Goal: Task Accomplishment & Management: Use online tool/utility

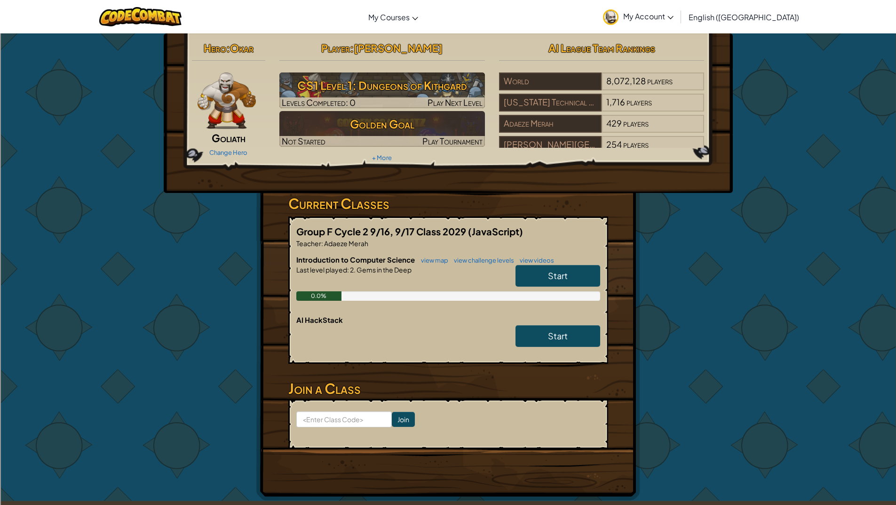
click at [543, 269] on link "Start" at bounding box center [558, 276] width 85 height 22
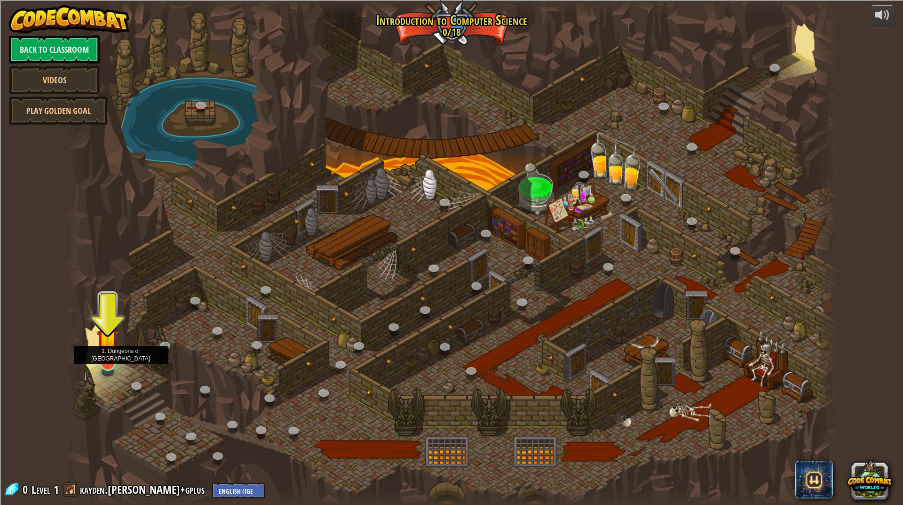
click at [113, 361] on img at bounding box center [108, 339] width 22 height 49
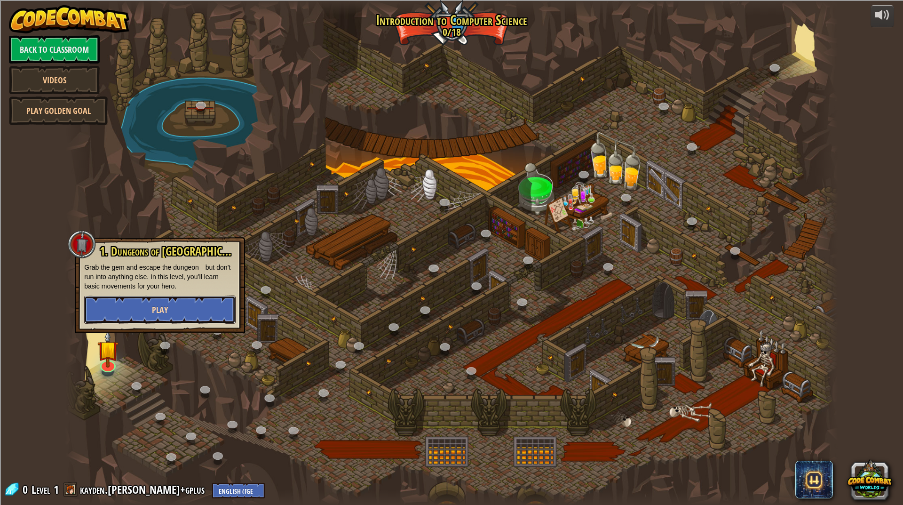
click at [146, 307] on button "Play" at bounding box center [159, 309] width 151 height 28
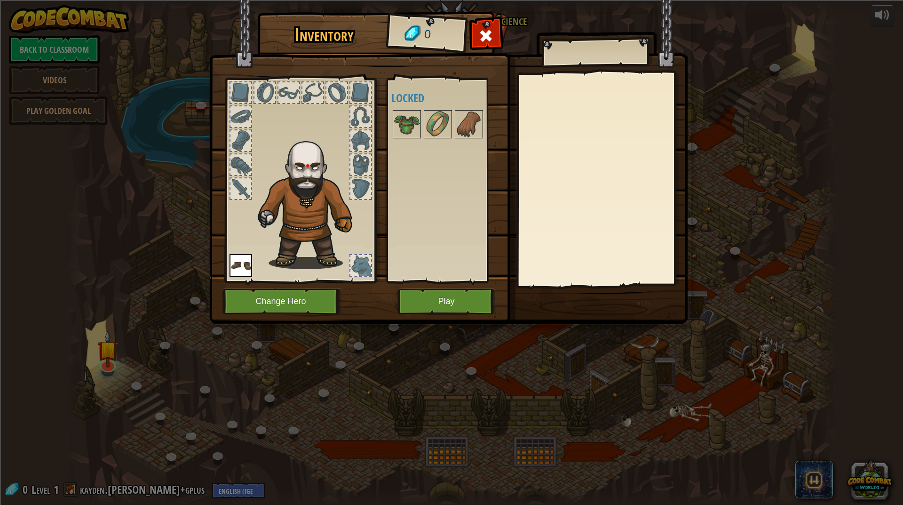
click at [243, 272] on img at bounding box center [241, 265] width 23 height 23
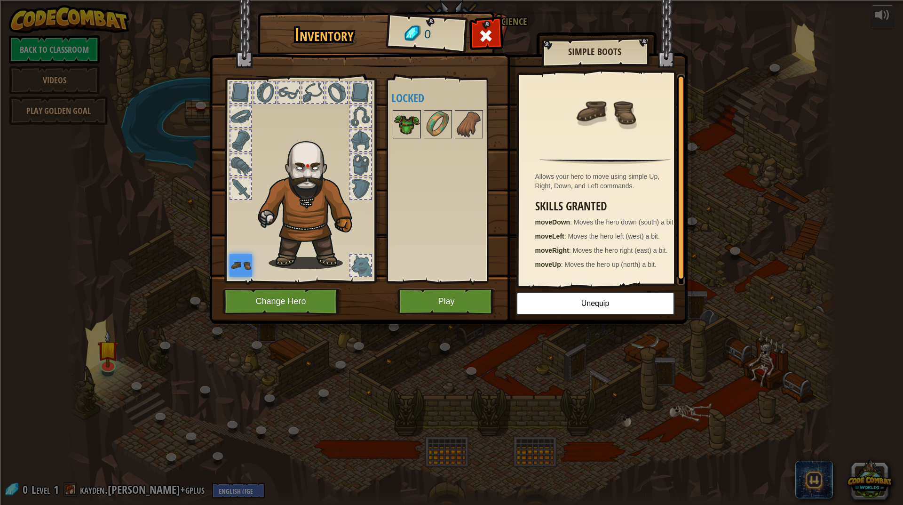
click at [393, 120] on div at bounding box center [407, 124] width 28 height 28
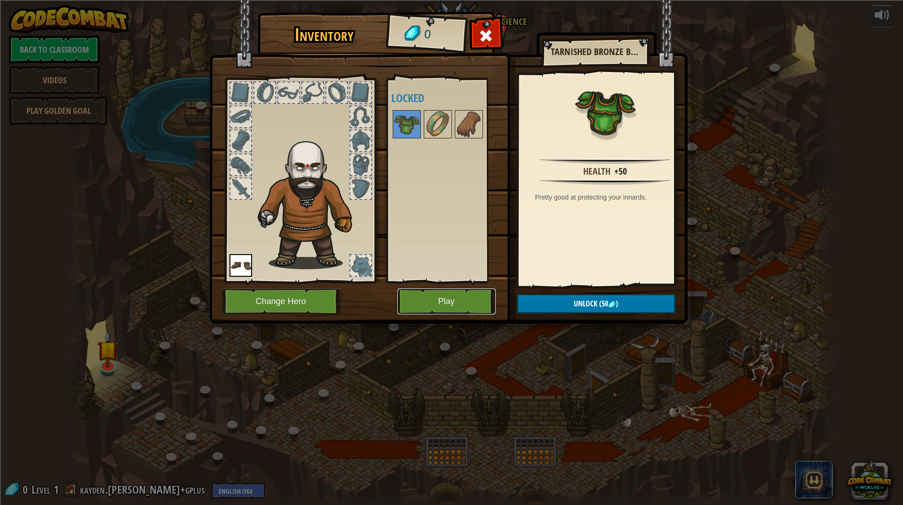
click at [444, 302] on button "Play" at bounding box center [447, 301] width 98 height 26
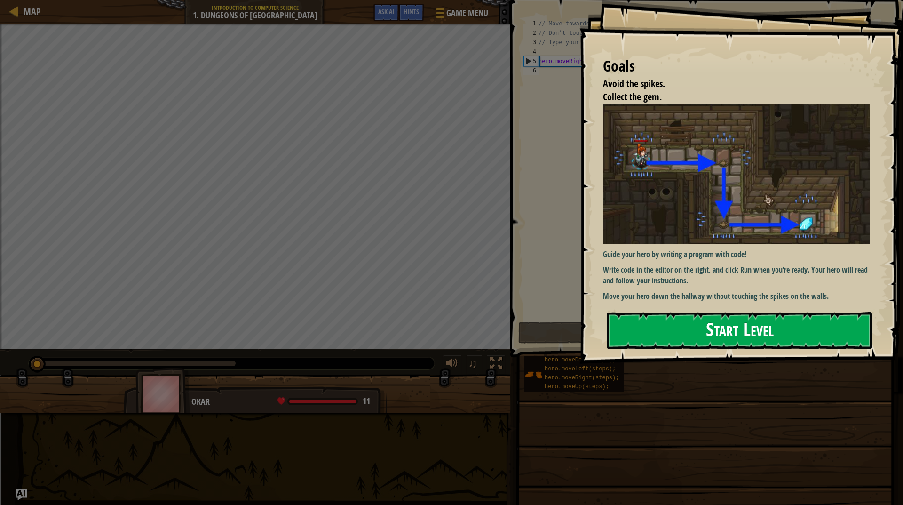
click at [695, 339] on button "Start Level" at bounding box center [739, 330] width 265 height 37
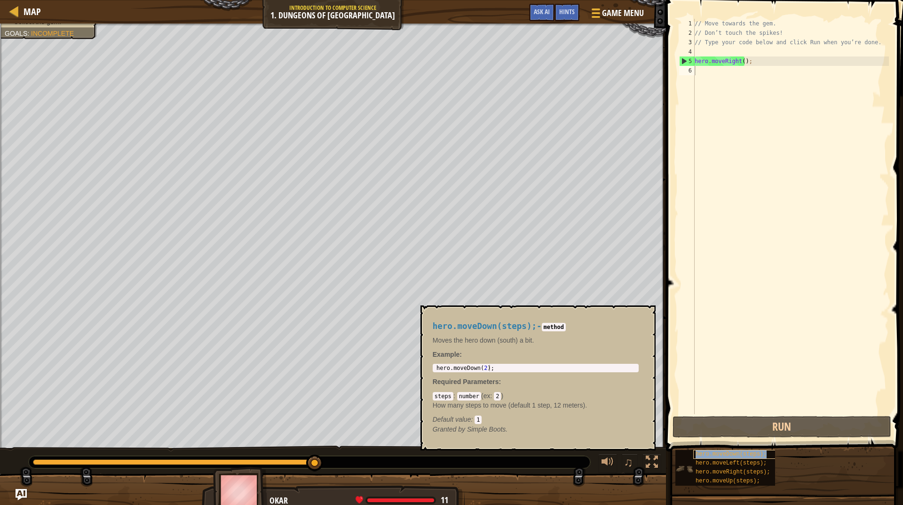
click at [713, 451] on span "hero.moveDown(steps);" at bounding box center [731, 454] width 71 height 7
type textarea "hero.moveDown(2);"
drag, startPoint x: 487, startPoint y: 367, endPoint x: 427, endPoint y: 367, distance: 60.2
click at [427, 367] on div "hero.moveDown(steps); - method Moves the hero down (south) a bit. Example : her…" at bounding box center [535, 378] width 219 height 130
click at [707, 72] on div "// Move towards the gem. // Don’t touch the spikes! // Type your code below and…" at bounding box center [791, 226] width 196 height 414
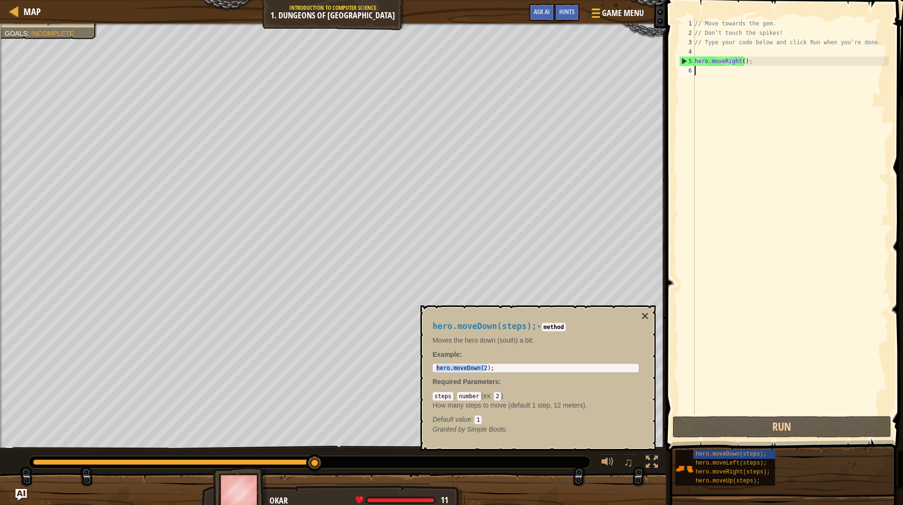
paste textarea "hero.moveDown(2)"
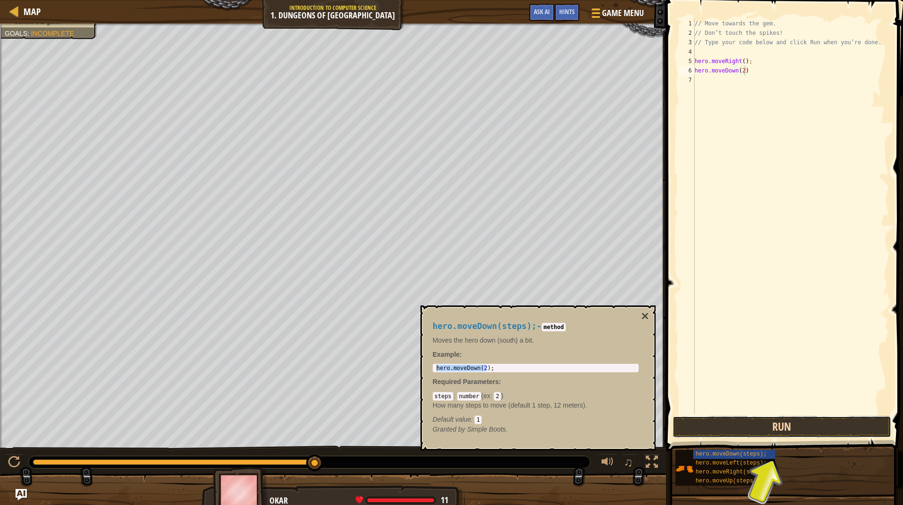
click at [738, 430] on button "Run" at bounding box center [782, 427] width 219 height 22
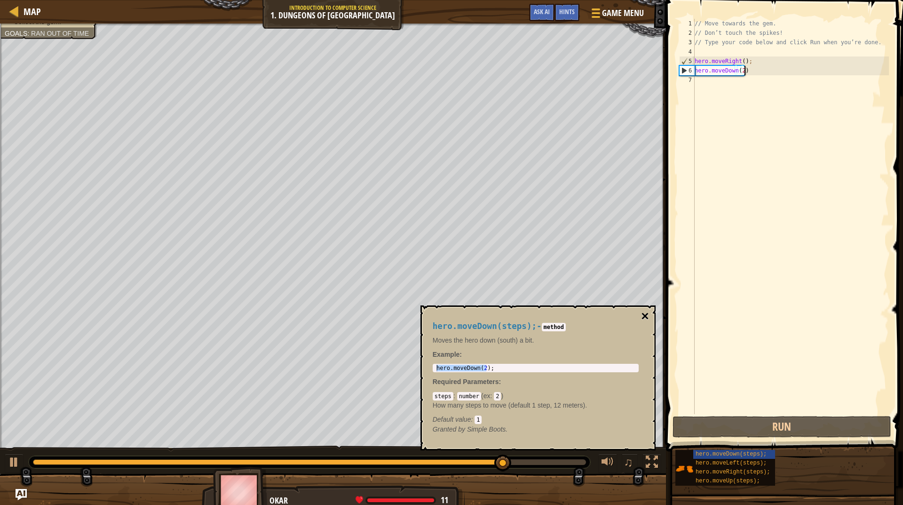
click at [646, 316] on button "×" at bounding box center [645, 316] width 8 height 13
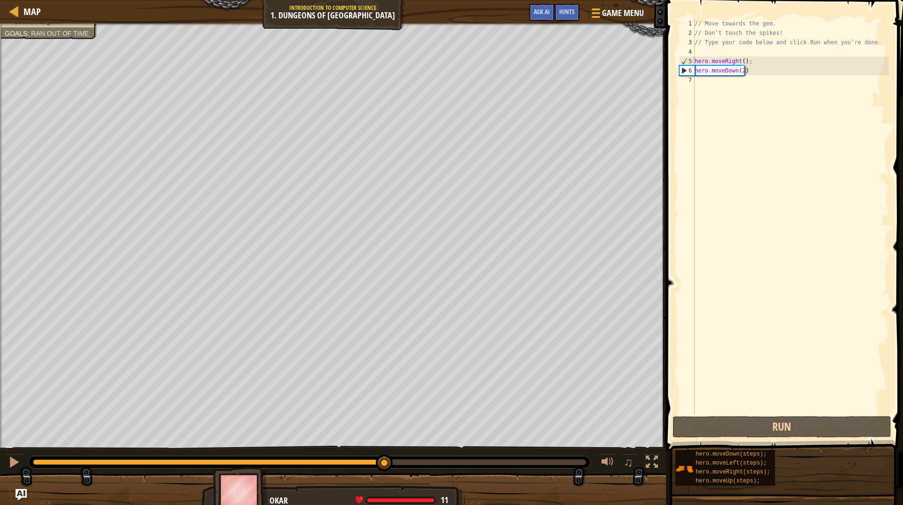
drag, startPoint x: 583, startPoint y: 466, endPoint x: 383, endPoint y: 472, distance: 201.0
click at [383, 472] on div "♫" at bounding box center [333, 460] width 666 height 28
click at [741, 69] on div "// Move towards the gem. // Don’t touch the spikes! // Type your code below and…" at bounding box center [791, 226] width 196 height 414
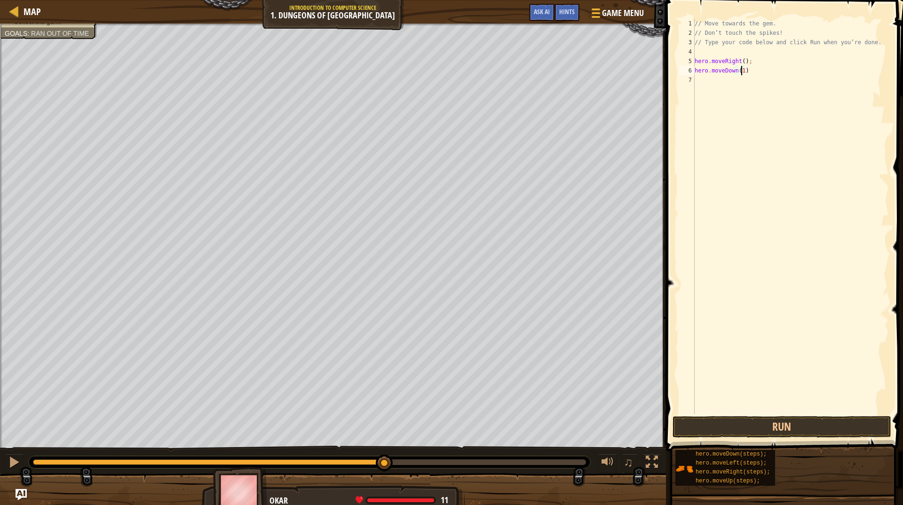
scroll to position [4, 3]
click at [757, 428] on button "Run" at bounding box center [782, 427] width 219 height 22
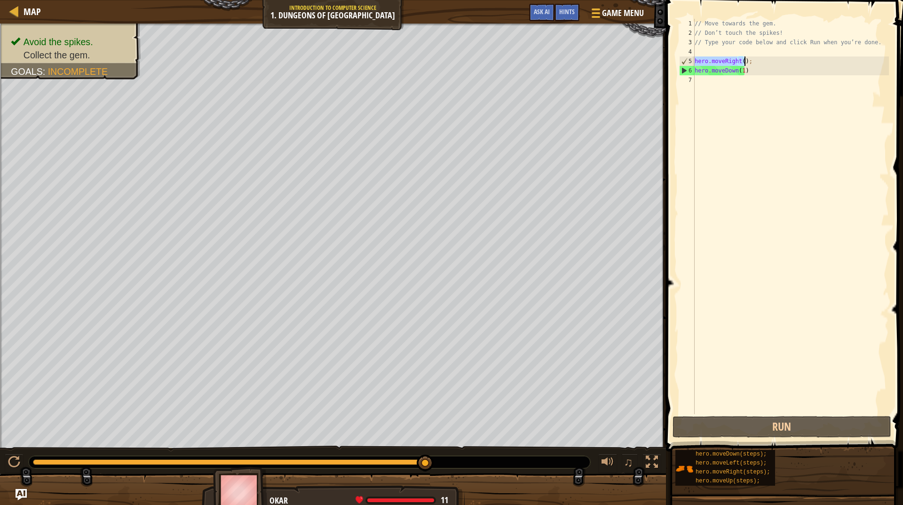
drag, startPoint x: 695, startPoint y: 60, endPoint x: 747, endPoint y: 62, distance: 51.8
click at [746, 62] on div "// Move towards the gem. // Don’t touch the spikes! // Type your code below and…" at bounding box center [791, 226] width 196 height 414
type textarea "hero.moveRight();"
click at [706, 83] on div "// Move towards the gem. // Don’t touch the spikes! // Type your code below and…" at bounding box center [791, 226] width 196 height 414
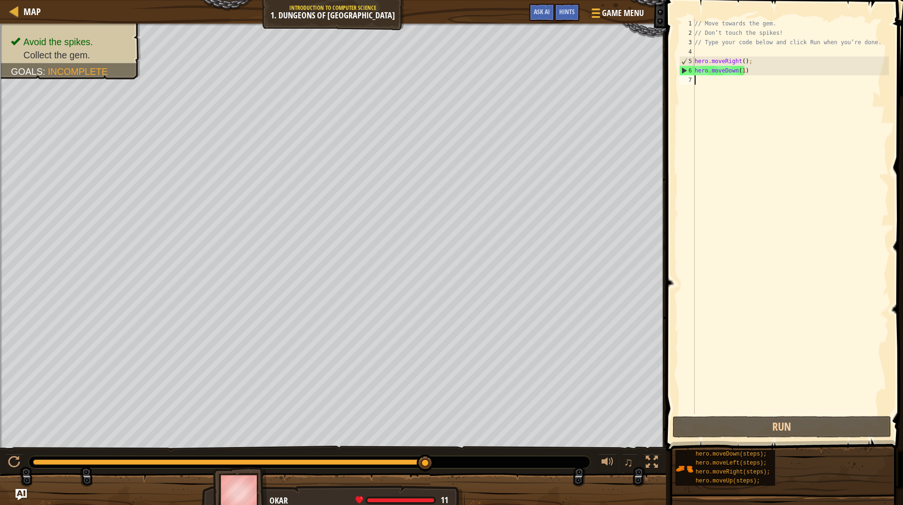
paste textarea "hero.moveRight()"
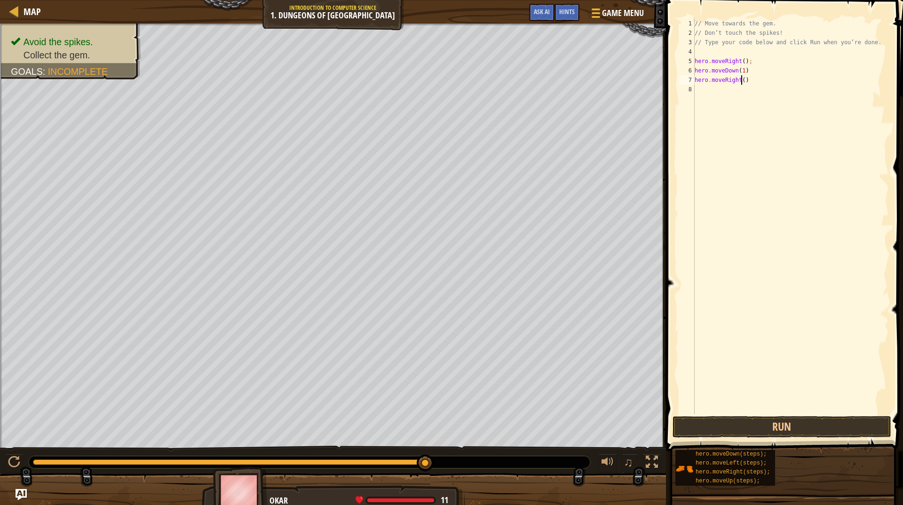
scroll to position [4, 4]
type textarea "hero.moveRight(1)"
click at [711, 427] on button "Run" at bounding box center [782, 427] width 219 height 22
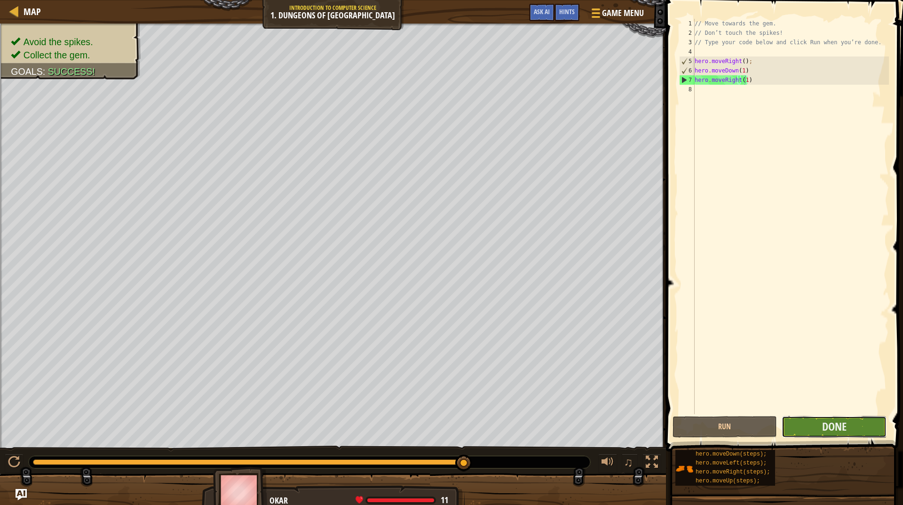
click at [815, 422] on button "Done" at bounding box center [834, 427] width 105 height 22
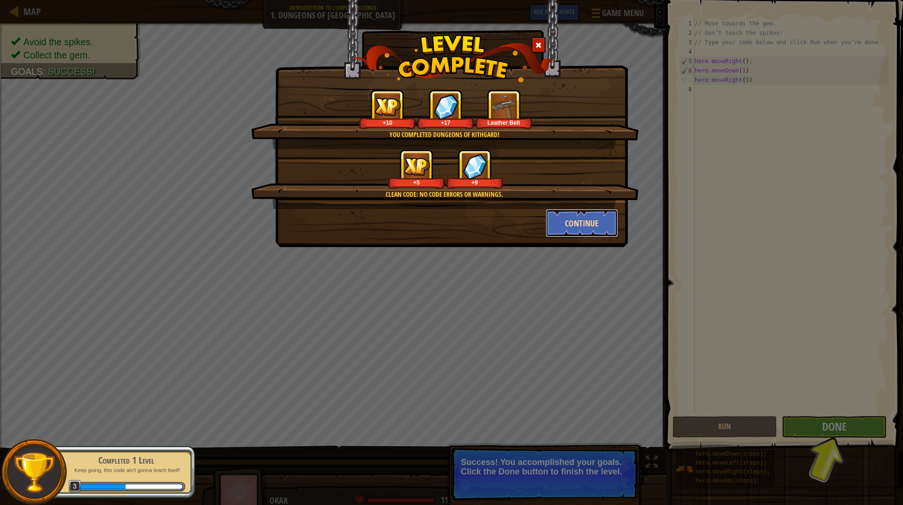
click at [574, 221] on button "Continue" at bounding box center [582, 223] width 73 height 28
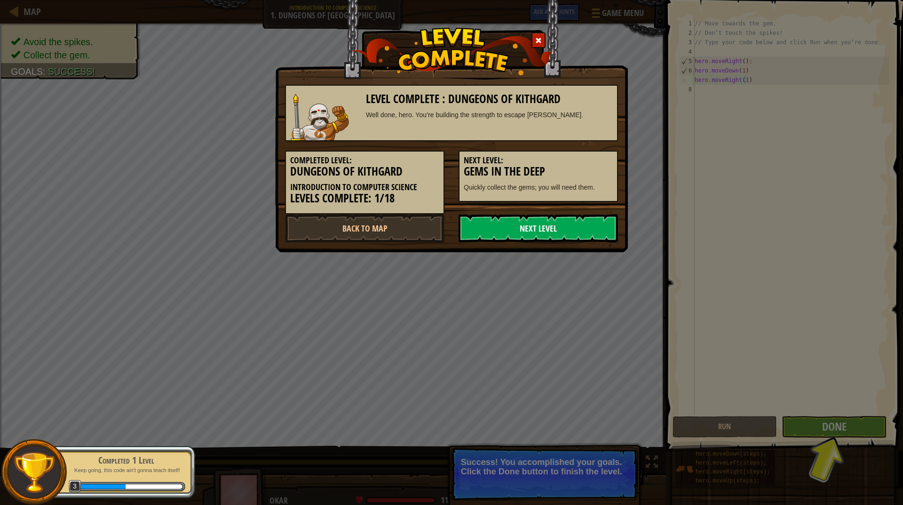
click at [537, 235] on link "Next Level" at bounding box center [538, 228] width 159 height 28
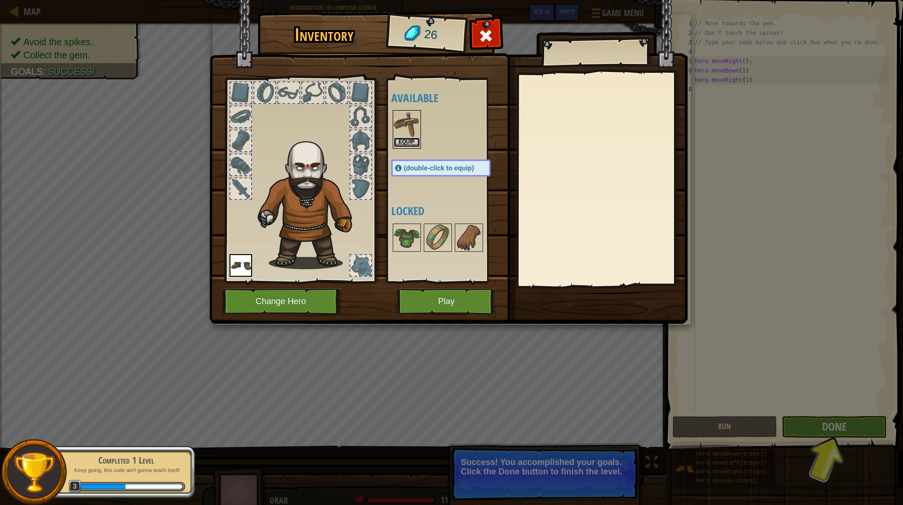
click at [407, 141] on button "Equip" at bounding box center [407, 142] width 26 height 10
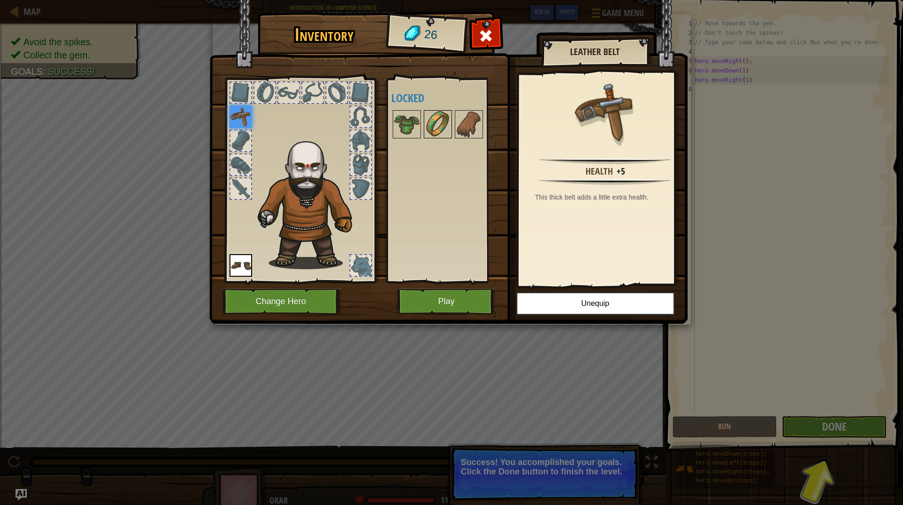
click at [430, 126] on img at bounding box center [438, 124] width 26 height 26
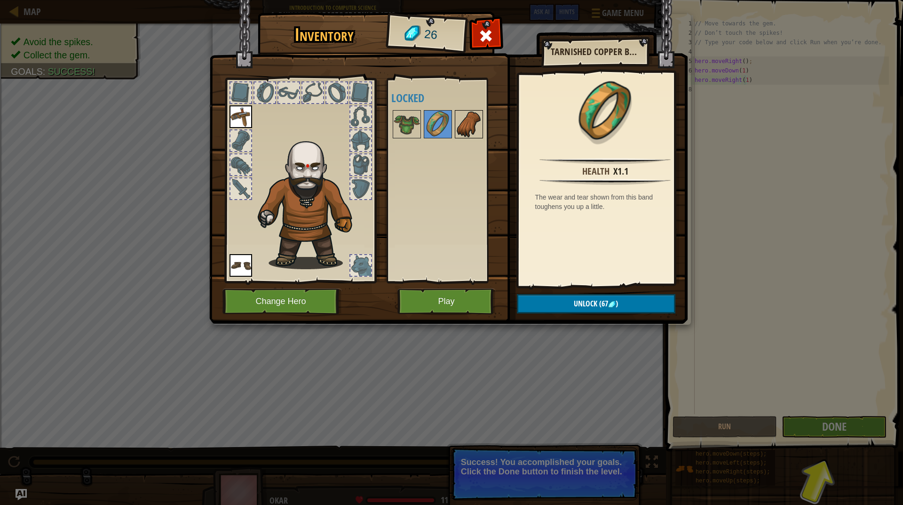
click at [463, 118] on img at bounding box center [469, 124] width 26 height 26
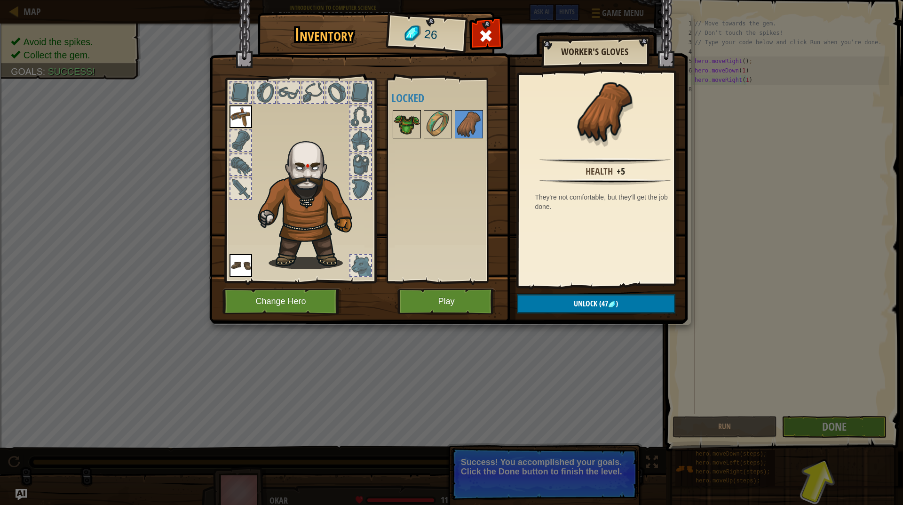
click at [414, 126] on img at bounding box center [407, 124] width 26 height 26
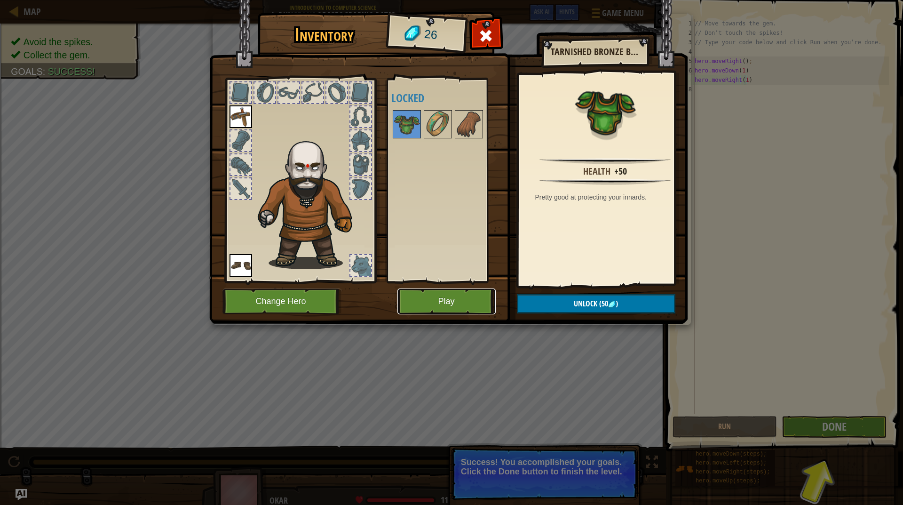
click at [439, 306] on button "Play" at bounding box center [447, 301] width 98 height 26
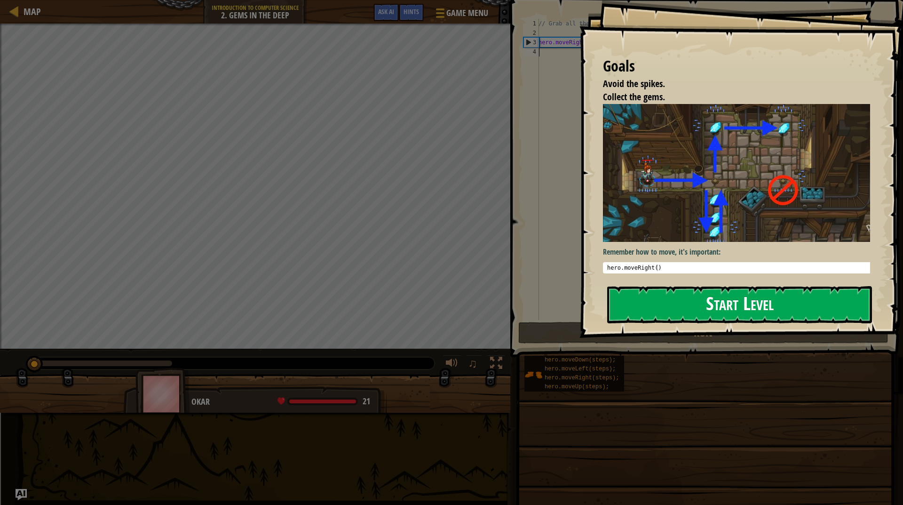
drag, startPoint x: 642, startPoint y: 295, endPoint x: 633, endPoint y: 299, distance: 9.3
click at [642, 296] on button "Start Level" at bounding box center [739, 304] width 265 height 37
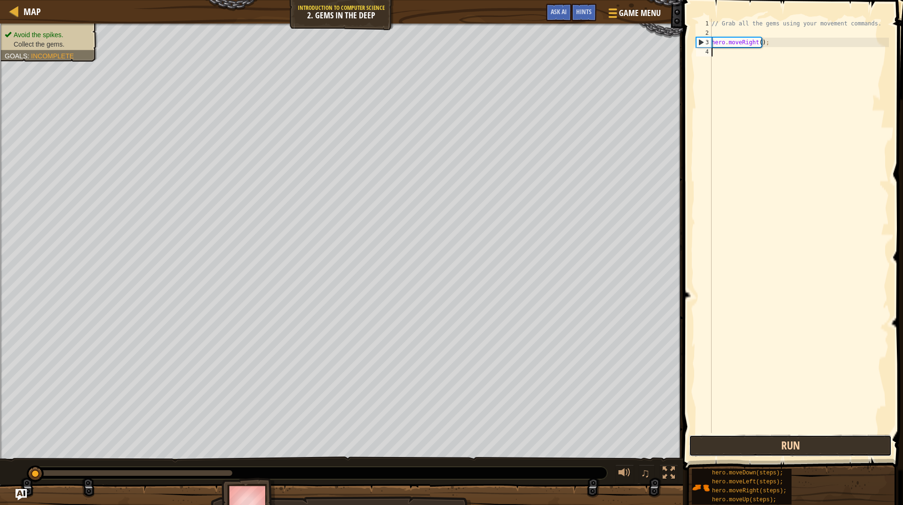
click at [776, 450] on button "Run" at bounding box center [790, 446] width 203 height 22
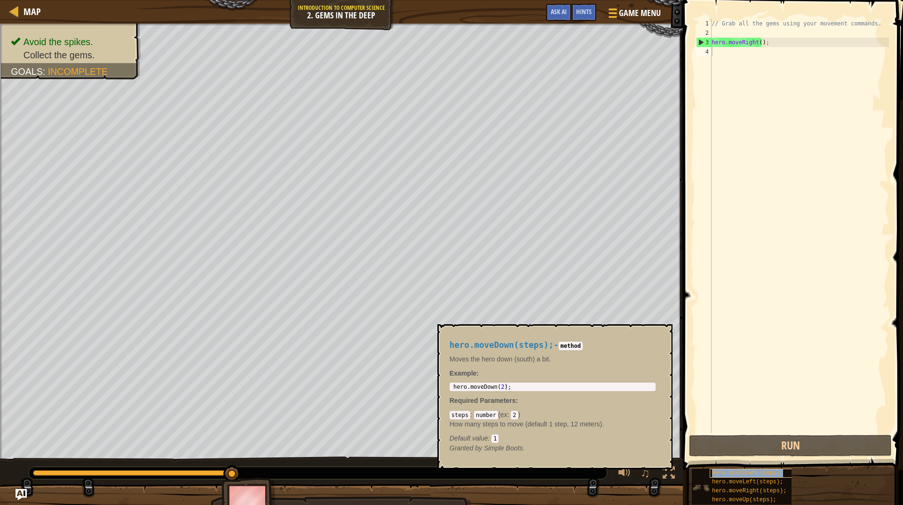
click at [733, 474] on span "hero.moveDown(steps);" at bounding box center [747, 473] width 71 height 7
type textarea "hero.moveDown(2);"
drag, startPoint x: 452, startPoint y: 386, endPoint x: 508, endPoint y: 389, distance: 56.1
click at [503, 389] on div "hero . moveDown ( 2 ) ;" at bounding box center [553, 393] width 202 height 20
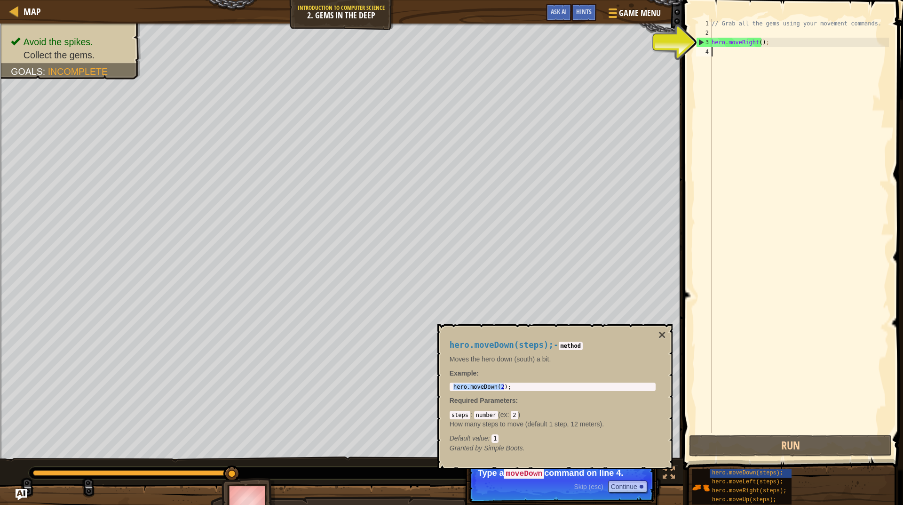
click at [727, 50] on div "// Grab all the gems using your movement commands. hero . moveRight ( ) ;" at bounding box center [799, 235] width 179 height 433
paste textarea "hero.moveDown(2)"
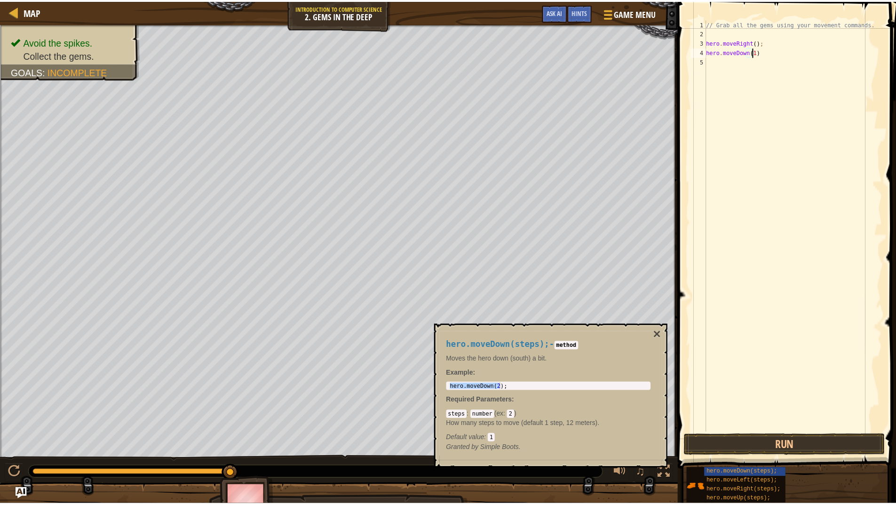
scroll to position [4, 3]
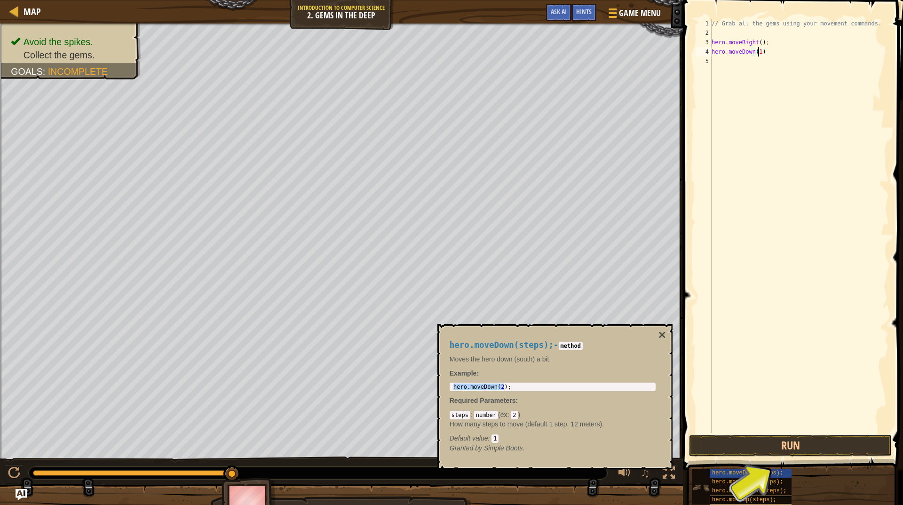
type textarea "hero.moveDown(1)"
click at [772, 498] on div "hero.moveUp(steps);" at bounding box center [755, 499] width 90 height 9
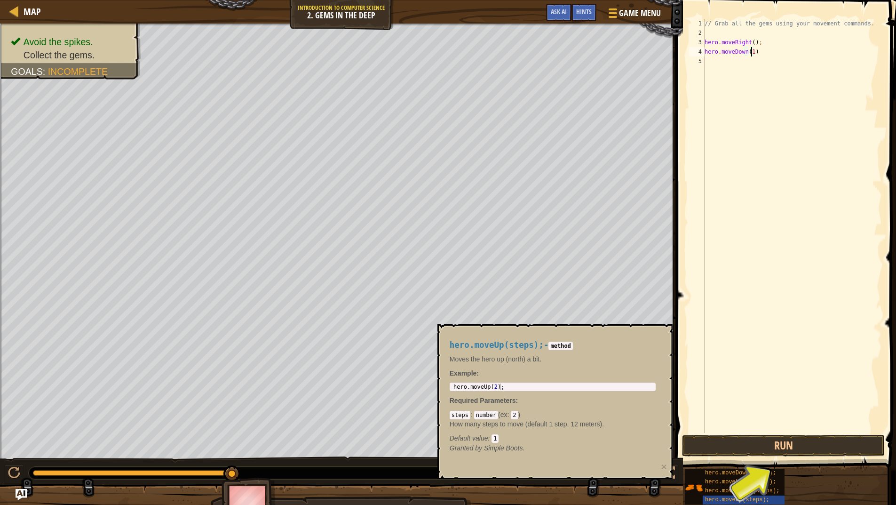
type textarea "hero.moveUp(2);"
drag, startPoint x: 452, startPoint y: 386, endPoint x: 493, endPoint y: 385, distance: 41.4
click at [493, 385] on div "hero . moveUp ( 2 ) ;" at bounding box center [553, 393] width 202 height 20
click at [716, 64] on div "// Grab all the gems using your movement commands. hero . moveRight ( ) ; hero …" at bounding box center [792, 235] width 179 height 433
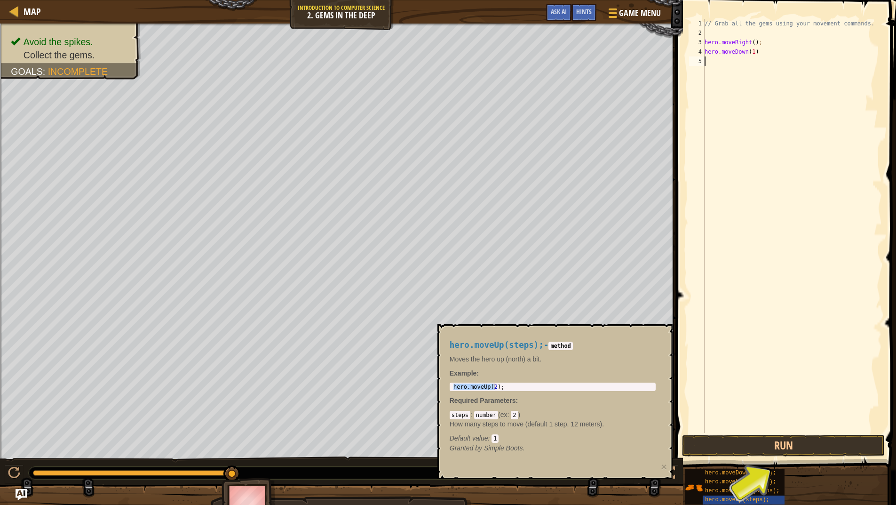
paste textarea "hero.moveUp(2"
type textarea "hero.moveUp(2)"
click at [744, 484] on span "hero.moveLeft(steps);" at bounding box center [740, 481] width 71 height 7
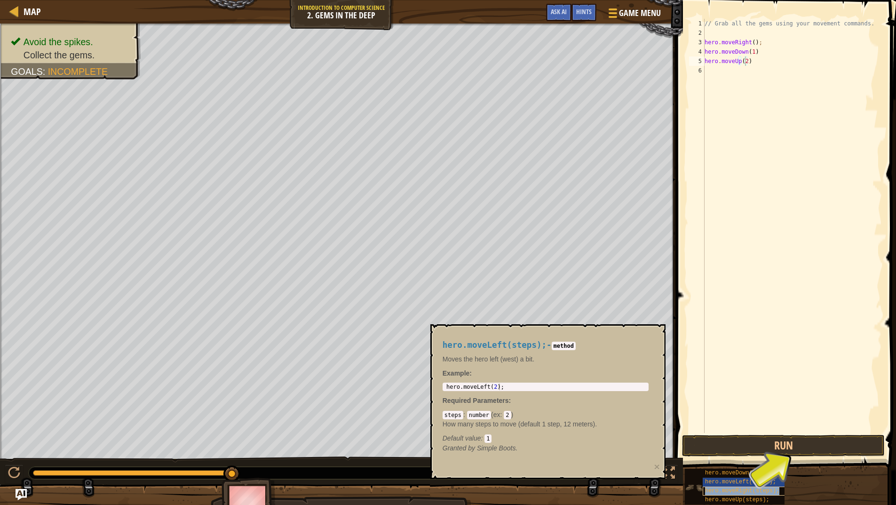
click at [748, 489] on span "hero.moveRight(steps);" at bounding box center [742, 490] width 74 height 7
type textarea "hero.moveRight(2);"
drag, startPoint x: 446, startPoint y: 387, endPoint x: 500, endPoint y: 386, distance: 54.1
click at [500, 386] on div "hero . moveRight ( 2 ) ;" at bounding box center [546, 393] width 202 height 20
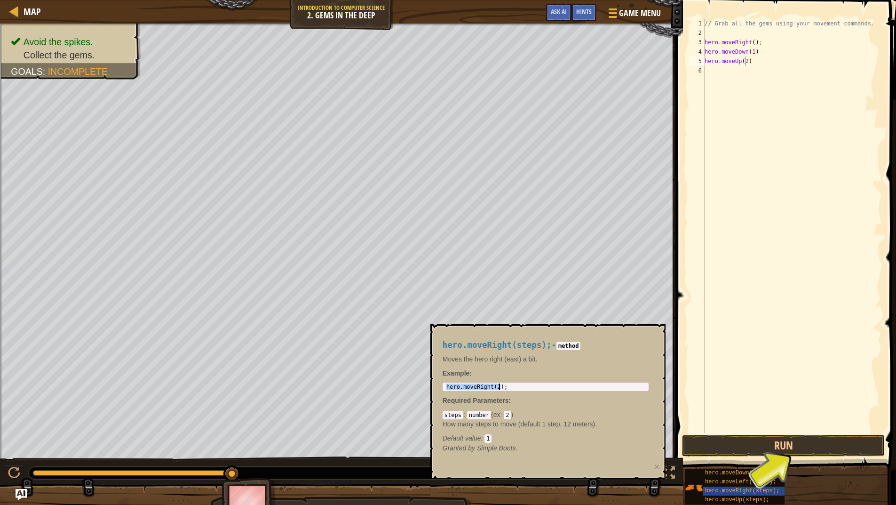
click at [738, 69] on div "// Grab all the gems using your movement commands. hero . moveRight ( ) ; hero …" at bounding box center [792, 235] width 179 height 433
paste textarea "hero.moveRight(2)"
click at [706, 48] on div "hero.moveRight(1) 1 2 3 4 5 6 7 // Grab all the gems using your movement comman…" at bounding box center [784, 226] width 195 height 414
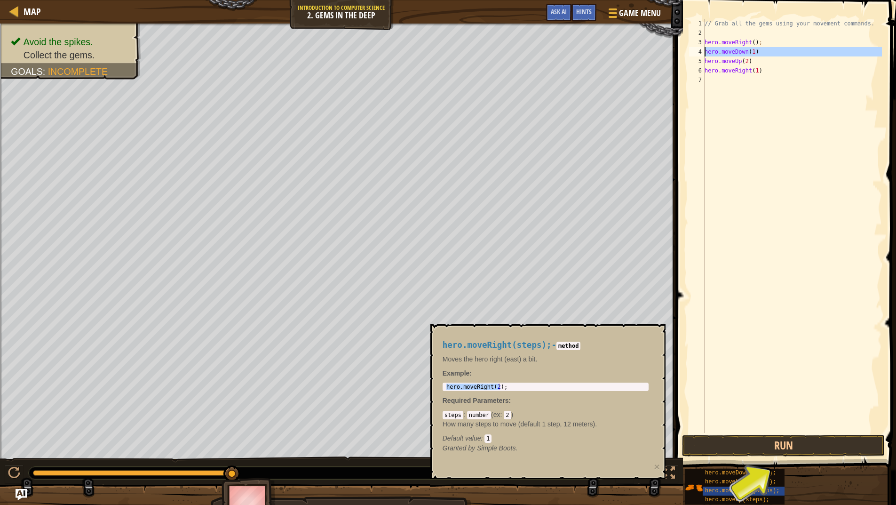
type textarea "hero.moveDown(1)"
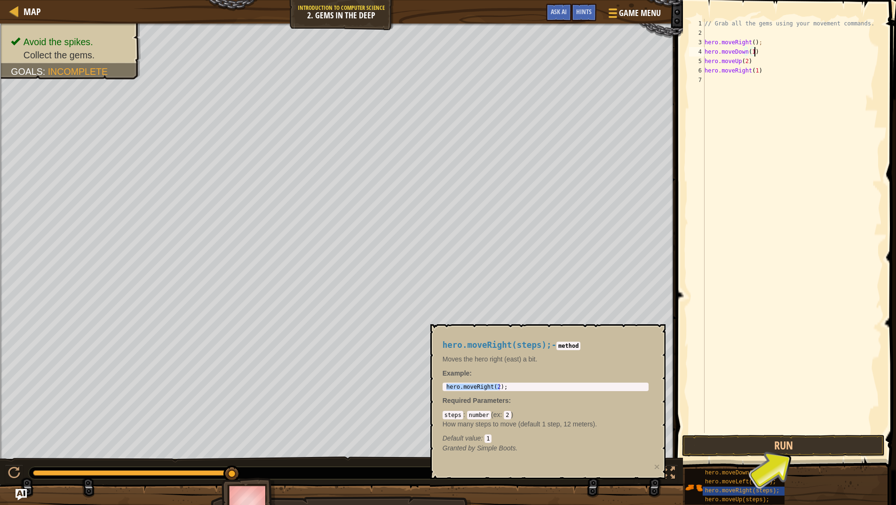
click at [755, 51] on div "// Grab all the gems using your movement commands. hero . moveRight ( ) ; hero …" at bounding box center [792, 235] width 179 height 433
click at [757, 51] on div "// Grab all the gems using your movement commands. hero . moveRight ( ) ; hero …" at bounding box center [792, 226] width 179 height 414
drag, startPoint x: 748, startPoint y: 54, endPoint x: 762, endPoint y: 52, distance: 14.2
click at [750, 54] on div "// Grab all the gems using your movement commands. hero . moveRight ( ) ; hero …" at bounding box center [792, 235] width 179 height 433
click at [757, 51] on div "// Grab all the gems using your movement commands. hero . moveRight ( ) ; hero …" at bounding box center [792, 235] width 179 height 433
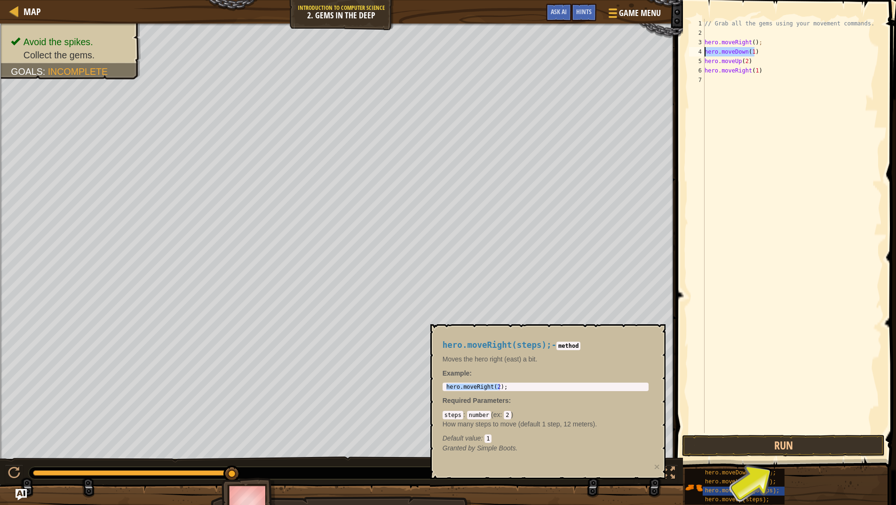
drag, startPoint x: 757, startPoint y: 50, endPoint x: 705, endPoint y: 53, distance: 51.8
click at [704, 53] on div "hero.moveDown(1) 1 2 3 4 5 6 7 // Grab all the gems using your movement command…" at bounding box center [784, 226] width 195 height 414
click at [719, 84] on div "// Grab all the gems using your movement commands. hero . moveRight ( ) ; hero …" at bounding box center [792, 235] width 179 height 433
paste textarea "hero.moveDown(1)"
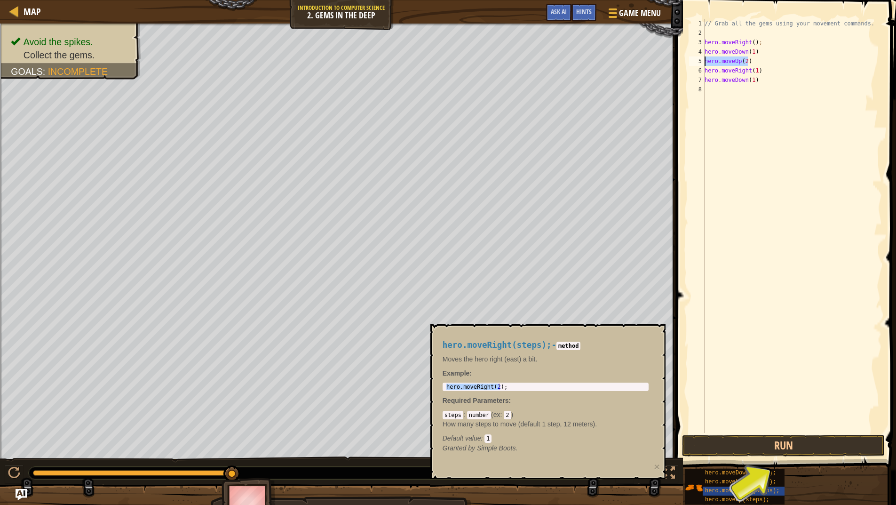
drag, startPoint x: 747, startPoint y: 60, endPoint x: 704, endPoint y: 58, distance: 42.9
click at [704, 58] on div "hero.moveDown(1) 1 2 3 4 5 6 7 8 // Grab all the gems using your movement comma…" at bounding box center [784, 226] width 195 height 414
type textarea "hero.moveUp(2)"
click at [732, 86] on div "// Grab all the gems using your movement commands. hero . moveRight ( ) ; hero …" at bounding box center [792, 235] width 179 height 433
paste textarea "hero.moveUp(2)"
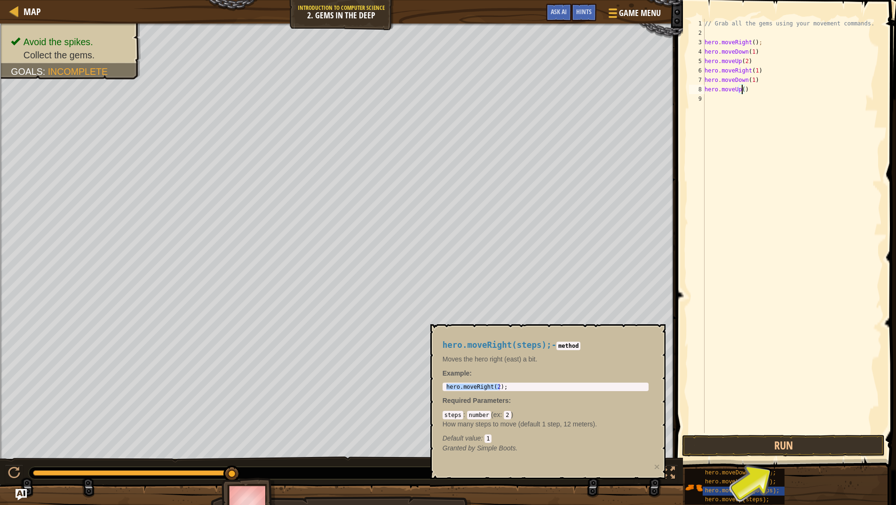
type textarea "hero.moveUp(1)"
click at [723, 103] on div "// Grab all the gems using your movement commands. hero . moveRight ( ) ; hero …" at bounding box center [792, 235] width 179 height 433
drag, startPoint x: 755, startPoint y: 70, endPoint x: 765, endPoint y: 70, distance: 10.4
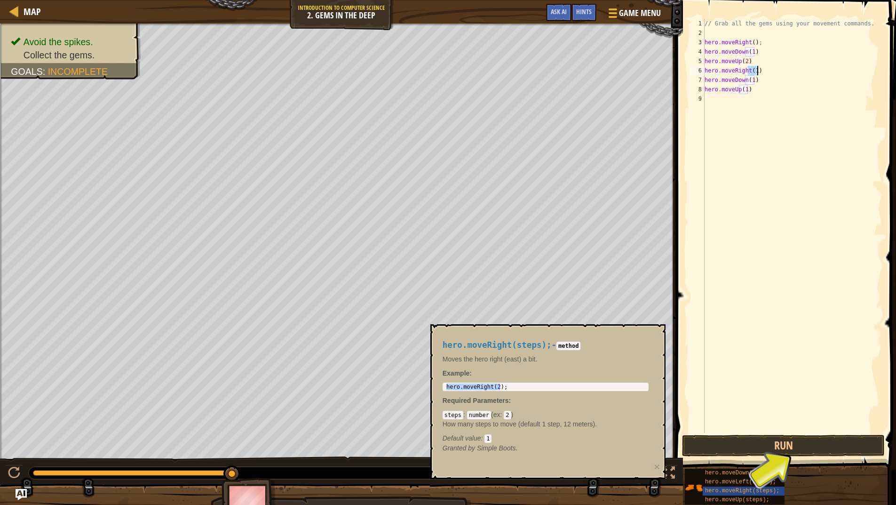
click at [765, 70] on div "// Grab all the gems using your movement commands. hero . moveRight ( ) ; hero …" at bounding box center [792, 235] width 179 height 433
type textarea "hero.moveRight(1)"
drag, startPoint x: 761, startPoint y: 69, endPoint x: 701, endPoint y: 68, distance: 60.2
click at [701, 68] on div "hero.moveRight(1) 1 2 3 4 5 6 7 8 9 // Grab all the gems using your movement co…" at bounding box center [784, 226] width 195 height 414
click at [713, 109] on div "// Grab all the gems using your movement commands. hero . moveRight ( ) ; hero …" at bounding box center [792, 235] width 179 height 433
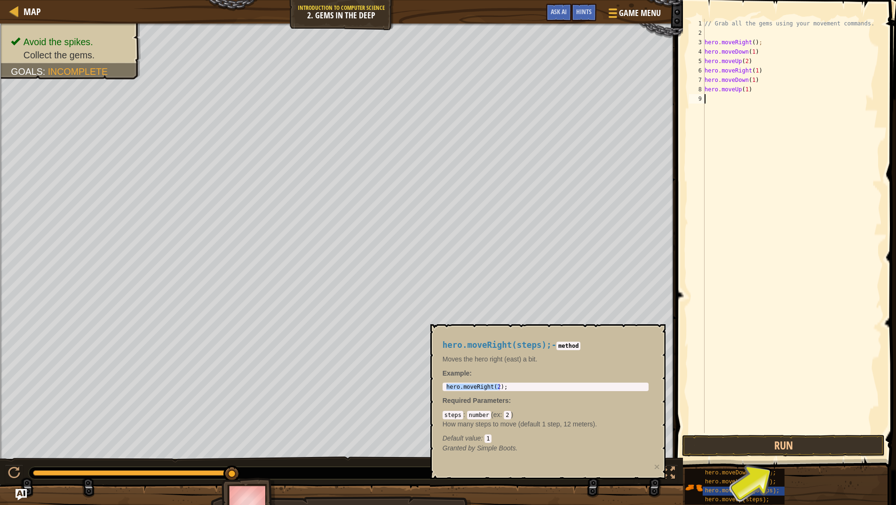
paste textarea "hero.moveRight(1)"
type textarea "hero.moveRight(1)"
drag, startPoint x: 765, startPoint y: 446, endPoint x: 755, endPoint y: 415, distance: 32.4
click at [763, 444] on button "Run" at bounding box center [783, 446] width 203 height 22
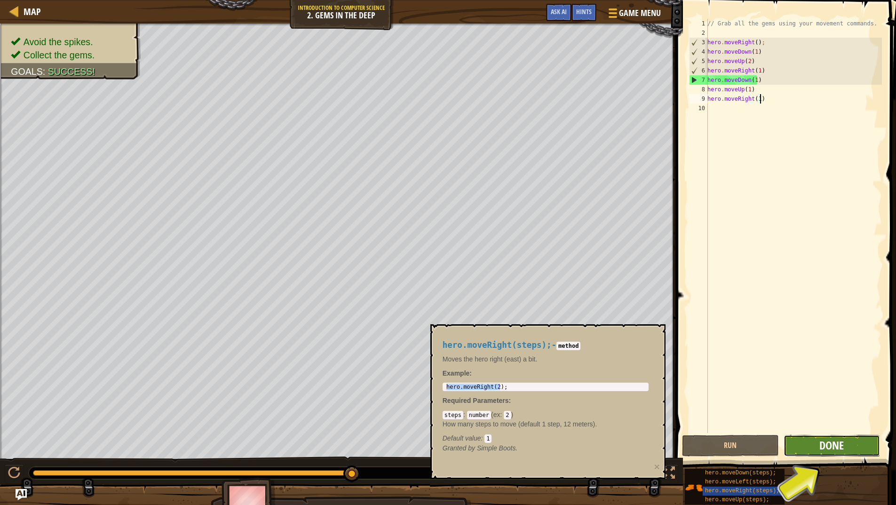
click at [828, 451] on span "Done" at bounding box center [832, 445] width 24 height 15
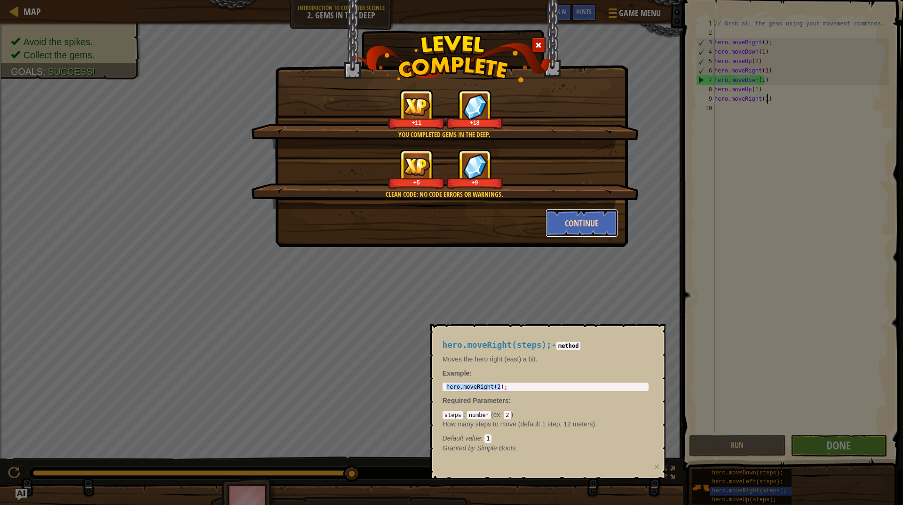
click at [597, 223] on button "Continue" at bounding box center [582, 223] width 73 height 28
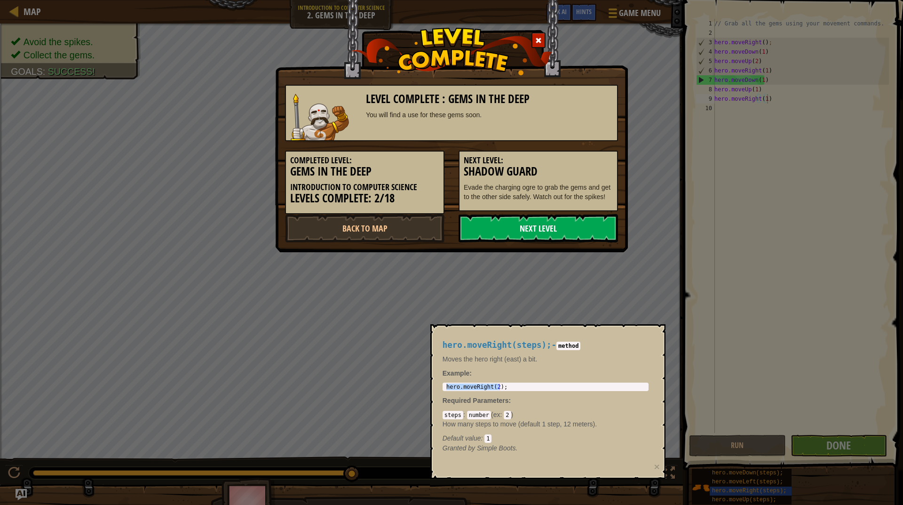
click at [566, 234] on link "Next Level" at bounding box center [538, 228] width 159 height 28
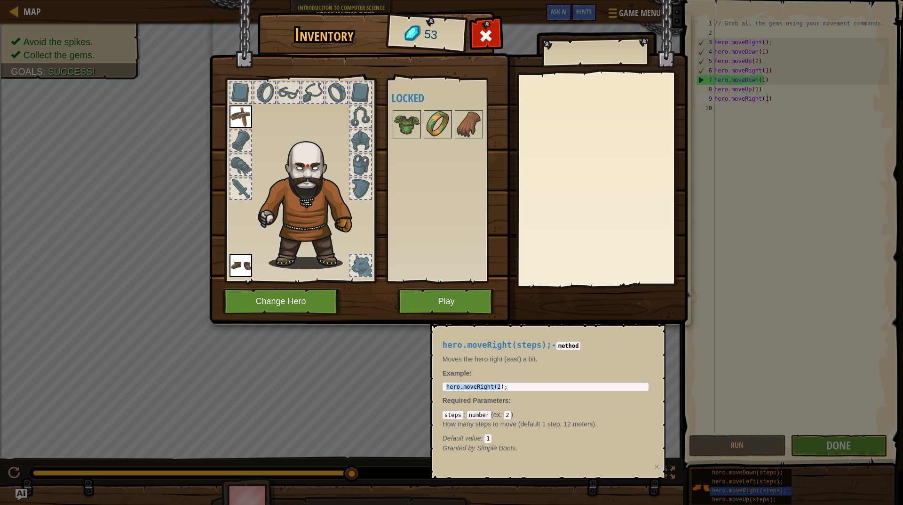
click at [431, 121] on img at bounding box center [438, 124] width 26 height 26
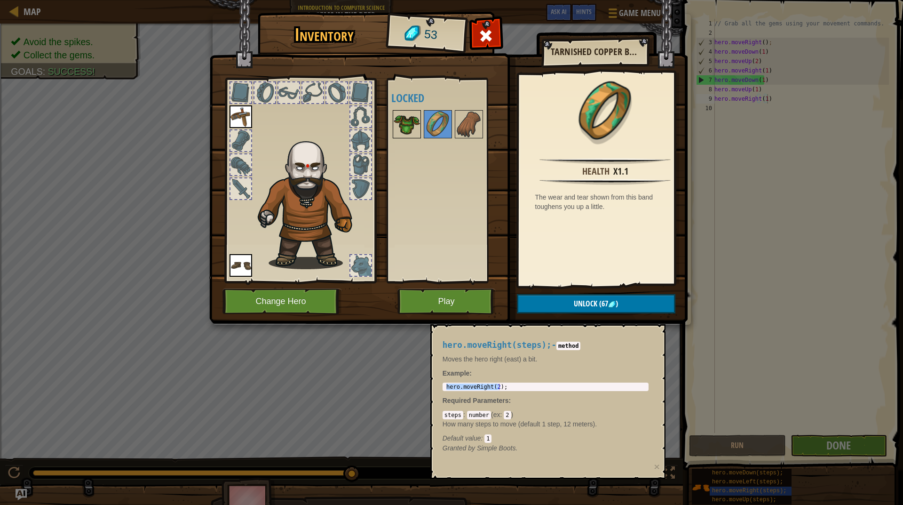
click at [414, 123] on img at bounding box center [407, 124] width 26 height 26
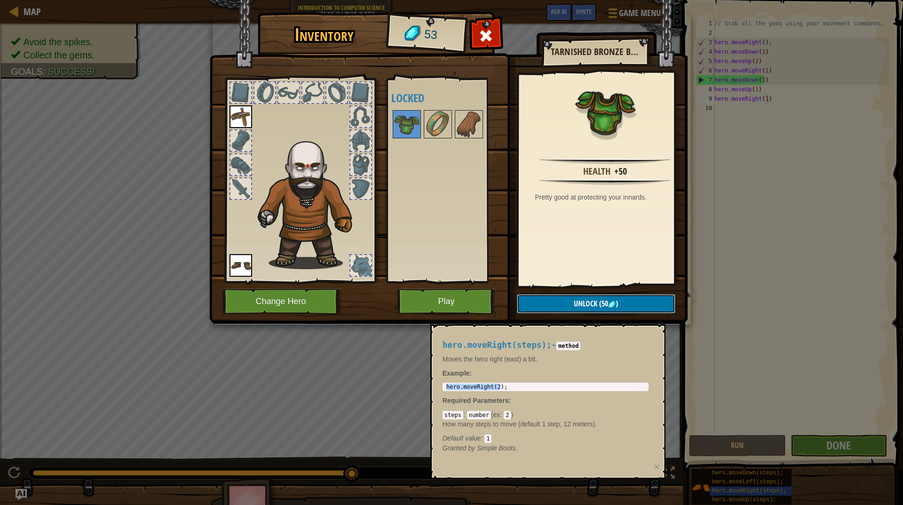
click at [608, 299] on span "(50" at bounding box center [603, 303] width 11 height 10
click at [603, 302] on button "Confirm" at bounding box center [596, 303] width 159 height 19
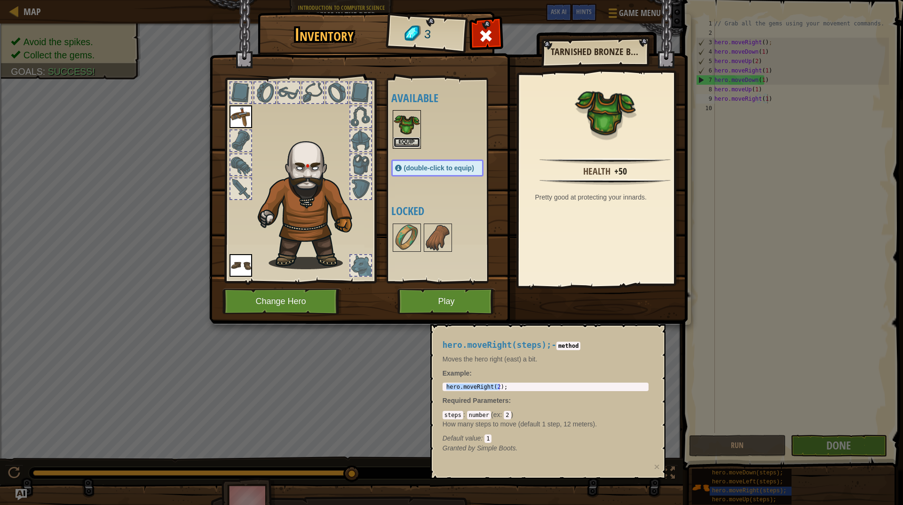
click at [410, 138] on button "Equip" at bounding box center [407, 142] width 26 height 10
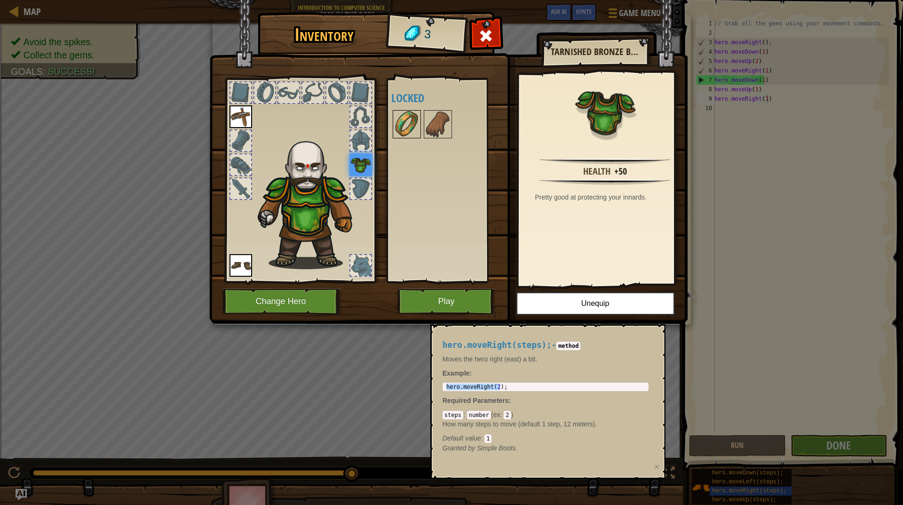
click at [407, 118] on img at bounding box center [407, 124] width 26 height 26
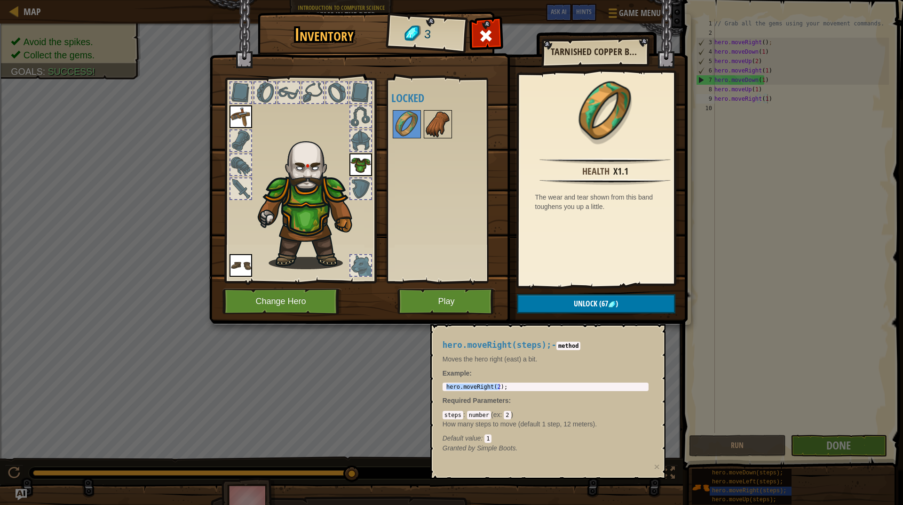
click at [434, 124] on img at bounding box center [438, 124] width 26 height 26
click at [404, 116] on img at bounding box center [407, 124] width 26 height 26
click at [442, 122] on img at bounding box center [438, 124] width 26 height 26
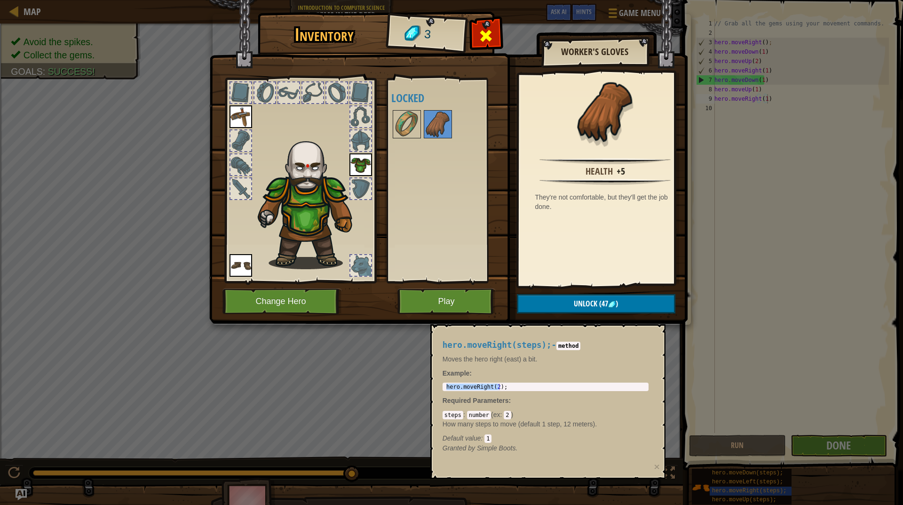
click at [480, 38] on span at bounding box center [485, 35] width 15 height 15
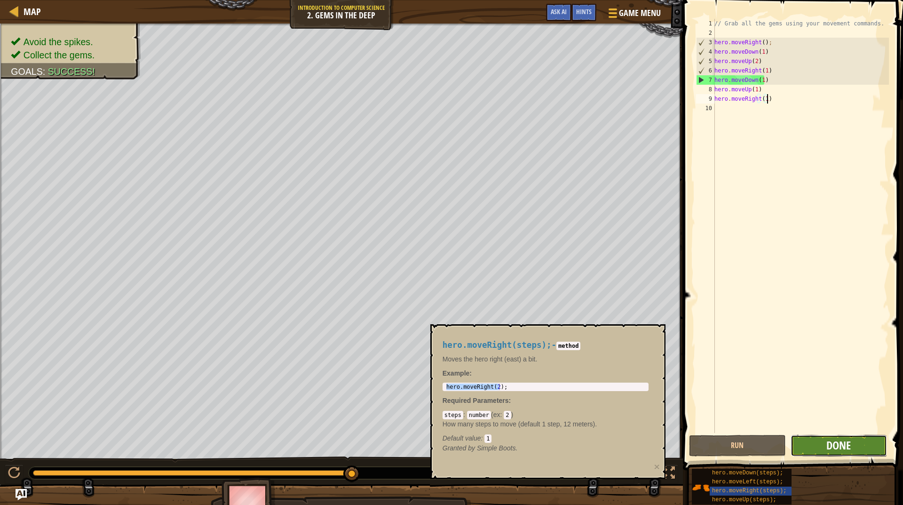
click at [847, 438] on button "Done" at bounding box center [839, 446] width 96 height 22
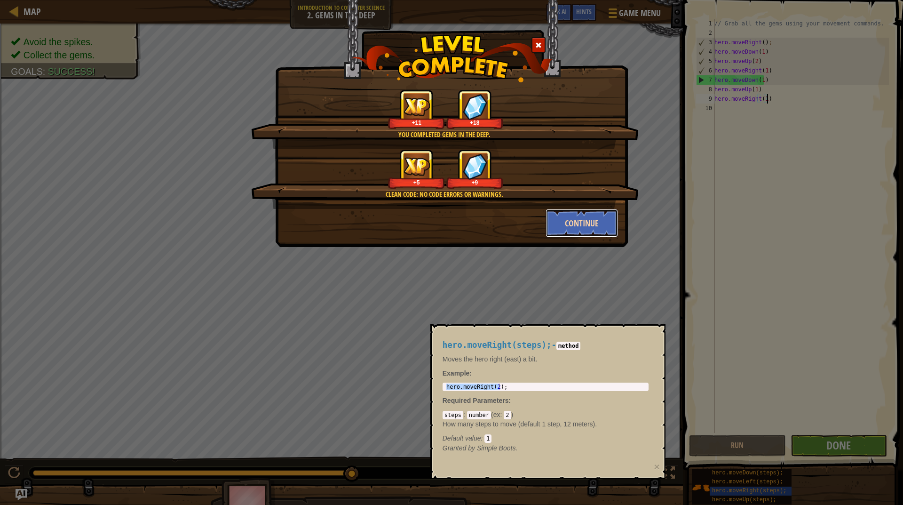
click at [582, 229] on button "Continue" at bounding box center [582, 223] width 73 height 28
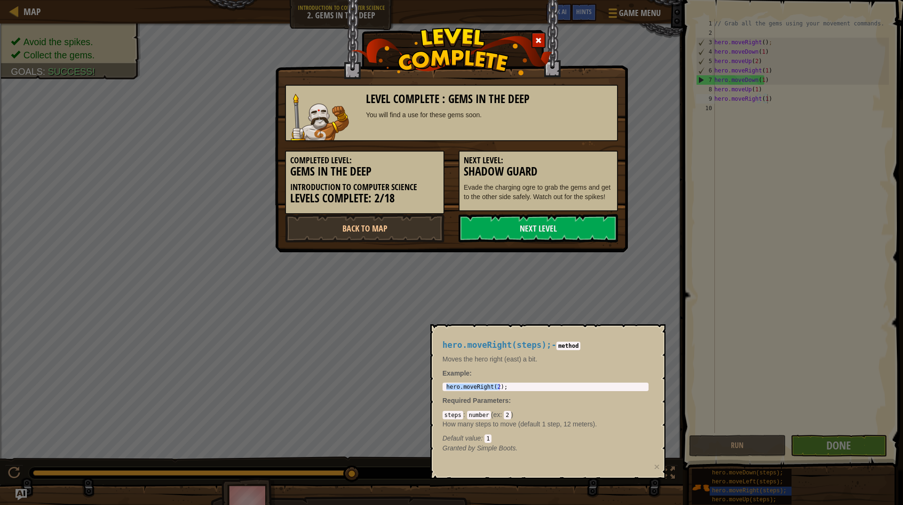
click at [541, 37] on span at bounding box center [538, 40] width 7 height 7
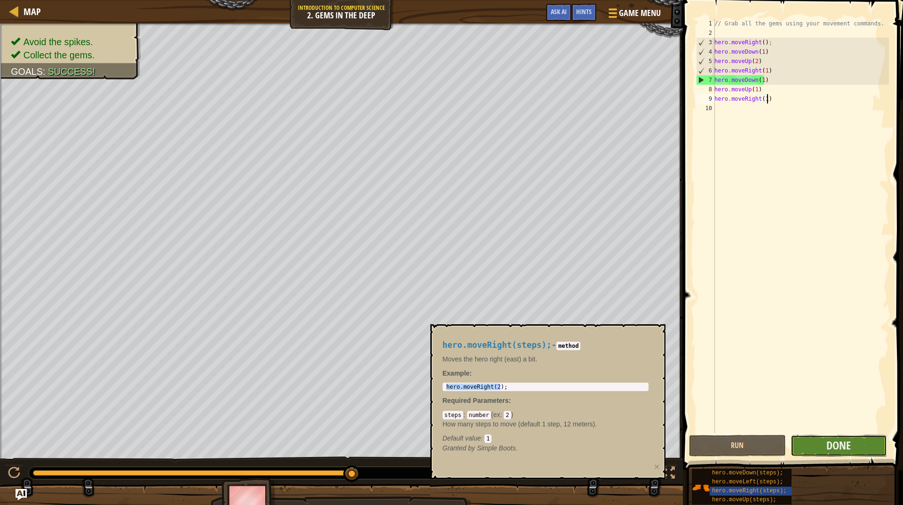
click at [858, 450] on button "Done" at bounding box center [839, 446] width 96 height 22
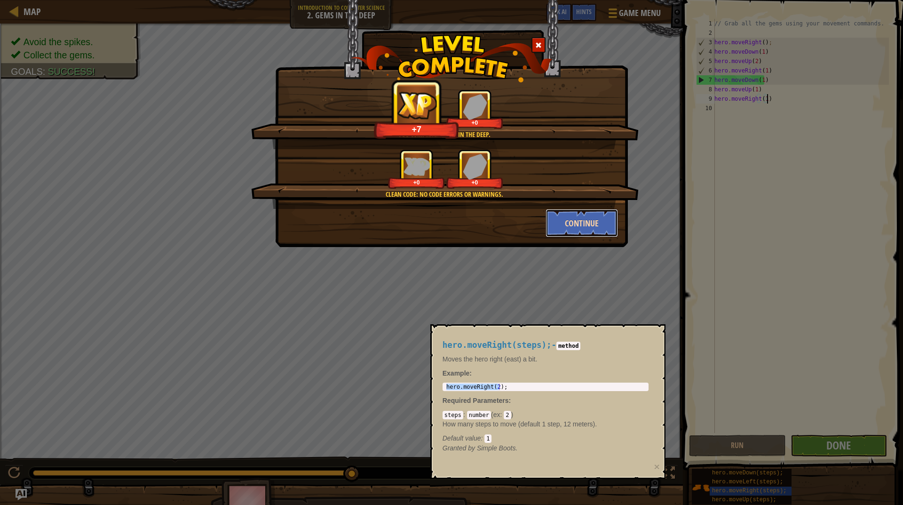
click at [558, 225] on button "Continue" at bounding box center [582, 223] width 73 height 28
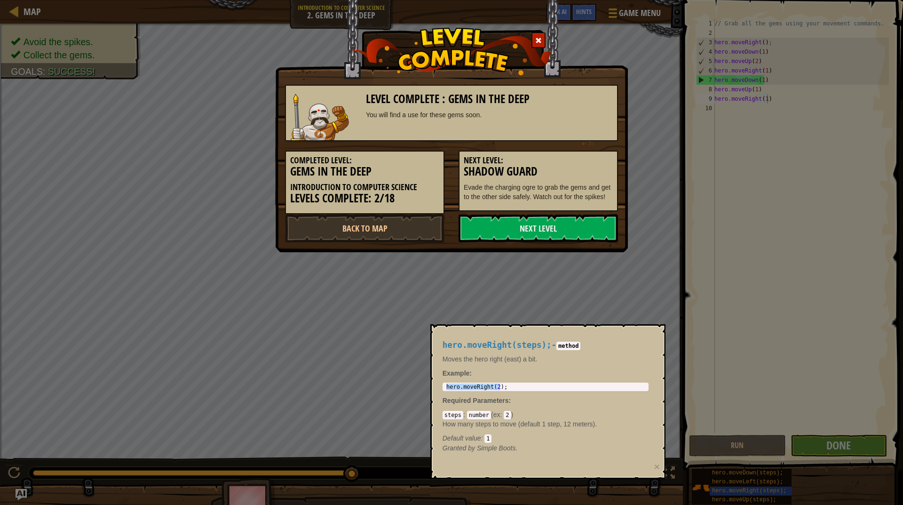
click at [558, 225] on link "Next Level" at bounding box center [538, 228] width 159 height 28
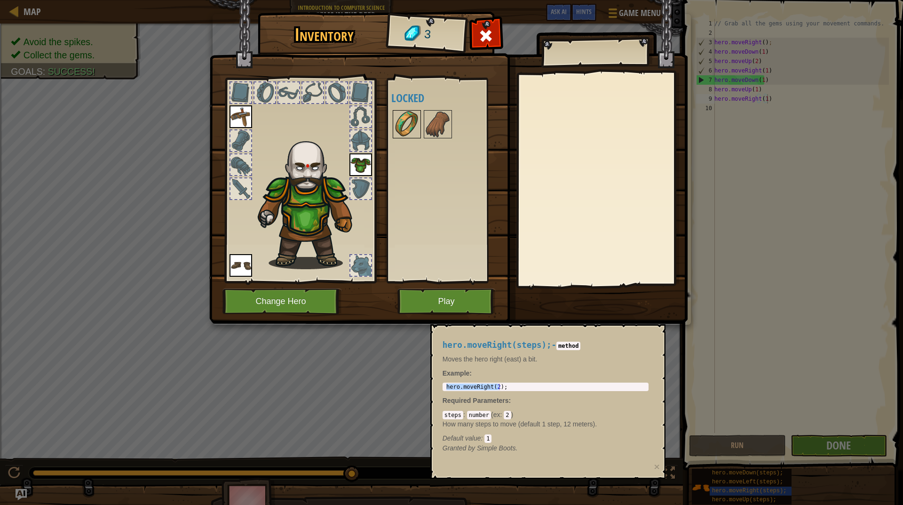
click at [409, 130] on img at bounding box center [407, 124] width 26 height 26
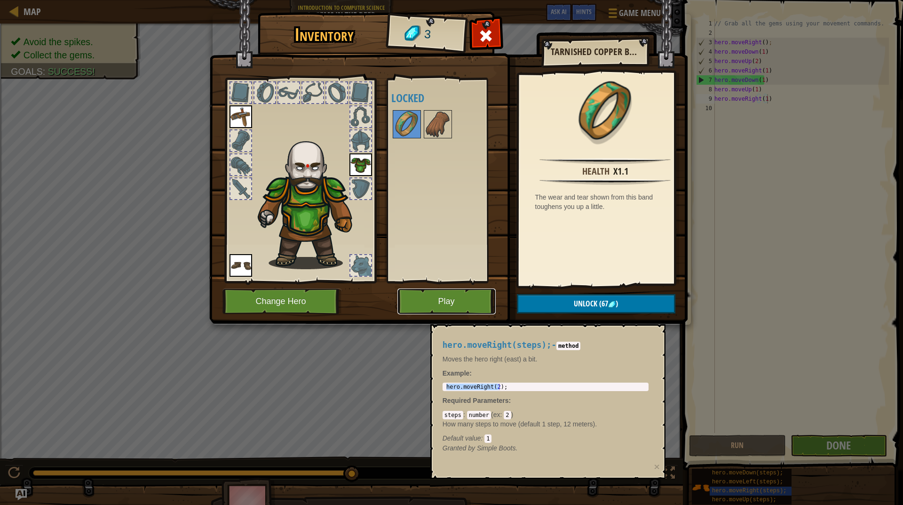
click at [444, 297] on button "Play" at bounding box center [447, 301] width 98 height 26
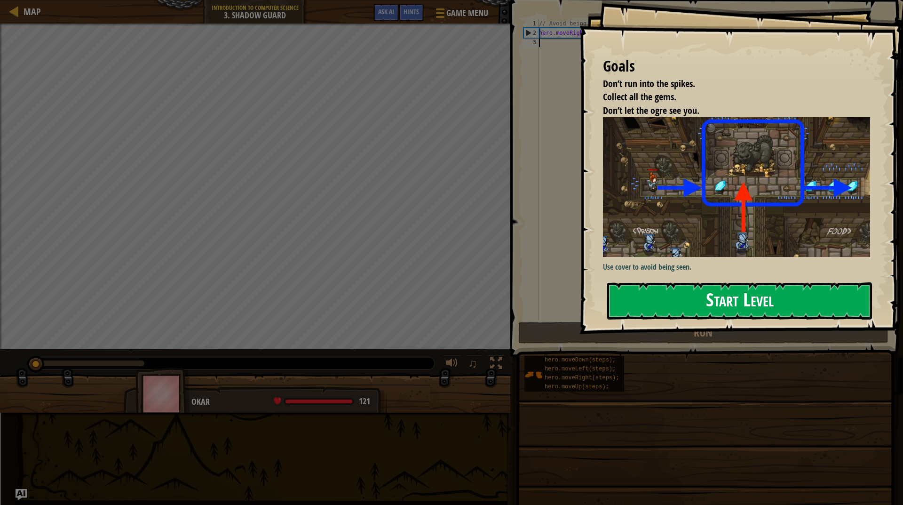
click at [728, 223] on div "Goals Don’t run into the spikes. Collect all the gems. Don’t let the ogre see y…" at bounding box center [742, 167] width 324 height 334
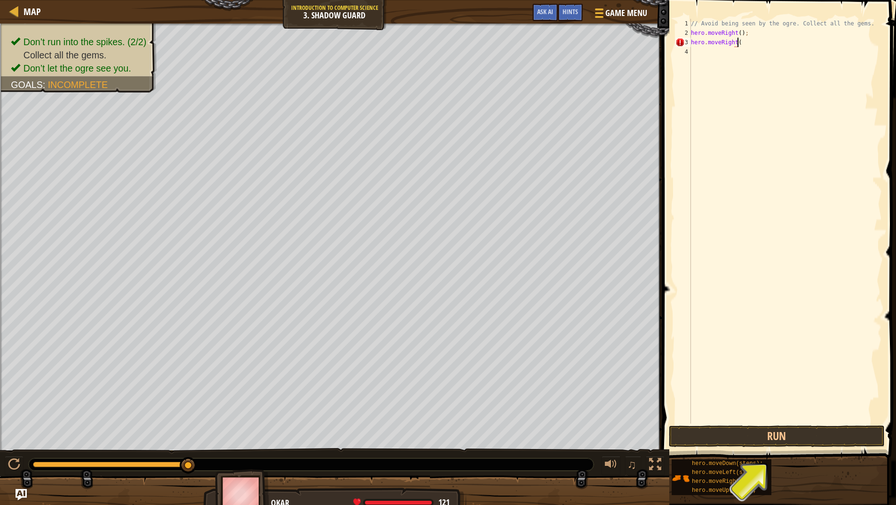
scroll to position [4, 3]
type textarea "hero.moveRight(2)"
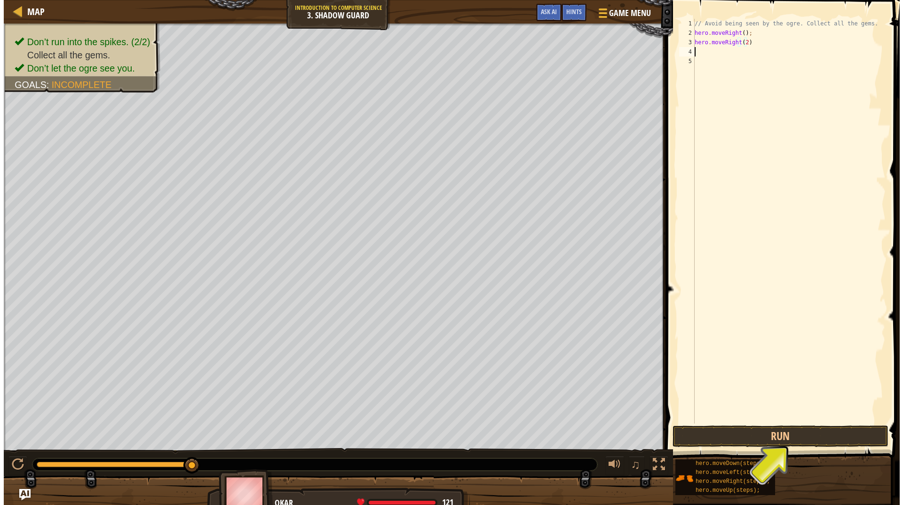
scroll to position [4, 0]
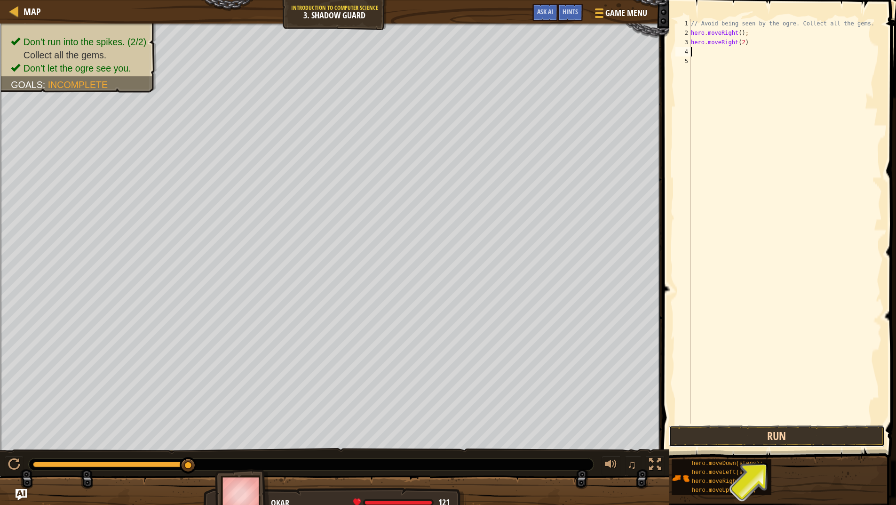
click at [782, 437] on button "Run" at bounding box center [777, 436] width 216 height 22
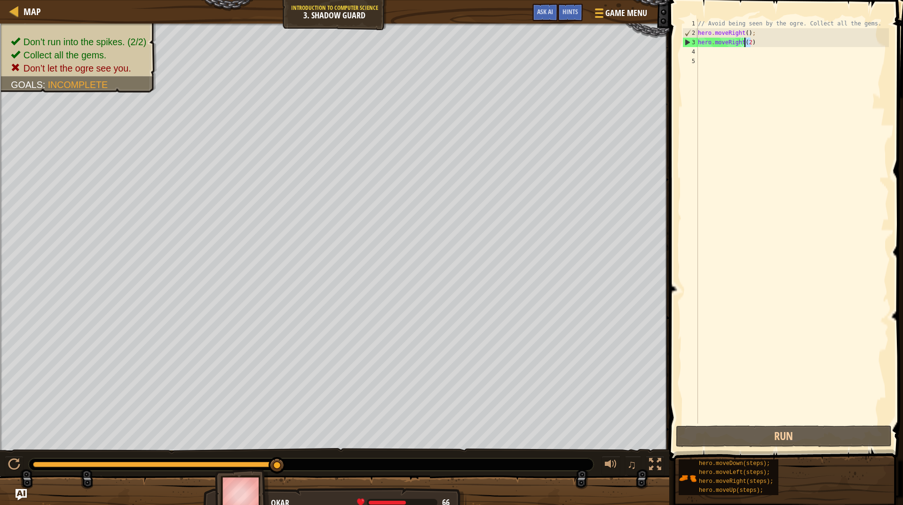
drag, startPoint x: 756, startPoint y: 44, endPoint x: 743, endPoint y: 40, distance: 12.7
click at [743, 40] on div "// Avoid being seen by the ogre. Collect all the gems. hero . moveRight ( ) ; h…" at bounding box center [792, 230] width 193 height 423
click at [757, 38] on div "// Avoid being seen by the ogre. Collect all the gems. hero . moveRight ( ) ; h…" at bounding box center [792, 221] width 193 height 405
click at [757, 43] on div "// Avoid being seen by the ogre. Collect all the gems. hero . moveRight ( ) ; h…" at bounding box center [792, 230] width 193 height 423
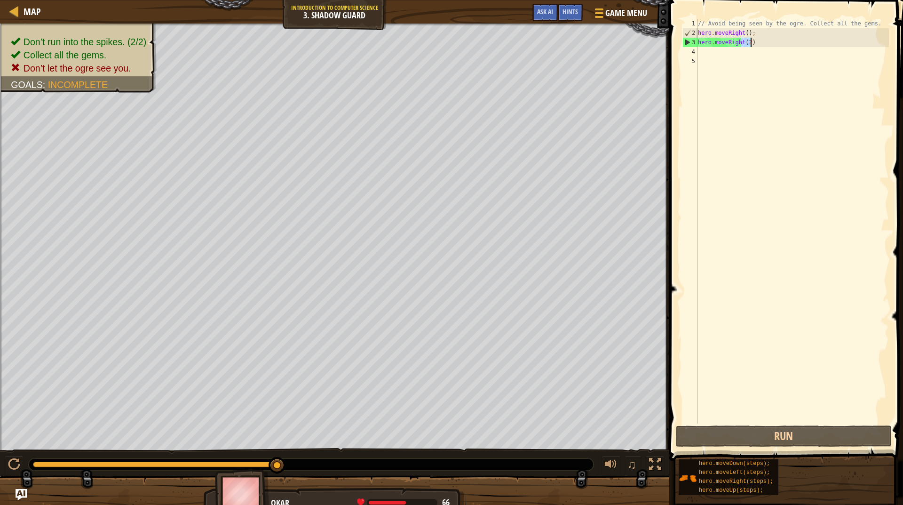
click at [702, 43] on div "// Avoid being seen by the ogre. Collect all the gems. hero . moveRight ( ) ; h…" at bounding box center [792, 230] width 193 height 423
click at [688, 43] on div "3" at bounding box center [690, 42] width 15 height 9
click at [684, 40] on div "3" at bounding box center [690, 42] width 15 height 9
type textarea "hero.moveRight(2)"
drag, startPoint x: 714, startPoint y: 45, endPoint x: 721, endPoint y: 43, distance: 7.8
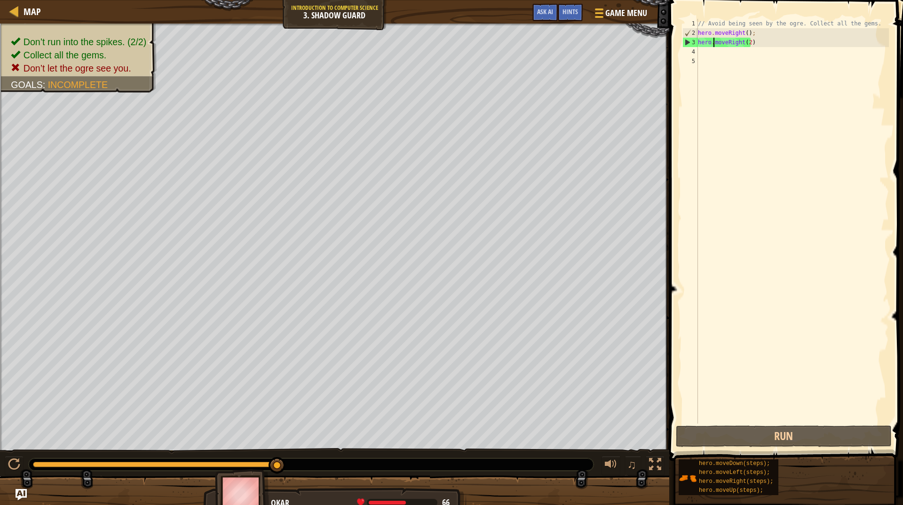
drag, startPoint x: 721, startPoint y: 43, endPoint x: 743, endPoint y: 41, distance: 22.2
drag, startPoint x: 743, startPoint y: 41, endPoint x: 755, endPoint y: 40, distance: 11.8
click at [760, 43] on div "// Avoid being seen by the ogre. Collect all the gems. hero . moveRight ( ) ; h…" at bounding box center [792, 230] width 193 height 423
click at [721, 52] on div "// Avoid being seen by the ogre. Collect all the gems. hero . moveRight ( ) ; h…" at bounding box center [792, 230] width 193 height 423
click at [758, 43] on div "// Avoid being seen by the ogre. Collect all the gems. hero . moveRight ( ) ; h…" at bounding box center [792, 230] width 193 height 423
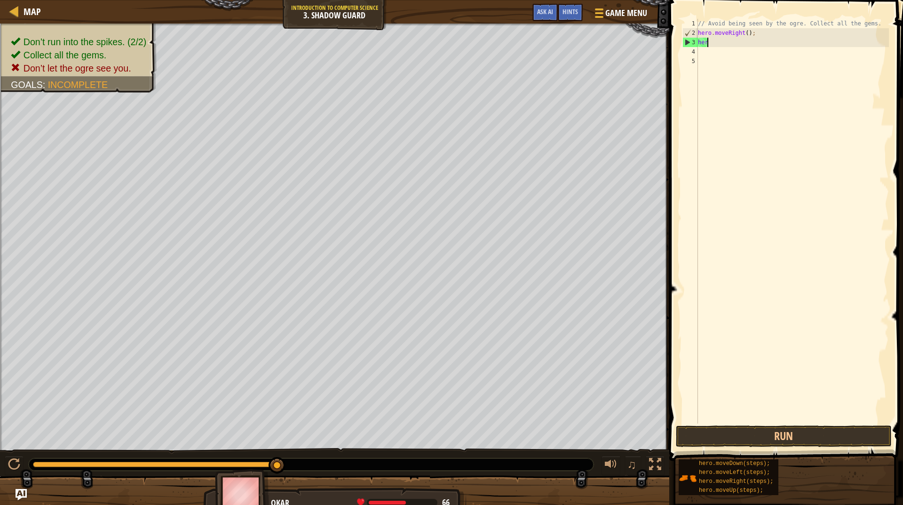
type textarea "h"
click at [724, 45] on div "// Avoid being seen by the ogre. Collect all the gems. hero . moveRight ( ) ;" at bounding box center [792, 230] width 193 height 423
click at [693, 42] on div "3" at bounding box center [691, 42] width 16 height 9
click at [694, 41] on div "3" at bounding box center [691, 42] width 16 height 9
click at [714, 45] on div "// Avoid being seen by the ogre. Collect all the gems. hero . moveRight ( ) ;" at bounding box center [792, 230] width 193 height 423
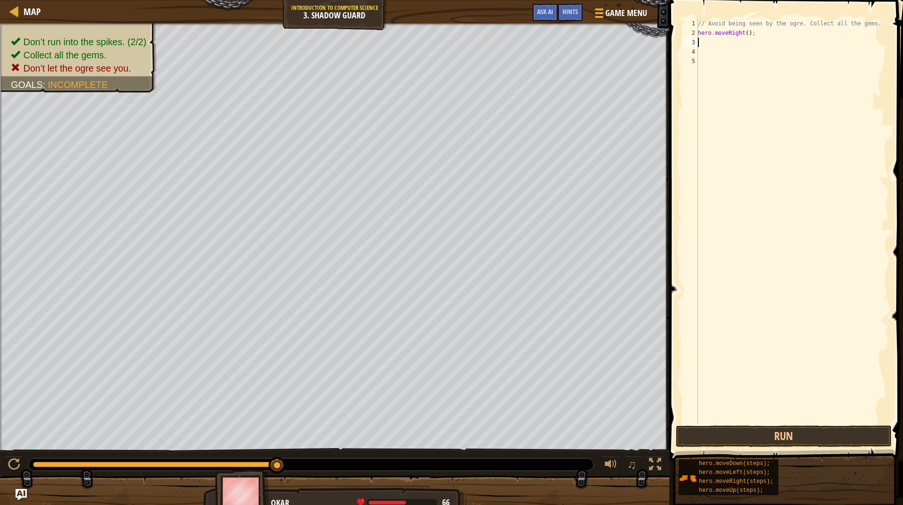
click at [714, 45] on div "// Avoid being seen by the ogre. Collect all the gems. hero . moveRight ( ) ;" at bounding box center [792, 230] width 193 height 423
drag, startPoint x: 731, startPoint y: 48, endPoint x: 567, endPoint y: 11, distance: 167.2
click at [567, 11] on span "Hints" at bounding box center [571, 11] width 16 height 9
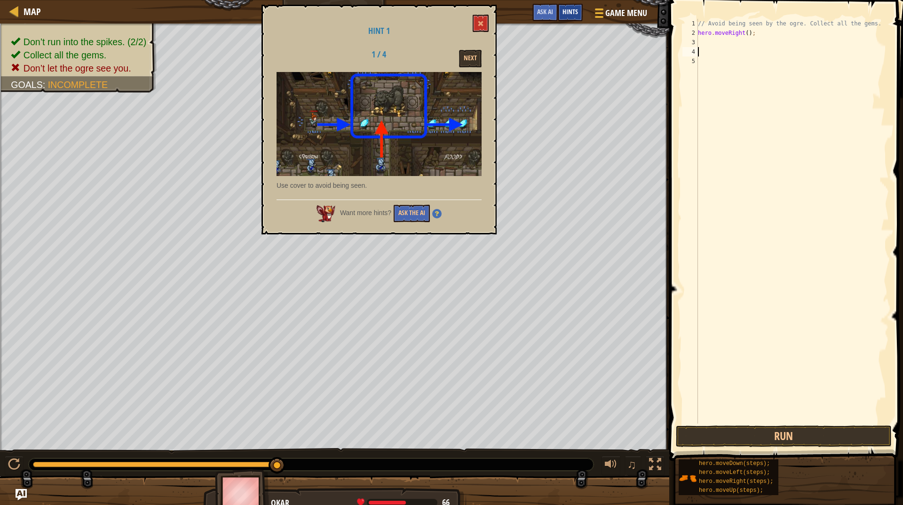
click at [574, 9] on span "Hints" at bounding box center [571, 11] width 16 height 9
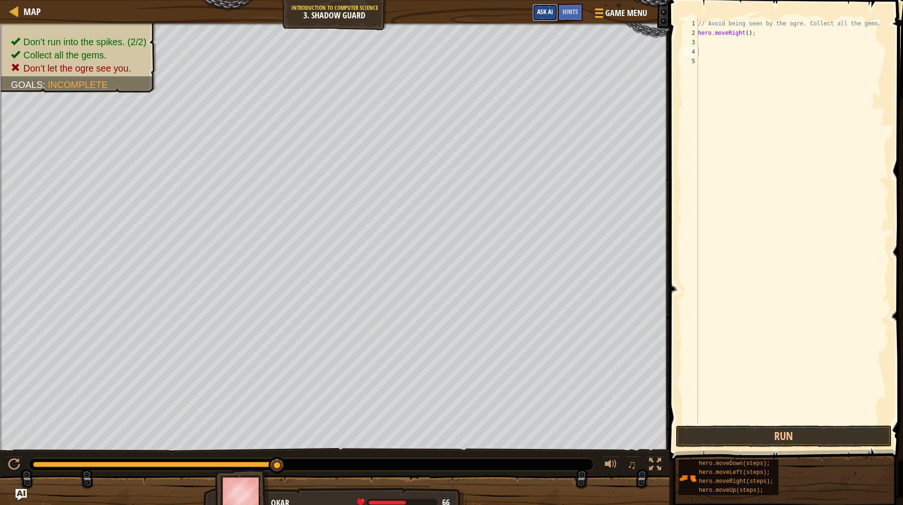
click at [549, 13] on span "Ask AI" at bounding box center [545, 11] width 16 height 9
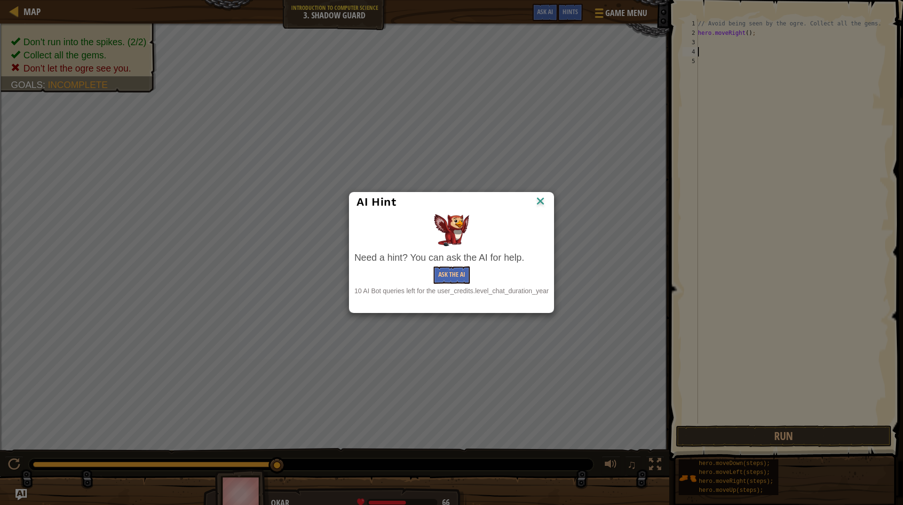
click at [541, 199] on img at bounding box center [540, 202] width 12 height 14
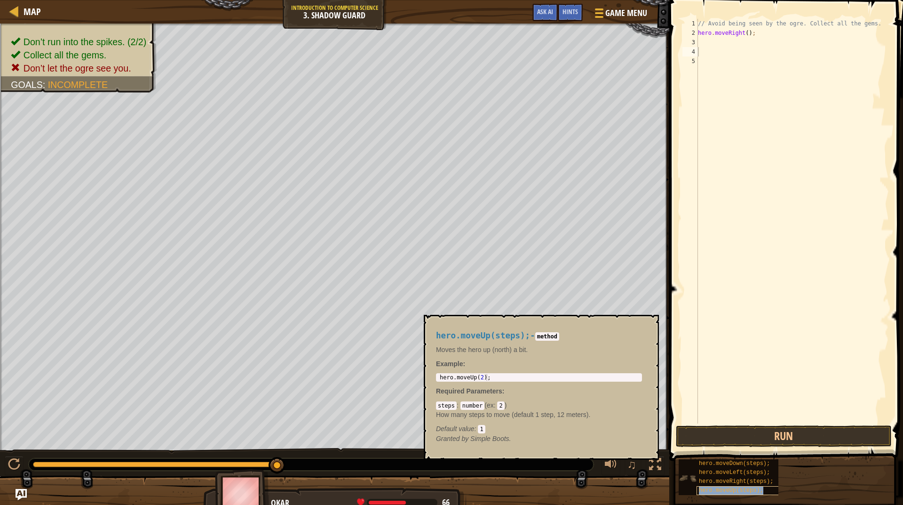
click at [735, 488] on span "hero.moveUp(steps);" at bounding box center [731, 490] width 64 height 7
click at [736, 488] on span "hero.moveUp(steps);" at bounding box center [731, 490] width 64 height 7
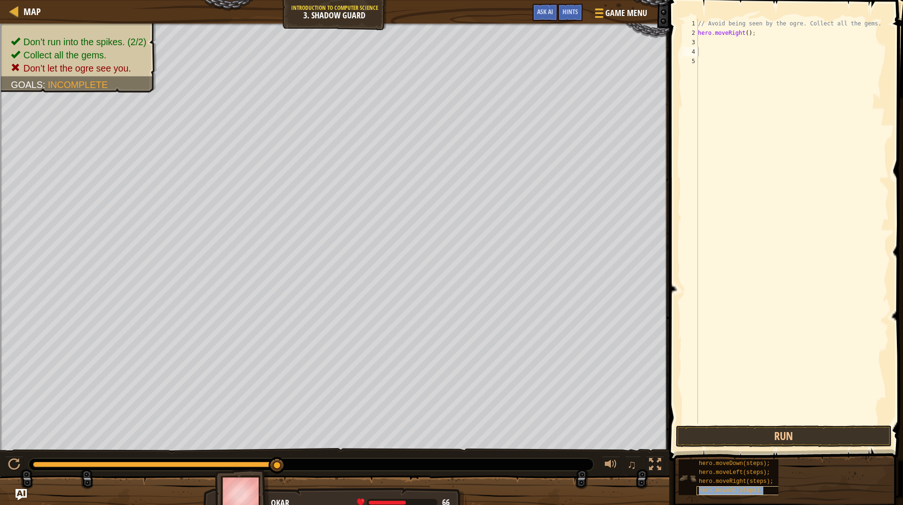
click at [736, 488] on span "hero.moveUp(steps);" at bounding box center [731, 490] width 64 height 7
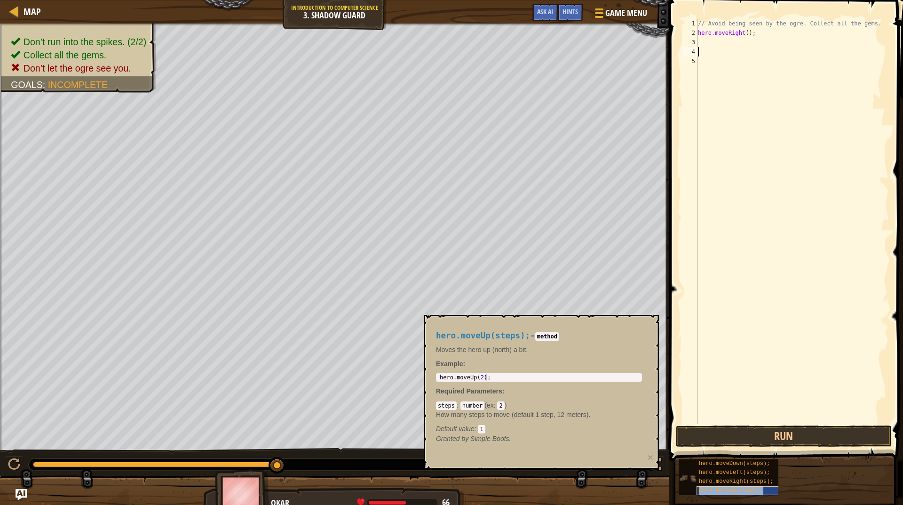
click at [736, 488] on span "hero.moveUp(steps);" at bounding box center [731, 490] width 64 height 7
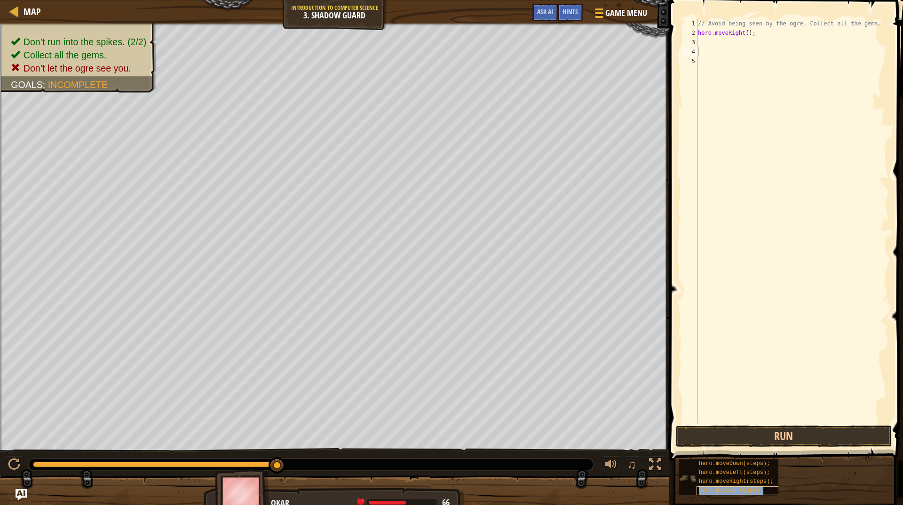
click at [736, 489] on span "hero.moveUp(steps);" at bounding box center [731, 490] width 64 height 7
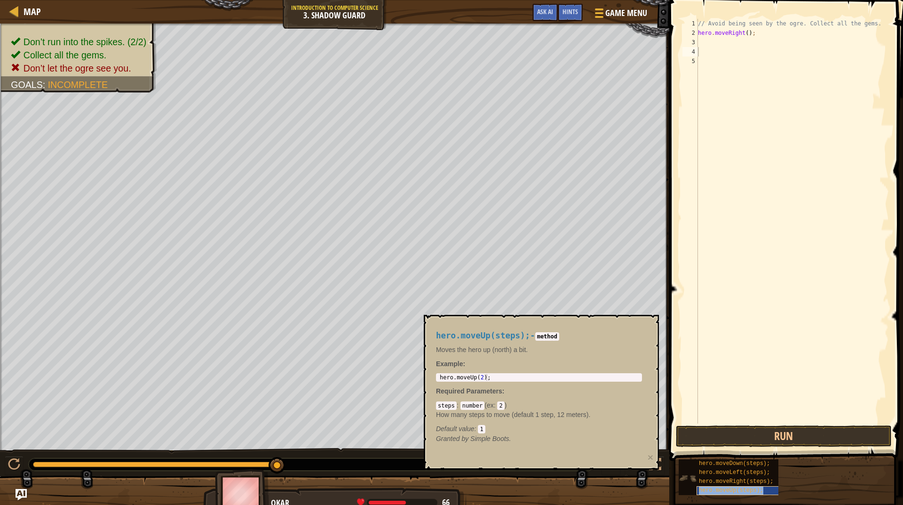
click at [736, 489] on span "hero.moveUp(steps);" at bounding box center [731, 490] width 64 height 7
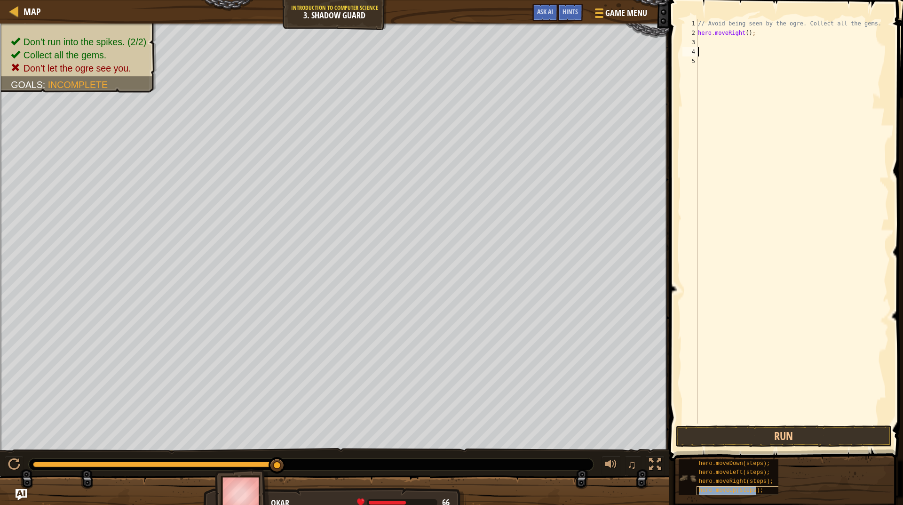
click at [736, 490] on span "hero.moveUp(steps);" at bounding box center [731, 490] width 64 height 7
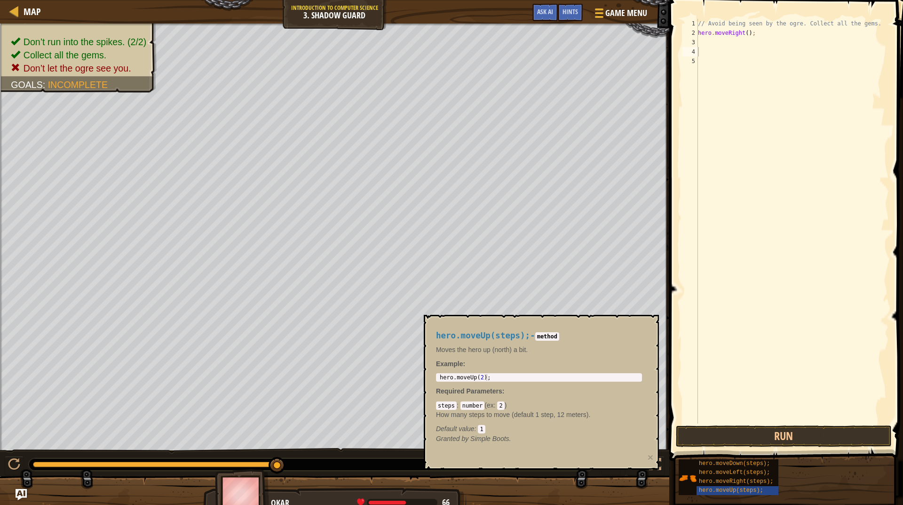
click at [463, 335] on span "hero.moveUp(steps);" at bounding box center [483, 335] width 94 height 9
drag, startPoint x: 462, startPoint y: 336, endPoint x: 472, endPoint y: 341, distance: 10.7
click at [462, 336] on span "hero.moveUp(steps);" at bounding box center [483, 335] width 94 height 9
click at [544, 339] on code "method" at bounding box center [547, 336] width 24 height 8
copy span "hero.moveUp(steps);"
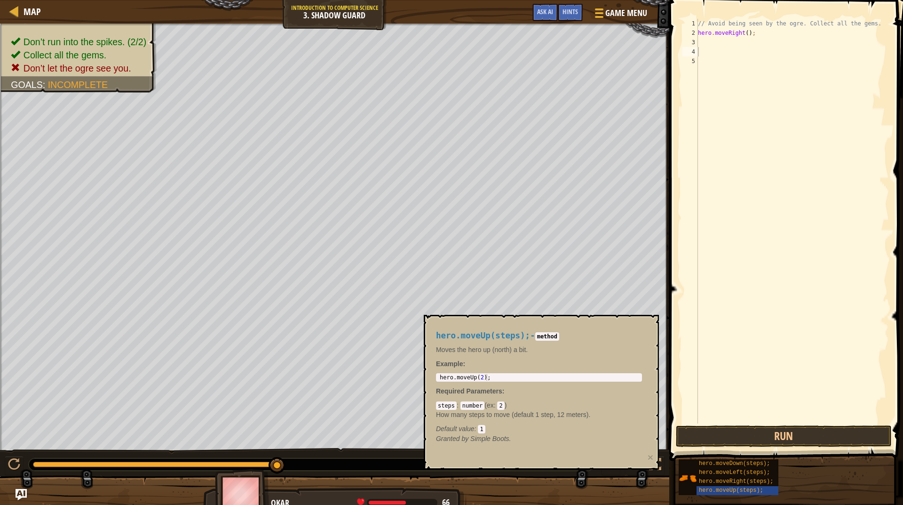
click at [704, 43] on div "// Avoid being seen by the ogre. Collect all the gems. hero . moveRight ( ) ;" at bounding box center [792, 230] width 193 height 423
paste textarea "hero.moveUp(steps);"
click at [751, 42] on div "// Avoid being seen by the ogre. Collect all the gems. hero . moveRight ( ) ; h…" at bounding box center [792, 230] width 193 height 423
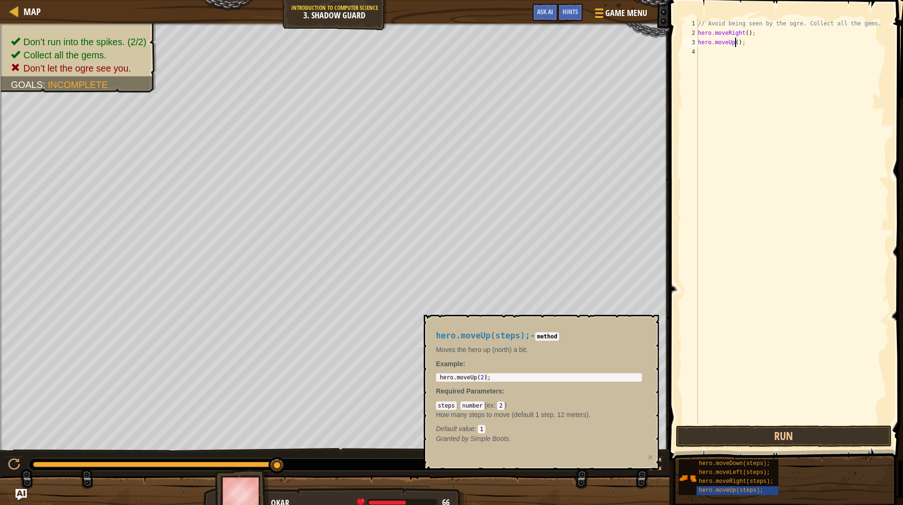
scroll to position [4, 3]
type textarea "hero.moveUp(1);"
copy span "hero.moveRight(steps);"
click at [707, 54] on div "// Avoid being seen by the ogre. Collect all the gems. hero . moveRight ( ) ; h…" at bounding box center [792, 230] width 193 height 423
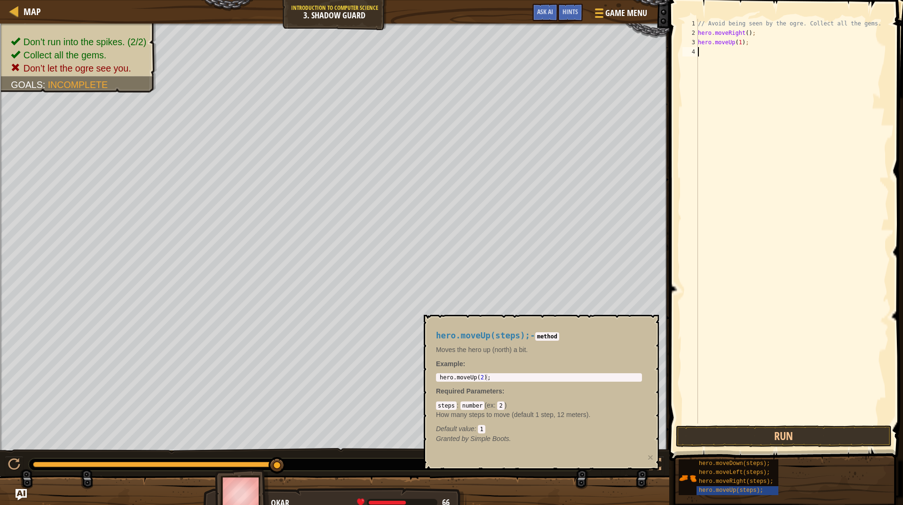
paste textarea "hero.moveRight(steps);"
type textarea "hero.moveRight(1)"
click at [707, 59] on div "// Avoid being seen by the ogre. Collect all the gems. hero . moveRight ( ) ; h…" at bounding box center [792, 230] width 193 height 423
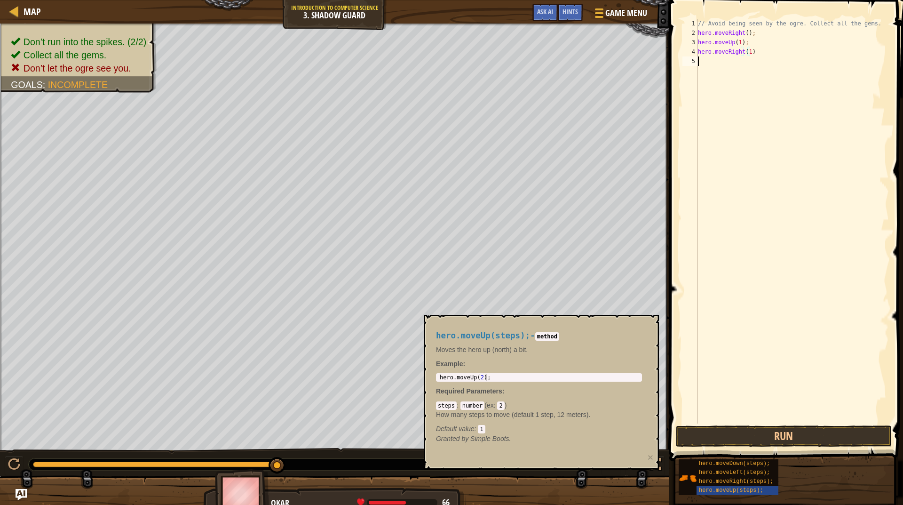
scroll to position [4, 0]
copy span "hero.moveDown(steps);"
click at [723, 65] on div "// Avoid being seen by the ogre. Collect all the gems. hero . moveRight ( ) ; h…" at bounding box center [792, 230] width 193 height 423
type textarea "V"
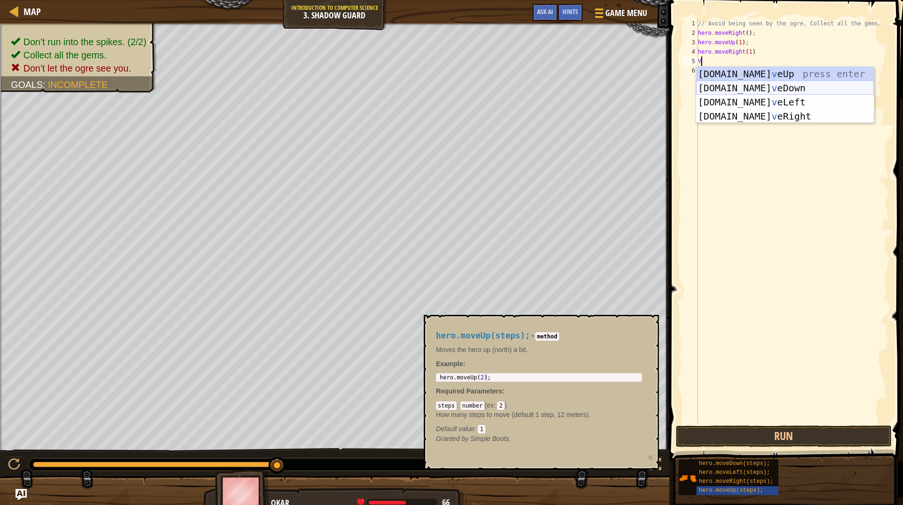
click at [750, 90] on div "[DOMAIN_NAME] v eUp press enter [DOMAIN_NAME] v eDown press enter [DOMAIN_NAME]…" at bounding box center [785, 109] width 178 height 85
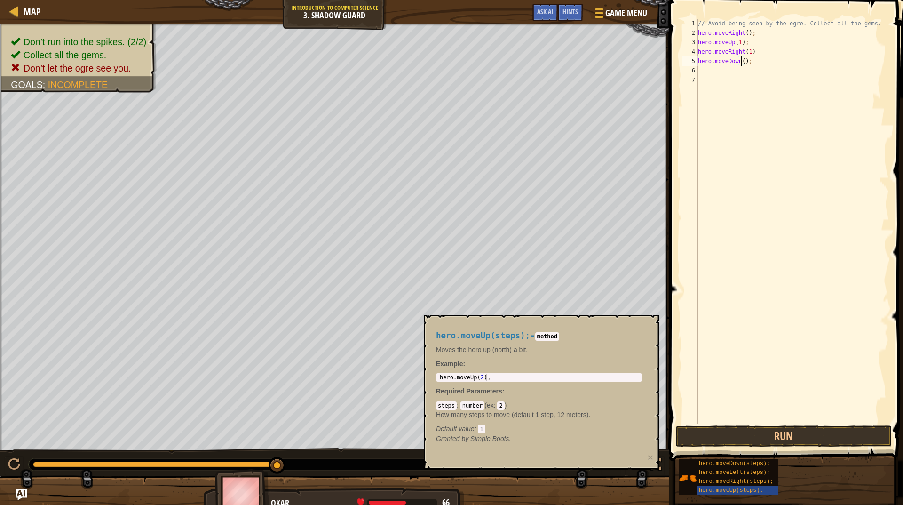
click at [742, 59] on div "// Avoid being seen by the ogre. Collect all the gems. hero . moveRight ( ) ; h…" at bounding box center [792, 230] width 193 height 423
type textarea "hero.moveDown(1);"
click at [701, 71] on div "// Avoid being seen by the ogre. Collect all the gems. hero . moveRight ( ) ; h…" at bounding box center [792, 230] width 193 height 423
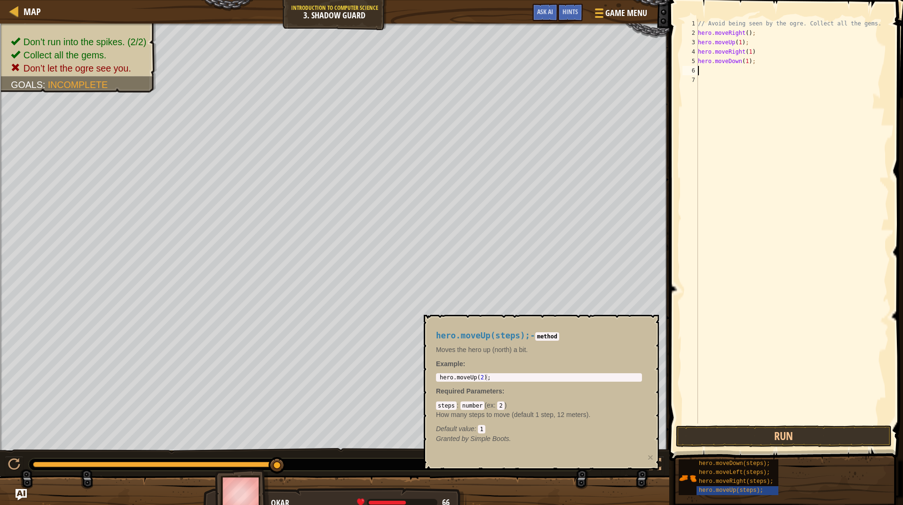
click at [702, 71] on div "// Avoid being seen by the ogre. Collect all the gems. hero . moveRight ( ) ; h…" at bounding box center [792, 230] width 193 height 423
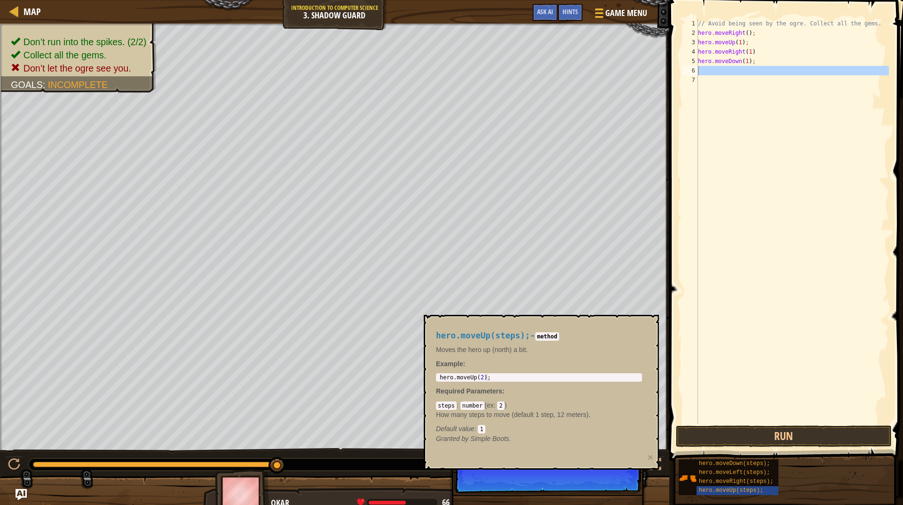
click at [702, 71] on div "// Avoid being seen by the ogre. Collect all the gems. hero . moveRight ( ) ; h…" at bounding box center [792, 221] width 193 height 405
type textarea "V"
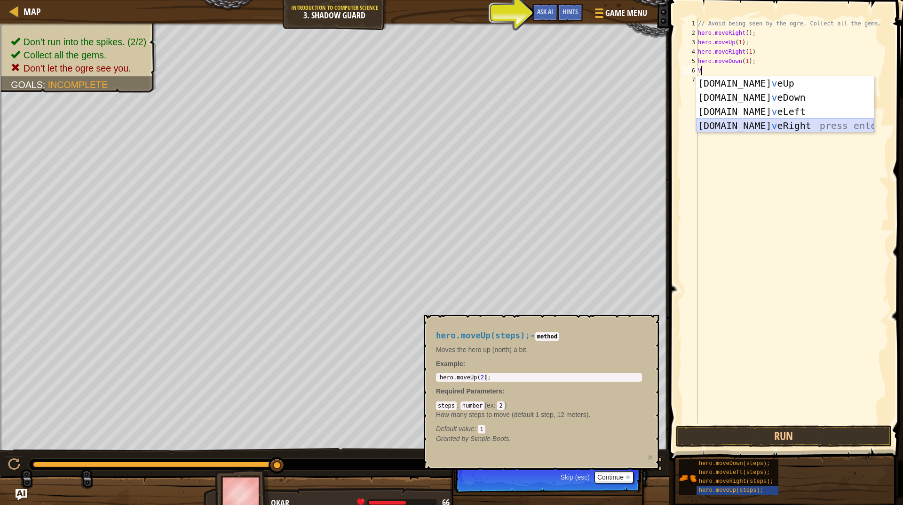
click at [768, 124] on div "[DOMAIN_NAME] v eUp press enter [DOMAIN_NAME] v eDown press enter [DOMAIN_NAME]…" at bounding box center [785, 118] width 178 height 85
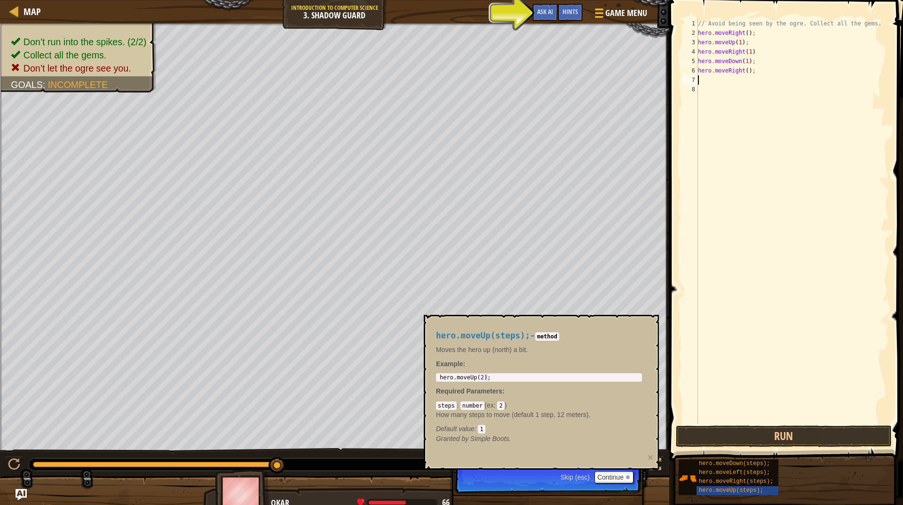
click at [744, 73] on div "// Avoid being seen by the ogre. Collect all the gems. hero . moveRight ( ) ; h…" at bounding box center [792, 230] width 193 height 423
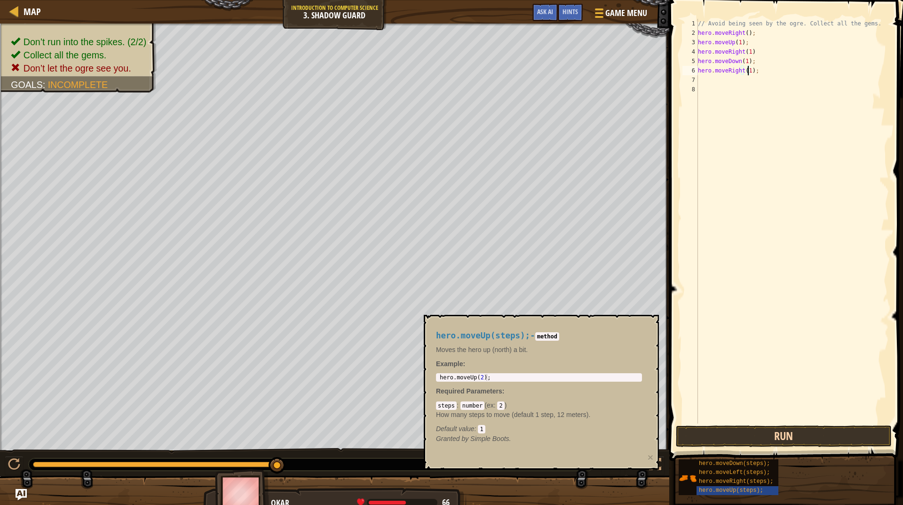
type textarea "hero.moveRight(1);"
click at [764, 438] on button "Run" at bounding box center [784, 436] width 216 height 22
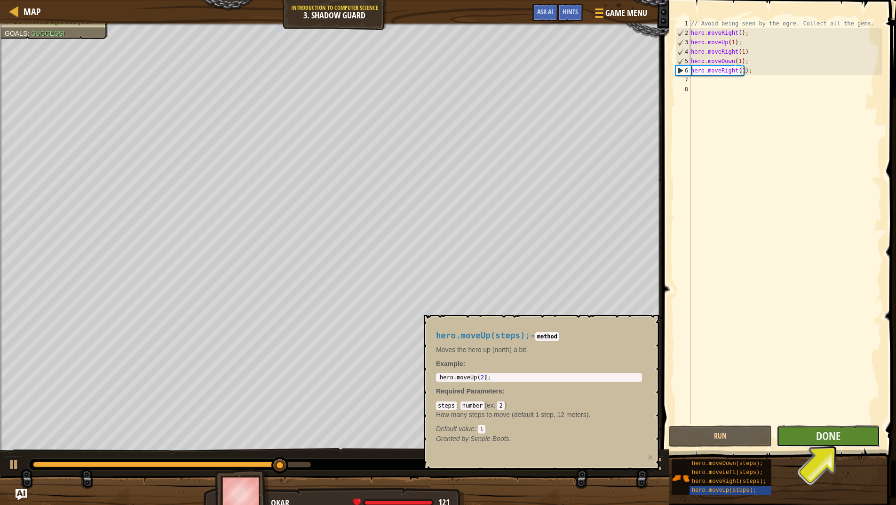
click at [820, 427] on button "Done" at bounding box center [828, 436] width 103 height 22
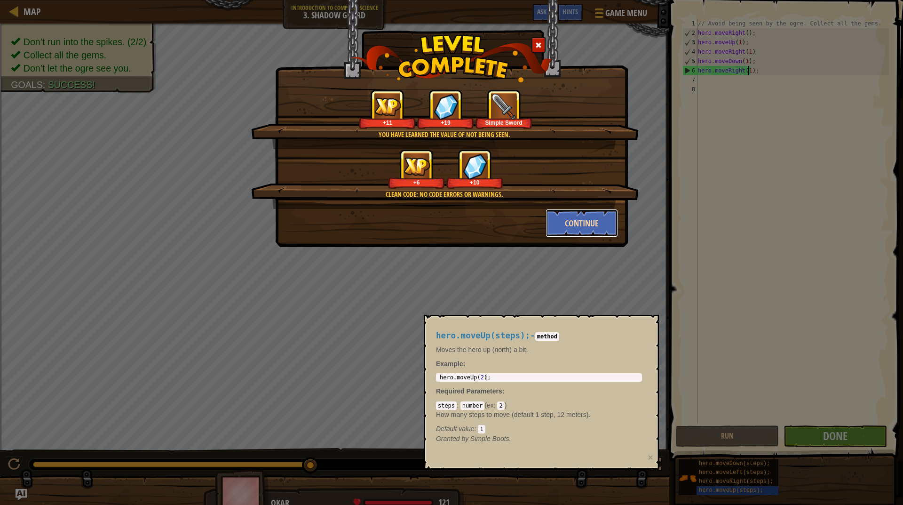
click at [566, 226] on button "Continue" at bounding box center [582, 223] width 73 height 28
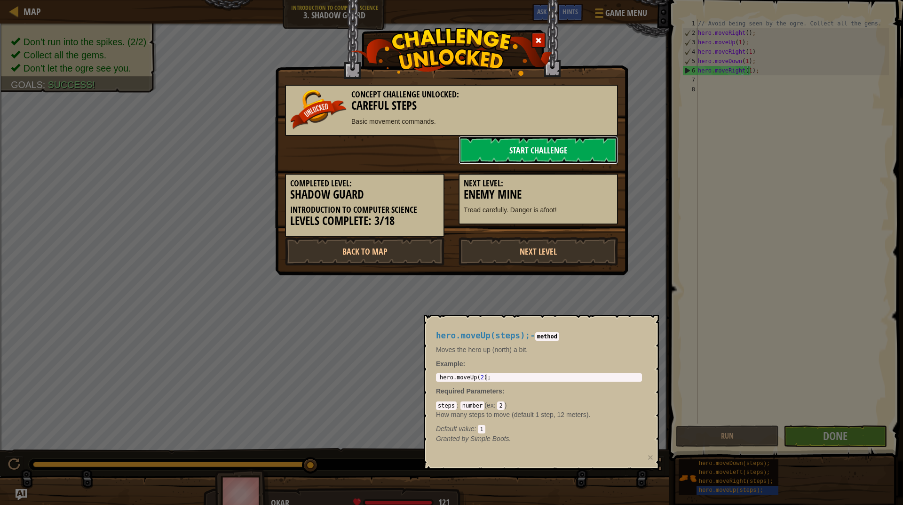
click at [534, 151] on link "Start Challenge" at bounding box center [538, 150] width 159 height 28
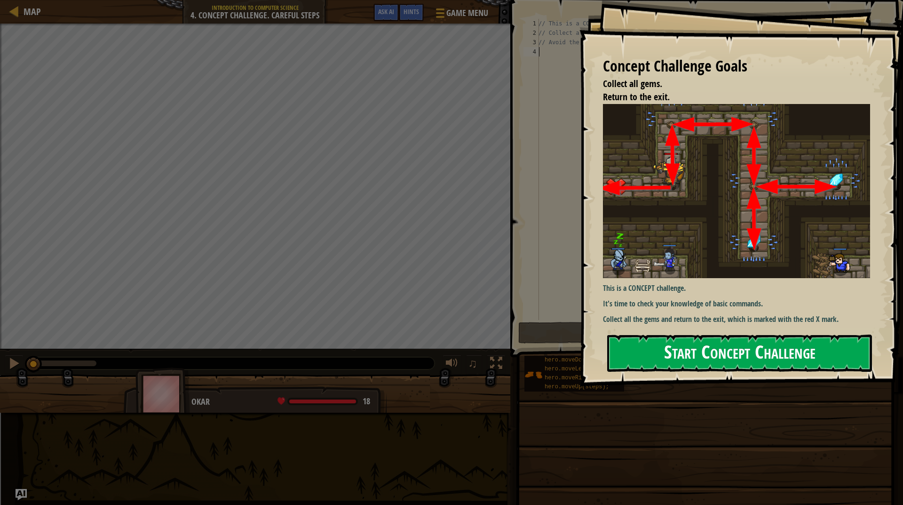
click at [678, 352] on button "Start Concept Challenge" at bounding box center [739, 353] width 265 height 37
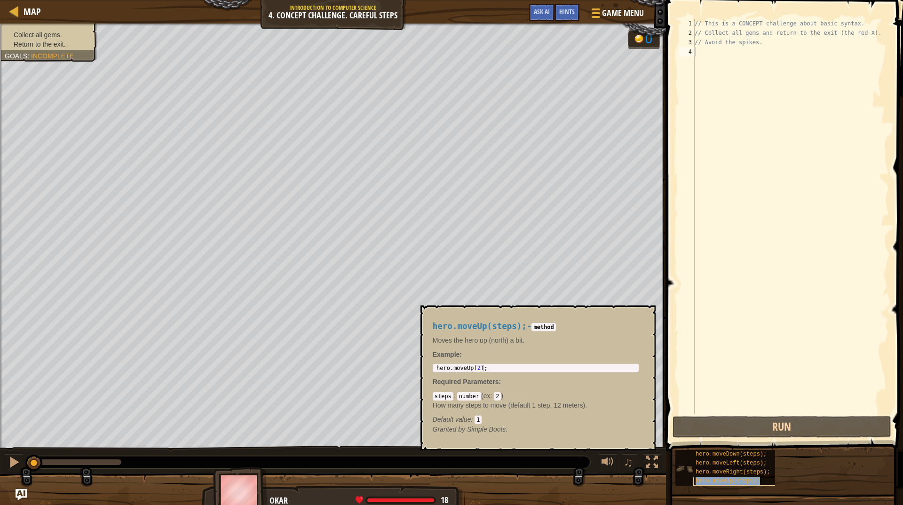
click at [742, 479] on span "hero.moveUp(steps);" at bounding box center [728, 481] width 64 height 7
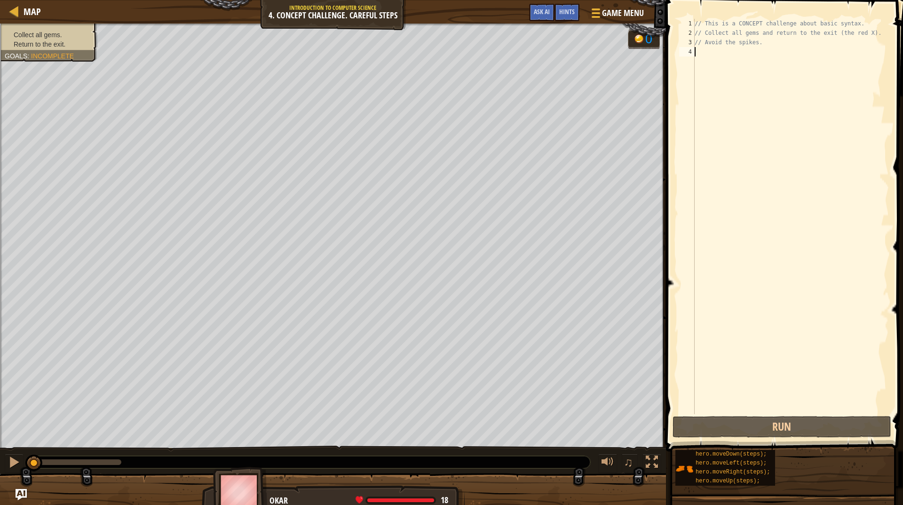
type textarea "V"
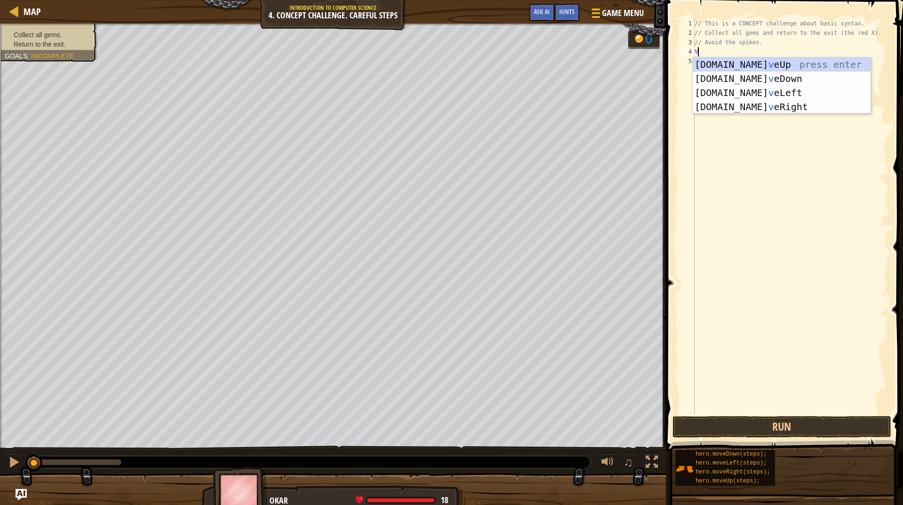
scroll to position [4, 0]
click at [764, 64] on div "[DOMAIN_NAME] v eUp press enter [DOMAIN_NAME] v eDown press enter [DOMAIN_NAME]…" at bounding box center [782, 99] width 178 height 85
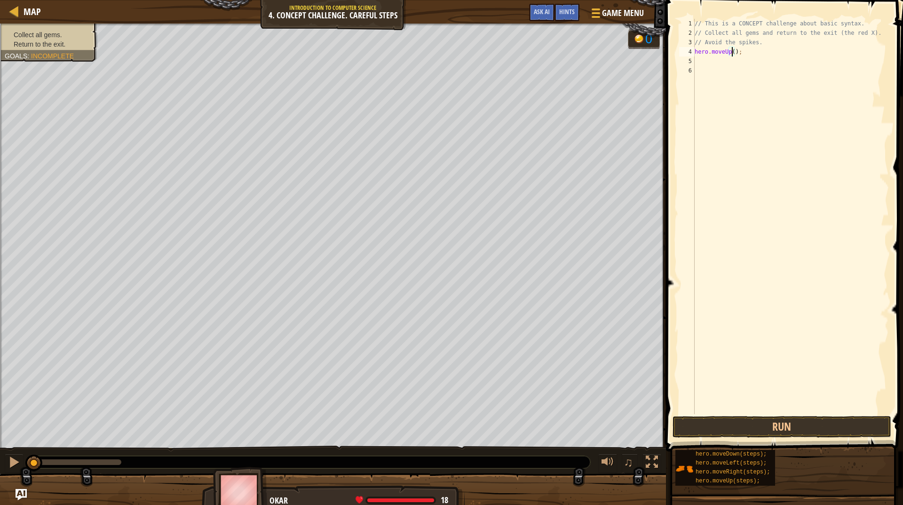
click at [733, 53] on div "// This is a CONCEPT challenge about basic syntax. // Collect all gems and retu…" at bounding box center [791, 226] width 196 height 414
type textarea "hero.moveUp(1);"
click at [702, 62] on div "// This is a CONCEPT challenge about basic syntax. // Collect all gems and retu…" at bounding box center [791, 226] width 196 height 414
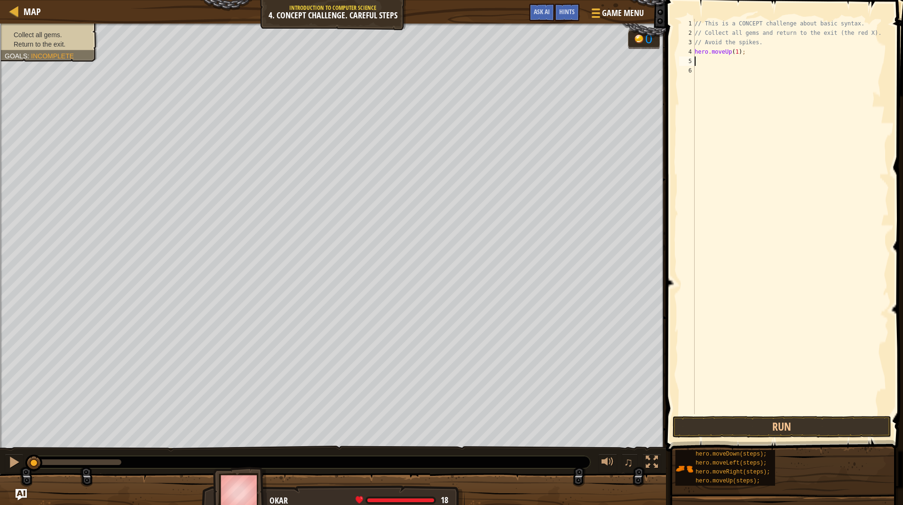
type textarea "v"
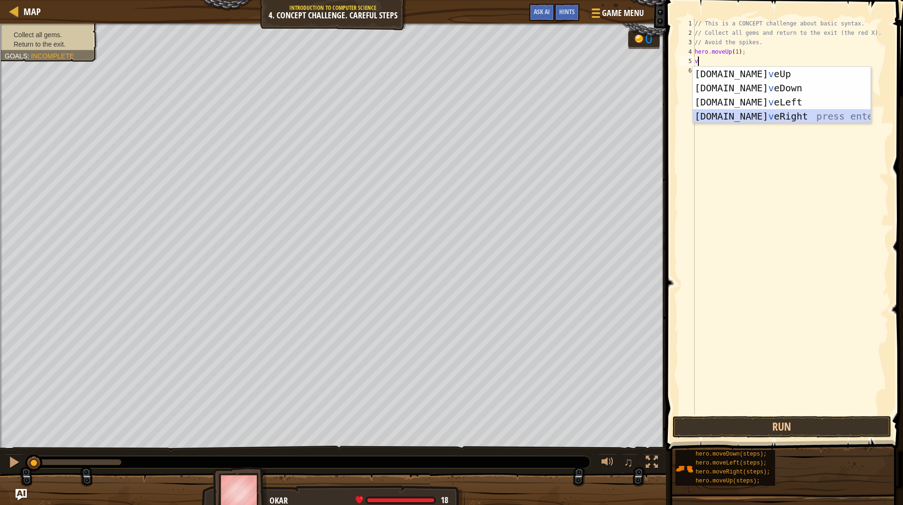
click at [770, 112] on div "[DOMAIN_NAME] v eUp press enter [DOMAIN_NAME] v eDown press enter [DOMAIN_NAME]…" at bounding box center [782, 109] width 178 height 85
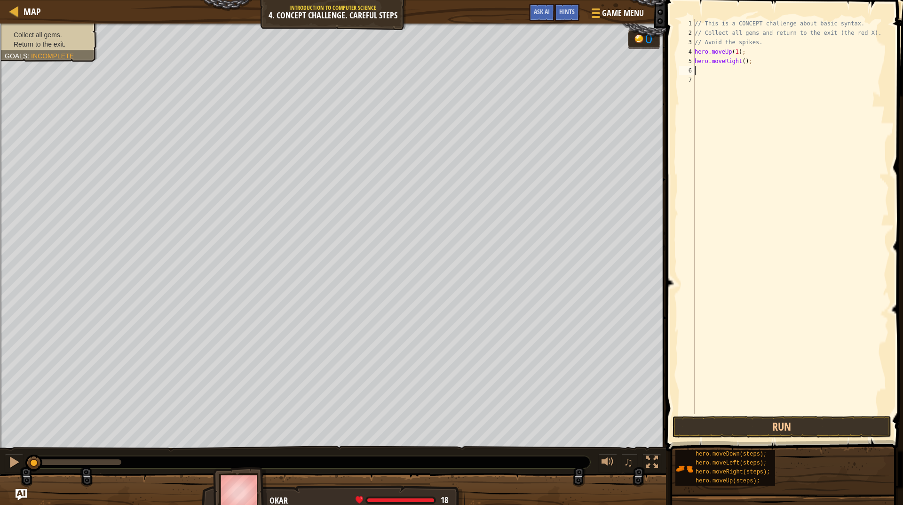
click at [741, 62] on div "// This is a CONCEPT challenge about basic syntax. // Collect all gems and retu…" at bounding box center [791, 226] width 196 height 414
type textarea "hero.moveRight(1);"
click at [706, 78] on div "// This is a CONCEPT challenge about basic syntax. // Collect all gems and retu…" at bounding box center [791, 226] width 196 height 414
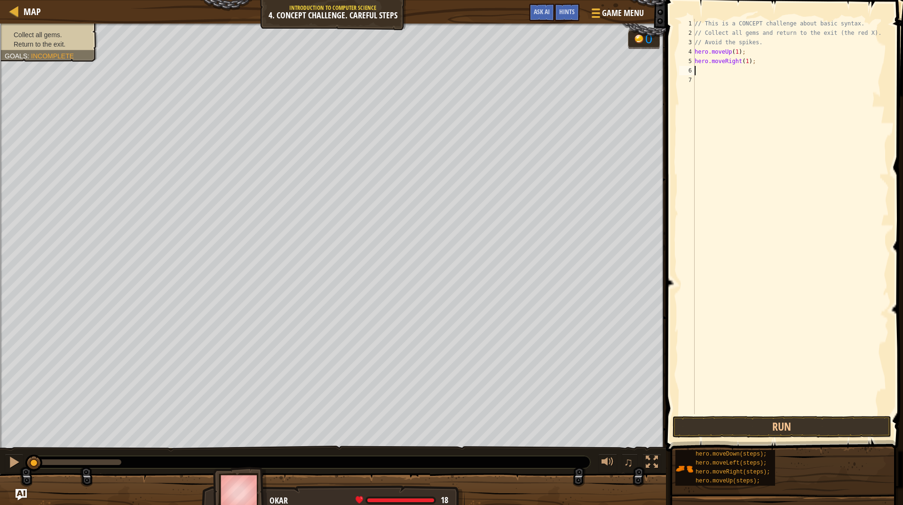
click at [703, 70] on div "// This is a CONCEPT challenge about basic syntax. // Collect all gems and retu…" at bounding box center [791, 226] width 196 height 414
type textarea "v"
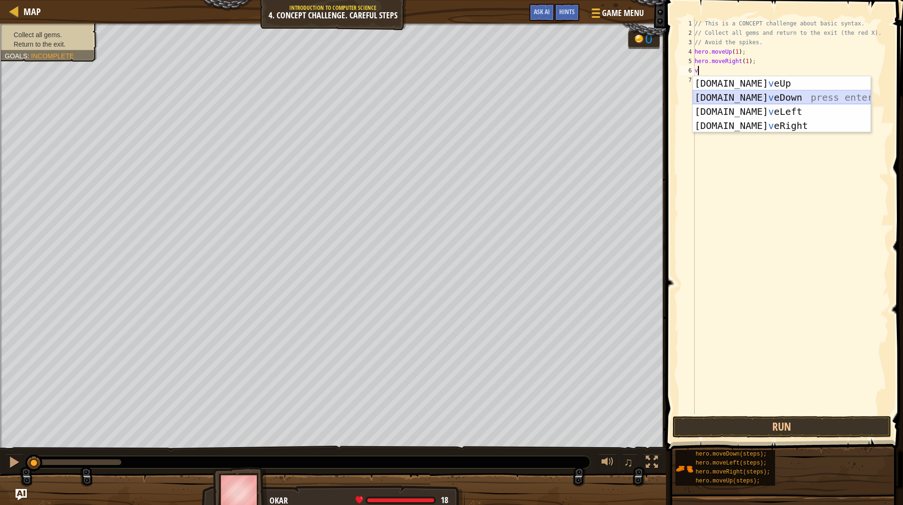
click at [735, 97] on div "[DOMAIN_NAME] v eUp press enter [DOMAIN_NAME] v eDown press enter [DOMAIN_NAME]…" at bounding box center [782, 118] width 178 height 85
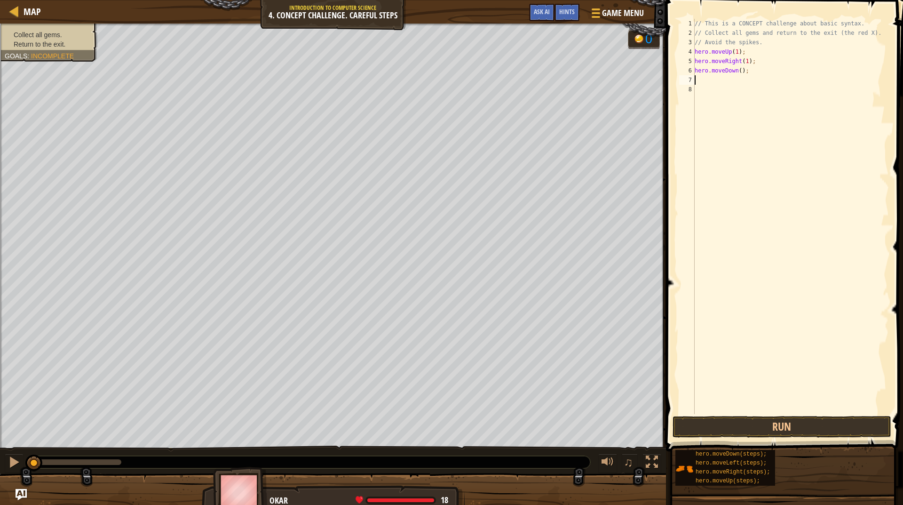
click at [739, 71] on div "// This is a CONCEPT challenge about basic syntax. // Collect all gems and retu…" at bounding box center [791, 226] width 196 height 414
type textarea "hero.moveDown(2);"
click at [710, 84] on div "// This is a CONCEPT challenge about basic syntax. // Collect all gems and retu…" at bounding box center [791, 226] width 196 height 414
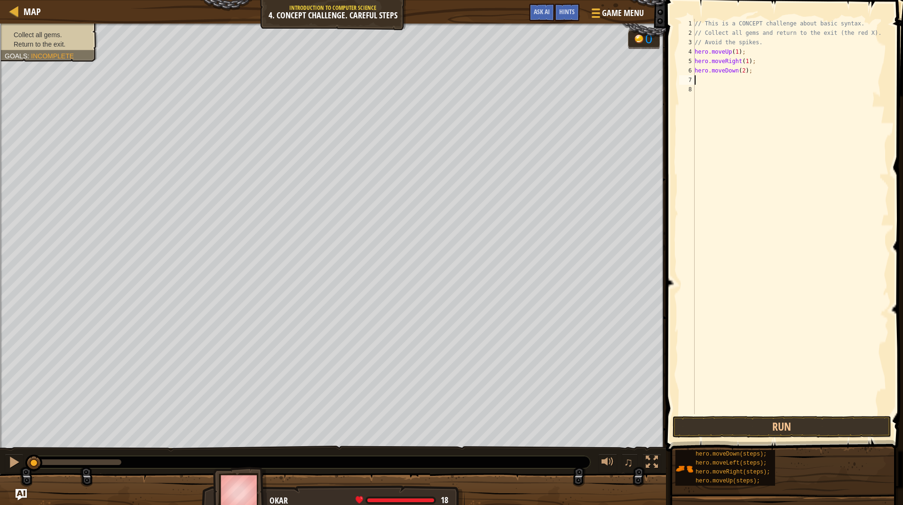
type textarea "v"
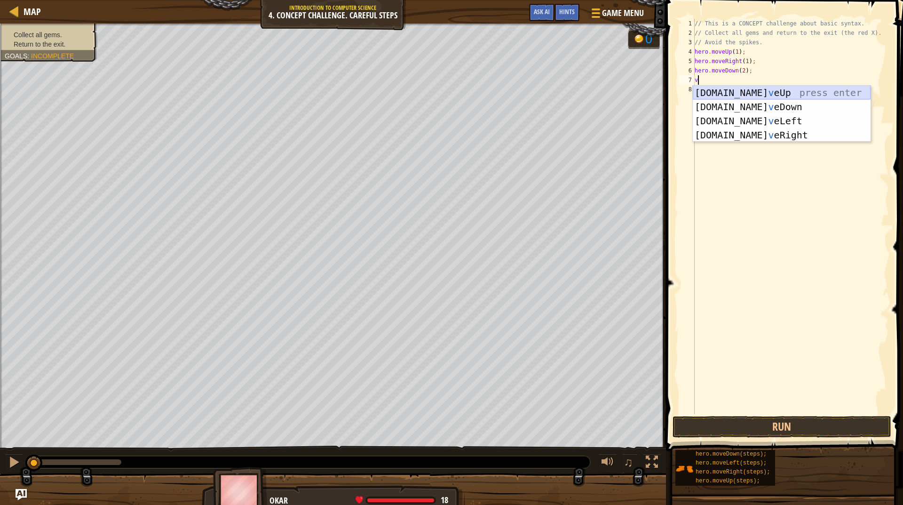
click at [755, 94] on div "[DOMAIN_NAME] v eUp press enter [DOMAIN_NAME] v eDown press enter [DOMAIN_NAME]…" at bounding box center [782, 128] width 178 height 85
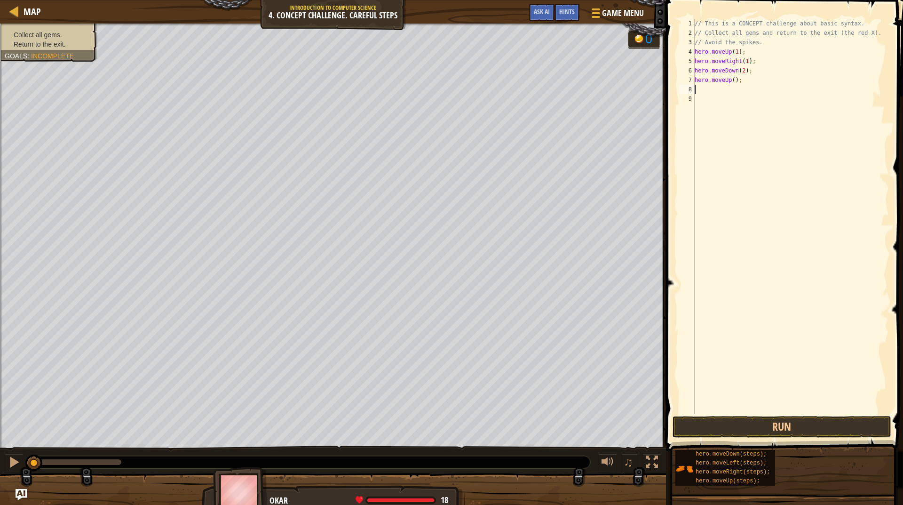
click at [728, 80] on div "// This is a CONCEPT challenge about basic syntax. // Collect all gems and retu…" at bounding box center [791, 226] width 196 height 414
click at [733, 80] on div "// This is a CONCEPT challenge about basic syntax. // Collect all gems and retu…" at bounding box center [791, 226] width 196 height 414
type textarea "hero.moveUp(1);"
click at [711, 88] on div "// This is a CONCEPT challenge about basic syntax. // Collect all gems and retu…" at bounding box center [791, 226] width 196 height 414
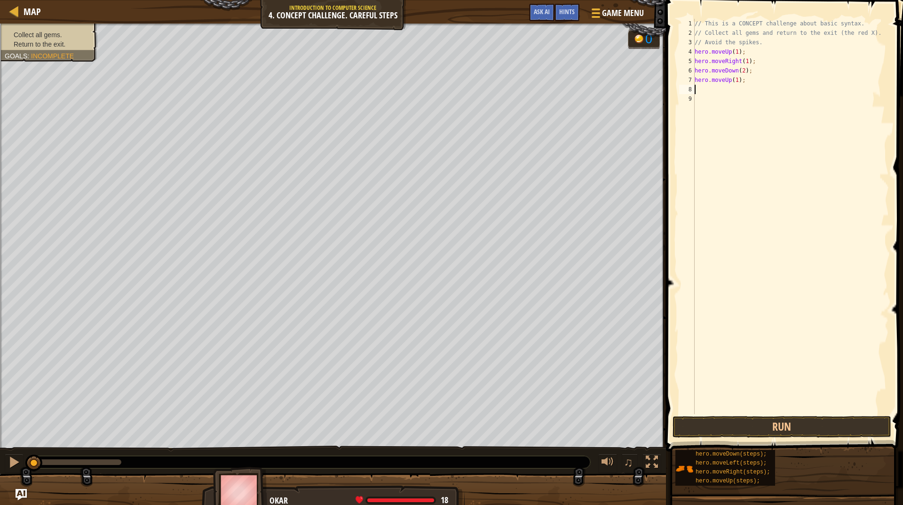
scroll to position [4, 0]
type textarea "v"
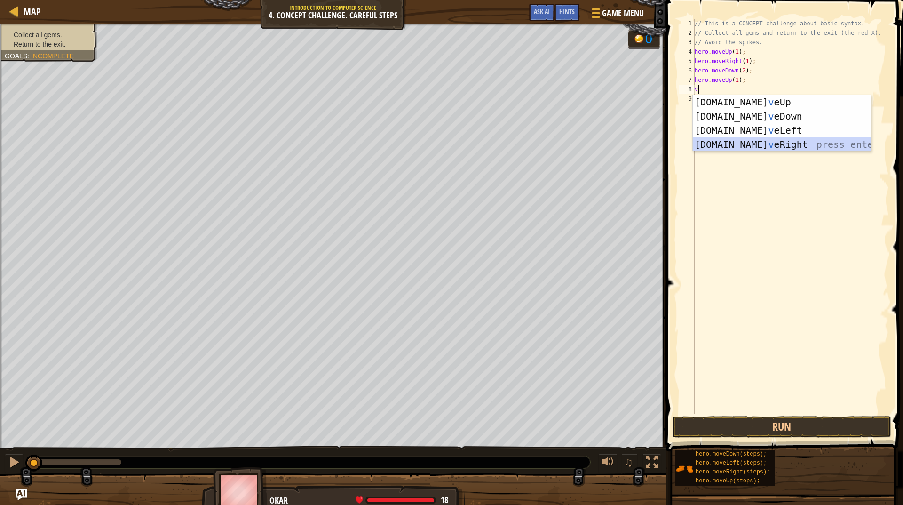
click at [761, 142] on div "[DOMAIN_NAME] v eUp press enter [DOMAIN_NAME] v eDown press enter [DOMAIN_NAME]…" at bounding box center [782, 137] width 178 height 85
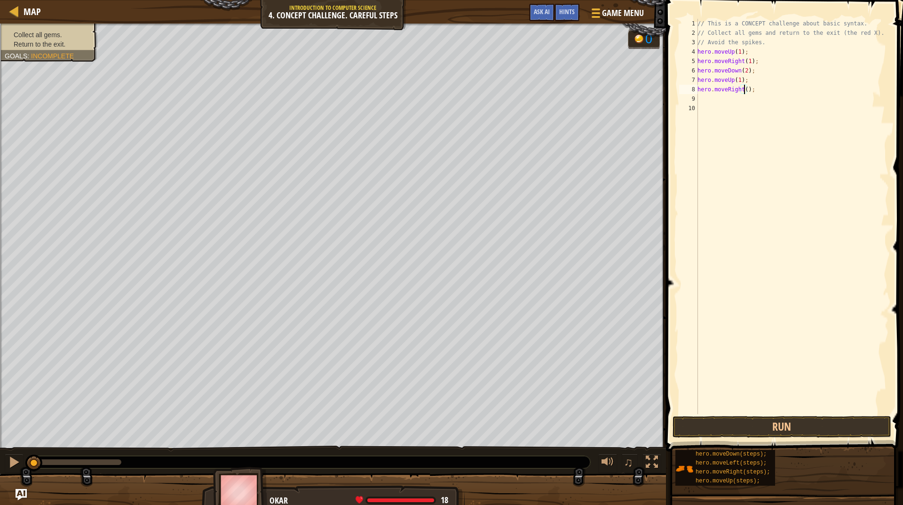
click at [743, 90] on div "// This is a CONCEPT challenge about basic syntax. // Collect all gems and retu…" at bounding box center [792, 226] width 193 height 414
click at [700, 40] on div "// This is a CONCEPT challenge about basic syntax. // Collect all gems and retu…" at bounding box center [792, 226] width 193 height 414
click at [765, 45] on div "// This is a CONCEPT challenge about basic syntax. // Collect all gems and retu…" at bounding box center [792, 226] width 193 height 414
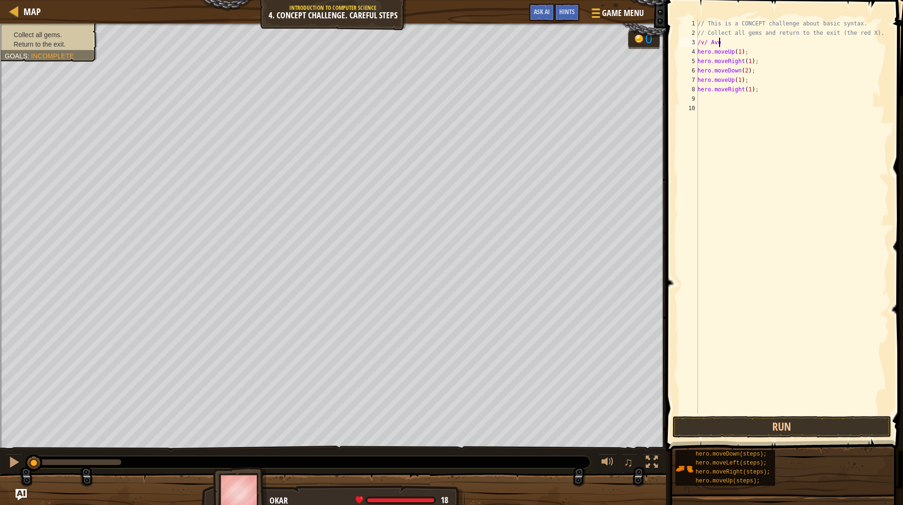
type textarea "/"
click at [870, 33] on div "// This is a CONCEPT challenge about basic syntax. // Collect all gems and retu…" at bounding box center [792, 226] width 193 height 414
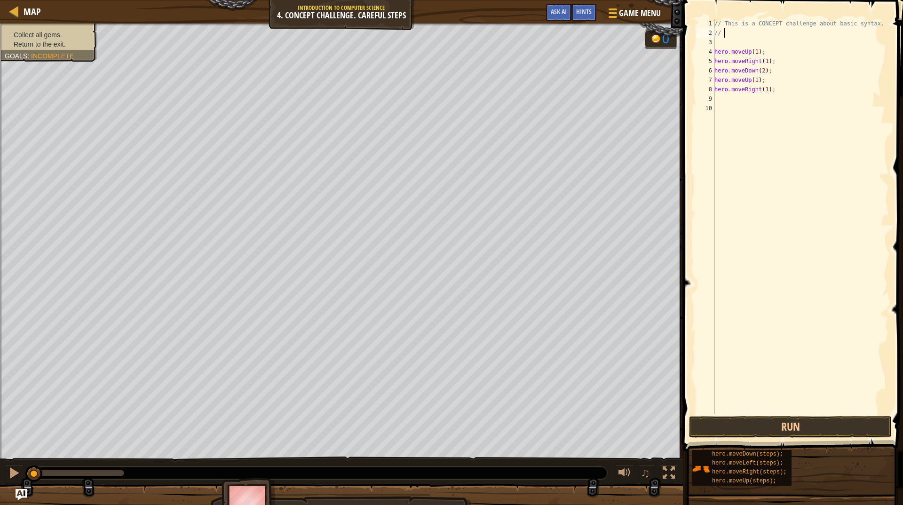
type textarea "/"
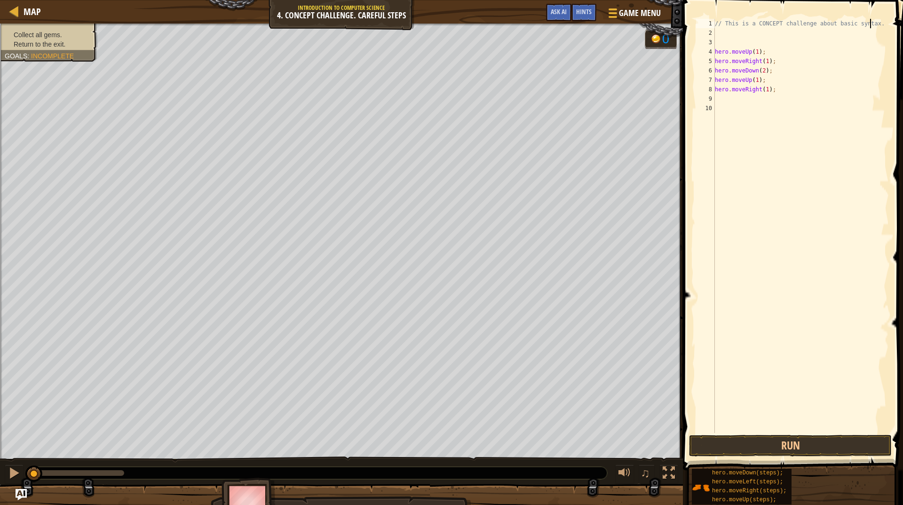
click at [872, 24] on div "// This is a CONCEPT challenge about basic syntax. hero . moveUp ( 1 ) ; hero .…" at bounding box center [801, 235] width 176 height 433
type textarea "/"
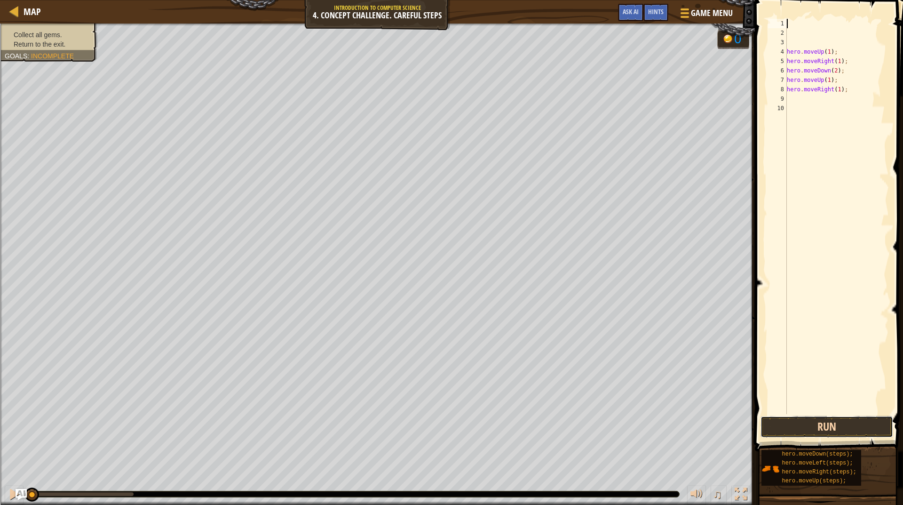
click at [835, 432] on button "Run" at bounding box center [827, 427] width 133 height 22
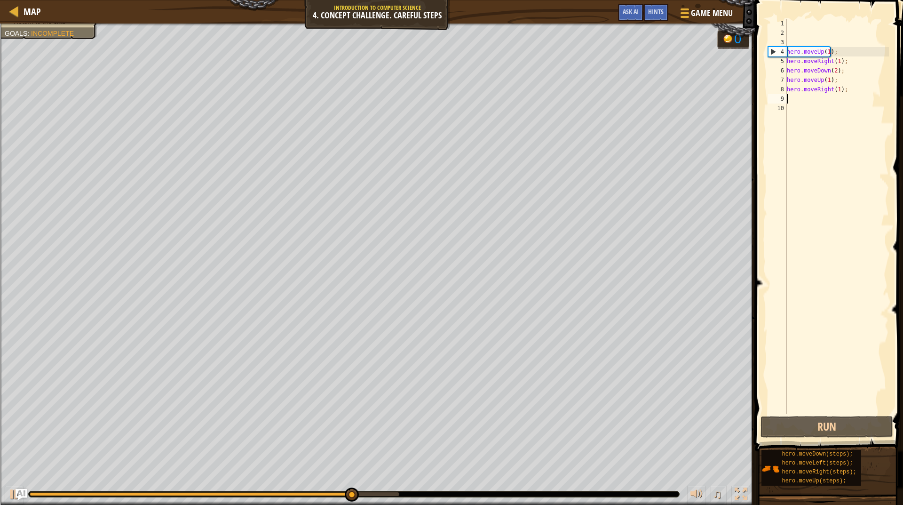
click at [797, 101] on div "hero . moveUp ( 1 ) ; hero . moveRight ( 1 ) ; hero . moveDown ( 2 ) ; hero . m…" at bounding box center [837, 226] width 104 height 414
type textarea "v"
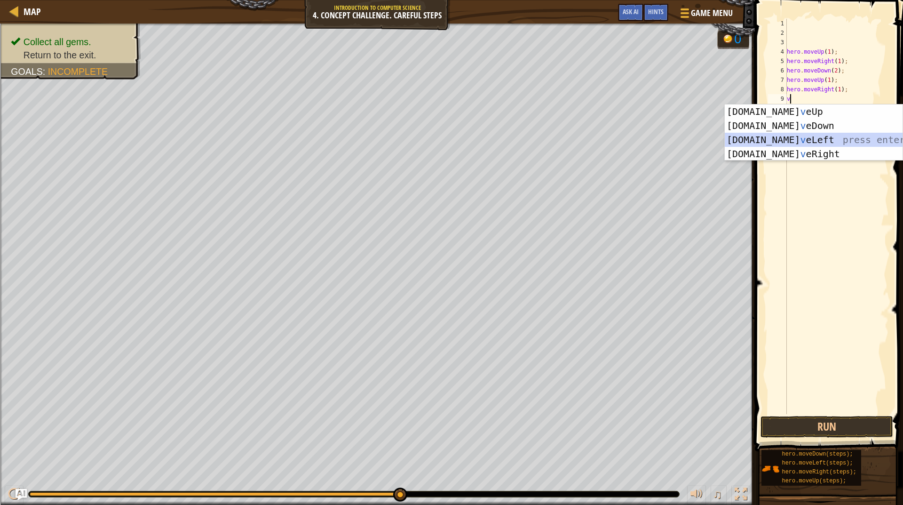
click at [792, 138] on div "[DOMAIN_NAME] v eUp press enter [DOMAIN_NAME] v eDown press enter [DOMAIN_NAME]…" at bounding box center [814, 146] width 178 height 85
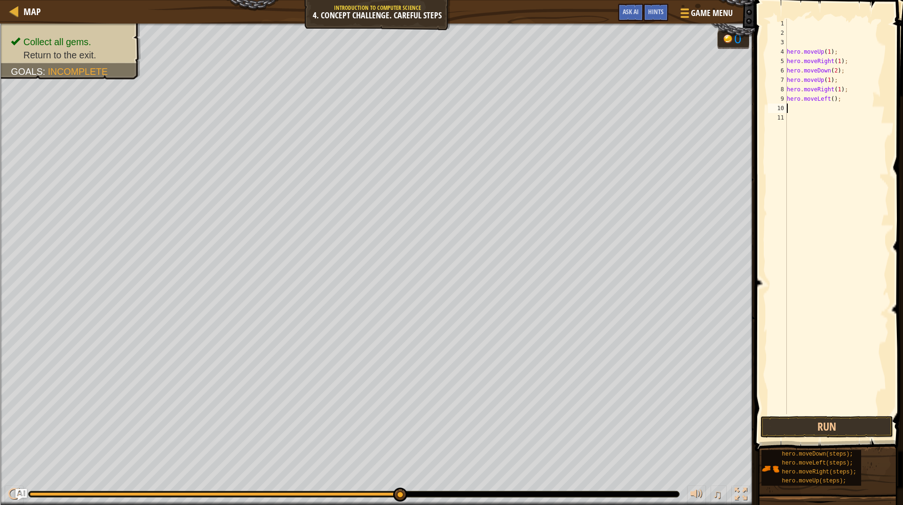
click at [831, 99] on div "hero . moveUp ( 1 ) ; hero . moveRight ( 1 ) ; hero . moveDown ( 2 ) ; hero . m…" at bounding box center [837, 226] width 104 height 414
type textarea "hero.moveLeft(1);"
click at [793, 113] on div "hero . moveUp ( 1 ) ; hero . moveRight ( 1 ) ; hero . moveDown ( 2 ) ; hero . m…" at bounding box center [837, 226] width 104 height 414
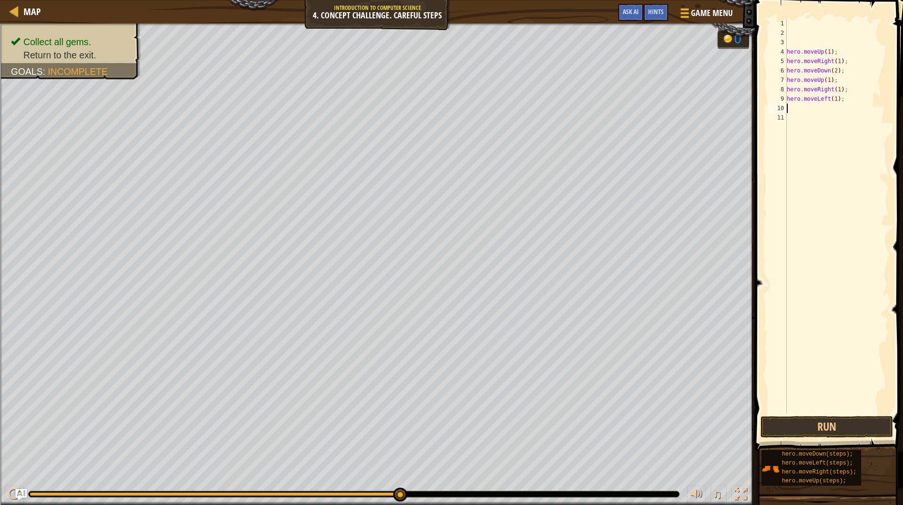
click at [793, 109] on div "hero . moveUp ( 1 ) ; hero . moveRight ( 1 ) ; hero . moveDown ( 2 ) ; hero . m…" at bounding box center [837, 226] width 104 height 414
type textarea "v"
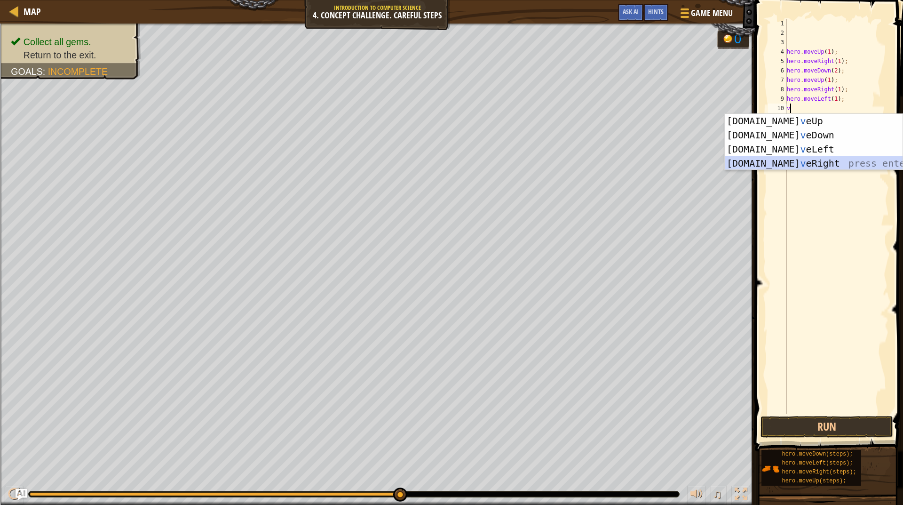
click at [791, 163] on div "[DOMAIN_NAME] v eUp press enter [DOMAIN_NAME] v eDown press enter [DOMAIN_NAME]…" at bounding box center [814, 156] width 178 height 85
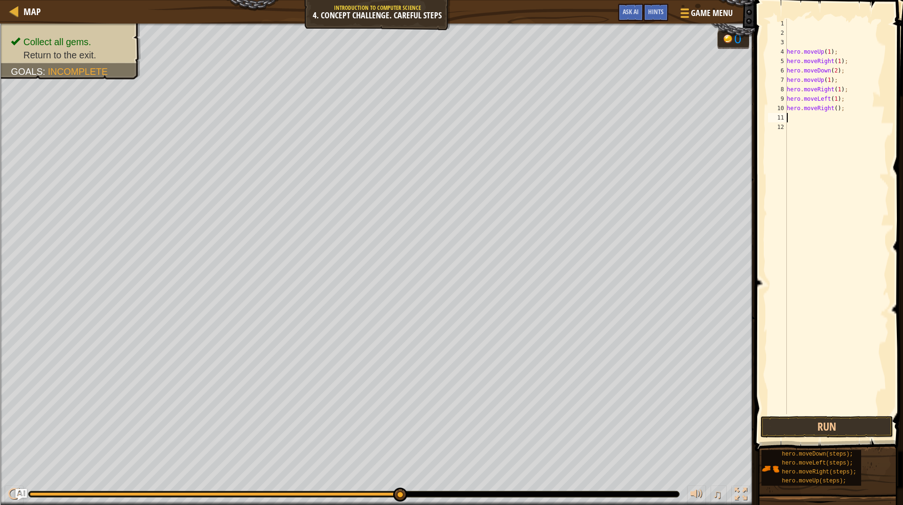
click at [837, 108] on div "hero . moveUp ( 1 ) ; hero . moveRight ( 1 ) ; hero . moveDown ( 2 ) ; hero . m…" at bounding box center [837, 226] width 104 height 414
click at [843, 110] on div "hero . moveUp ( 1 ) ; hero . moveRight ( 1 ) ; hero . moveDown ( 2 ) ; hero . m…" at bounding box center [837, 226] width 104 height 414
type textarea "h"
type textarea "v"
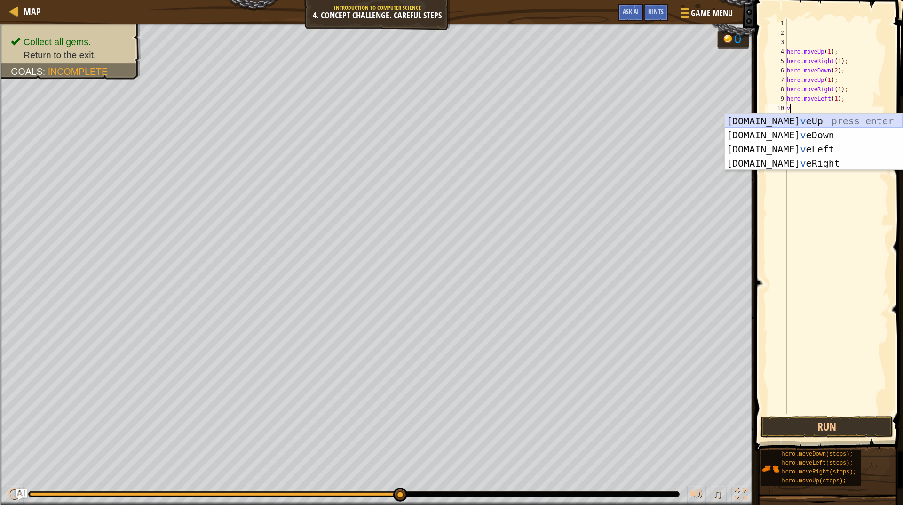
click at [792, 122] on div "[DOMAIN_NAME] v eUp press enter [DOMAIN_NAME] v eDown press enter [DOMAIN_NAME]…" at bounding box center [814, 156] width 178 height 85
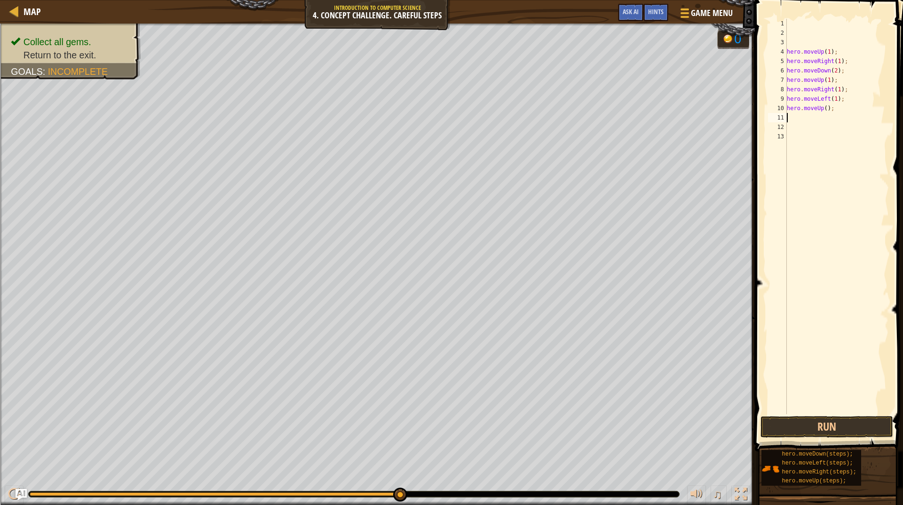
click at [825, 107] on div "hero . moveUp ( 1 ) ; hero . moveRight ( 1 ) ; hero . moveDown ( 2 ) ; hero . m…" at bounding box center [837, 226] width 104 height 414
type textarea "hero.moveUp(1);"
click at [797, 117] on div "hero . moveUp ( 1 ) ; hero . moveRight ( 1 ) ; hero . moveDown ( 2 ) ; hero . m…" at bounding box center [837, 226] width 104 height 414
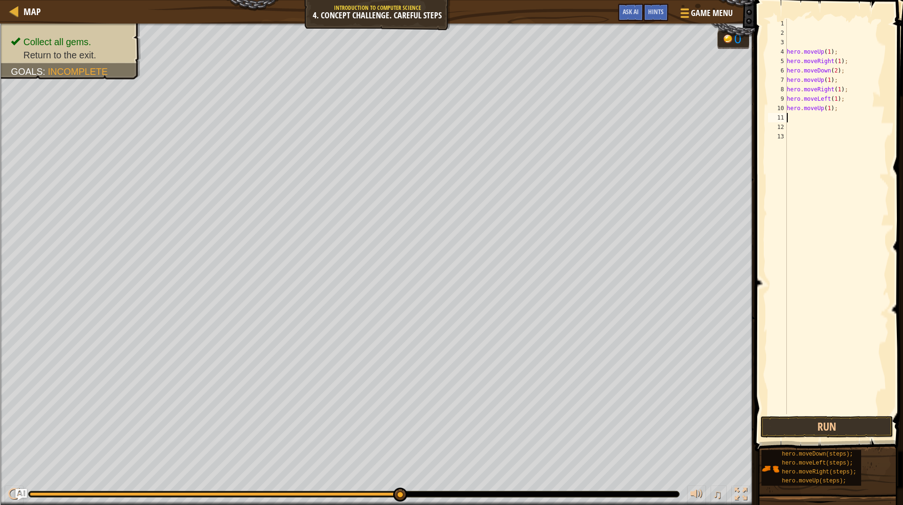
click at [797, 117] on div "hero . moveUp ( 1 ) ; hero . moveRight ( 1 ) ; hero . moveDown ( 2 ) ; hero . m…" at bounding box center [837, 226] width 104 height 414
type textarea "v"
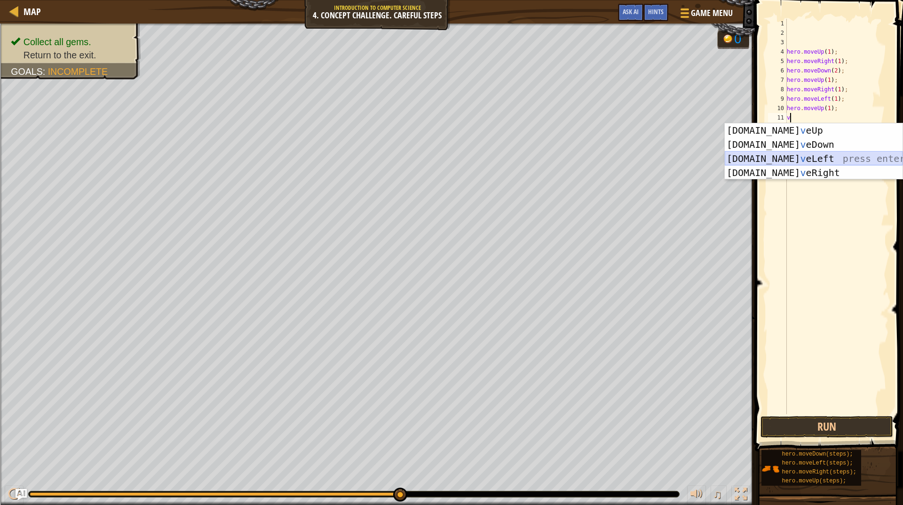
click at [794, 160] on div "[DOMAIN_NAME] v eUp press enter [DOMAIN_NAME] v eDown press enter [DOMAIN_NAME]…" at bounding box center [814, 165] width 178 height 85
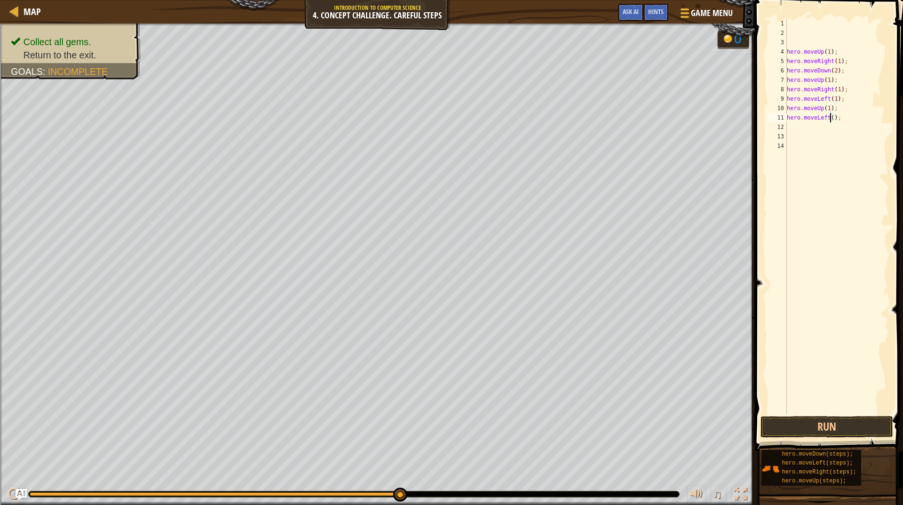
click at [830, 117] on div "hero . moveUp ( 1 ) ; hero . moveRight ( 1 ) ; hero . moveDown ( 2 ) ; hero . m…" at bounding box center [837, 226] width 104 height 414
type textarea "hero.moveLeft(1);"
click at [802, 129] on div "hero . moveUp ( 1 ) ; hero . moveRight ( 1 ) ; hero . moveDown ( 2 ) ; hero . m…" at bounding box center [837, 226] width 104 height 414
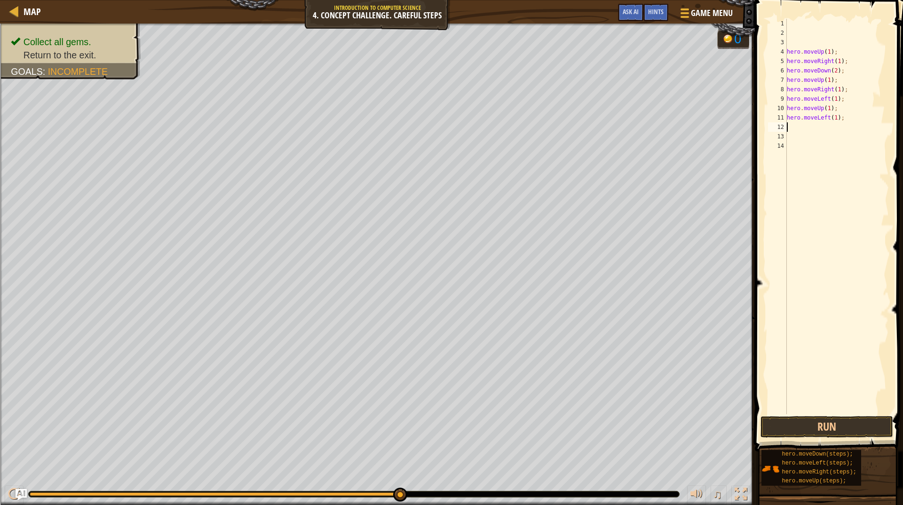
type textarea "v"
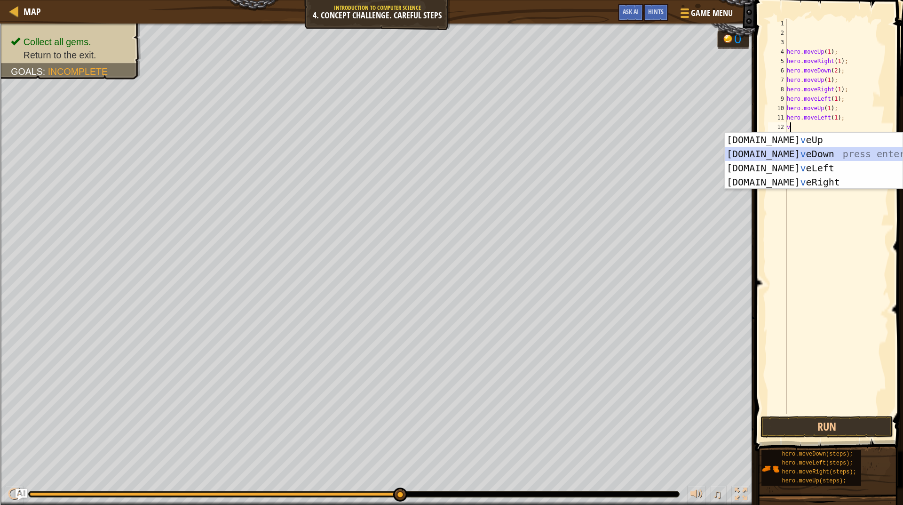
click at [805, 155] on div "[DOMAIN_NAME] v eUp press enter [DOMAIN_NAME] v eDown press enter [DOMAIN_NAME]…" at bounding box center [814, 175] width 178 height 85
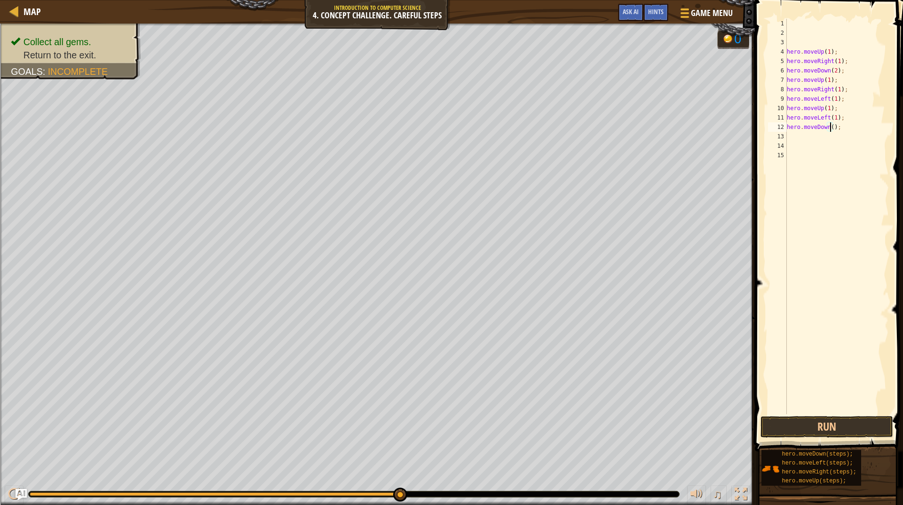
click at [829, 128] on div "hero . moveUp ( 1 ) ; hero . moveRight ( 1 ) ; hero . moveDown ( 2 ) ; hero . m…" at bounding box center [837, 226] width 104 height 414
type textarea "hero.moveDown(1);"
click at [802, 140] on div "hero . moveUp ( 1 ) ; hero . moveRight ( 1 ) ; hero . moveDown ( 2 ) ; hero . m…" at bounding box center [837, 226] width 104 height 414
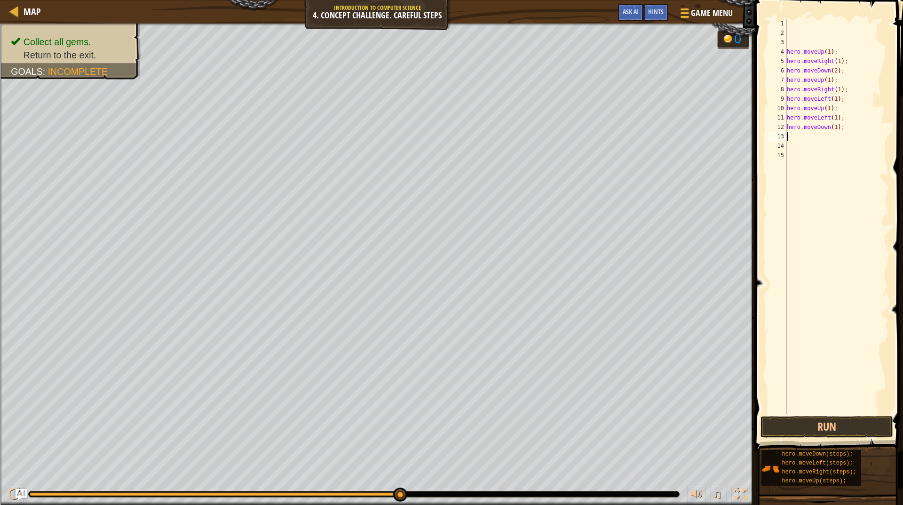
type textarea "v"
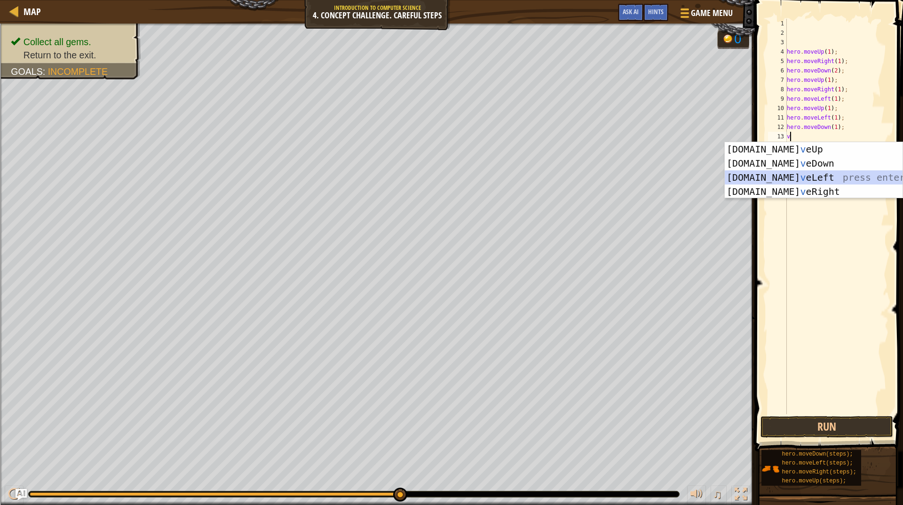
click at [795, 173] on div "[DOMAIN_NAME] v eUp press enter [DOMAIN_NAME] v eDown press enter [DOMAIN_NAME]…" at bounding box center [814, 184] width 178 height 85
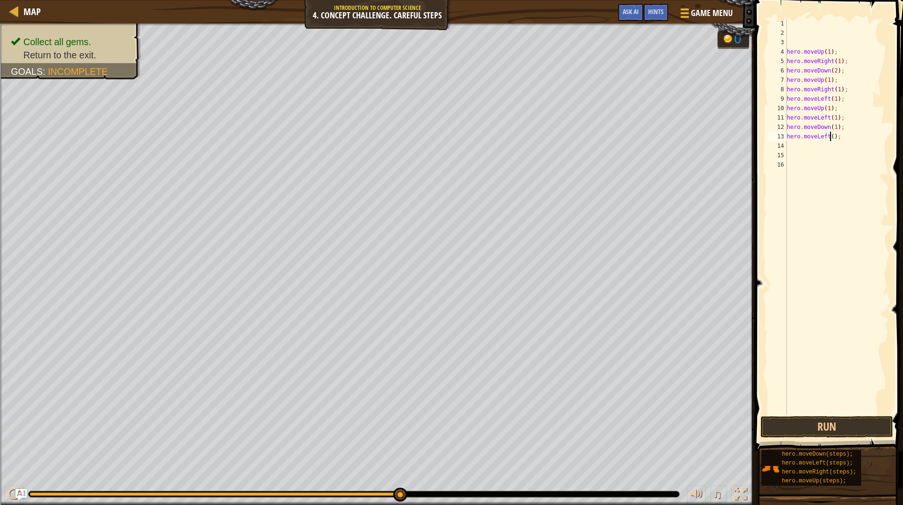
click at [830, 137] on div "hero . moveUp ( 1 ) ; hero . moveRight ( 1 ) ; hero . moveDown ( 2 ) ; hero . m…" at bounding box center [837, 226] width 104 height 414
click at [820, 418] on button "Run" at bounding box center [827, 427] width 133 height 22
type textarea "hero.moveLeft(2);"
click at [838, 423] on button "Done" at bounding box center [858, 427] width 62 height 22
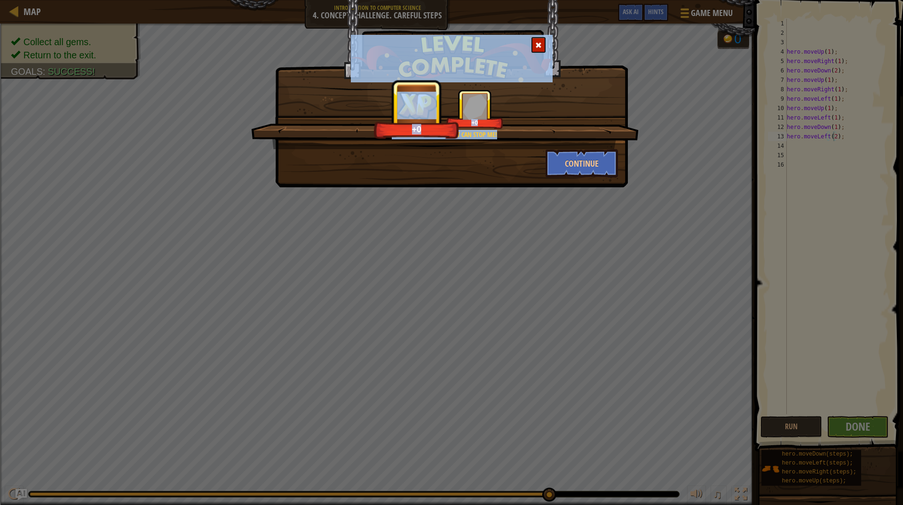
drag, startPoint x: 838, startPoint y: 423, endPoint x: 550, endPoint y: 44, distance: 475.9
click at [573, 74] on body "Map Introduction to Computer Science 4. Concept Challenge. Careful Steps Game M…" at bounding box center [451, 37] width 903 height 74
click at [532, 44] on div at bounding box center [539, 45] width 14 height 16
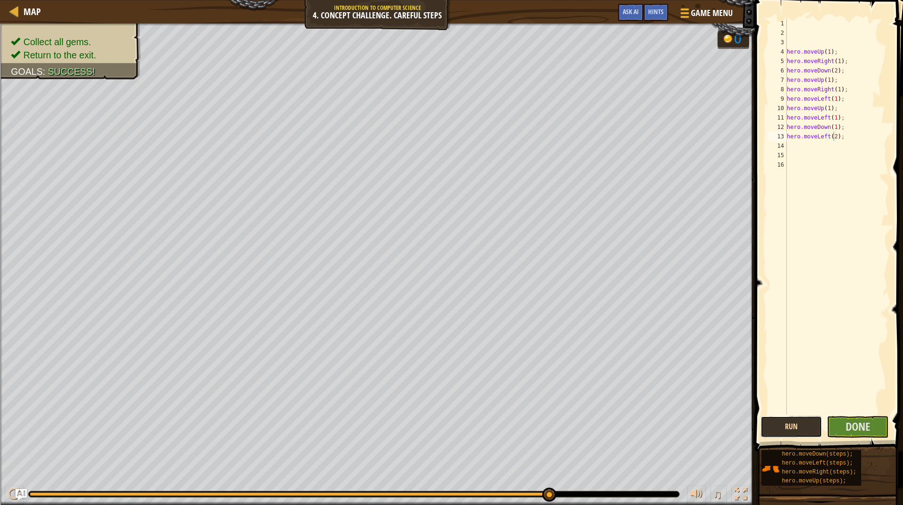
click at [798, 421] on button "Run" at bounding box center [792, 427] width 62 height 22
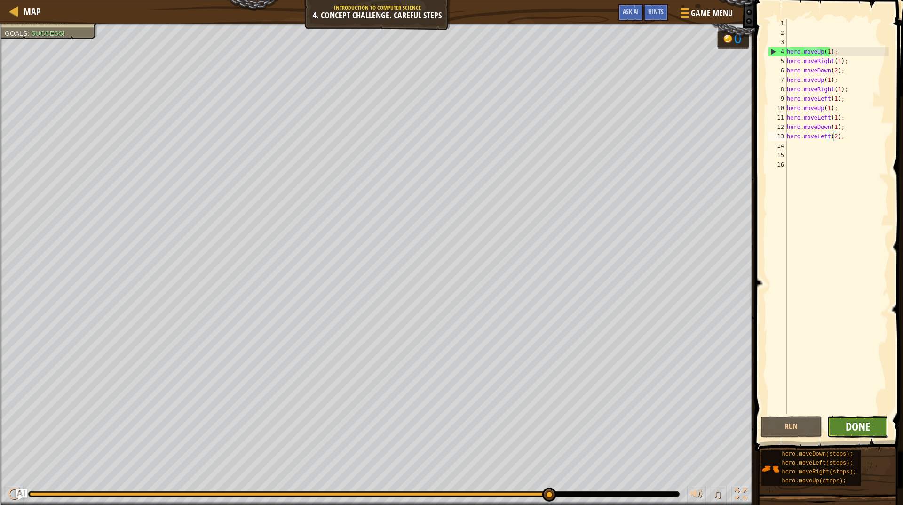
click at [859, 426] on span "Done" at bounding box center [858, 426] width 24 height 15
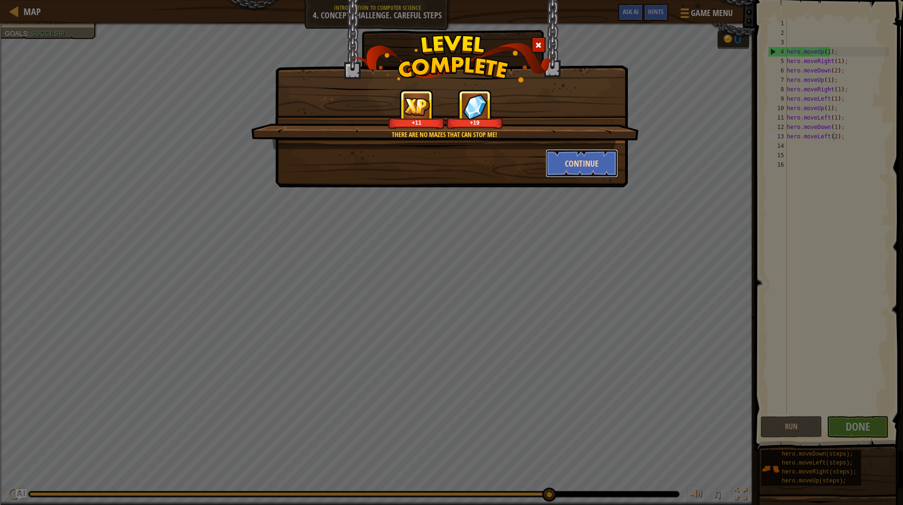
click at [582, 165] on button "Continue" at bounding box center [582, 163] width 73 height 28
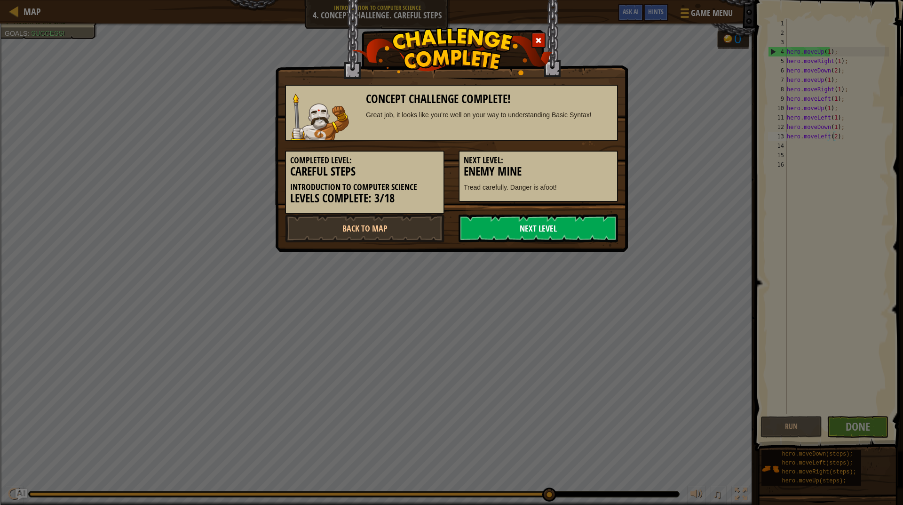
click at [558, 231] on link "Next Level" at bounding box center [538, 228] width 159 height 28
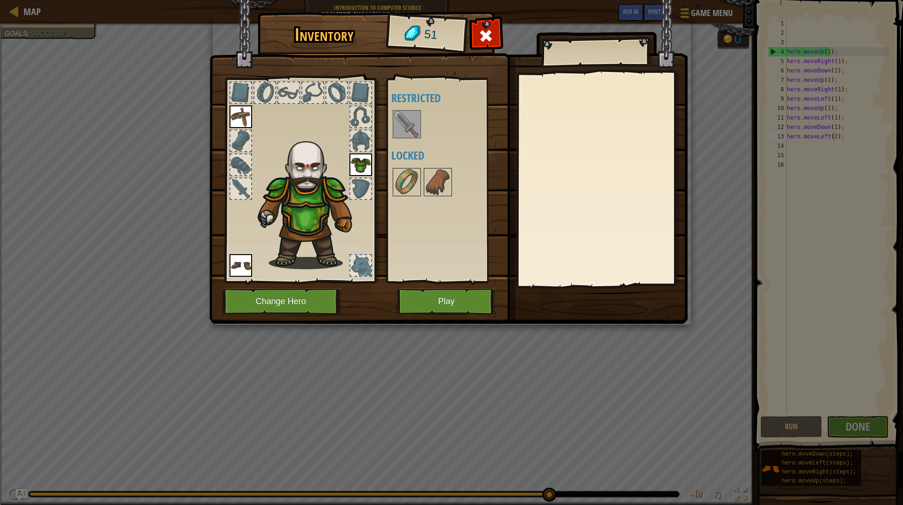
click at [408, 129] on img at bounding box center [407, 124] width 26 height 26
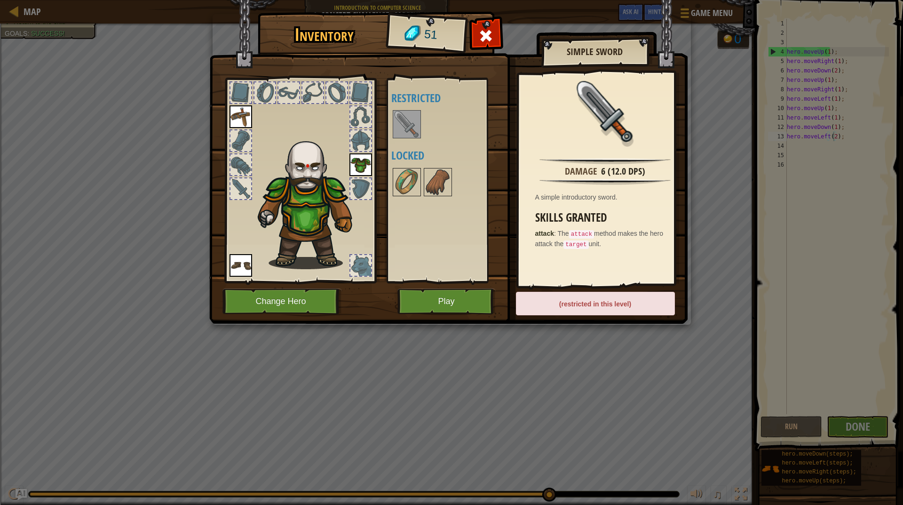
click at [409, 123] on img at bounding box center [407, 124] width 26 height 26
click at [450, 185] on img at bounding box center [438, 182] width 26 height 26
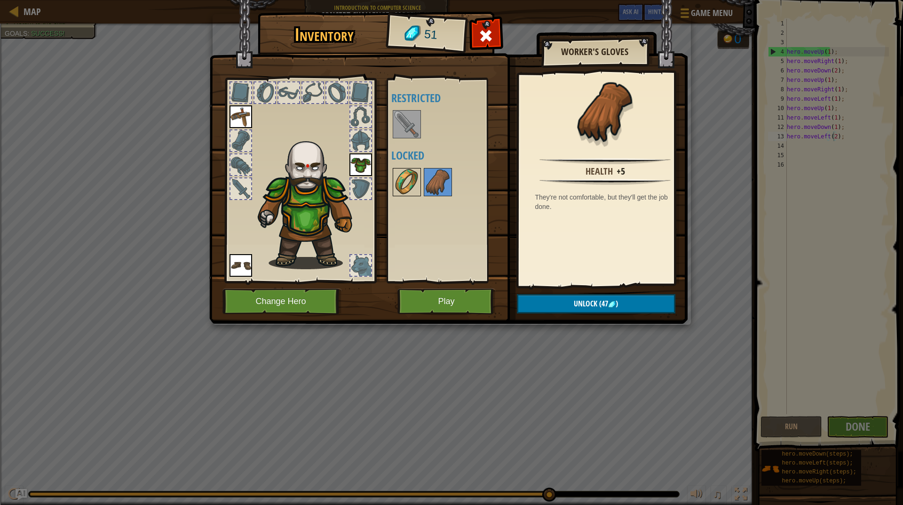
click at [399, 183] on img at bounding box center [407, 182] width 26 height 26
click at [429, 183] on img at bounding box center [438, 182] width 26 height 26
click at [411, 183] on img at bounding box center [407, 182] width 26 height 26
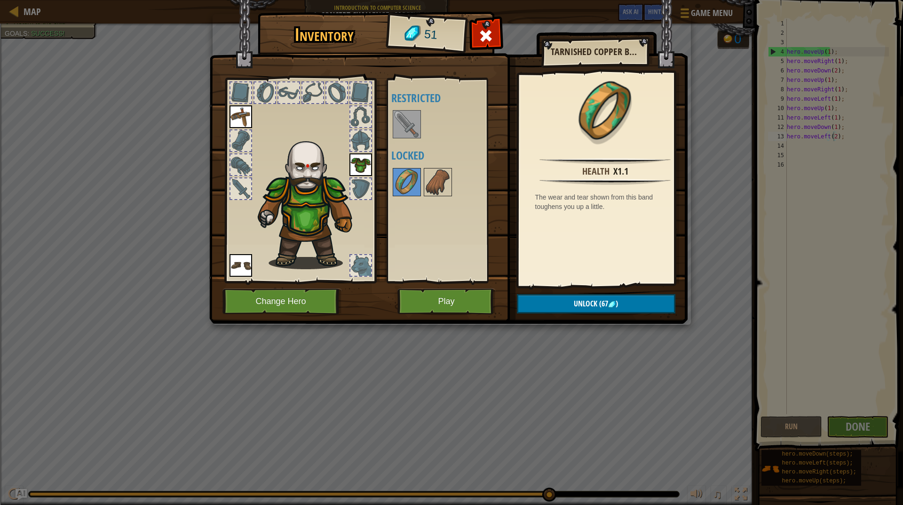
click at [367, 159] on img at bounding box center [361, 164] width 23 height 23
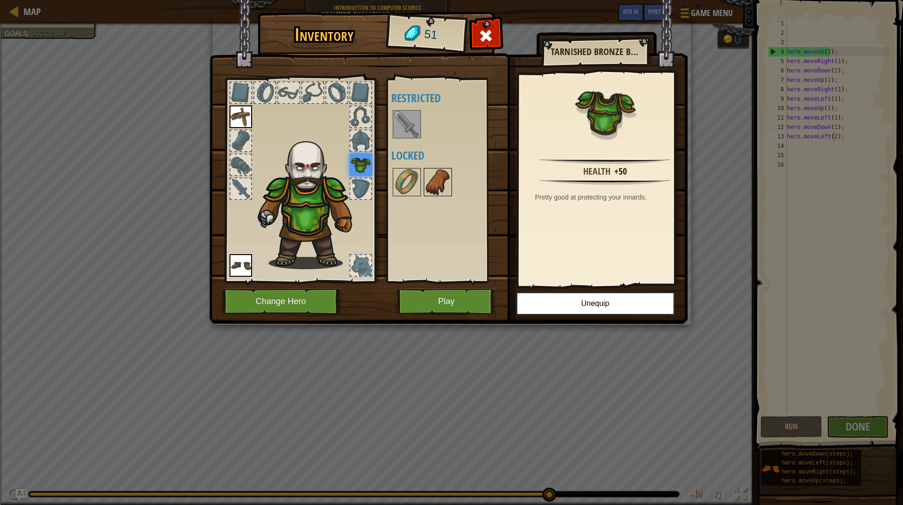
click at [431, 180] on img at bounding box center [438, 182] width 26 height 26
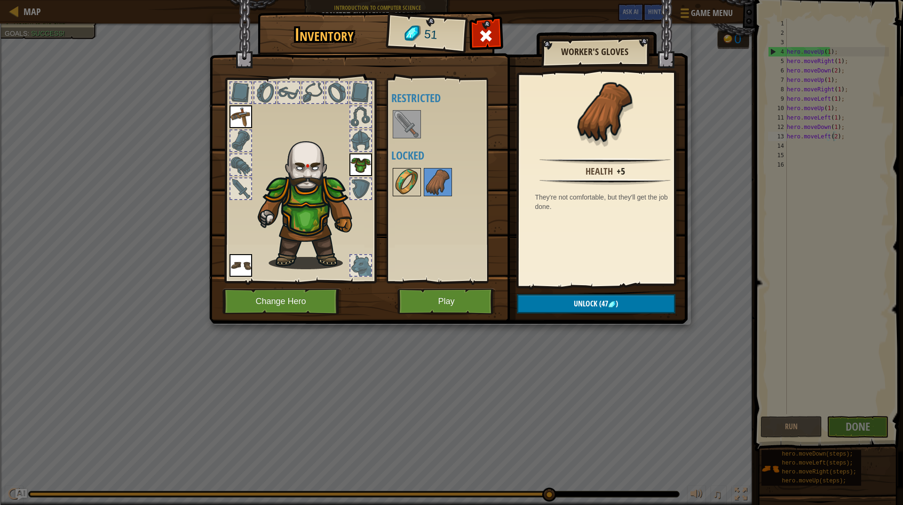
click at [409, 178] on img at bounding box center [407, 182] width 26 height 26
click at [436, 176] on img at bounding box center [438, 182] width 26 height 26
click at [358, 167] on img at bounding box center [361, 164] width 23 height 23
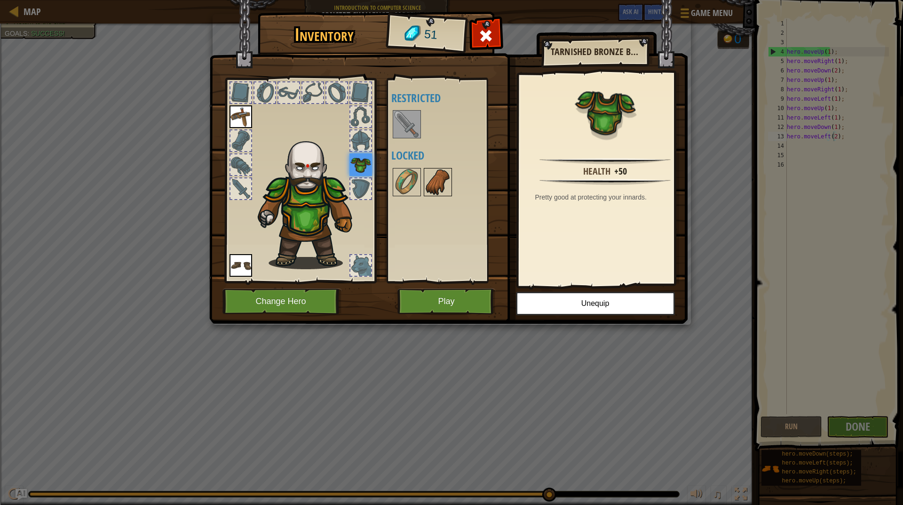
click at [431, 179] on img at bounding box center [438, 182] width 26 height 26
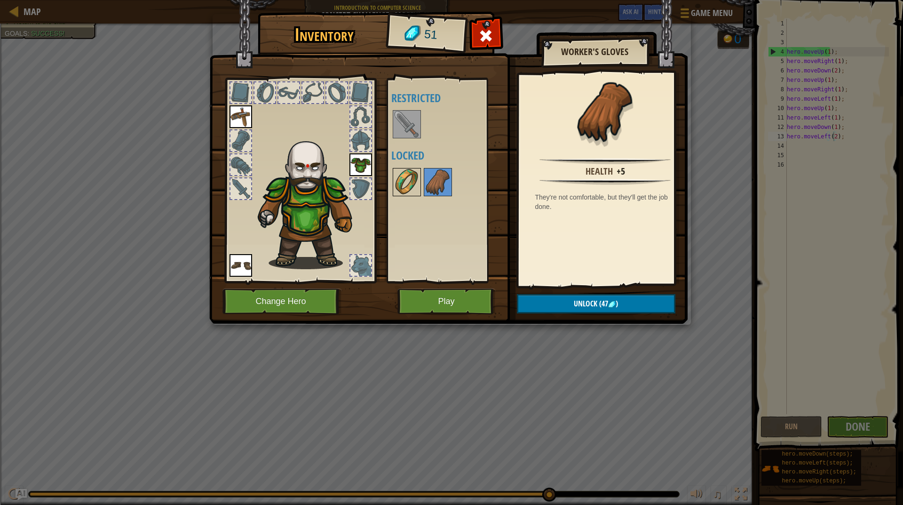
click at [406, 174] on img at bounding box center [407, 182] width 26 height 26
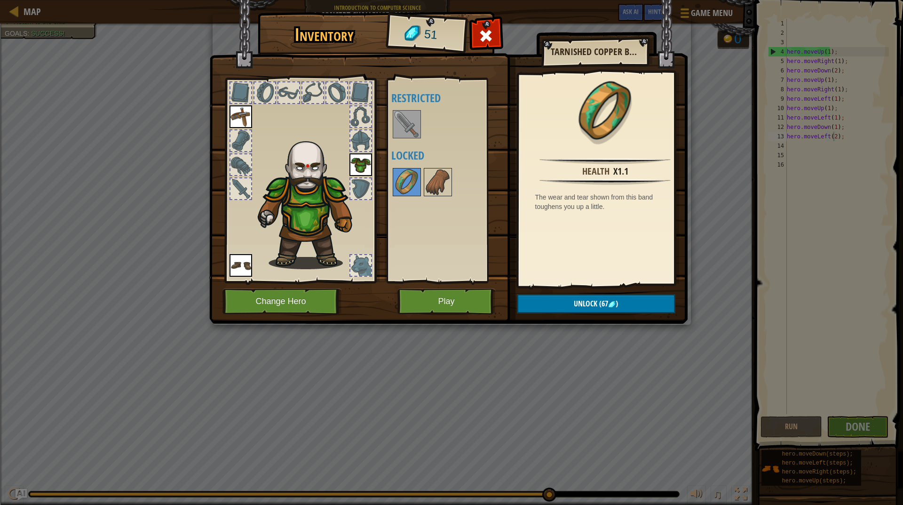
click at [405, 131] on img at bounding box center [407, 124] width 26 height 26
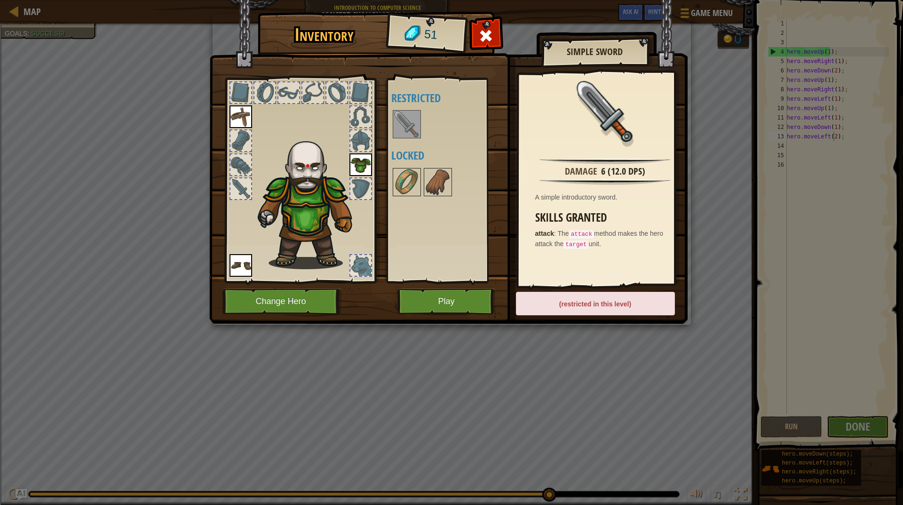
click at [243, 116] on img at bounding box center [241, 116] width 23 height 23
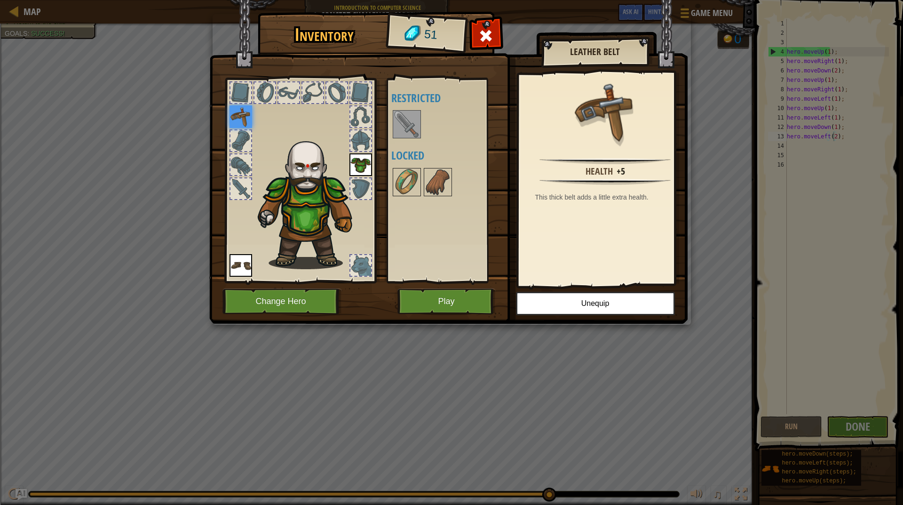
click at [241, 260] on img at bounding box center [241, 265] width 23 height 23
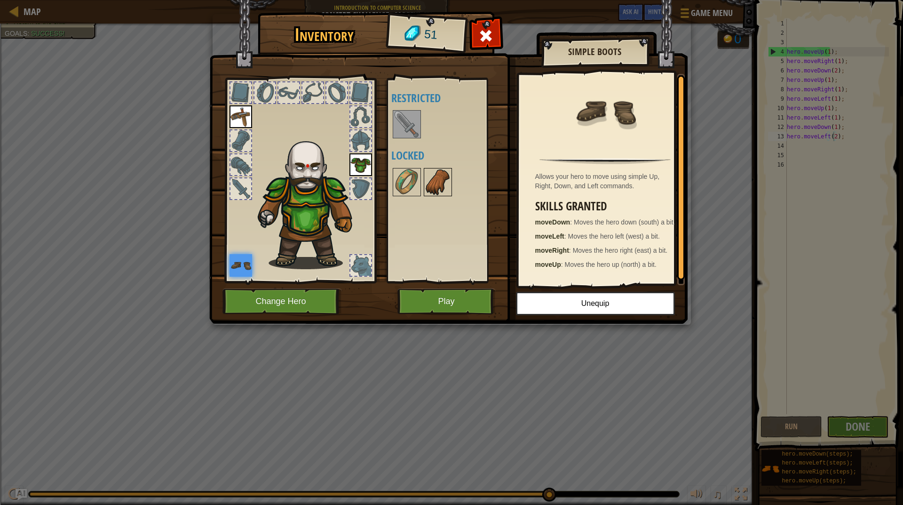
click at [446, 186] on img at bounding box center [438, 182] width 26 height 26
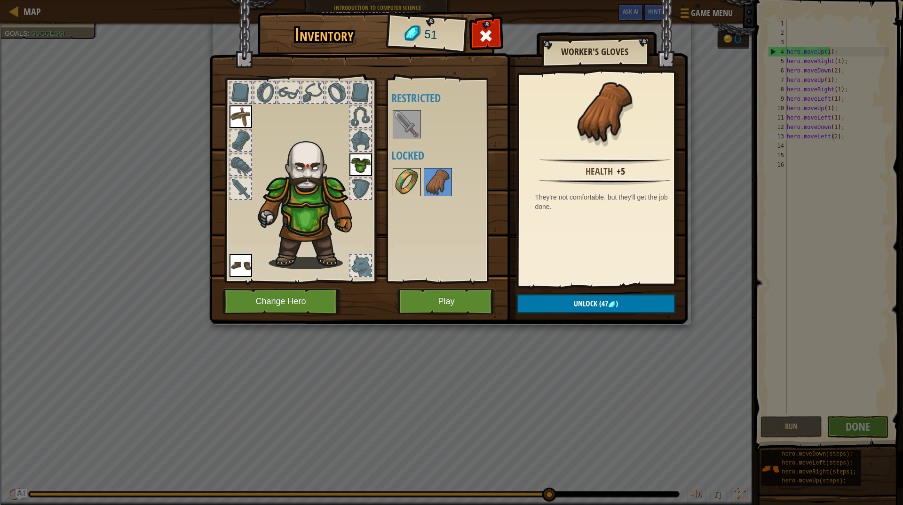
click at [397, 178] on img at bounding box center [407, 182] width 26 height 26
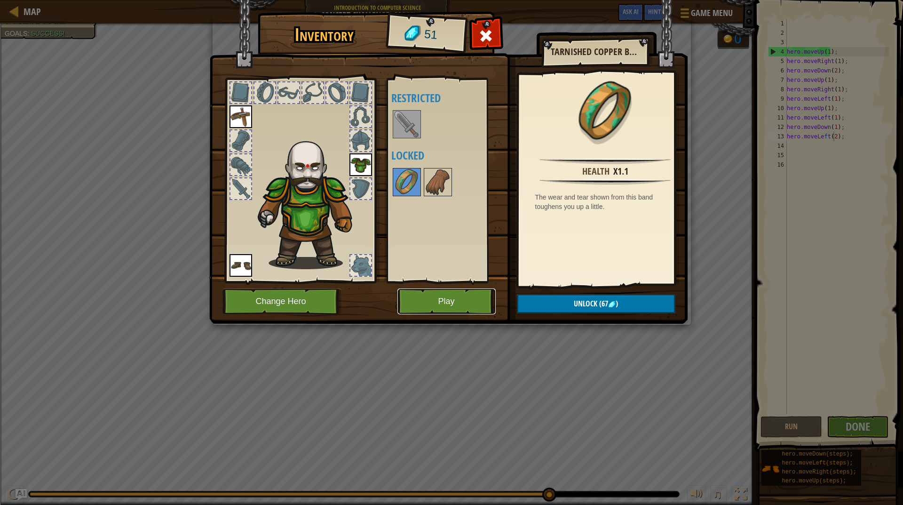
click at [468, 301] on button "Play" at bounding box center [447, 301] width 98 height 26
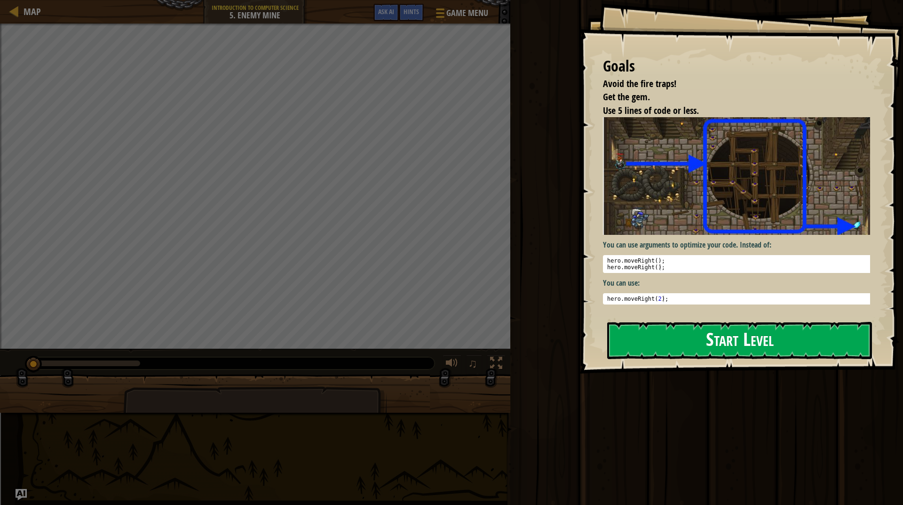
click at [737, 358] on button "Start Level" at bounding box center [739, 340] width 265 height 37
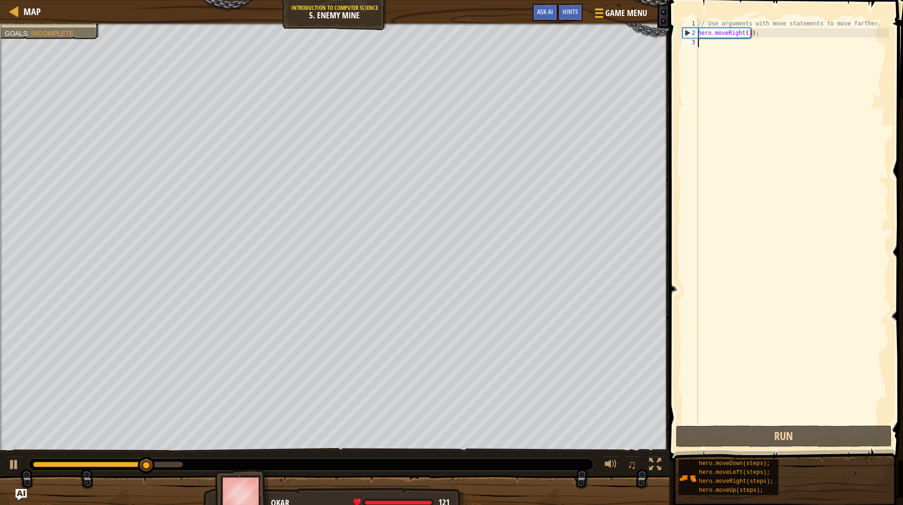
type textarea "v"
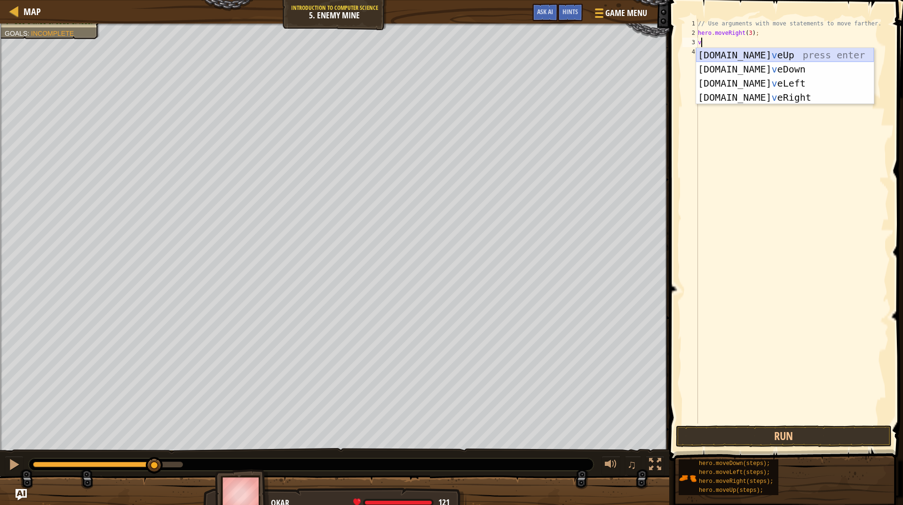
click at [756, 50] on div "[DOMAIN_NAME] v eUp press enter [DOMAIN_NAME] v eDown press enter [DOMAIN_NAME]…" at bounding box center [785, 90] width 178 height 85
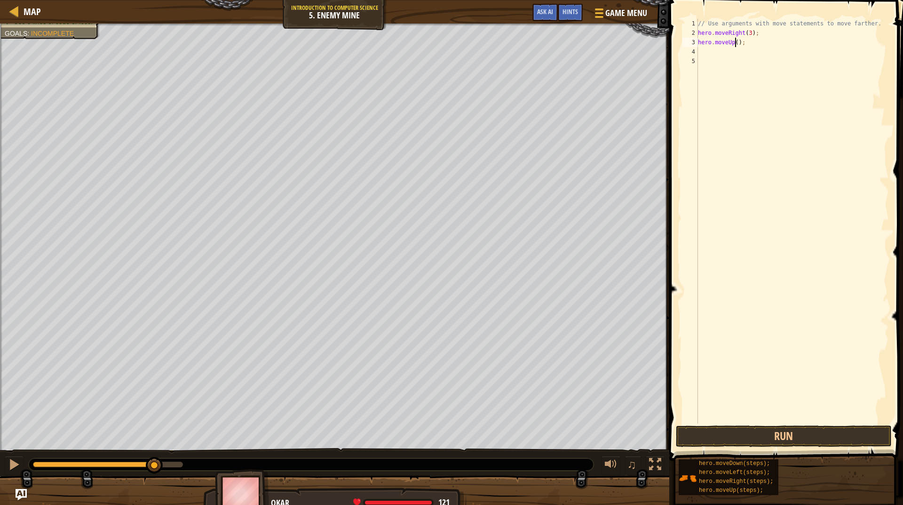
click at [736, 41] on div "// Use arguments with move statements to move farther. hero . moveRight ( 3 ) ;…" at bounding box center [792, 230] width 193 height 423
type textarea "hero.moveUp(1);"
drag, startPoint x: 782, startPoint y: 441, endPoint x: 781, endPoint y: 427, distance: 14.1
click at [782, 441] on button "Run" at bounding box center [784, 436] width 216 height 22
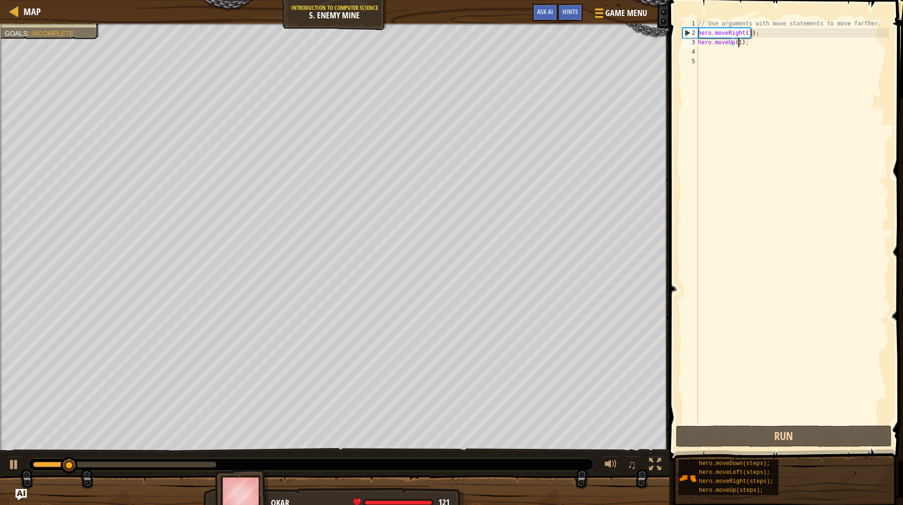
click at [704, 45] on div "// Use arguments with move statements to move farther. hero . moveRight ( 3 ) ;…" at bounding box center [792, 230] width 193 height 423
click at [706, 50] on div "// Use arguments with move statements to move farther. hero . moveRight ( 3 ) ;…" at bounding box center [792, 230] width 193 height 423
type textarea "v"
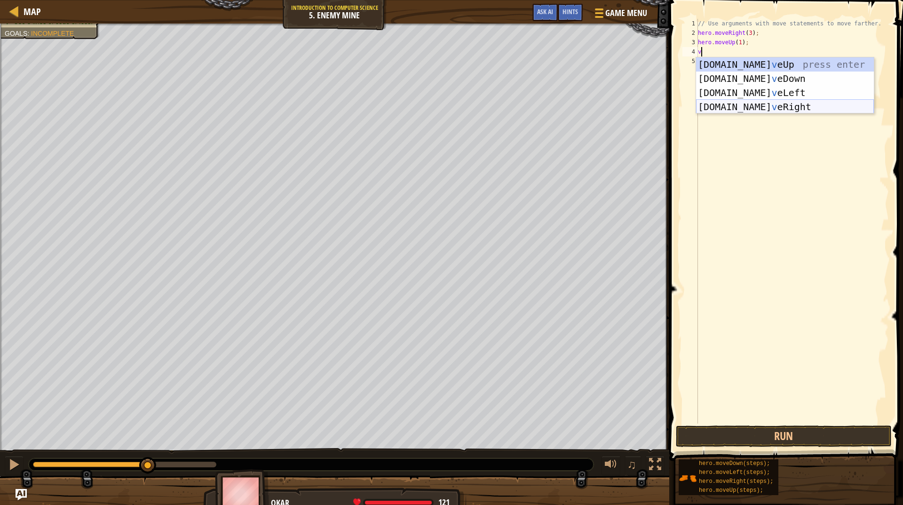
click at [786, 106] on div "[DOMAIN_NAME] v eUp press enter [DOMAIN_NAME] v eDown press enter [DOMAIN_NAME]…" at bounding box center [785, 99] width 178 height 85
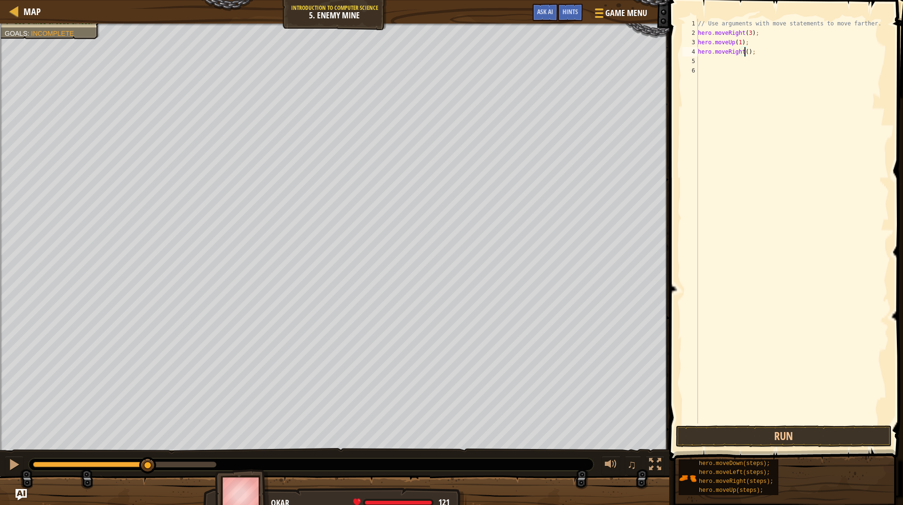
click at [745, 52] on div "// Use arguments with move statements to move farther. hero . moveRight ( 3 ) ;…" at bounding box center [792, 230] width 193 height 423
type textarea "hero.moveRight(1);"
click at [721, 67] on div "// Use arguments with move statements to move farther. hero . moveRight ( 3 ) ;…" at bounding box center [792, 230] width 193 height 423
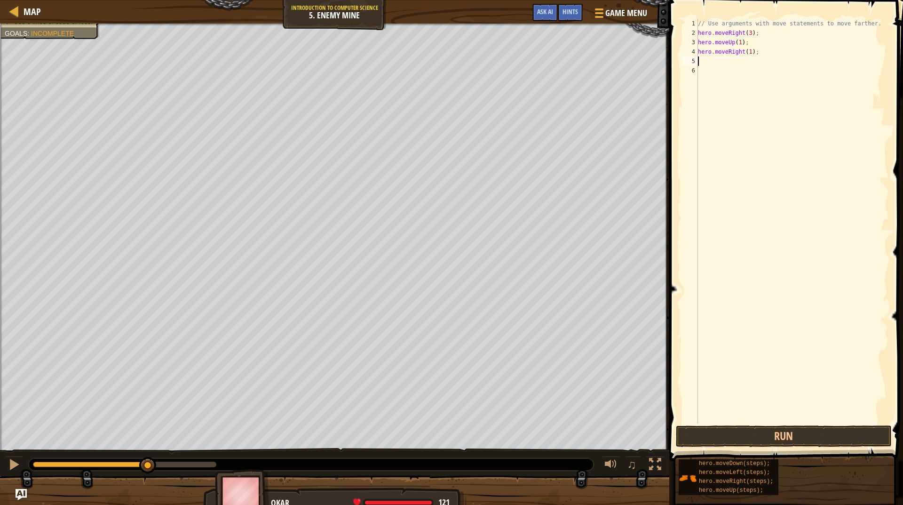
click at [722, 63] on div "// Use arguments with move statements to move farther. hero . moveRight ( 3 ) ;…" at bounding box center [792, 230] width 193 height 423
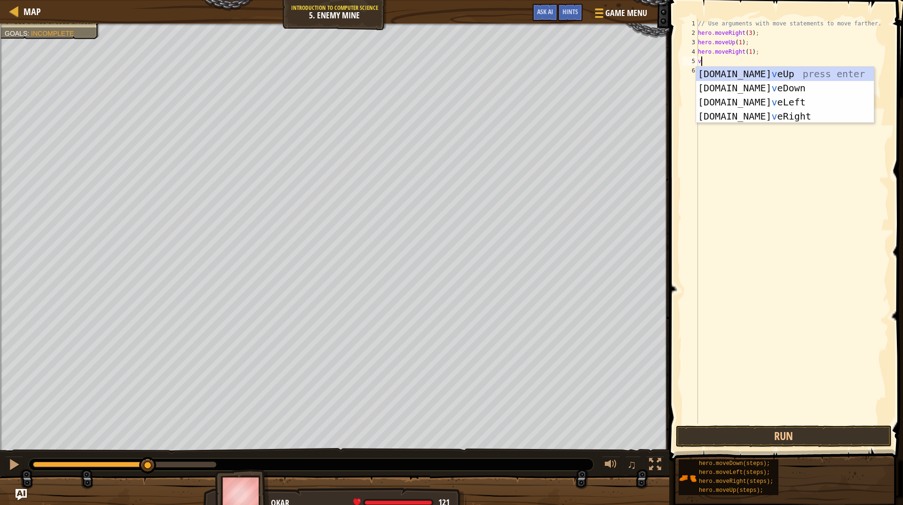
type textarea "v"
click at [766, 89] on div "[DOMAIN_NAME] v eUp press enter [DOMAIN_NAME] v eDown press enter [DOMAIN_NAME]…" at bounding box center [785, 109] width 178 height 85
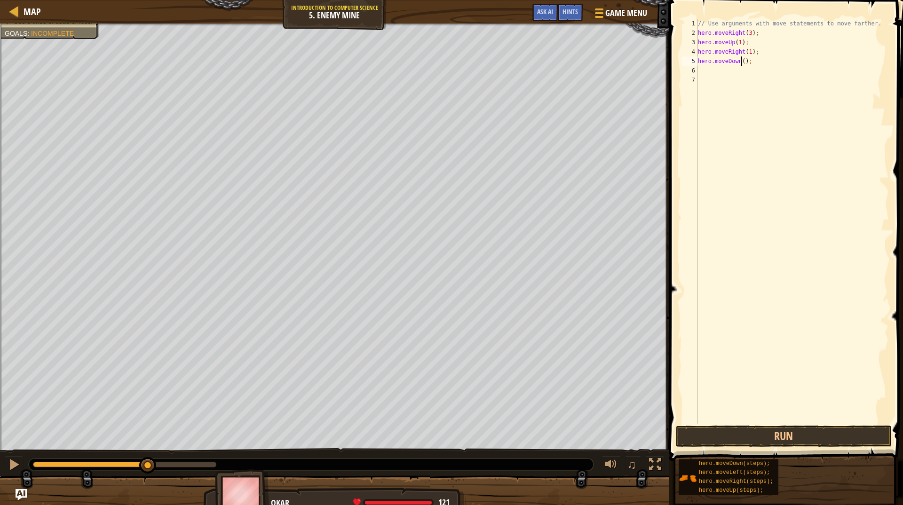
click at [742, 62] on div "// Use arguments with move statements to move farther. hero . moveRight ( 3 ) ;…" at bounding box center [792, 230] width 193 height 423
type textarea "hero.moveDown(3);"
click at [706, 68] on div "// Use arguments with move statements to move farther. hero . moveRight ( 3 ) ;…" at bounding box center [792, 230] width 193 height 423
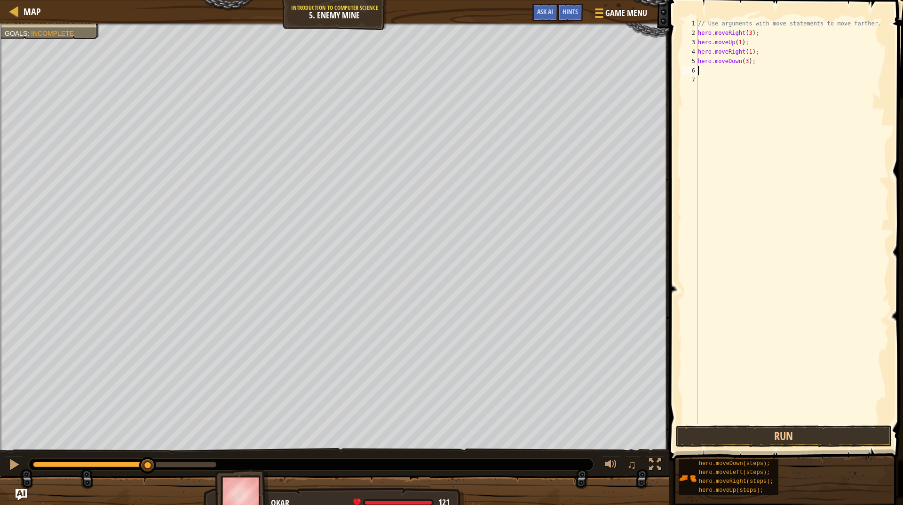
type textarea "v"
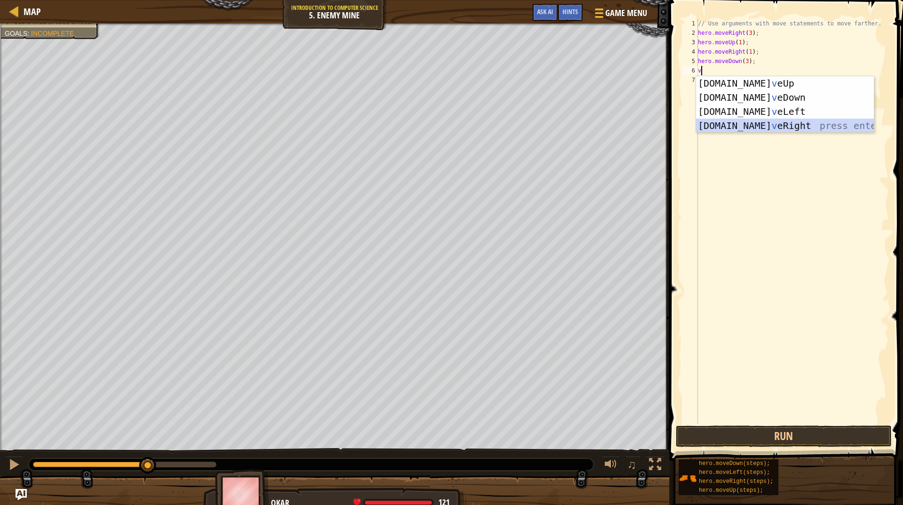
click at [758, 128] on div "[DOMAIN_NAME] v eUp press enter [DOMAIN_NAME] v eDown press enter [DOMAIN_NAME]…" at bounding box center [785, 118] width 178 height 85
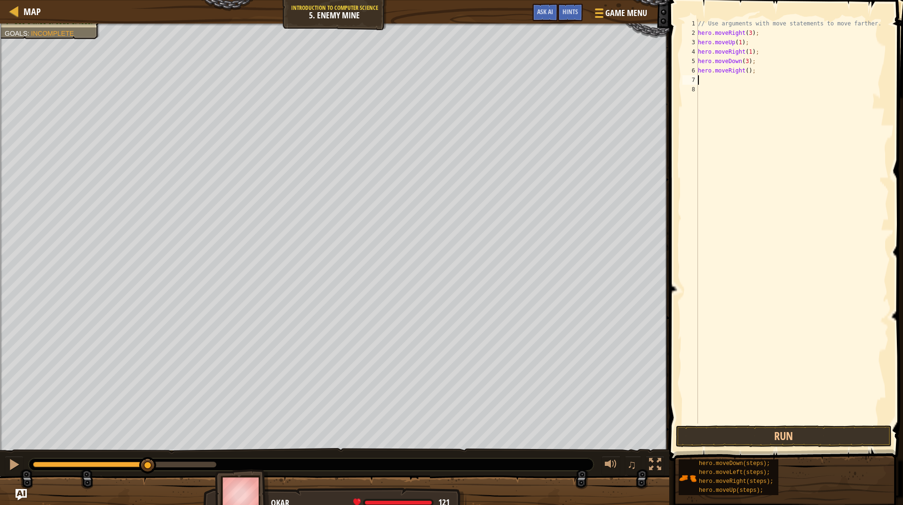
click at [744, 70] on div "// Use arguments with move statements to move farther. hero . moveRight ( 3 ) ;…" at bounding box center [792, 230] width 193 height 423
type textarea "hero.moveRight(2);"
click at [783, 440] on button "Run" at bounding box center [784, 436] width 216 height 22
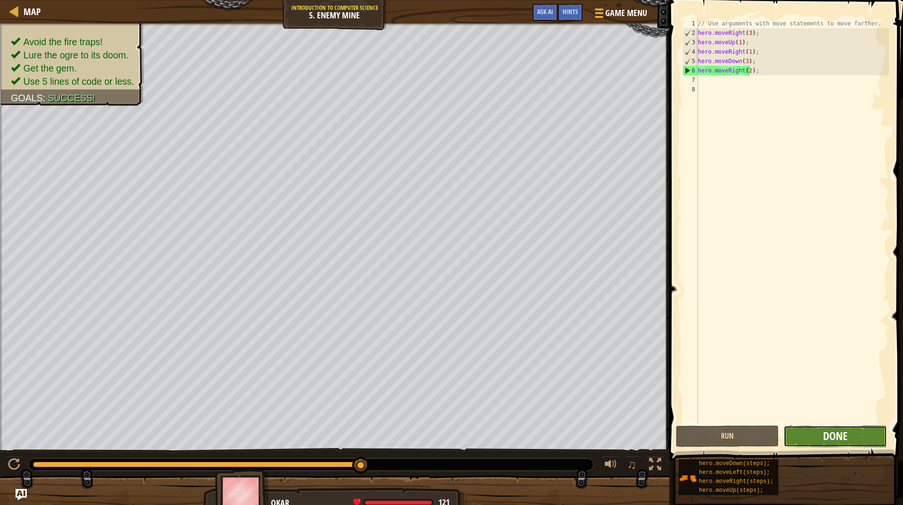
click at [835, 441] on span "Done" at bounding box center [835, 435] width 24 height 15
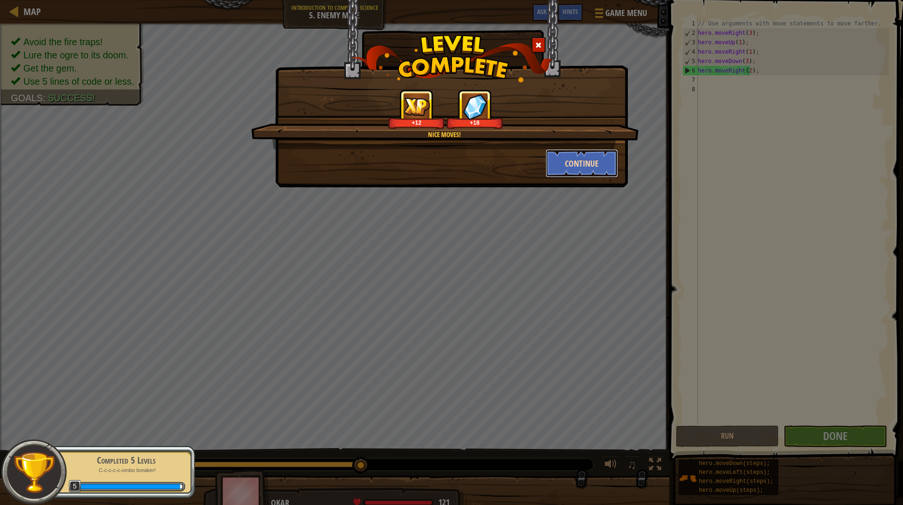
click at [560, 161] on button "Continue" at bounding box center [582, 163] width 73 height 28
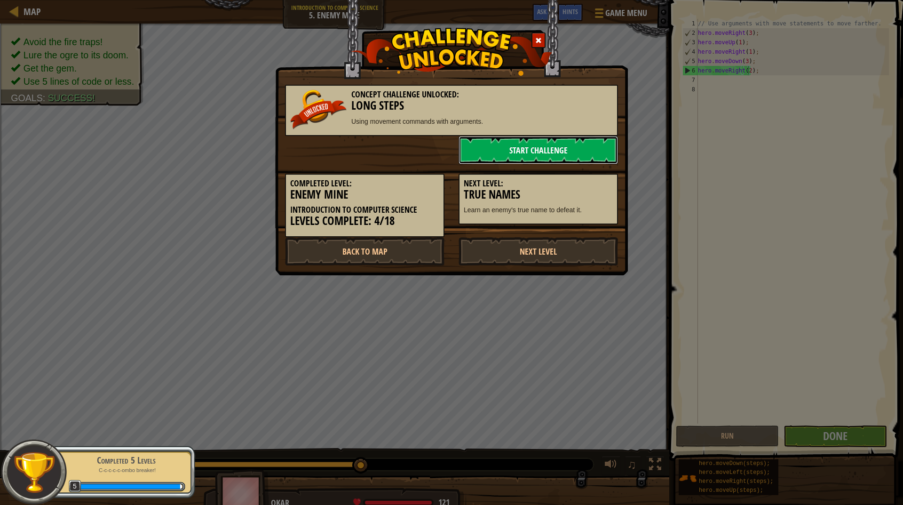
click at [562, 151] on link "Start Challenge" at bounding box center [538, 150] width 159 height 28
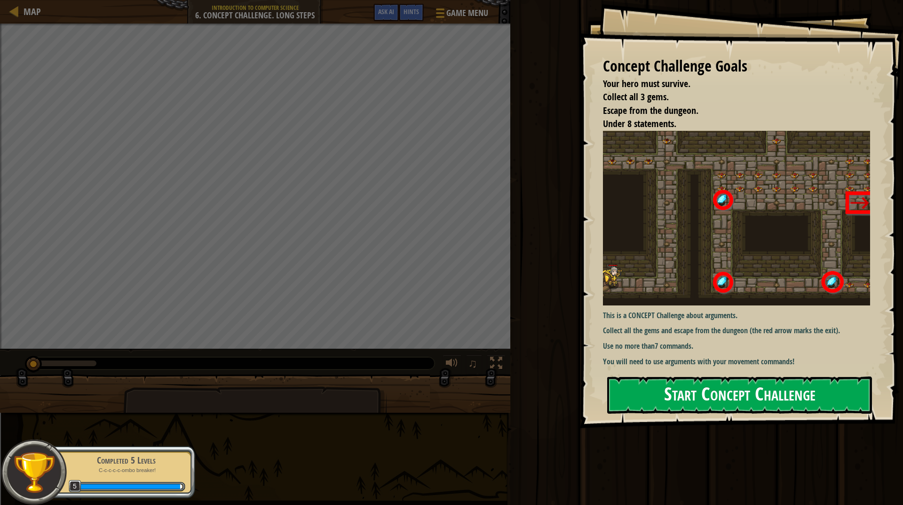
click at [742, 399] on button "Start Concept Challenge" at bounding box center [739, 394] width 265 height 37
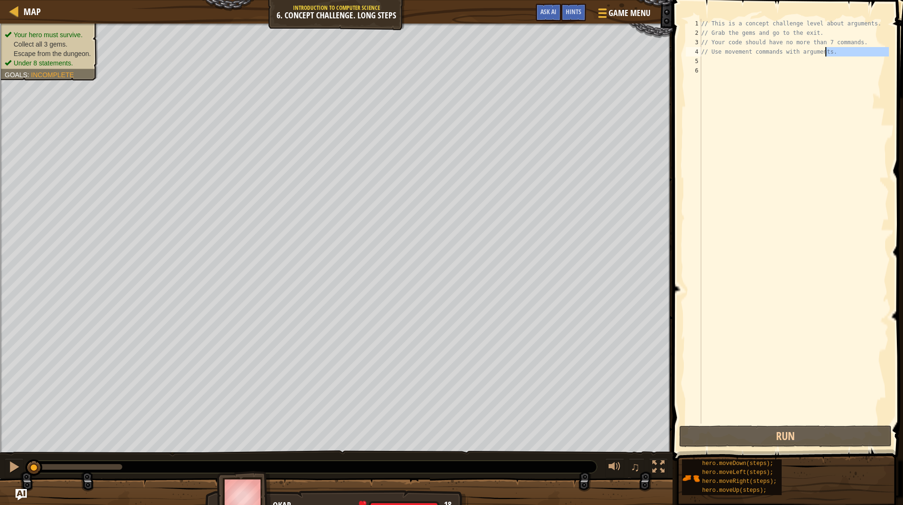
click at [826, 56] on div "// This is a concept challenge level about arguments. // Grab the gems and go t…" at bounding box center [795, 230] width 190 height 423
type textarea "/"
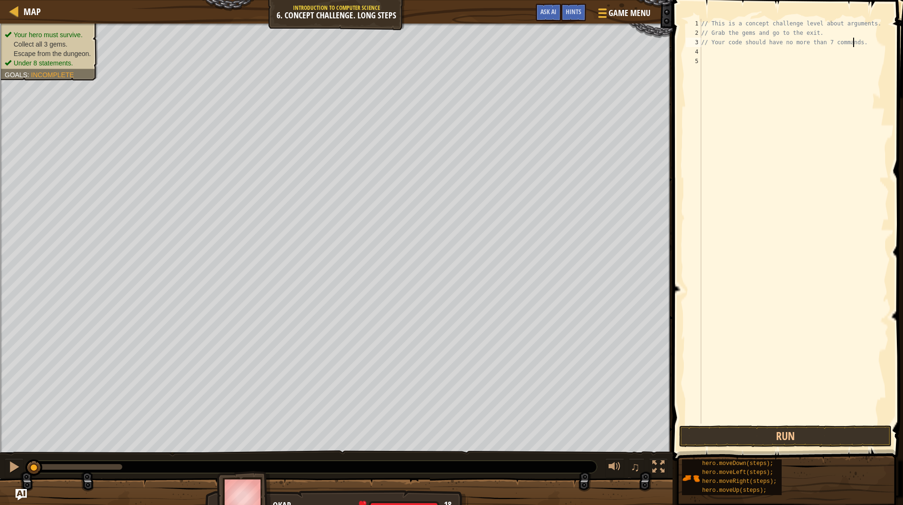
click at [856, 45] on div "// This is a concept challenge level about arguments. // Grab the gems and go t…" at bounding box center [795, 230] width 190 height 423
type textarea "/"
click at [849, 29] on div "// This is a concept challenge level about arguments. // Grab the gems and go t…" at bounding box center [795, 230] width 190 height 423
type textarea "/"
click at [870, 24] on div "// This is a concept challenge level about arguments." at bounding box center [795, 230] width 190 height 423
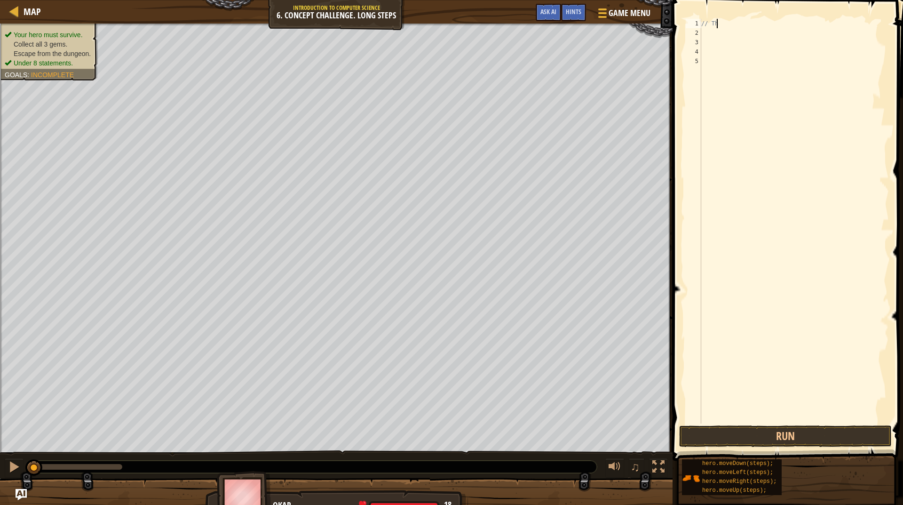
type textarea "/"
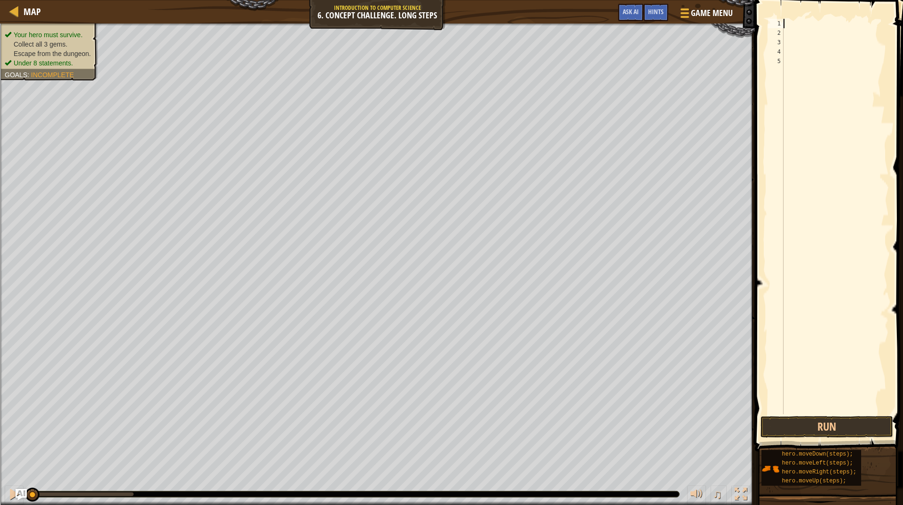
type textarea "v"
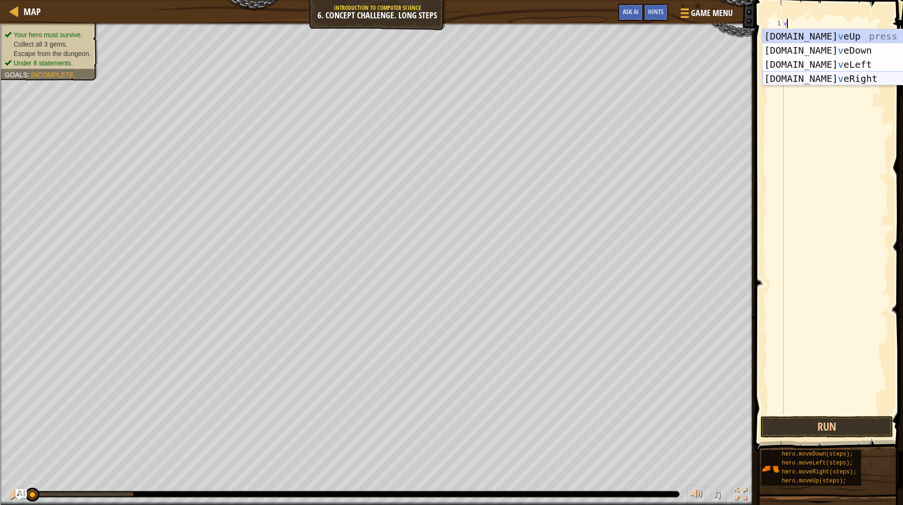
click at [818, 77] on div "[DOMAIN_NAME] v eUp press enter [DOMAIN_NAME] v eDown press enter [DOMAIN_NAME]…" at bounding box center [852, 71] width 178 height 85
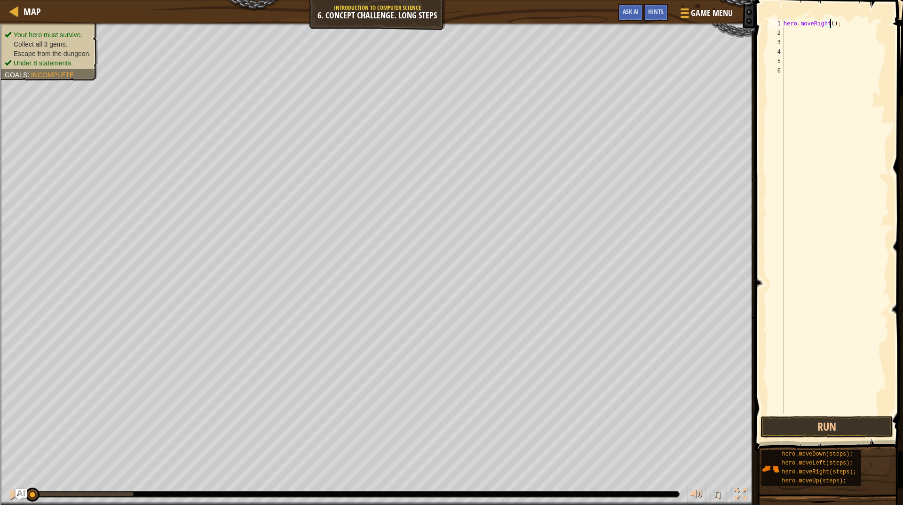
click at [830, 24] on div "hero . moveRight ( ) ;" at bounding box center [835, 226] width 107 height 414
type textarea "hero.moveRight(1);"
click at [801, 33] on div "hero . moveRight ( 1 ) ;" at bounding box center [835, 226] width 107 height 414
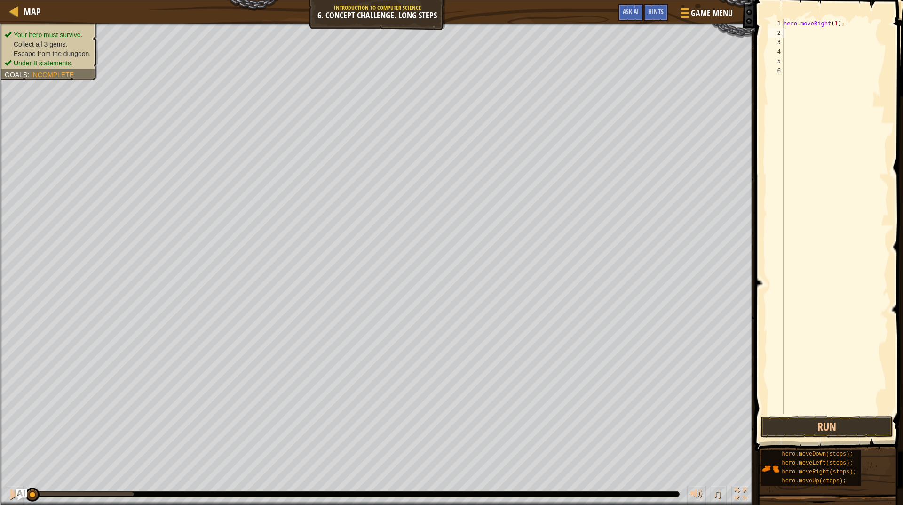
type textarea "v"
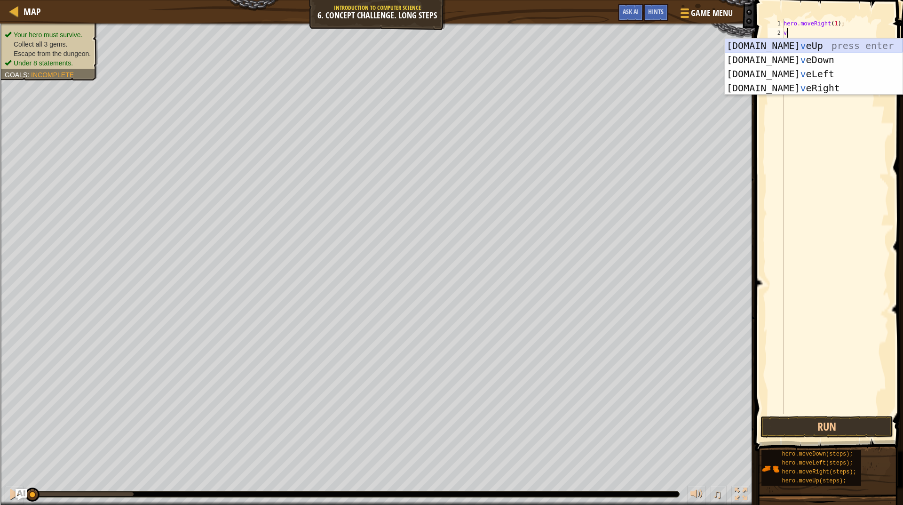
click at [809, 48] on div "[DOMAIN_NAME] v eUp press enter [DOMAIN_NAME] v eDown press enter [DOMAIN_NAME]…" at bounding box center [814, 81] width 178 height 85
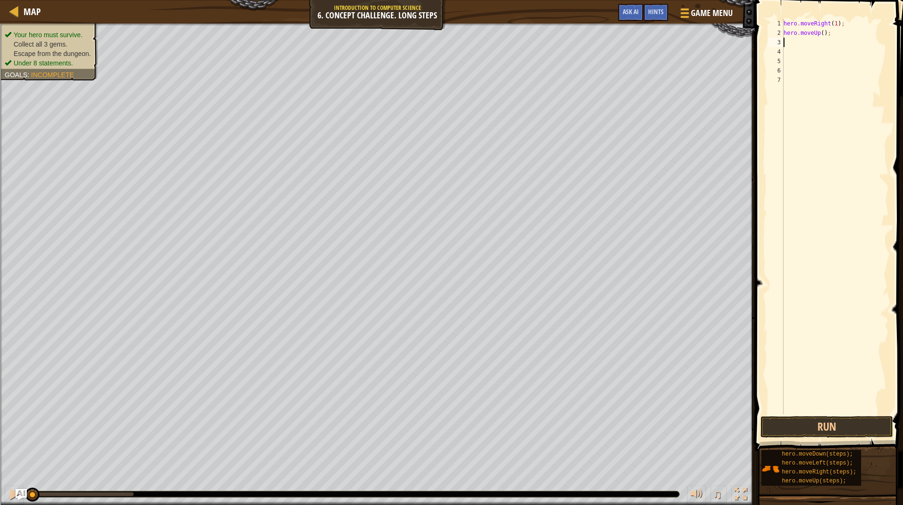
click at [821, 32] on div "hero . moveRight ( 1 ) ; hero . moveUp ( ) ;" at bounding box center [835, 226] width 107 height 414
type textarea "hero.moveUp(3);"
click at [803, 49] on div "hero . moveRight ( 1 ) ; hero . moveUp ( 3 ) ;" at bounding box center [835, 226] width 107 height 414
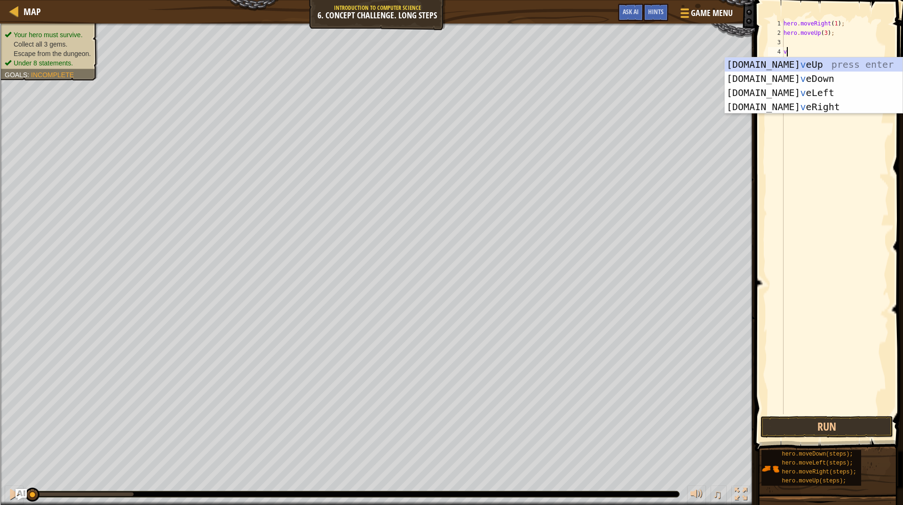
type textarea "v"
click at [807, 40] on div "hero . moveRight ( 1 ) ; hero . moveUp ( 3 ) ; v" at bounding box center [835, 226] width 107 height 414
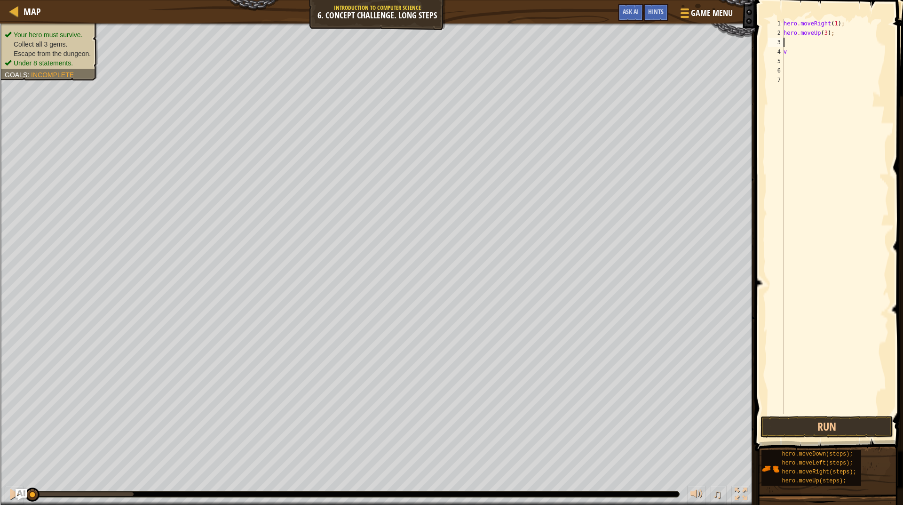
type textarea "v"
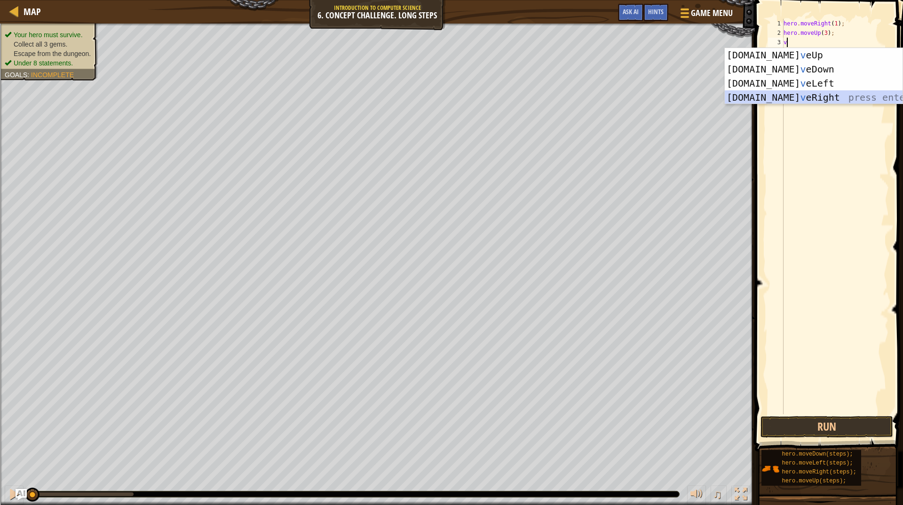
click at [806, 92] on div "[DOMAIN_NAME] v eUp press enter [DOMAIN_NAME] v eDown press enter [DOMAIN_NAME]…" at bounding box center [814, 90] width 178 height 85
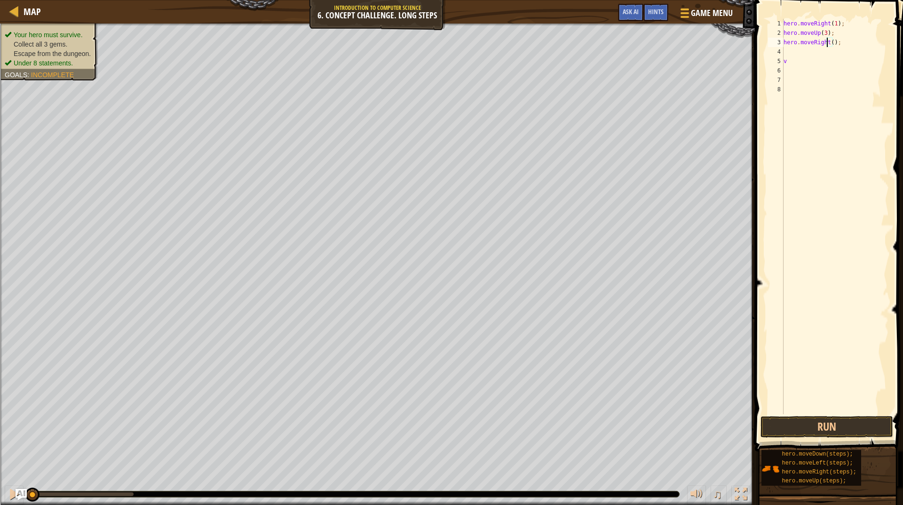
click at [829, 41] on div "hero . moveRight ( 1 ) ; hero . moveUp ( 3 ) ; hero . moveRight ( ) ; v" at bounding box center [835, 226] width 107 height 414
click at [832, 41] on div "hero . moveRight ( 1 ) ; hero . moveUp ( 3 ) ; hero . moveRight ( ) ; v" at bounding box center [835, 226] width 107 height 414
click at [829, 42] on div "hero . moveRight ( 1 ) ; hero . moveUp ( 3 ) ; hero . moveRight ( ) ; v" at bounding box center [835, 226] width 107 height 414
type textarea "hero.moveRight(2);"
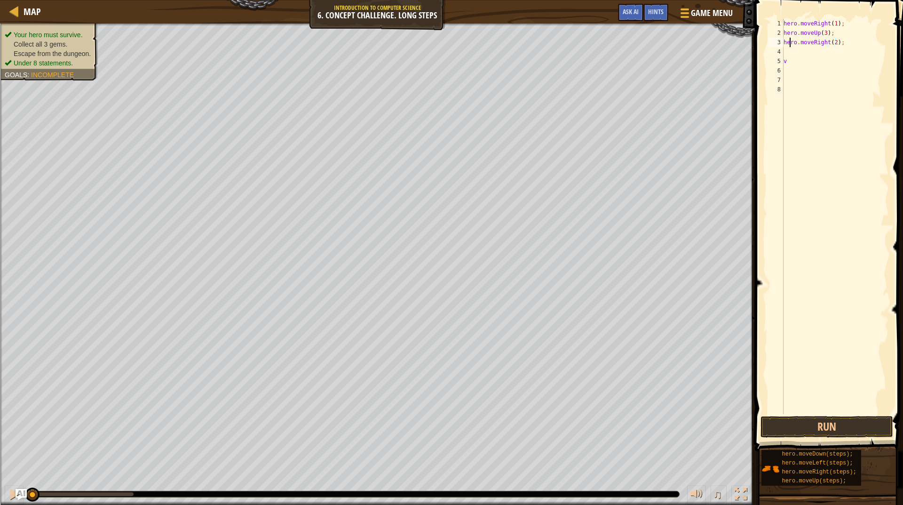
click at [791, 46] on div "hero . moveRight ( 1 ) ; hero . moveUp ( 3 ) ; hero . moveRight ( 2 ) ; v" at bounding box center [835, 226] width 107 height 414
click at [791, 48] on div "hero . moveRight ( 1 ) ; hero . moveUp ( 3 ) ; hero . moveRight ( 2 ) ; v" at bounding box center [835, 226] width 107 height 414
type textarea "v"
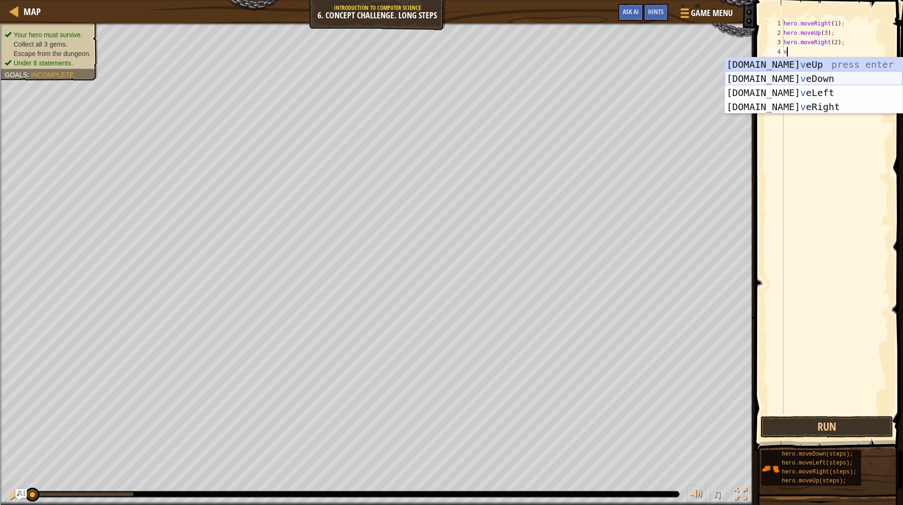
click at [784, 77] on div "[DOMAIN_NAME] v eUp press enter [DOMAIN_NAME] v eDown press enter [DOMAIN_NAME]…" at bounding box center [814, 99] width 178 height 85
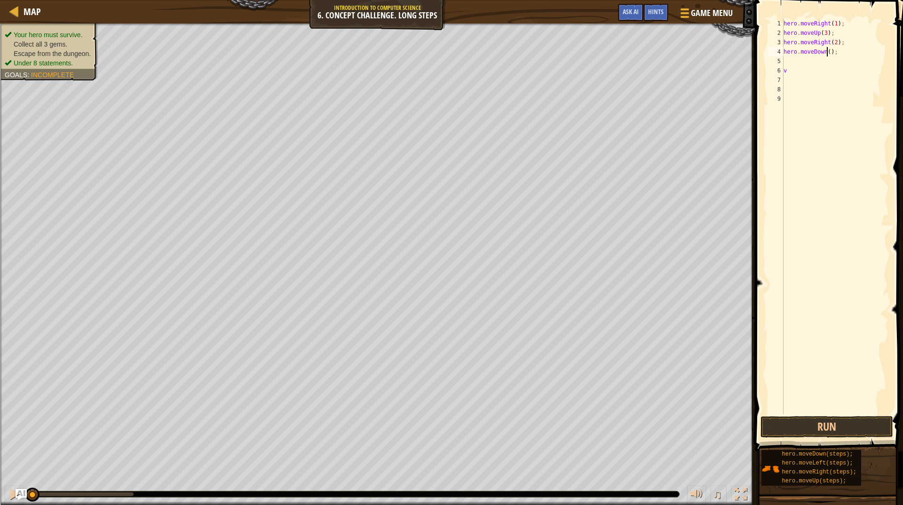
click at [826, 51] on div "hero . moveRight ( 1 ) ; hero . moveUp ( 3 ) ; hero . moveRight ( 2 ) ; hero . …" at bounding box center [835, 226] width 107 height 414
click at [789, 71] on div "hero . moveRight ( 1 ) ; hero . moveUp ( 3 ) ; hero . moveRight ( 2 ) ; hero . …" at bounding box center [835, 226] width 107 height 414
type textarea "v"
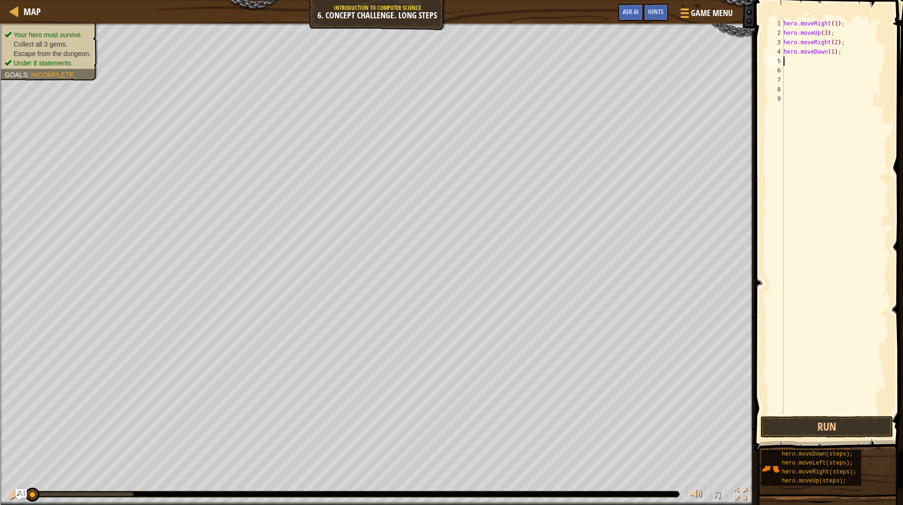
click at [791, 61] on div "hero . moveRight ( 1 ) ; hero . moveUp ( 3 ) ; hero . moveRight ( 2 ) ; hero . …" at bounding box center [835, 226] width 107 height 414
type textarea "v"
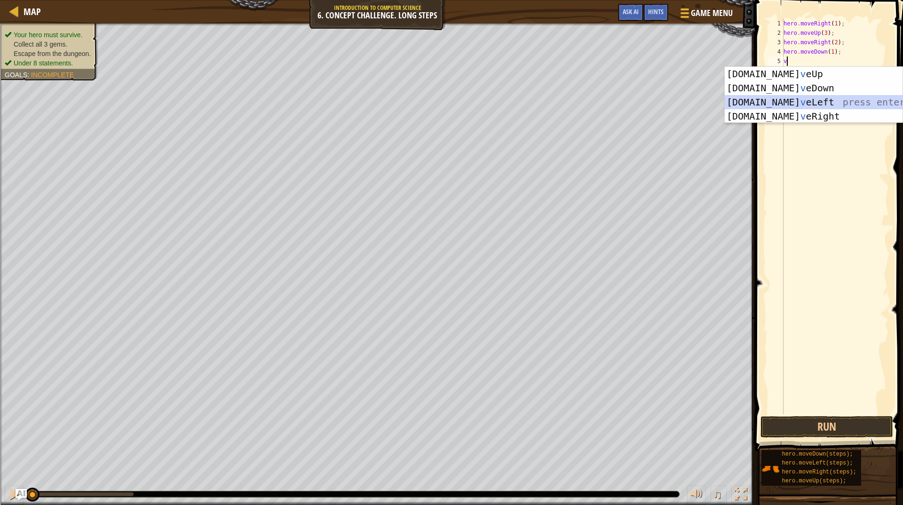
click at [794, 100] on div "[DOMAIN_NAME] v eUp press enter [DOMAIN_NAME] v eDown press enter [DOMAIN_NAME]…" at bounding box center [814, 109] width 178 height 85
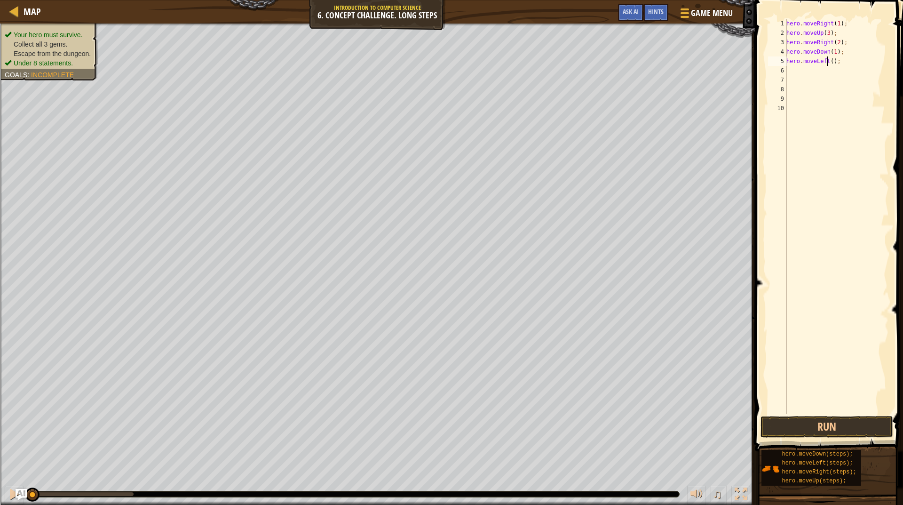
click at [828, 61] on div "hero . moveRight ( 1 ) ; hero . moveUp ( 3 ) ; hero . moveRight ( 2 ) ; hero . …" at bounding box center [837, 226] width 104 height 414
click at [829, 61] on div "hero . moveRight ( 1 ) ; hero . moveUp ( 3 ) ; hero . moveRight ( 2 ) ; hero . …" at bounding box center [837, 226] width 104 height 414
click at [829, 61] on div "hero . moveRight ( 1 ) ; hero . moveUp ( 3 ) ; hero . moveRight ( 2 ) ; hero . …" at bounding box center [837, 216] width 104 height 395
click at [829, 61] on div "hero . moveRight ( 1 ) ; hero . moveUp ( 3 ) ; hero . moveRight ( 2 ) ; hero . …" at bounding box center [837, 226] width 104 height 414
type textarea "hero.moveLeft(1);"
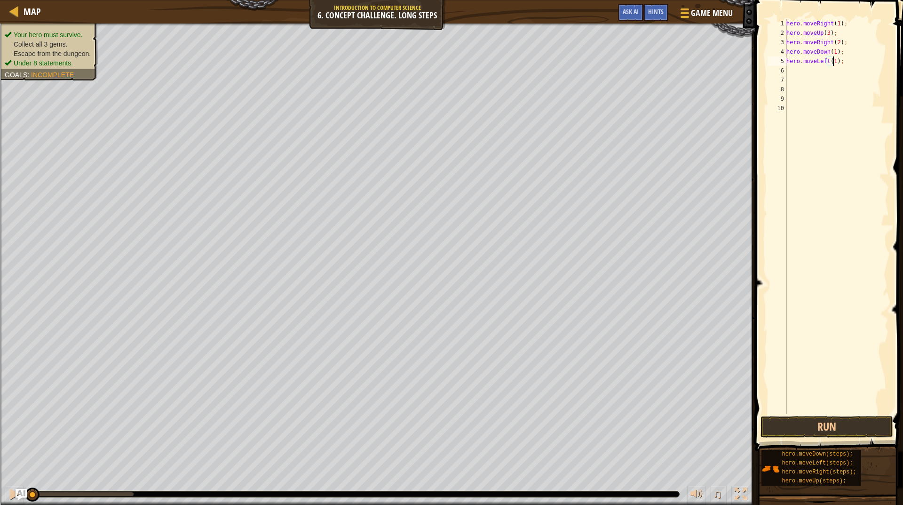
scroll to position [4, 4]
click at [799, 73] on div "hero . moveRight ( 1 ) ; hero . moveUp ( 3 ) ; hero . moveRight ( 2 ) ; hero . …" at bounding box center [837, 226] width 104 height 414
type textarea "v"
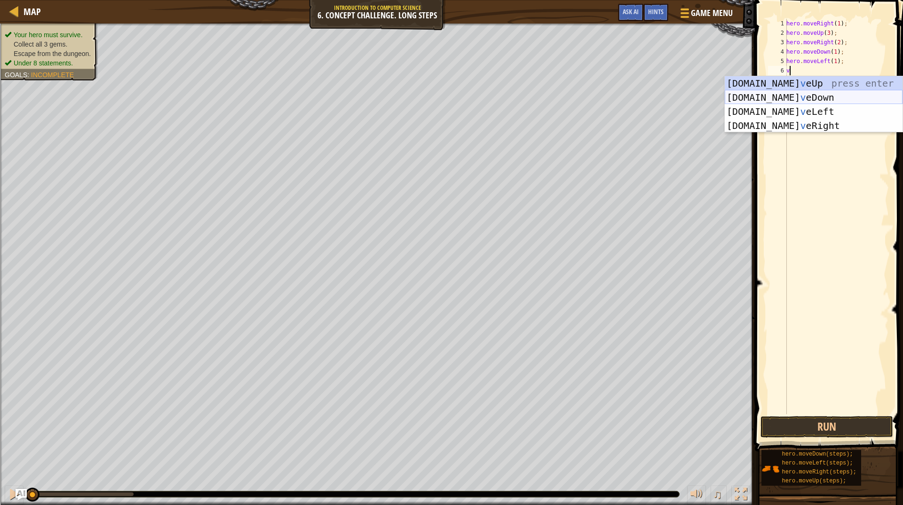
click at [789, 94] on div "[DOMAIN_NAME] v eUp press enter [DOMAIN_NAME] v eDown press enter [DOMAIN_NAME]…" at bounding box center [814, 118] width 178 height 85
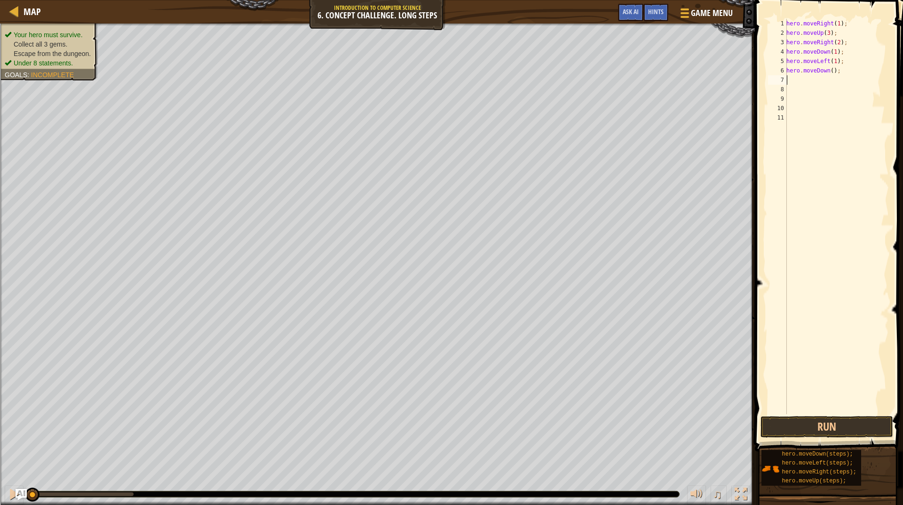
click at [830, 69] on div "hero . moveRight ( 1 ) ; hero . moveUp ( 3 ) ; hero . moveRight ( 2 ) ; hero . …" at bounding box center [837, 226] width 104 height 414
type textarea "hero.moveDown(2);"
click at [794, 81] on div "hero . moveRight ( 1 ) ; hero . moveUp ( 3 ) ; hero . moveRight ( 2 ) ; hero . …" at bounding box center [837, 226] width 104 height 414
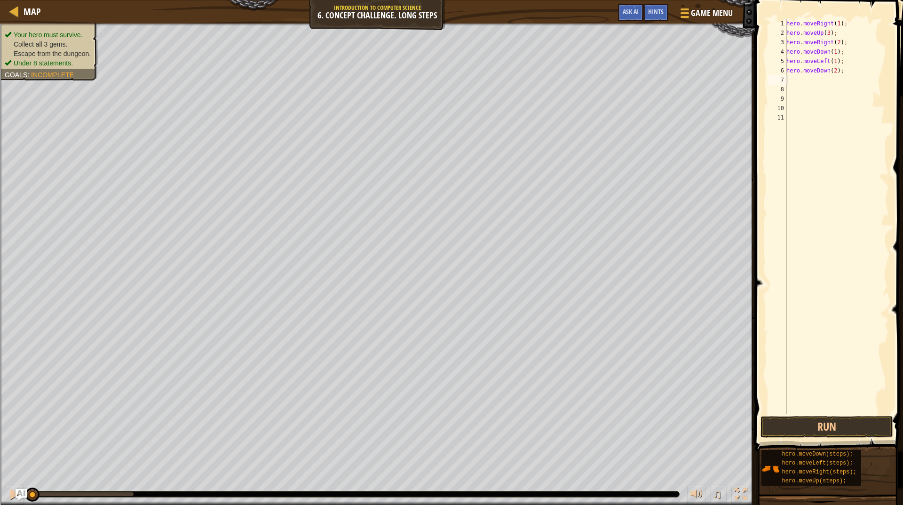
type textarea "v"
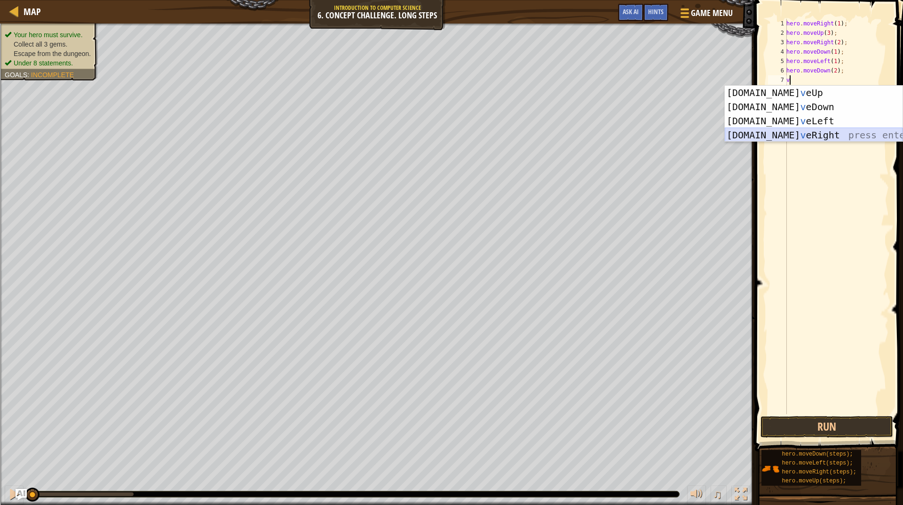
click at [815, 133] on div "[DOMAIN_NAME] v eUp press enter [DOMAIN_NAME] v eDown press enter [DOMAIN_NAME]…" at bounding box center [814, 128] width 178 height 85
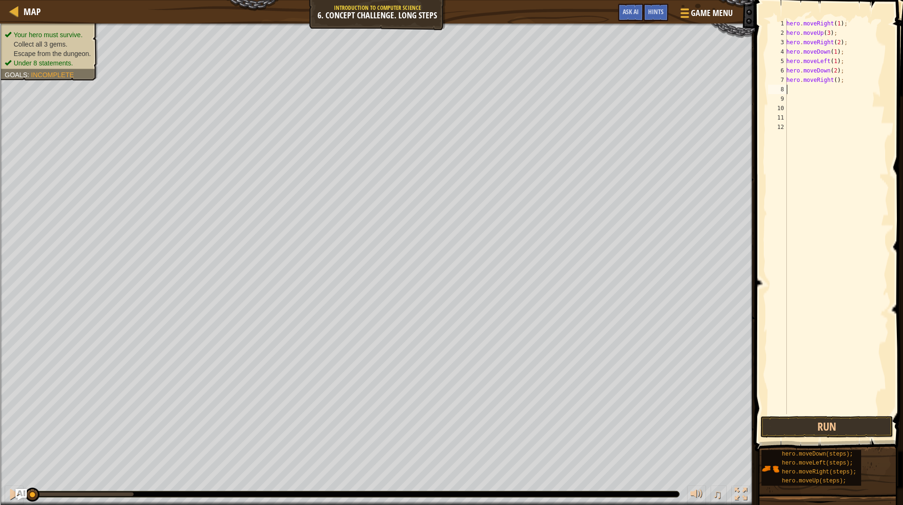
click at [834, 78] on div "hero . moveRight ( 1 ) ; hero . moveUp ( 3 ) ; hero . moveRight ( 2 ) ; hero . …" at bounding box center [837, 226] width 104 height 414
type textarea "hero.moveRight(2);"
click at [806, 89] on div "hero . moveRight ( 1 ) ; hero . moveUp ( 3 ) ; hero . moveRight ( 2 ) ; hero . …" at bounding box center [837, 226] width 104 height 414
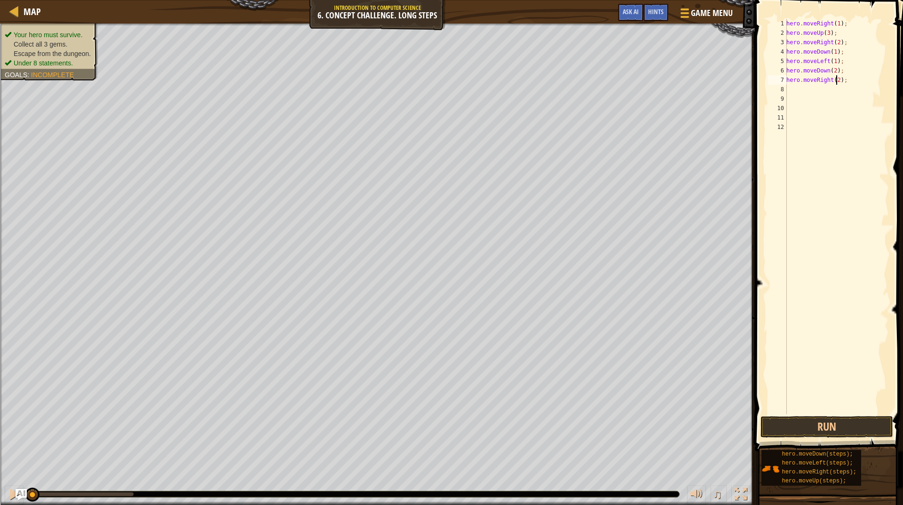
click at [837, 79] on div "hero . moveRight ( 1 ) ; hero . moveUp ( 3 ) ; hero . moveRight ( 2 ) ; hero . …" at bounding box center [837, 226] width 104 height 414
type textarea "hero.moveRight(1);"
click at [826, 92] on div "hero . moveRight ( 1 ) ; hero . moveUp ( 3 ) ; hero . moveRight ( 2 ) ; hero . …" at bounding box center [837, 226] width 104 height 414
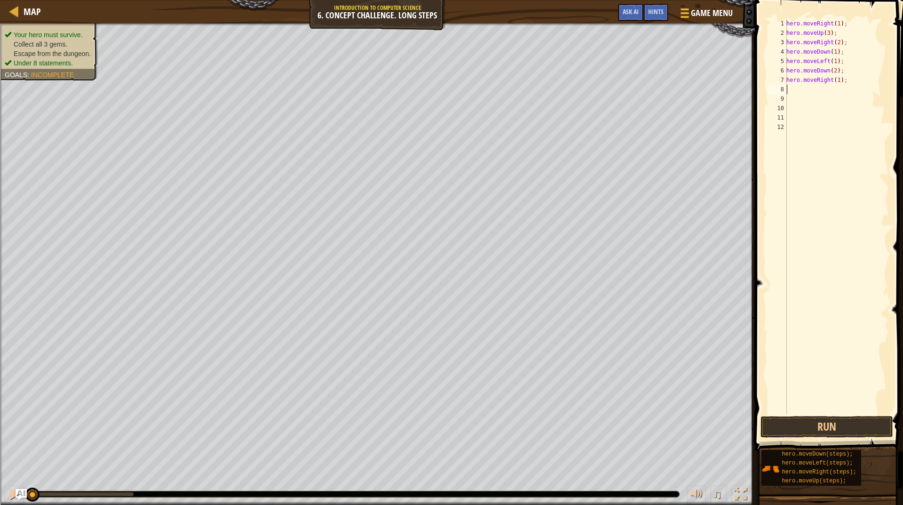
type textarea "v"
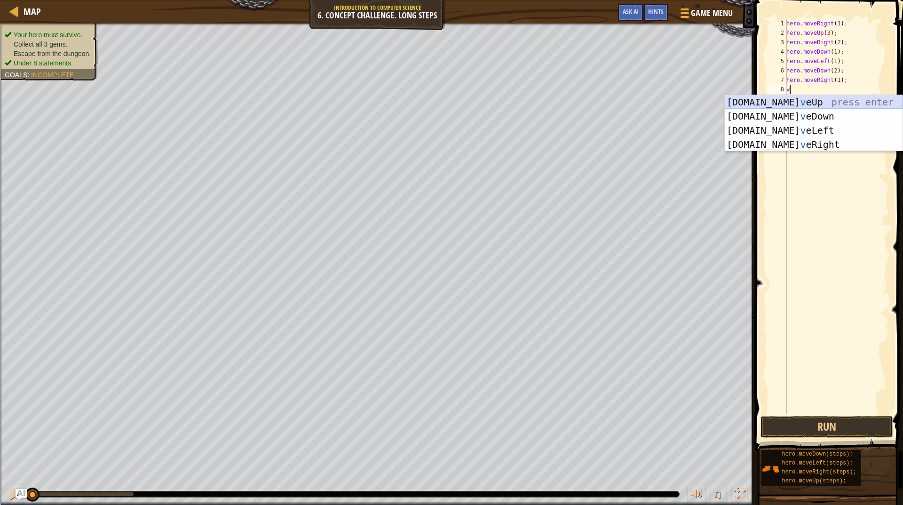
click at [796, 100] on div "[DOMAIN_NAME] v eUp press enter [DOMAIN_NAME] v eDown press enter [DOMAIN_NAME]…" at bounding box center [814, 137] width 178 height 85
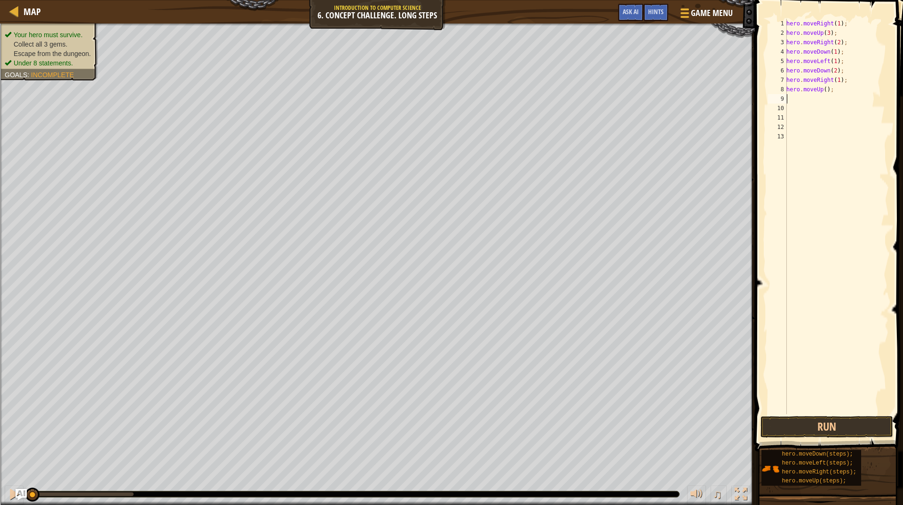
click at [823, 88] on div "hero . moveRight ( 1 ) ; hero . moveUp ( 3 ) ; hero . moveRight ( 2 ) ; hero . …" at bounding box center [837, 226] width 104 height 414
type textarea "hero.moveUp(1);"
click at [813, 96] on div "hero . moveRight ( 1 ) ; hero . moveUp ( 3 ) ; hero . moveRight ( 2 ) ; hero . …" at bounding box center [837, 226] width 104 height 414
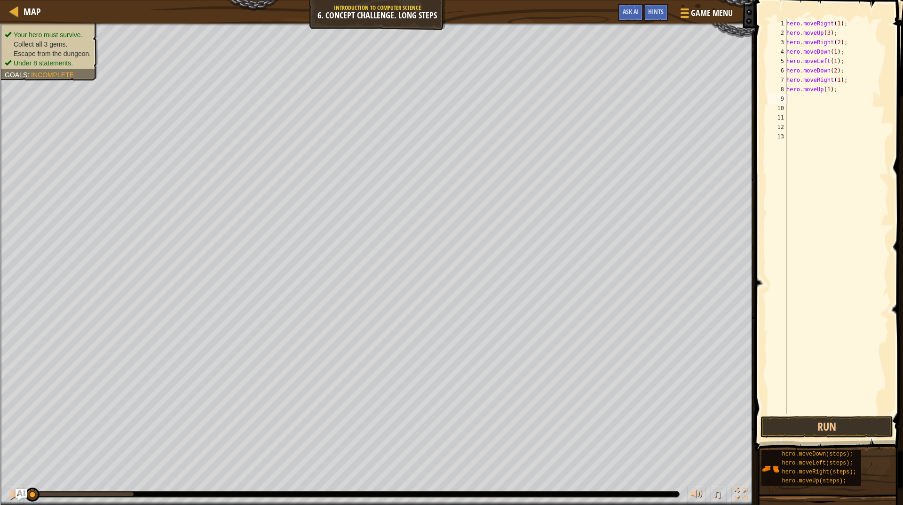
type textarea "v"
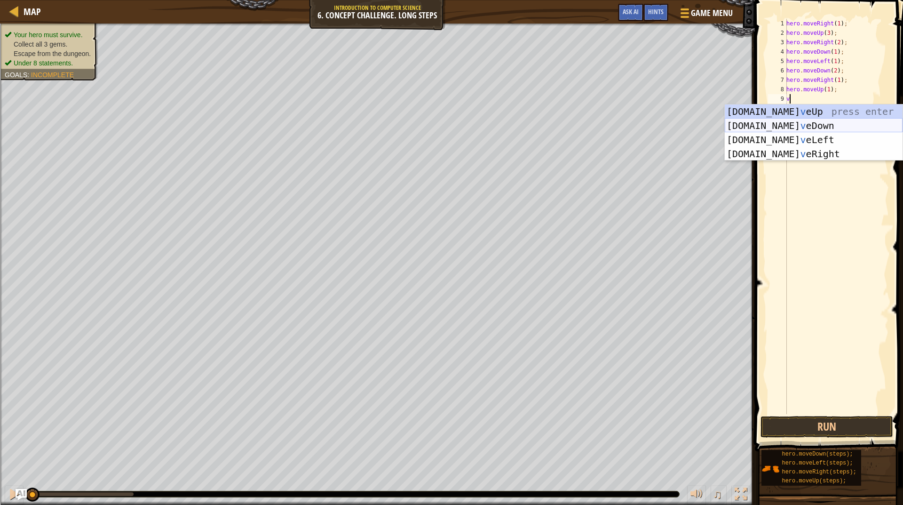
click at [807, 120] on div "[DOMAIN_NAME] v eUp press enter [DOMAIN_NAME] v eDown press enter [DOMAIN_NAME]…" at bounding box center [814, 146] width 178 height 85
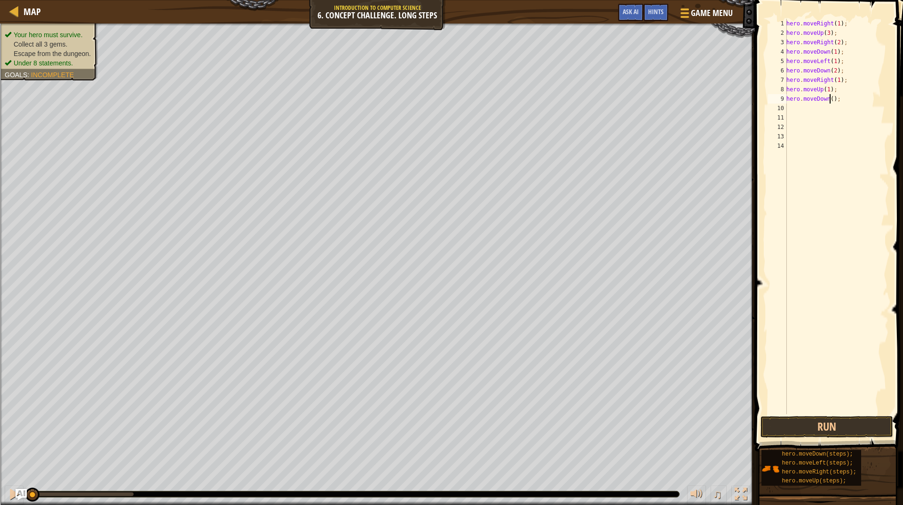
click at [831, 98] on div "hero . moveRight ( 1 ) ; hero . moveUp ( 3 ) ; hero . moveRight ( 2 ) ; hero . …" at bounding box center [837, 226] width 104 height 414
type textarea "hero.moveDown(1);"
click at [820, 107] on div "hero . moveRight ( 1 ) ; hero . moveUp ( 3 ) ; hero . moveRight ( 2 ) ; hero . …" at bounding box center [837, 226] width 104 height 414
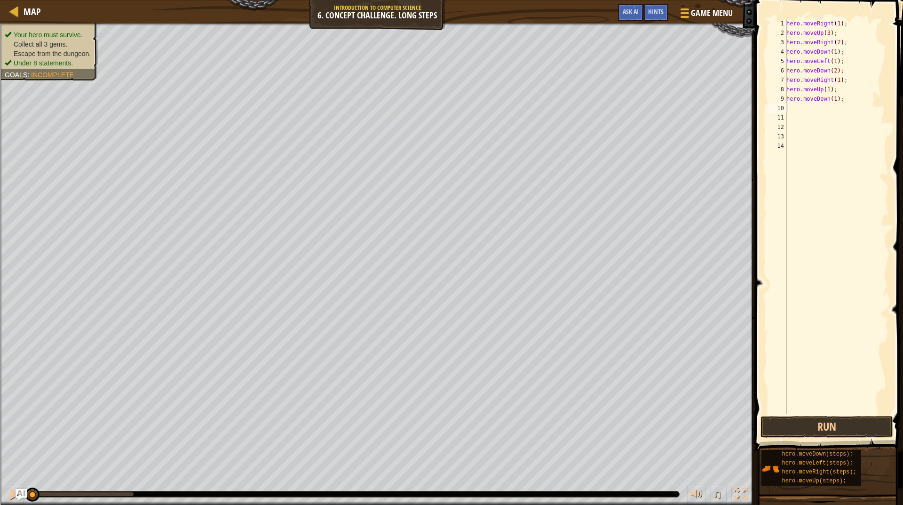
type textarea "v"
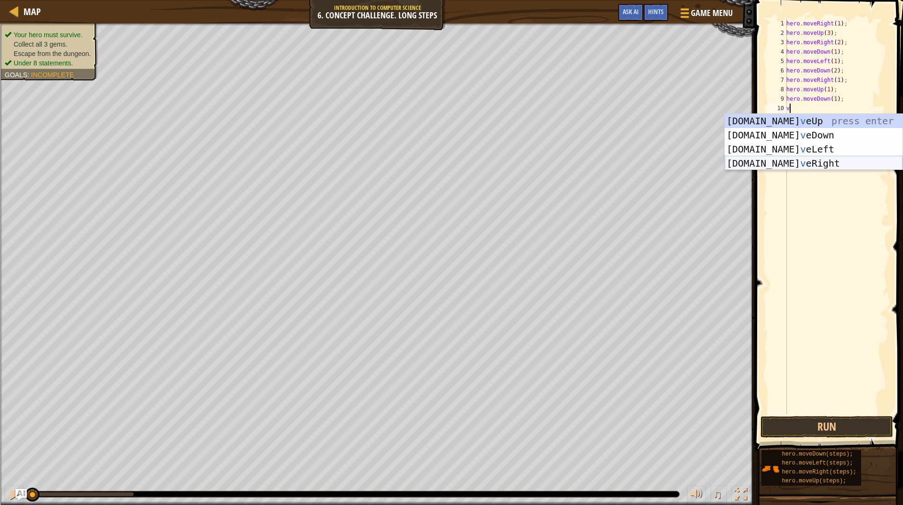
click at [798, 163] on div "[DOMAIN_NAME] v eUp press enter [DOMAIN_NAME] v eDown press enter [DOMAIN_NAME]…" at bounding box center [814, 156] width 178 height 85
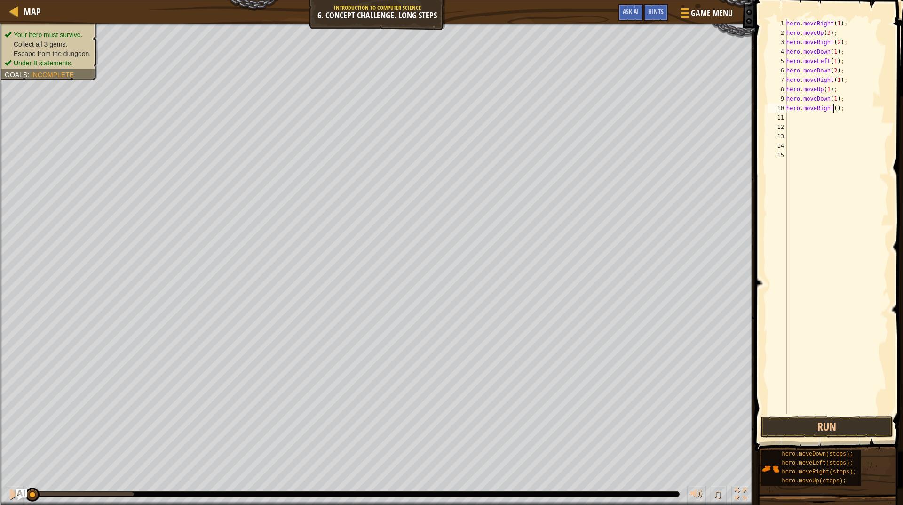
click at [832, 106] on div "hero . moveRight ( 1 ) ; hero . moveUp ( 3 ) ; hero . moveRight ( 2 ) ; hero . …" at bounding box center [837, 226] width 104 height 414
type textarea "hero.moveRight(1);"
click at [792, 117] on div "hero . moveRight ( 1 ) ; hero . moveUp ( 3 ) ; hero . moveRight ( 2 ) ; hero . …" at bounding box center [837, 226] width 104 height 414
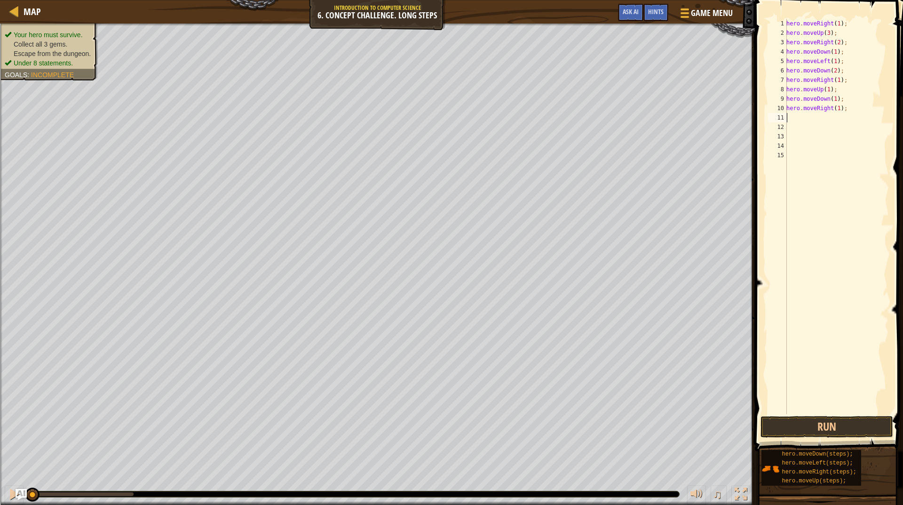
type textarea "v"
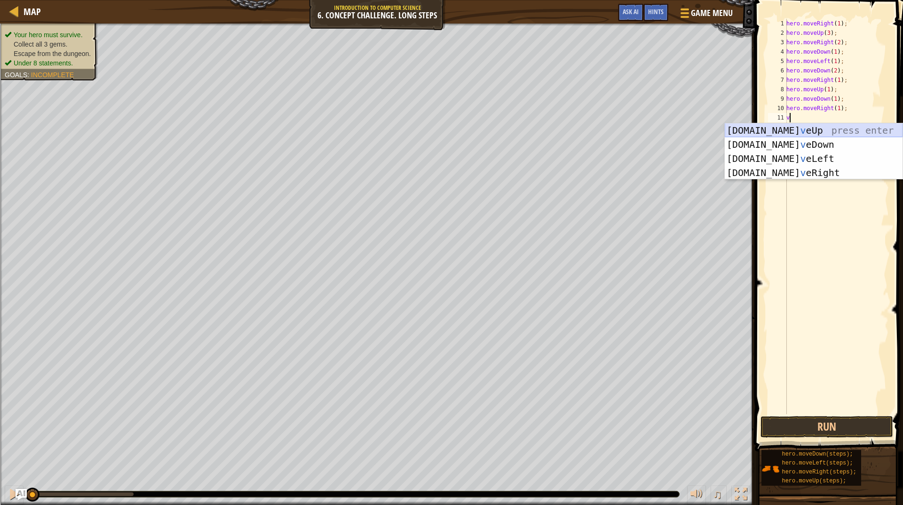
click at [807, 131] on div "[DOMAIN_NAME] v eUp press enter [DOMAIN_NAME] v eDown press enter [DOMAIN_NAME]…" at bounding box center [814, 165] width 178 height 85
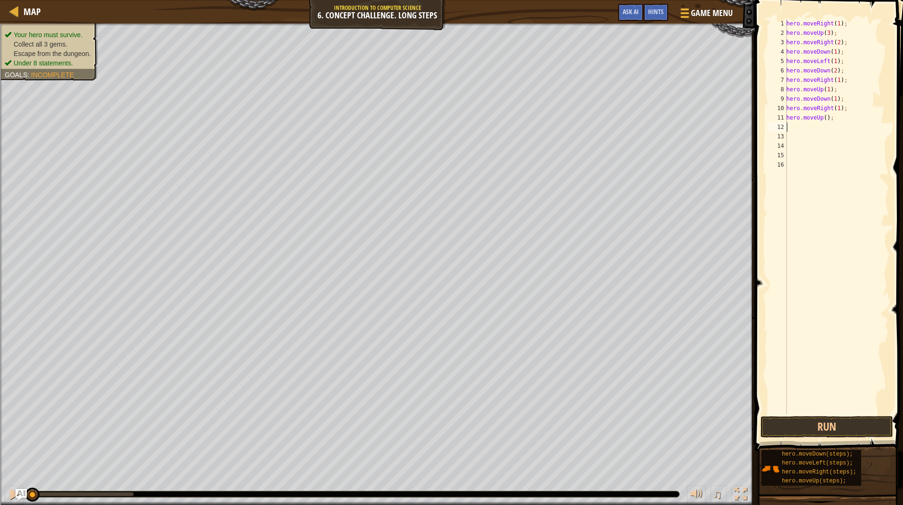
click at [824, 118] on div "hero . moveRight ( 1 ) ; hero . moveUp ( 3 ) ; hero . moveRight ( 2 ) ; hero . …" at bounding box center [837, 226] width 104 height 414
type textarea "hero.moveUp(2);"
click at [788, 130] on div "hero . moveRight ( 1 ) ; hero . moveUp ( 3 ) ; hero . moveRight ( 2 ) ; hero . …" at bounding box center [837, 226] width 104 height 414
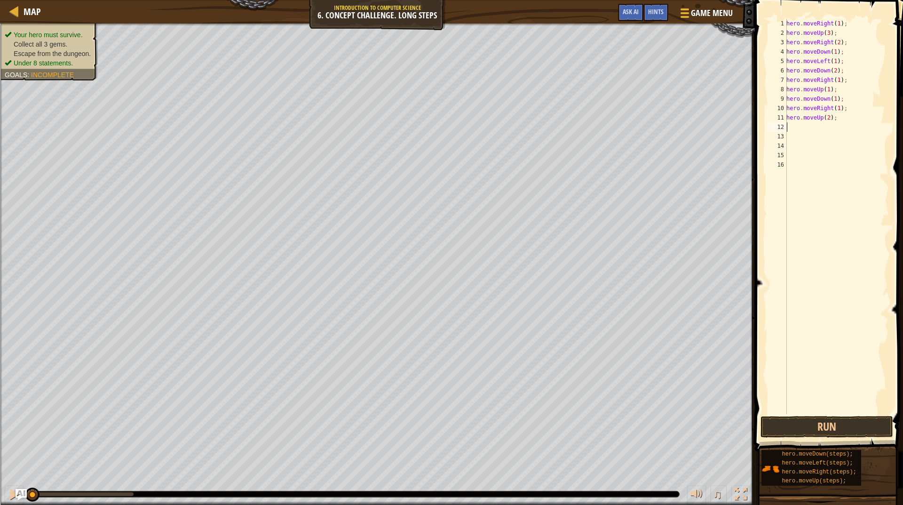
type textarea "v"
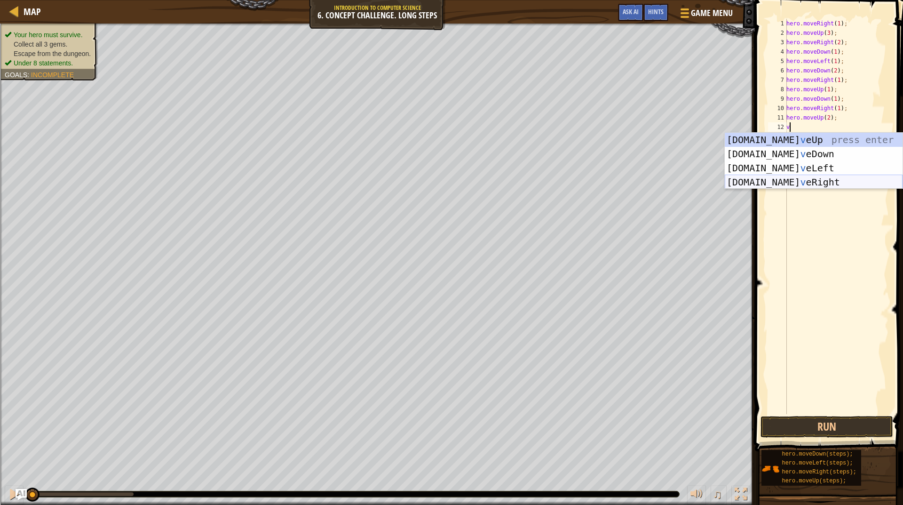
click at [799, 178] on div "[DOMAIN_NAME] v eUp press enter [DOMAIN_NAME] v eDown press enter [DOMAIN_NAME]…" at bounding box center [814, 175] width 178 height 85
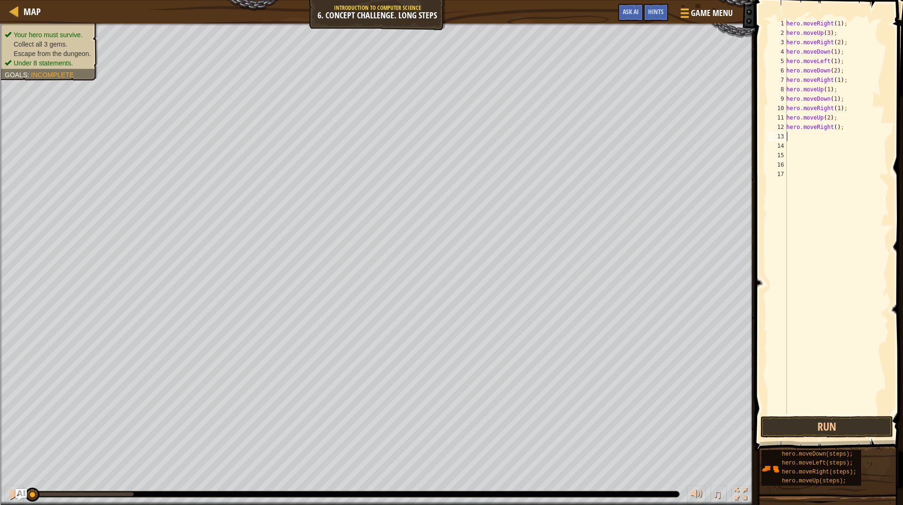
click at [833, 128] on div "hero . moveRight ( 1 ) ; hero . moveUp ( 3 ) ; hero . moveRight ( 2 ) ; hero . …" at bounding box center [837, 226] width 104 height 414
type textarea "hero.moveRight(1);"
click at [846, 424] on button "Run" at bounding box center [827, 427] width 133 height 22
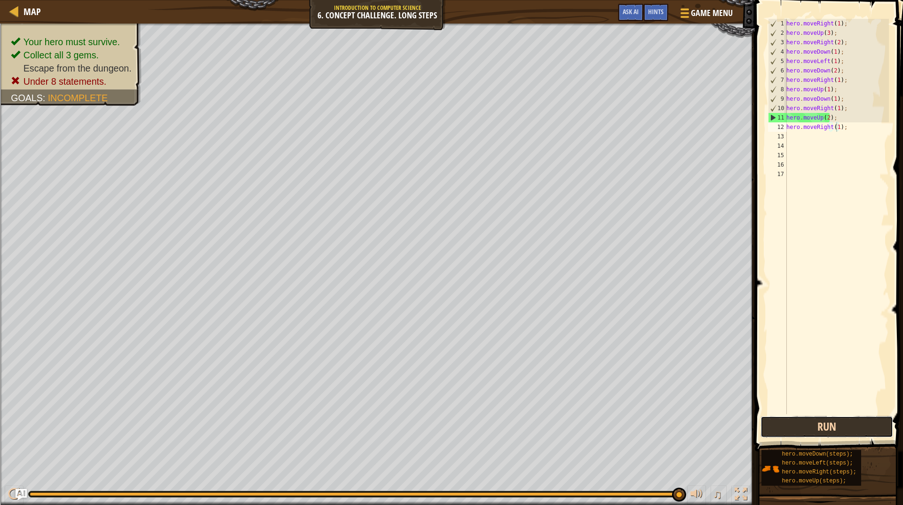
click at [830, 429] on button "Run" at bounding box center [827, 427] width 133 height 22
click at [845, 133] on div "hero . moveRight ( 1 ) ; hero . moveUp ( 3 ) ; hero . moveRight ( 2 ) ; hero . …" at bounding box center [837, 226] width 104 height 414
click at [839, 127] on div "hero . moveRight ( 1 ) ; hero . moveUp ( 3 ) ; hero . moveRight ( 2 ) ; hero . …" at bounding box center [837, 226] width 104 height 414
click at [846, 129] on div "hero . moveRight ( 1 ) ; hero . moveUp ( 3 ) ; hero . moveRight ( 2 ) ; hero . …" at bounding box center [837, 226] width 104 height 414
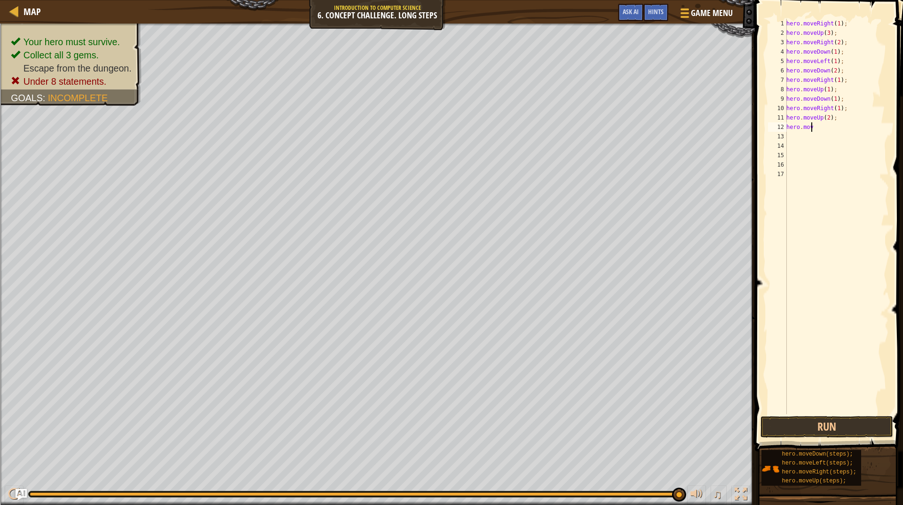
type textarea "h"
click at [860, 427] on button "Run" at bounding box center [827, 427] width 133 height 22
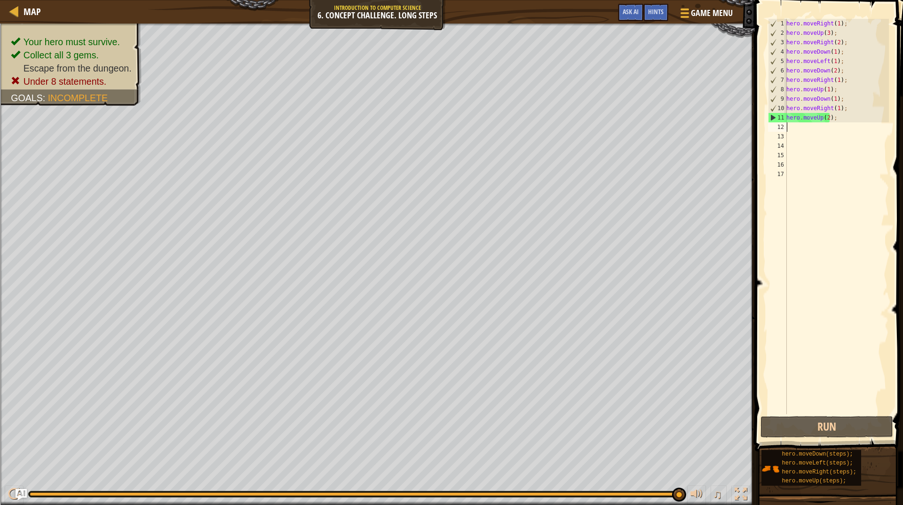
click at [799, 127] on div "hero . moveRight ( 1 ) ; hero . moveUp ( 3 ) ; hero . moveRight ( 2 ) ; hero . …" at bounding box center [837, 226] width 104 height 414
type textarea "v"
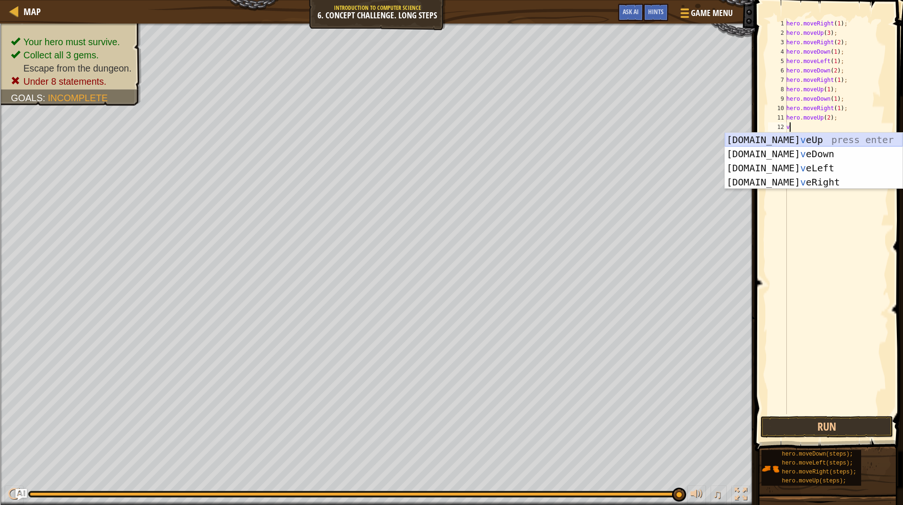
click at [787, 141] on div "[DOMAIN_NAME] v eUp press enter [DOMAIN_NAME] v eDown press enter [DOMAIN_NAME]…" at bounding box center [814, 175] width 178 height 85
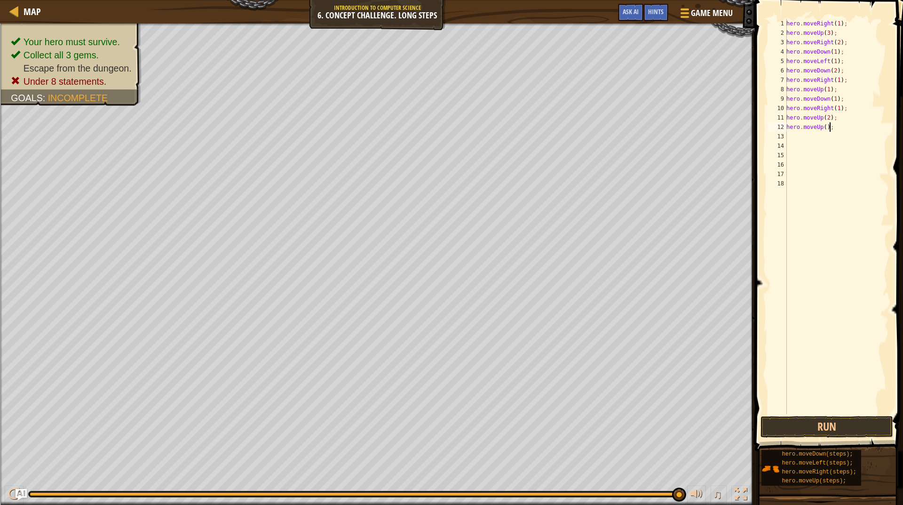
click at [831, 127] on div "hero . moveRight ( 1 ) ; hero . moveUp ( 3 ) ; hero . moveRight ( 2 ) ; hero . …" at bounding box center [837, 226] width 104 height 414
type textarea "h"
click at [796, 422] on button "Run" at bounding box center [827, 427] width 133 height 22
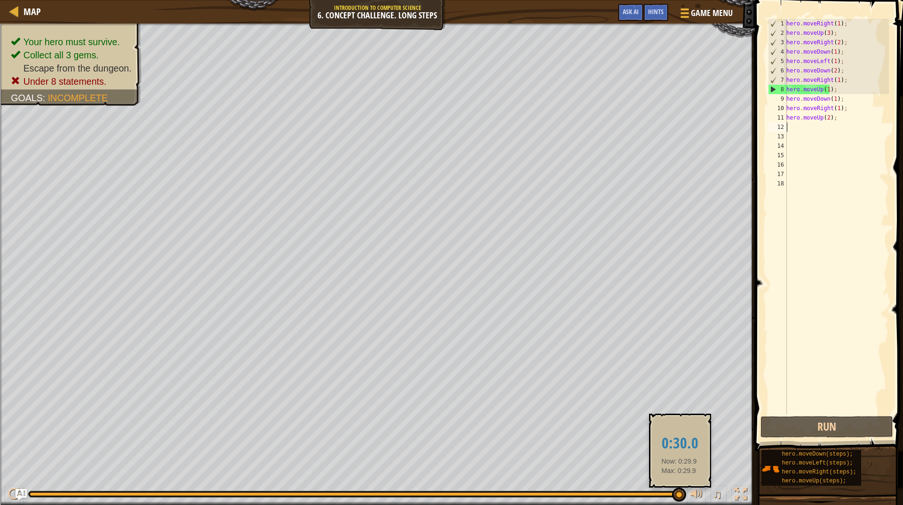
click at [679, 493] on div at bounding box center [679, 494] width 14 height 14
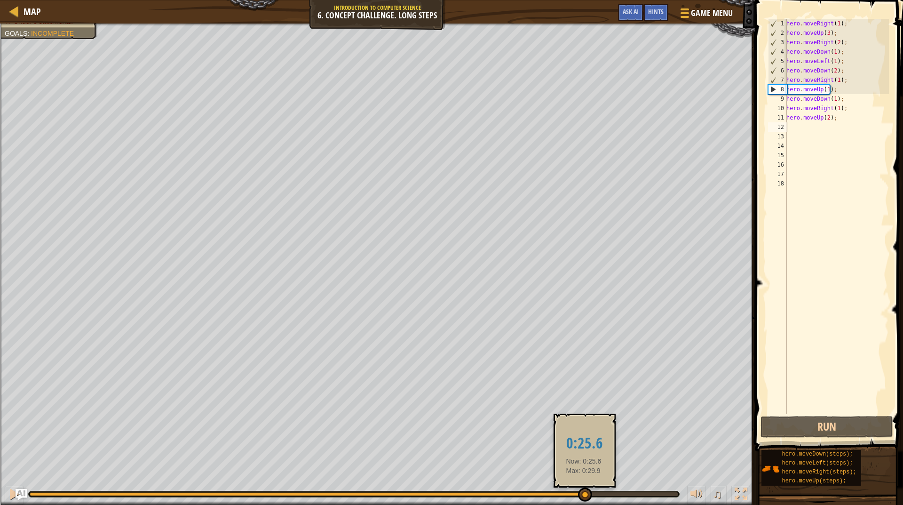
click at [584, 495] on div at bounding box center [307, 494] width 555 height 4
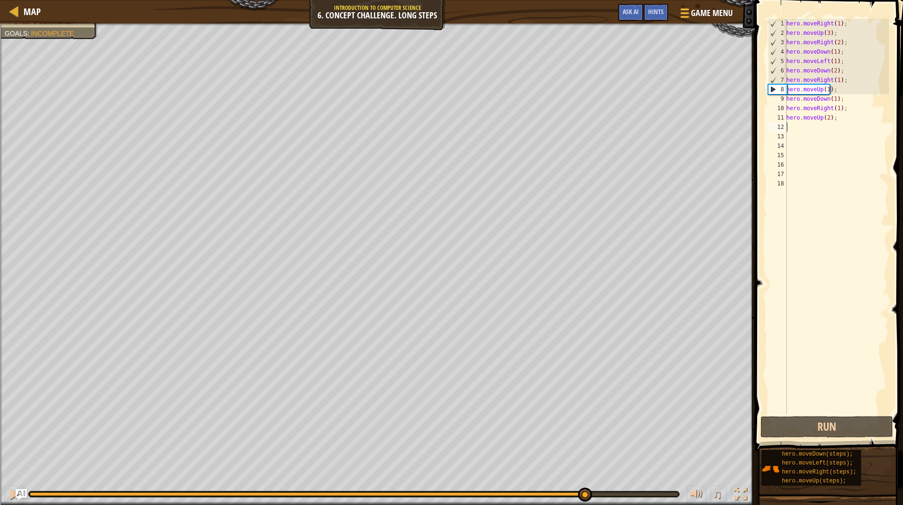
click at [832, 122] on div "hero . moveRight ( 1 ) ; hero . moveUp ( 3 ) ; hero . moveRight ( 2 ) ; hero . …" at bounding box center [837, 226] width 104 height 414
type textarea "h"
click at [847, 107] on div "hero . moveRight ( 1 ) ; hero . moveUp ( 3 ) ; hero . moveRight ( 2 ) ; hero . …" at bounding box center [837, 226] width 104 height 414
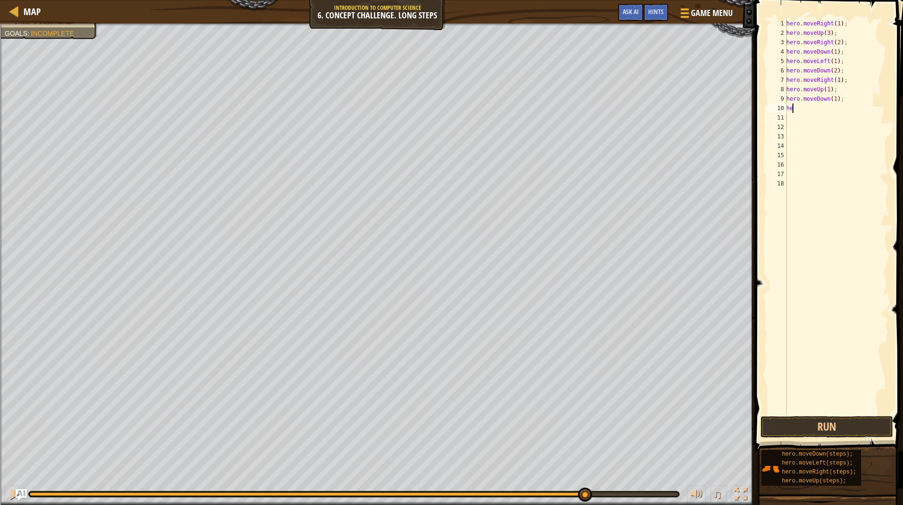
type textarea "h"
click at [845, 99] on div "hero . moveRight ( 1 ) ; hero . moveUp ( 3 ) ; hero . moveRight ( 2 ) ; hero . …" at bounding box center [837, 226] width 104 height 414
click at [828, 90] on div "hero . moveRight ( 1 ) ; hero . moveUp ( 3 ) ; hero . moveRight ( 2 ) ; hero . …" at bounding box center [837, 226] width 104 height 414
click at [797, 99] on div "hero . moveRight ( 1 ) ; hero . moveUp ( 3 ) ; hero . moveRight ( 2 ) ; hero . …" at bounding box center [837, 226] width 104 height 414
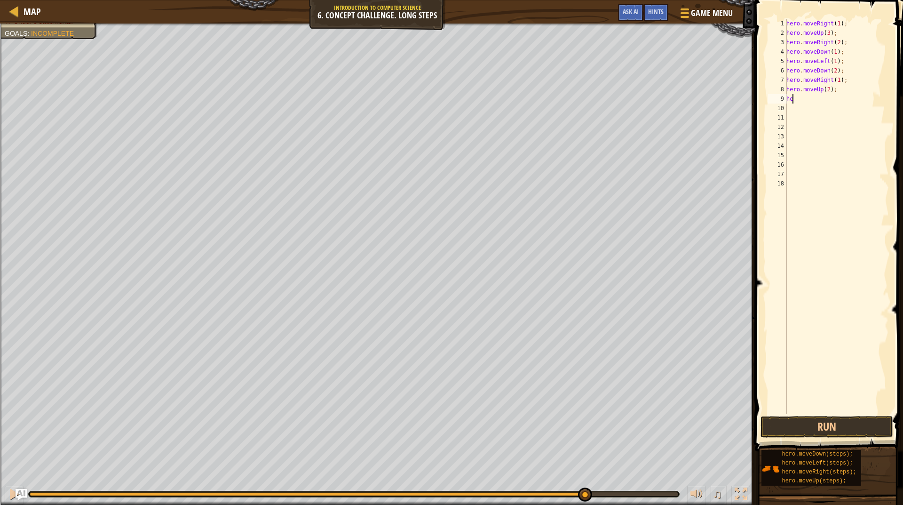
scroll to position [4, 0]
type textarea "h"
click at [834, 420] on button "Run" at bounding box center [827, 427] width 133 height 22
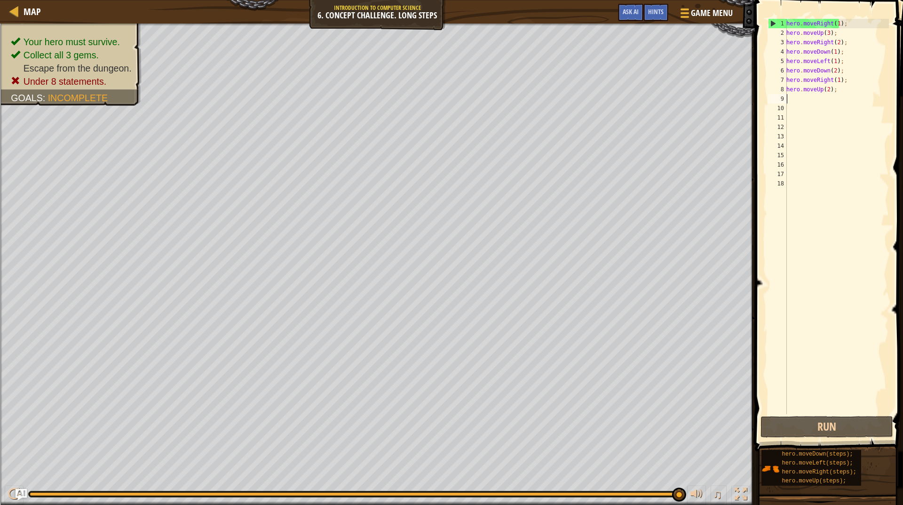
type textarea "v"
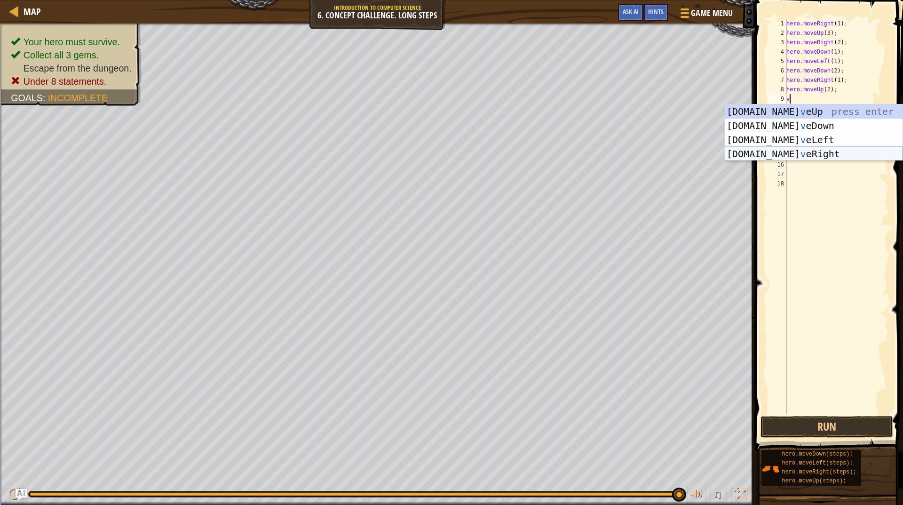
click at [795, 153] on div "[DOMAIN_NAME] v eUp press enter [DOMAIN_NAME] v eDown press enter [DOMAIN_NAME]…" at bounding box center [814, 146] width 178 height 85
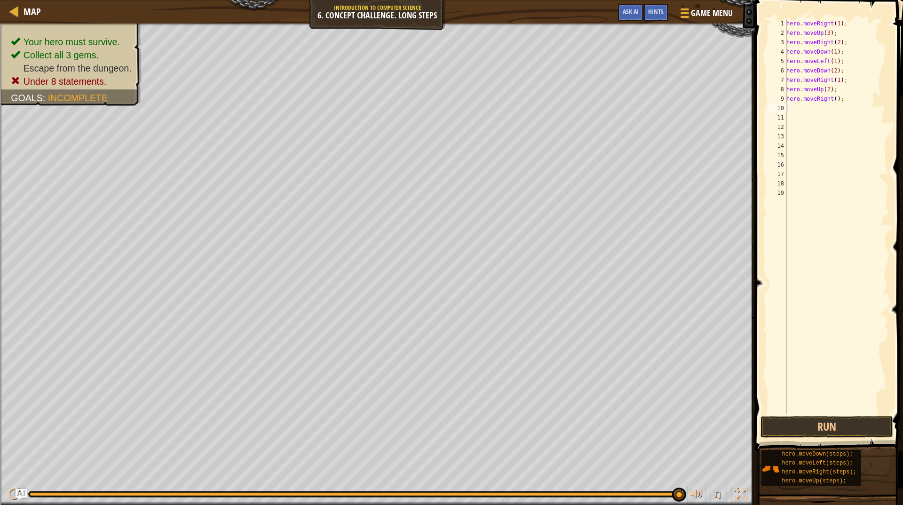
click at [831, 100] on div "hero . moveRight ( 1 ) ; hero . moveUp ( 3 ) ; hero . moveRight ( 2 ) ; hero . …" at bounding box center [837, 226] width 104 height 414
click at [833, 98] on div "hero . moveRight ( 1 ) ; hero . moveUp ( 3 ) ; hero . moveRight ( 2 ) ; hero . …" at bounding box center [837, 226] width 104 height 414
type textarea "hero.moveRight(1);"
click at [822, 112] on div "hero . moveRight ( 1 ) ; hero . moveUp ( 3 ) ; hero . moveRight ( 2 ) ; hero . …" at bounding box center [837, 226] width 104 height 414
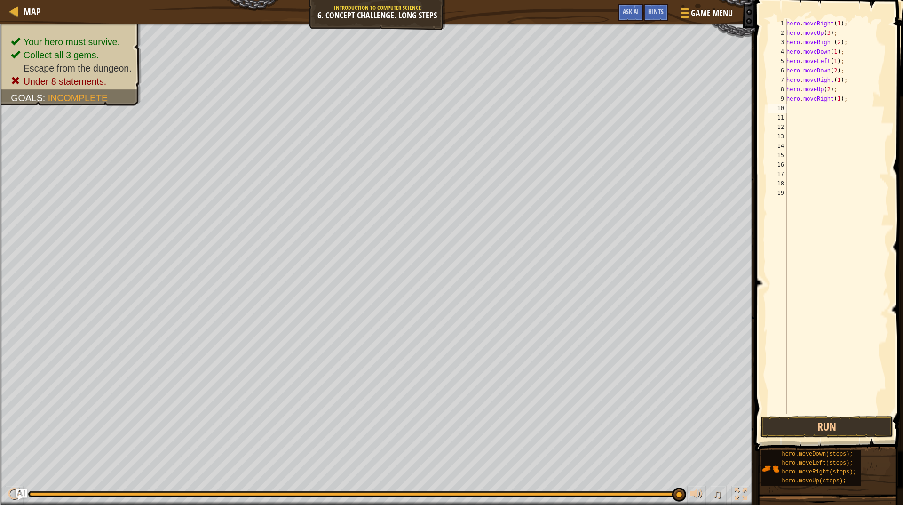
scroll to position [4, 0]
type textarea "v"
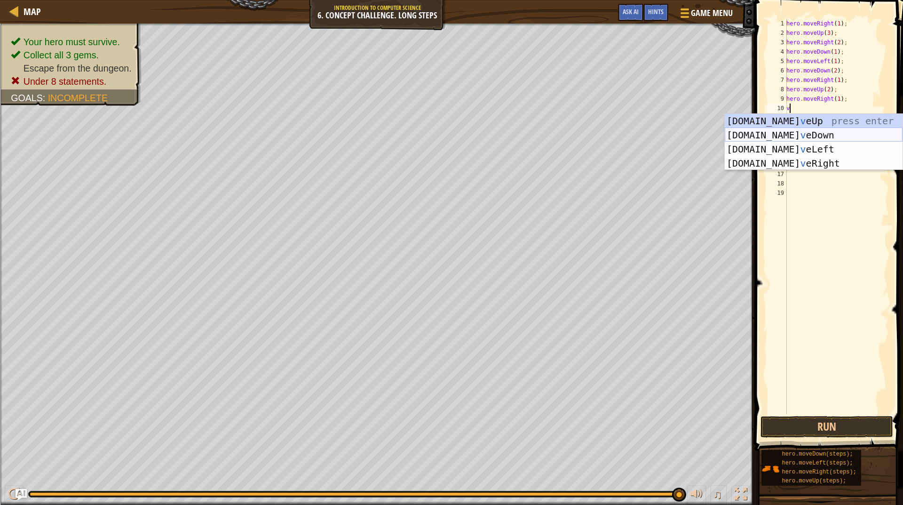
click at [815, 128] on div "[DOMAIN_NAME] v eUp press enter [DOMAIN_NAME] v eDown press enter [DOMAIN_NAME]…" at bounding box center [814, 156] width 178 height 85
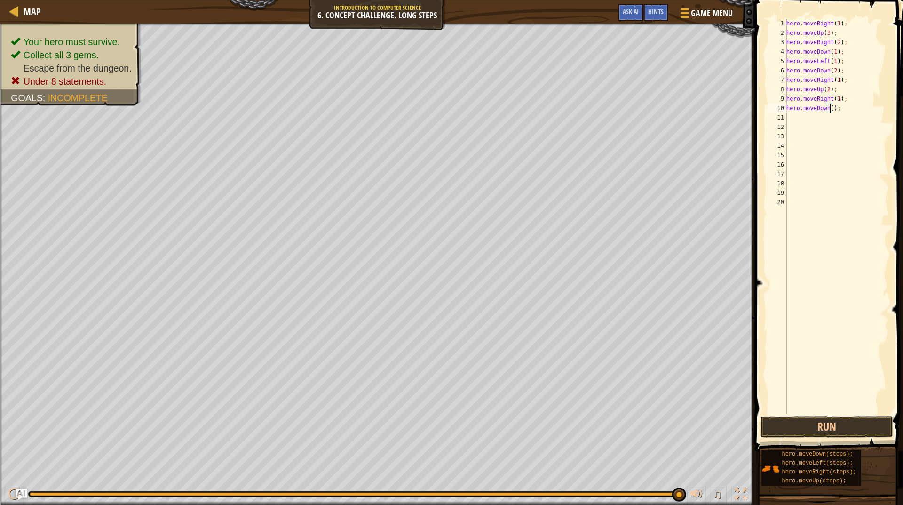
click at [829, 110] on div "hero . moveRight ( 1 ) ; hero . moveUp ( 3 ) ; hero . moveRight ( 2 ) ; hero . …" at bounding box center [837, 226] width 104 height 414
click at [798, 423] on button "Run" at bounding box center [827, 427] width 133 height 22
click at [796, 110] on div "hero . moveRight ( 1 ) ; hero . moveUp ( 3 ) ; hero . moveRight ( 2 ) ; hero . …" at bounding box center [837, 226] width 104 height 414
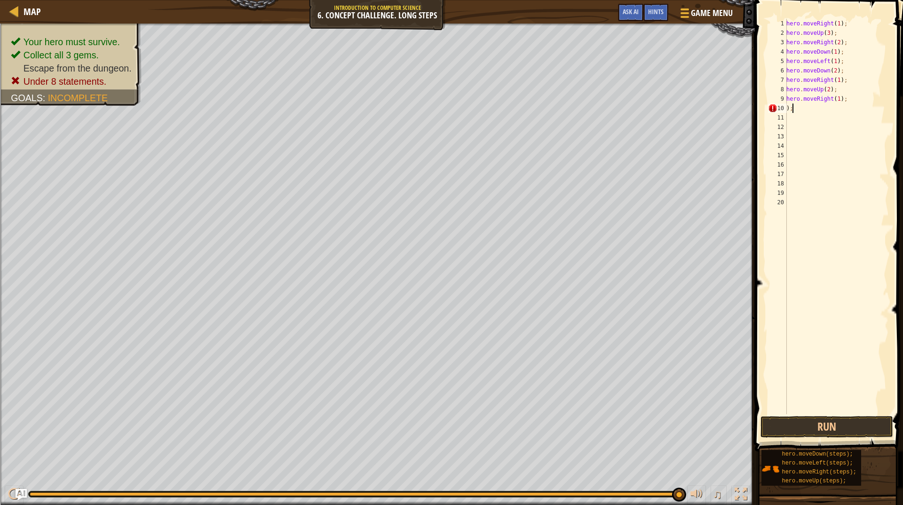
type textarea ")"
type textarea "v"
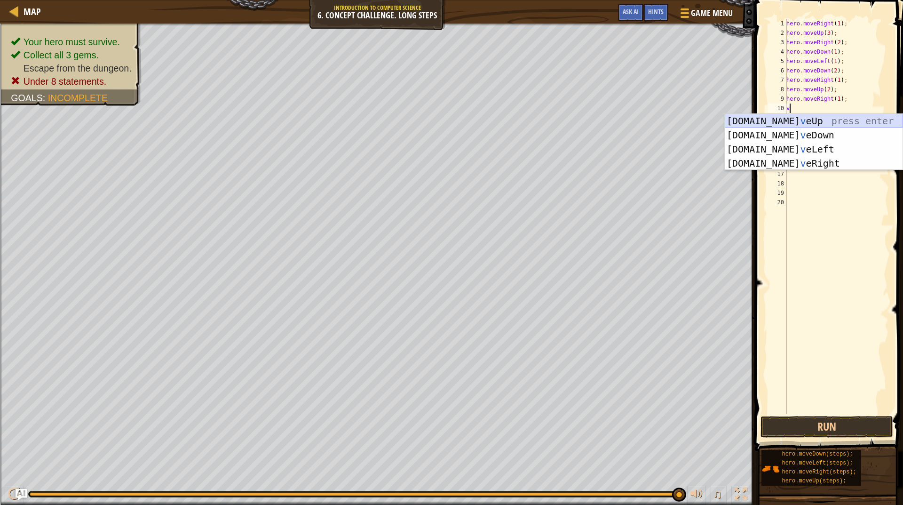
click at [799, 123] on div "[DOMAIN_NAME] v eUp press enter [DOMAIN_NAME] v eDown press enter [DOMAIN_NAME]…" at bounding box center [814, 156] width 178 height 85
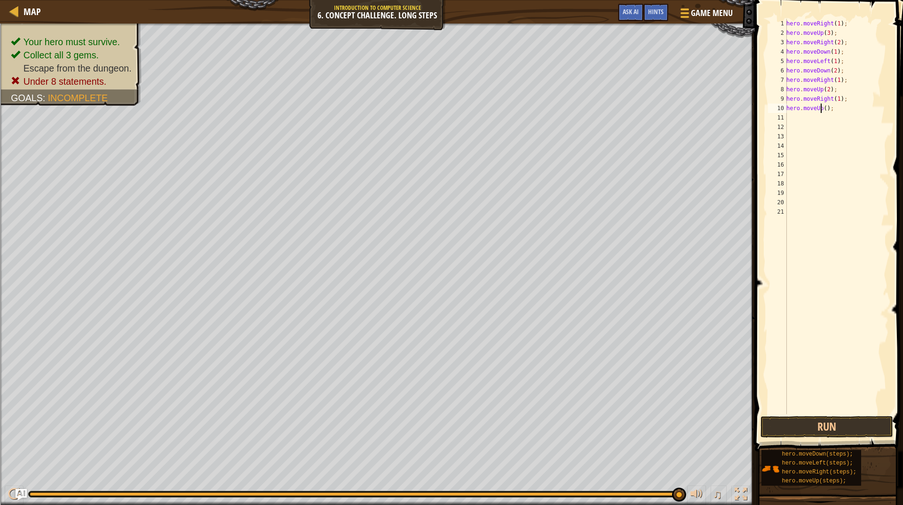
click at [822, 109] on div "hero . moveRight ( 1 ) ; hero . moveUp ( 3 ) ; hero . moveRight ( 2 ) ; hero . …" at bounding box center [837, 226] width 104 height 414
click at [823, 108] on div "hero . moveRight ( 1 ) ; hero . moveUp ( 3 ) ; hero . moveRight ( 2 ) ; hero . …" at bounding box center [837, 226] width 104 height 414
type textarea "hero.moveUp(1);"
click at [863, 418] on button "Run" at bounding box center [827, 427] width 133 height 22
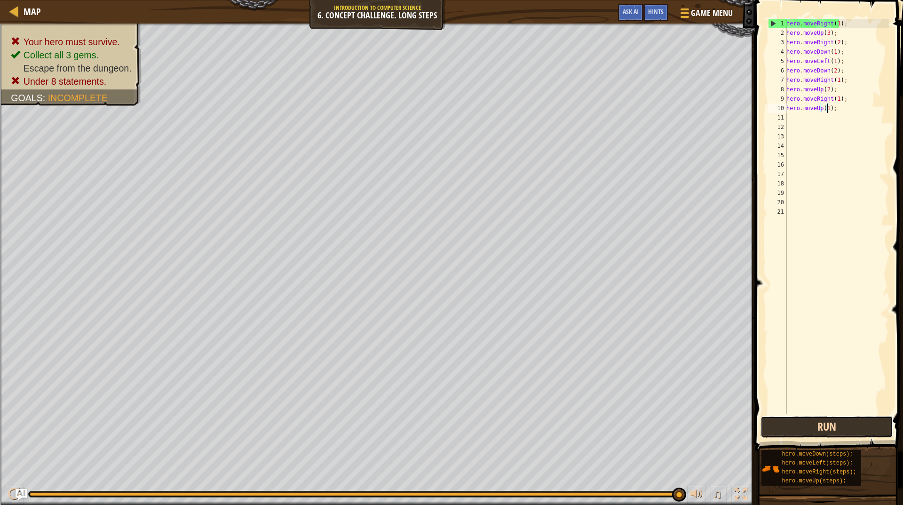
click at [847, 421] on button "Run" at bounding box center [827, 427] width 133 height 22
click at [25, 494] on img "Ask AI" at bounding box center [21, 494] width 12 height 12
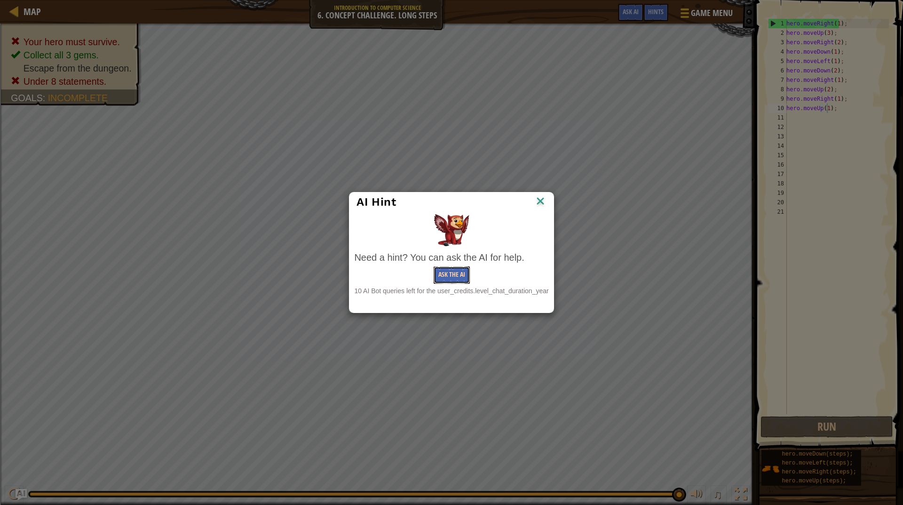
click at [445, 274] on button "Ask the AI" at bounding box center [452, 274] width 36 height 17
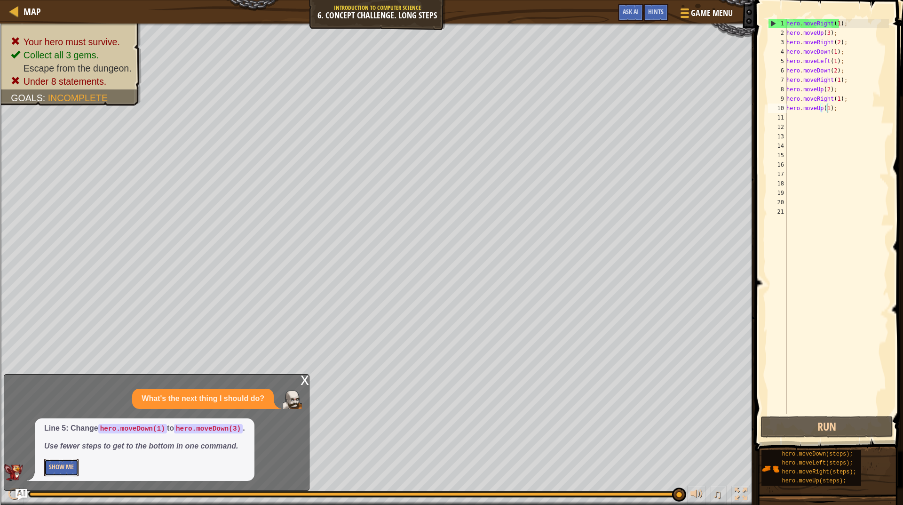
click at [65, 470] on button "Show Me" at bounding box center [61, 467] width 34 height 17
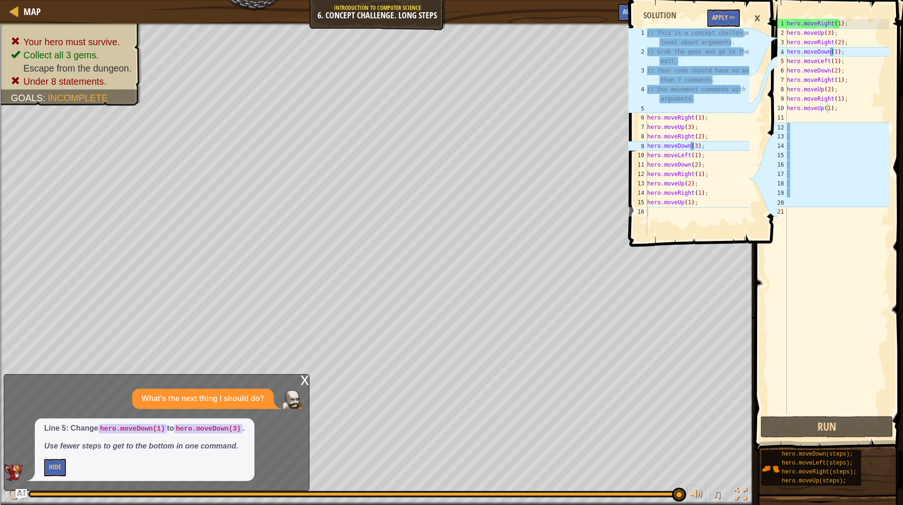
type textarea "hero.moveDown(3);"
click at [704, 146] on div "// This is a concept challenge level about arguments. // Grab the gems and go t…" at bounding box center [698, 145] width 104 height 235
click at [722, 14] on button "Apply =>" at bounding box center [724, 17] width 32 height 17
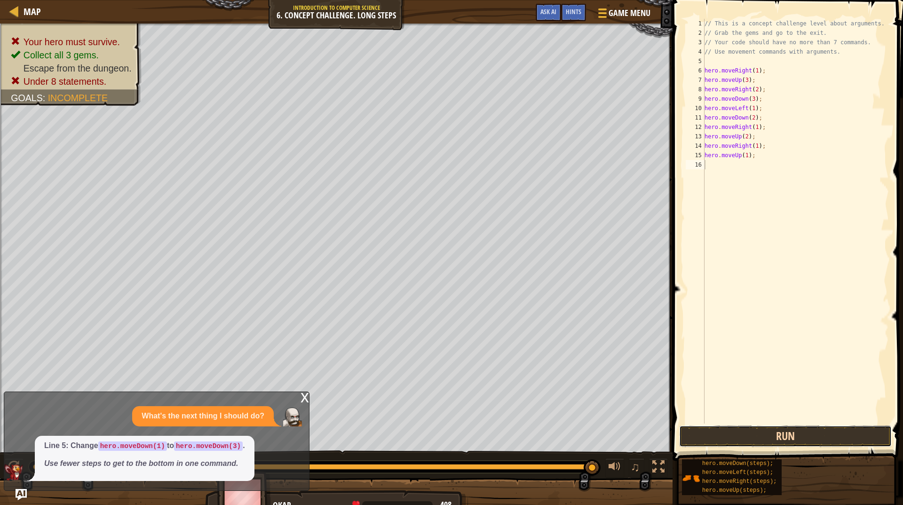
click at [782, 439] on button "Run" at bounding box center [785, 436] width 213 height 22
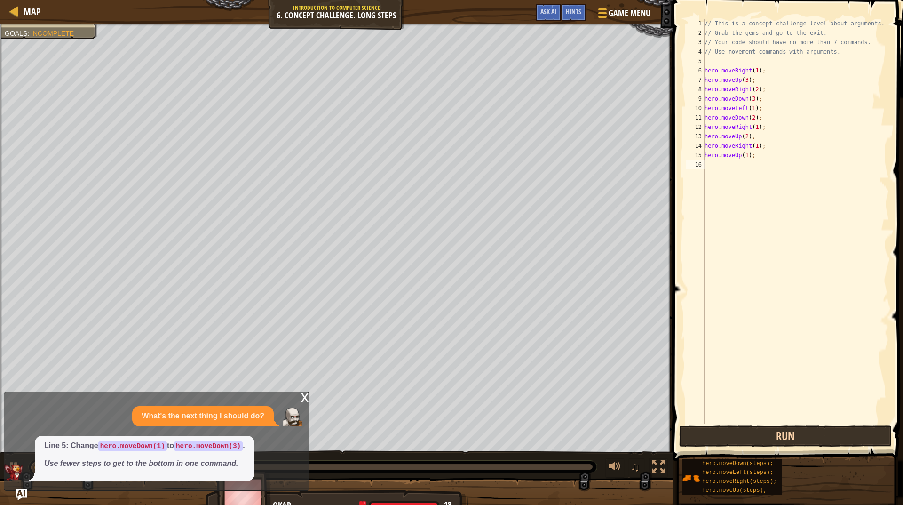
scroll to position [4, 0]
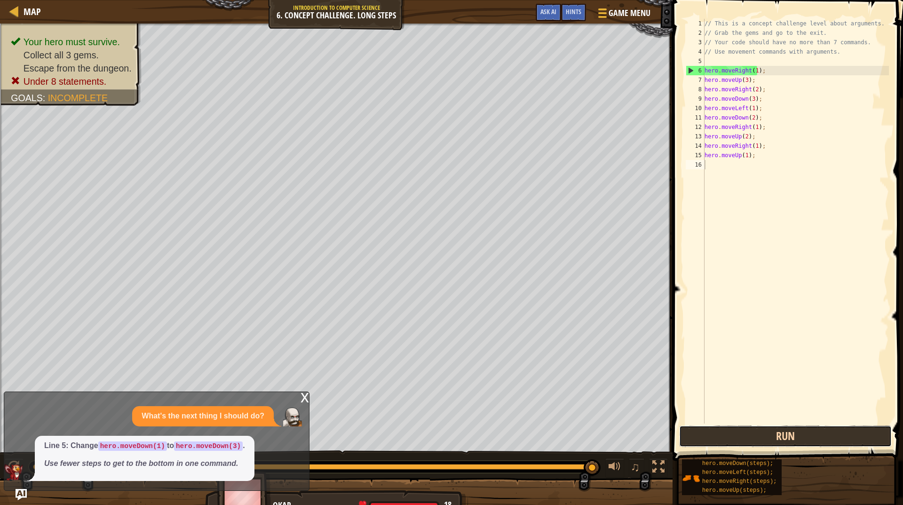
click at [750, 442] on button "Run" at bounding box center [785, 436] width 213 height 22
click at [575, 11] on span "Hints" at bounding box center [574, 11] width 16 height 9
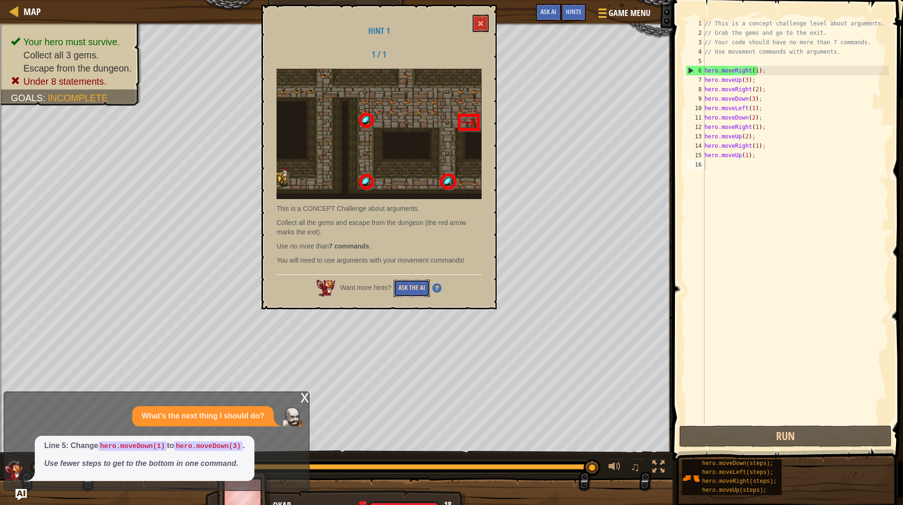
click at [413, 288] on button "Ask the AI" at bounding box center [412, 287] width 36 height 17
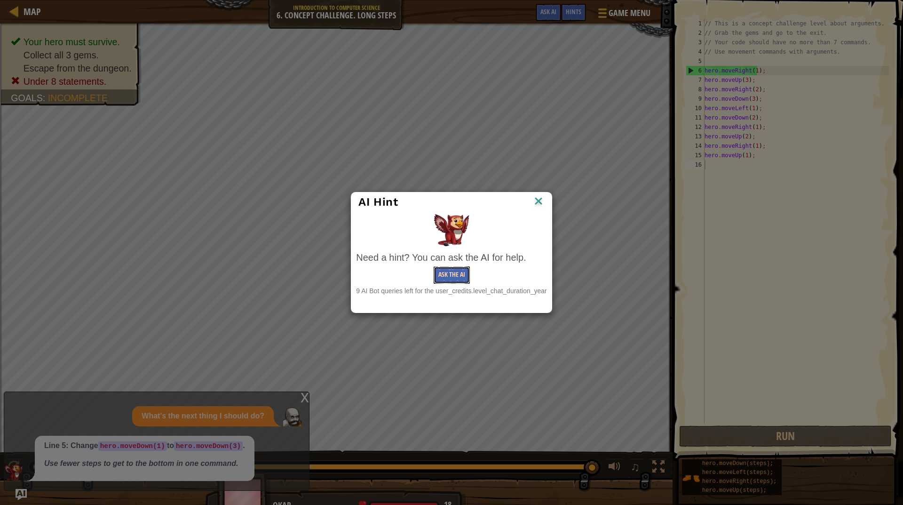
click at [446, 279] on button "Ask the AI" at bounding box center [452, 274] width 36 height 17
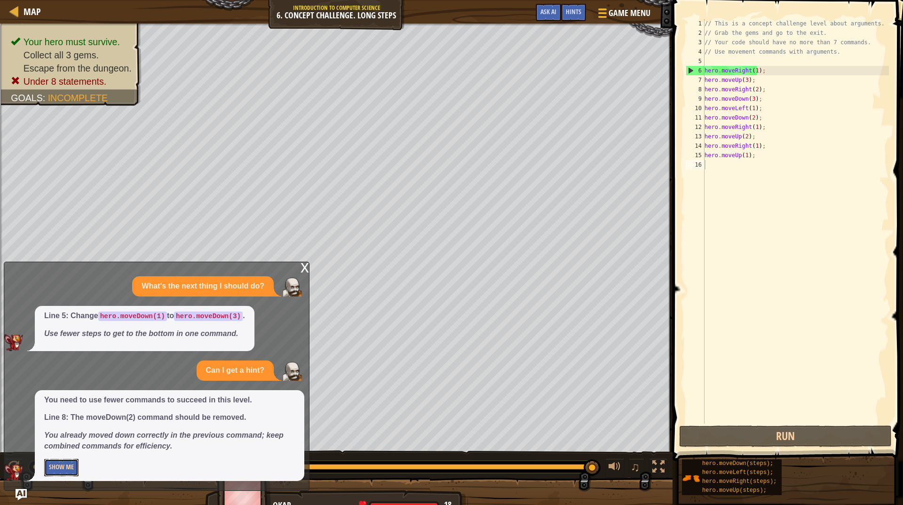
click at [63, 463] on button "Show Me" at bounding box center [61, 467] width 34 height 17
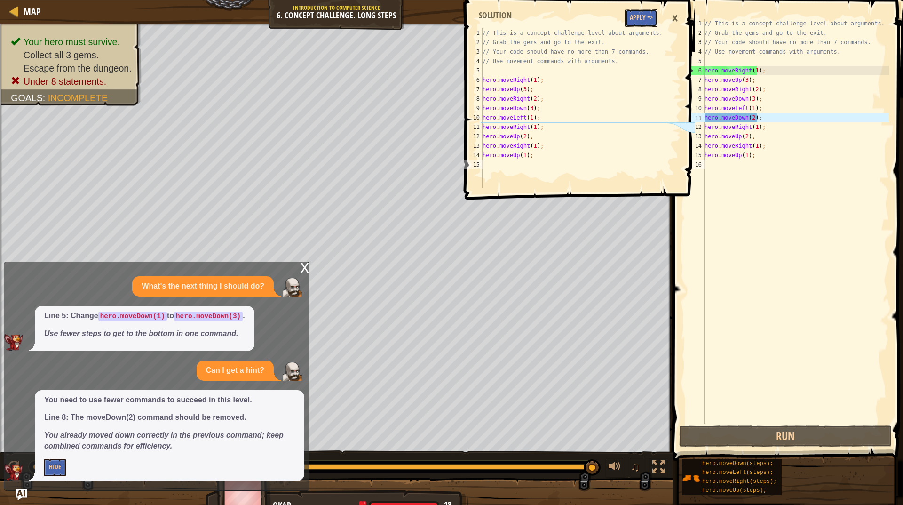
click at [650, 22] on button "Apply =>" at bounding box center [641, 17] width 32 height 17
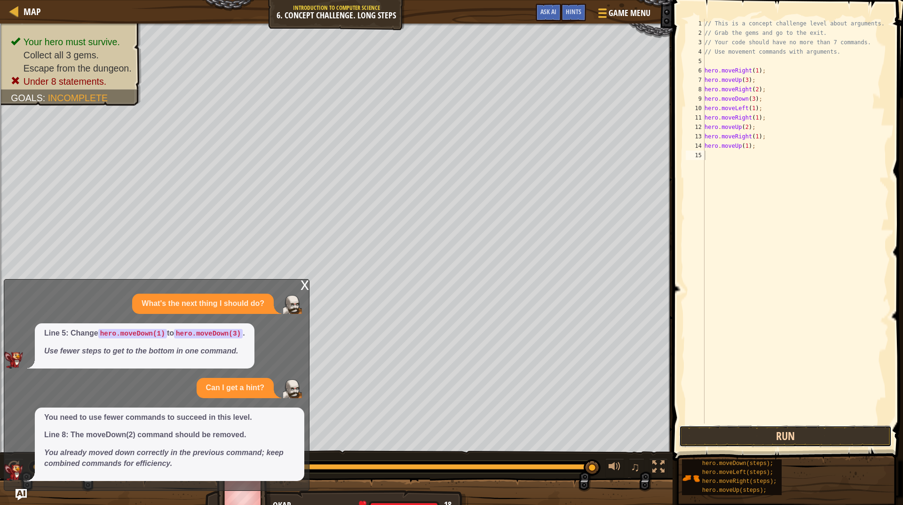
click at [771, 439] on button "Run" at bounding box center [785, 436] width 213 height 22
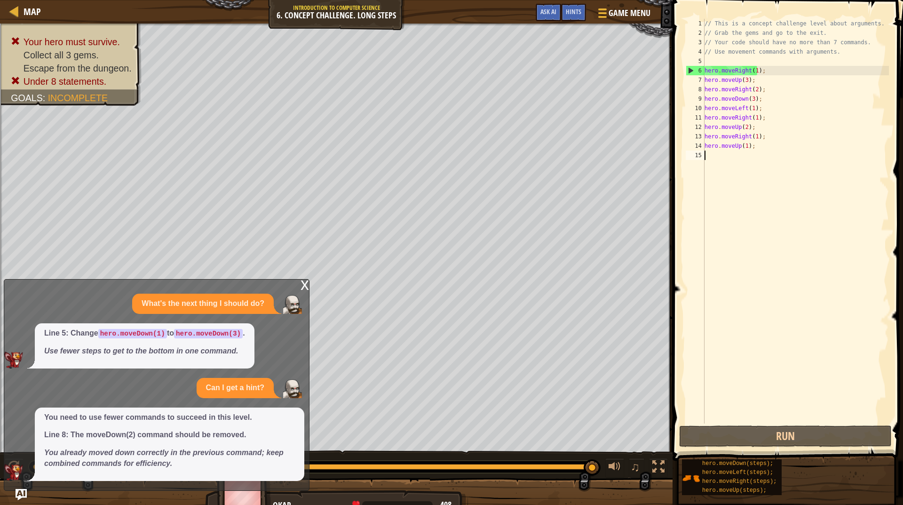
click at [744, 144] on div "// This is a concept challenge level about arguments. // Grab the gems and go t…" at bounding box center [796, 230] width 186 height 423
click at [751, 147] on div "// This is a concept challenge level about arguments. // Grab the gems and go t…" at bounding box center [796, 230] width 186 height 423
click at [21, 495] on img "Ask AI" at bounding box center [21, 494] width 12 height 12
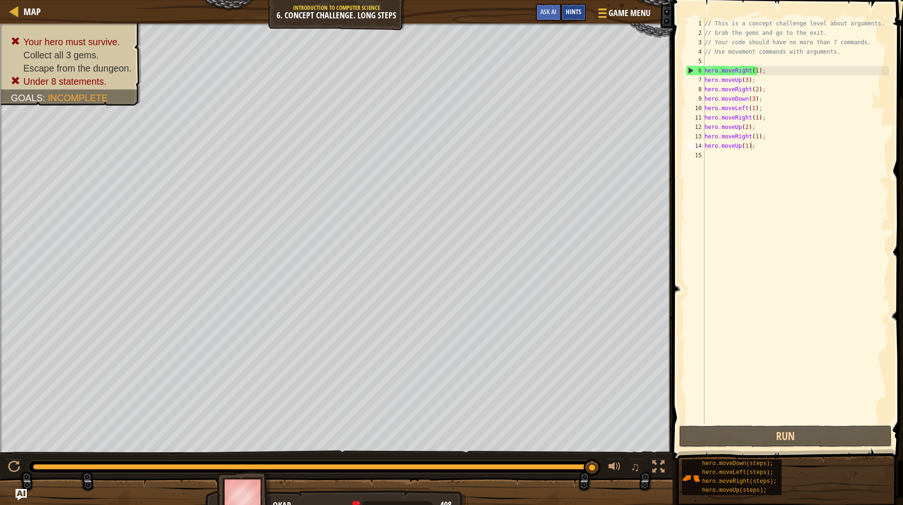
click at [576, 14] on span "Hints" at bounding box center [574, 11] width 16 height 9
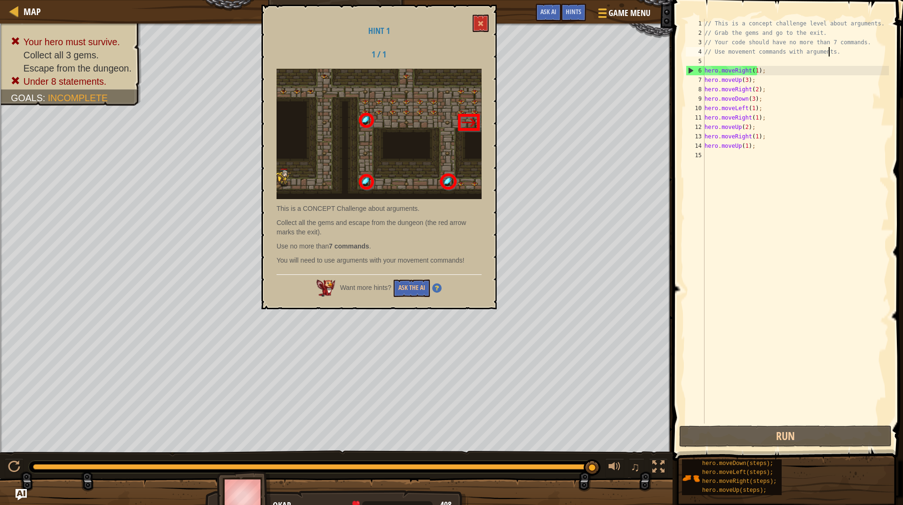
click at [836, 53] on div "// This is a concept challenge level about arguments. // Grab the gems and go t…" at bounding box center [796, 230] width 186 height 423
type textarea "// Use movement commands with arguments."
click at [480, 20] on button at bounding box center [481, 23] width 16 height 17
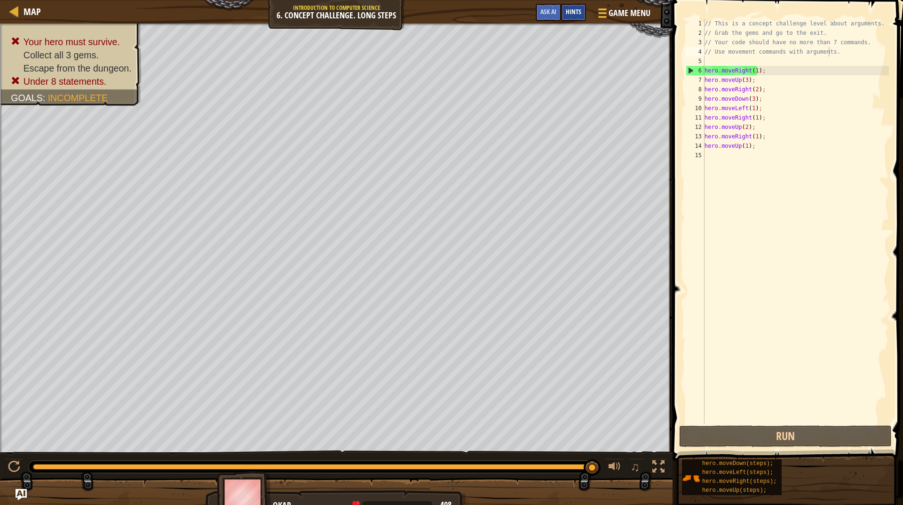
click at [579, 6] on div "Hints" at bounding box center [573, 12] width 25 height 17
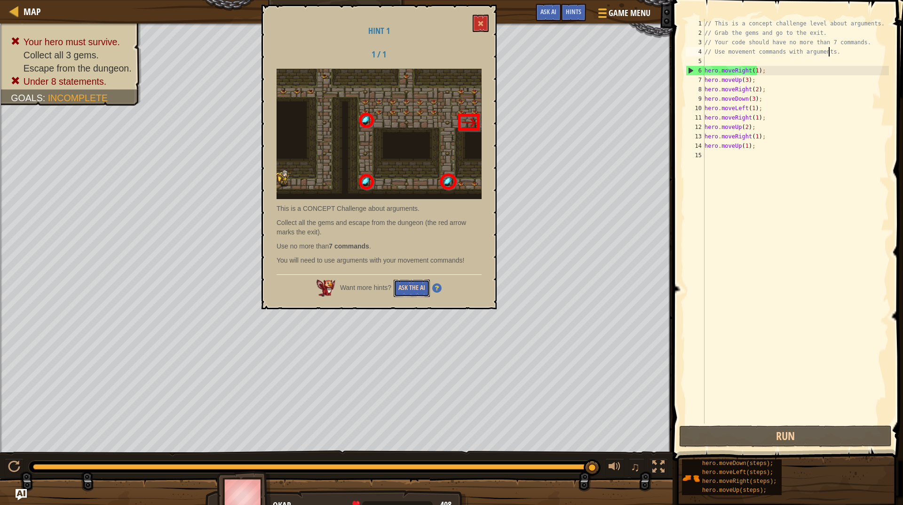
click at [419, 288] on button "Ask the AI" at bounding box center [412, 287] width 36 height 17
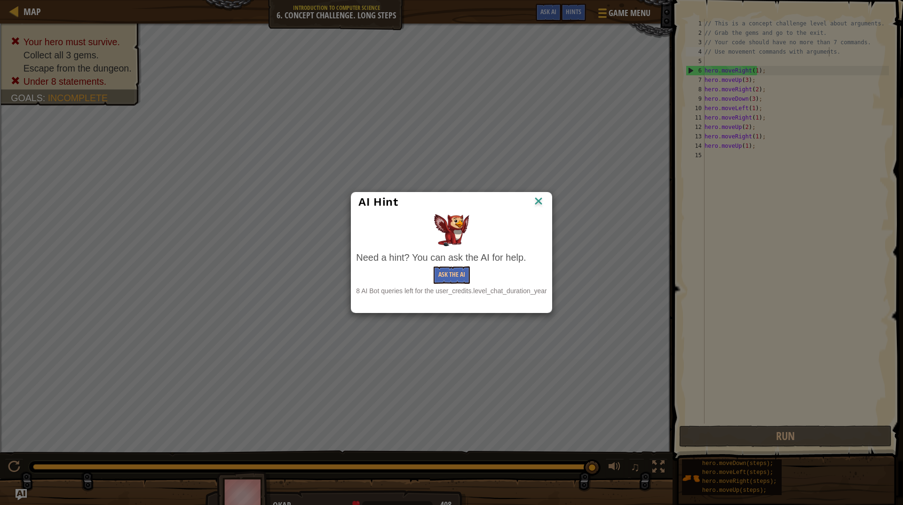
click at [475, 271] on div "Ask the AI" at bounding box center [451, 274] width 191 height 17
click at [448, 275] on button "Ask the AI" at bounding box center [452, 274] width 36 height 17
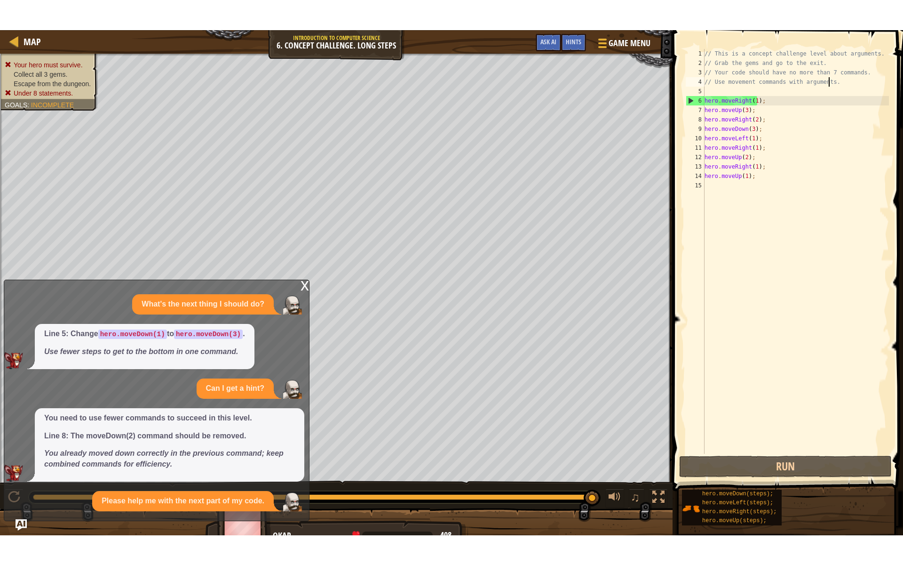
scroll to position [31, 0]
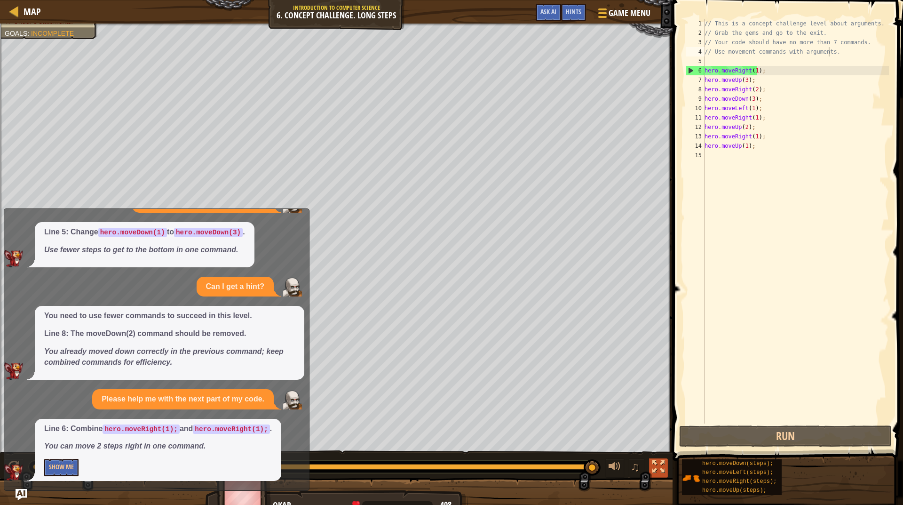
click at [662, 464] on div at bounding box center [659, 467] width 12 height 12
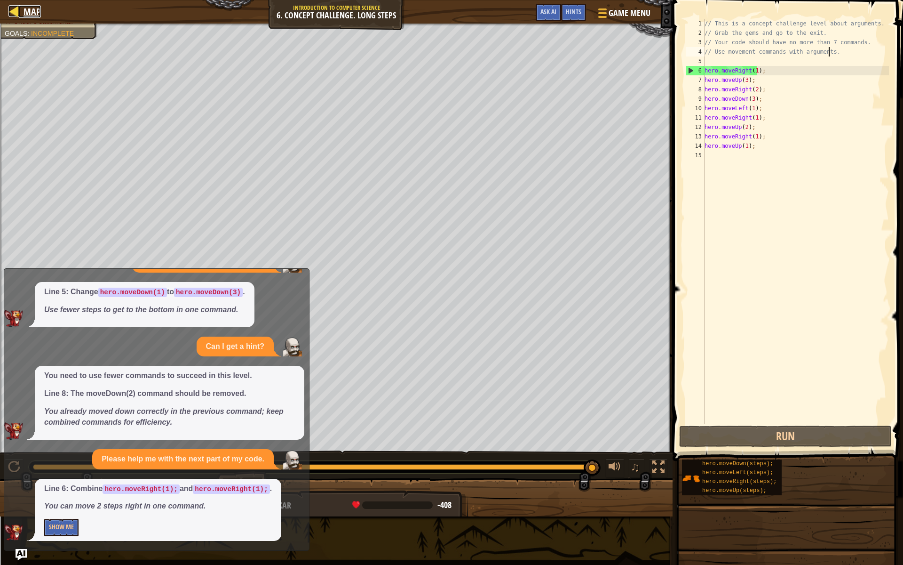
click at [17, 13] on div at bounding box center [14, 11] width 12 height 12
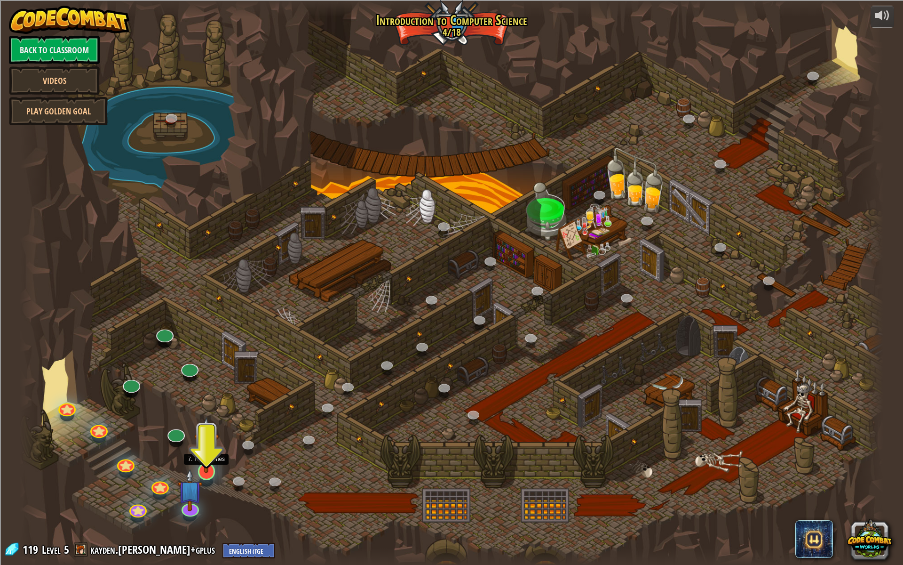
click at [209, 472] on img at bounding box center [206, 444] width 24 height 56
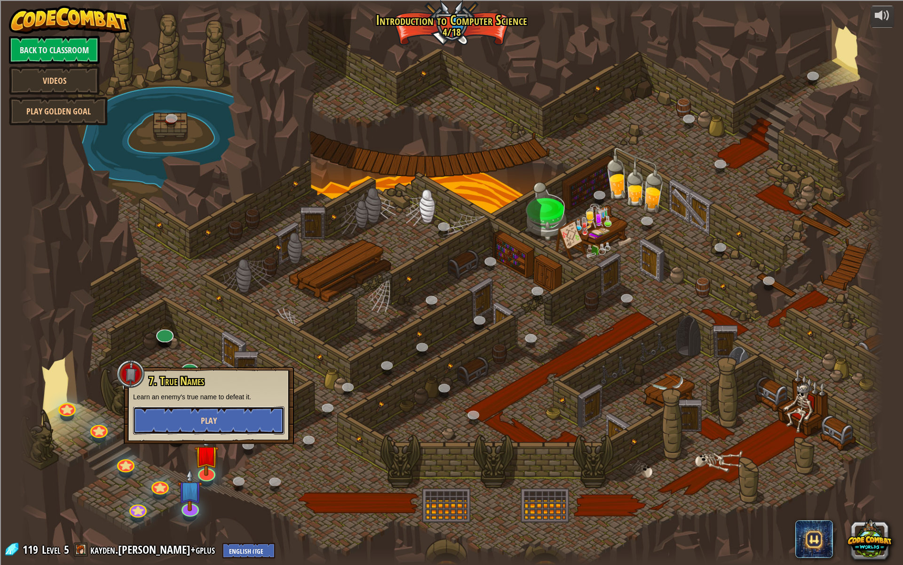
click at [237, 419] on button "Play" at bounding box center [208, 420] width 151 height 28
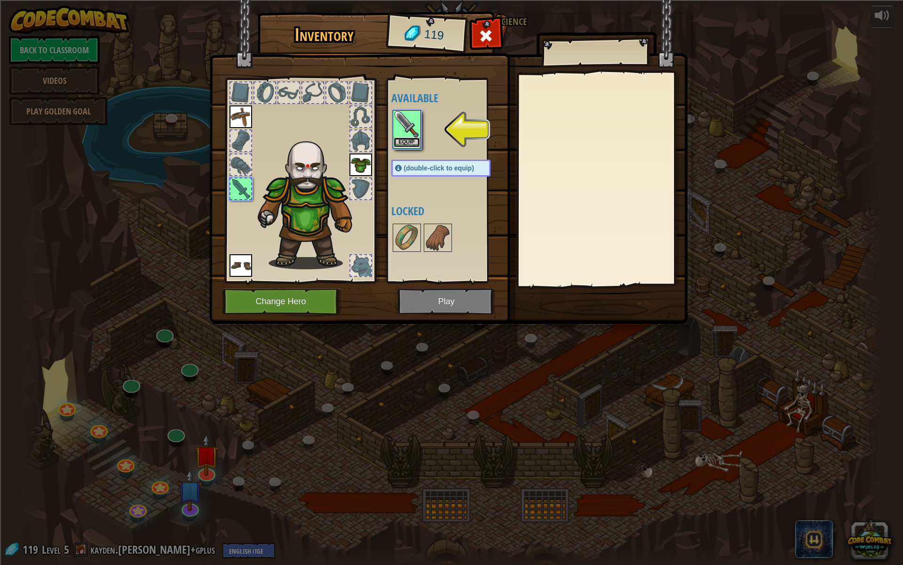
click at [402, 145] on button "Equip" at bounding box center [407, 142] width 26 height 10
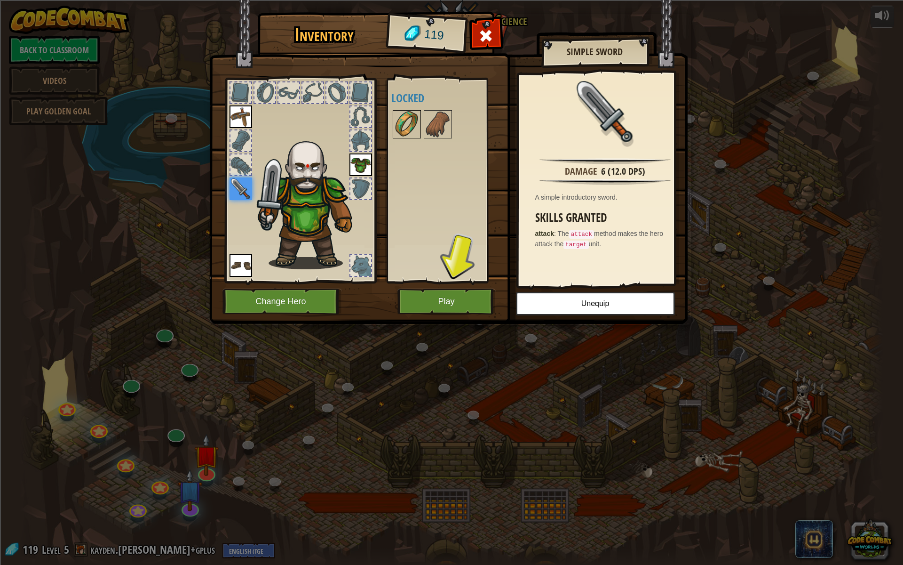
click at [394, 122] on img at bounding box center [407, 124] width 26 height 26
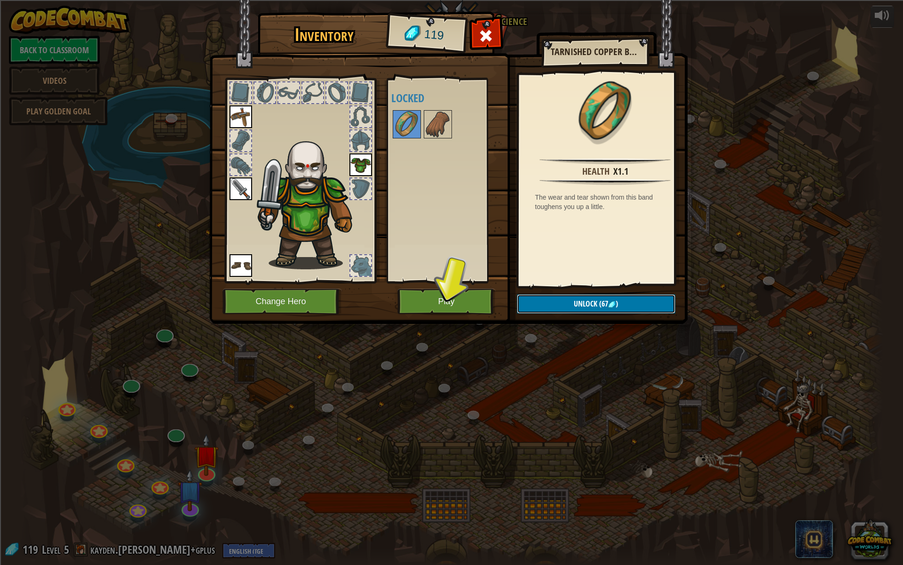
click at [574, 307] on button "Unlock (67 )" at bounding box center [596, 303] width 159 height 19
click at [574, 306] on button "Confirm" at bounding box center [596, 303] width 159 height 19
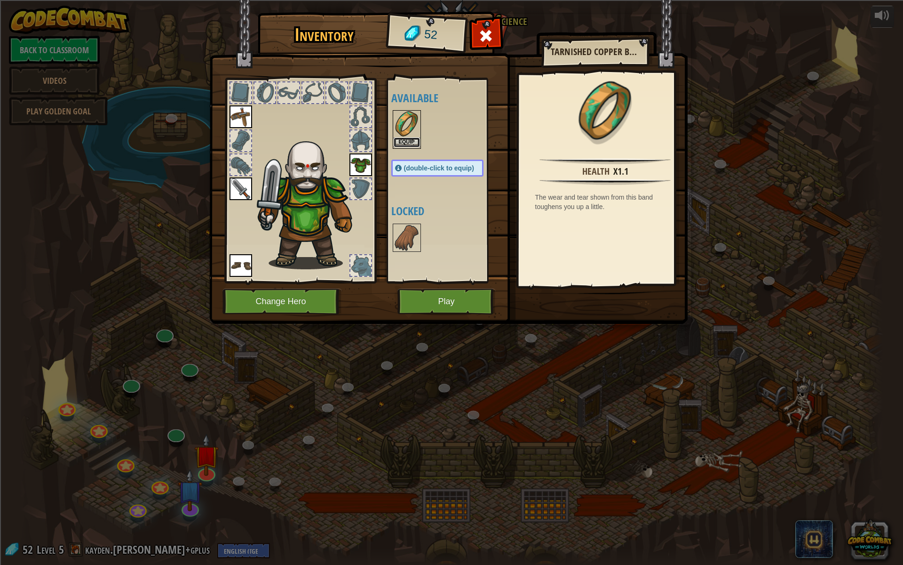
click at [409, 141] on button "Equip" at bounding box center [407, 142] width 26 height 10
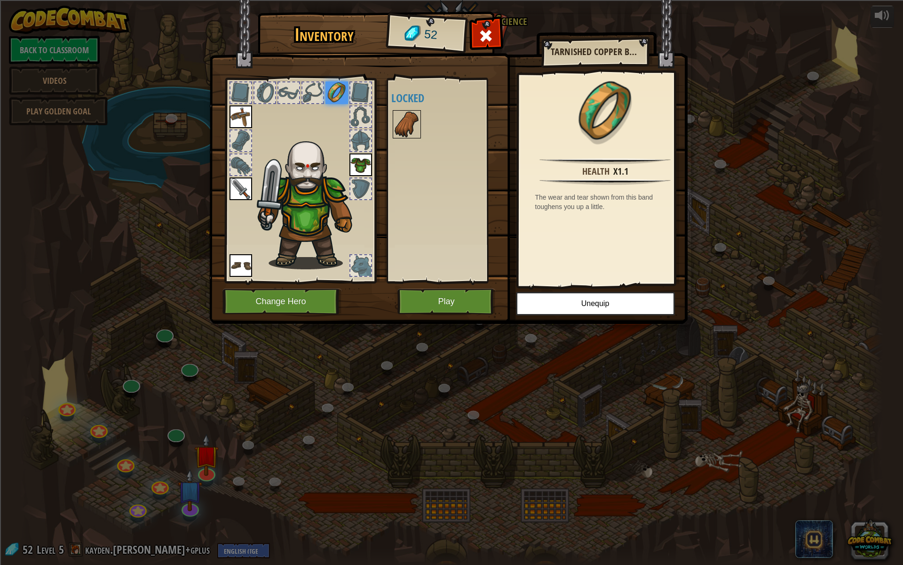
click at [408, 124] on img at bounding box center [407, 124] width 26 height 26
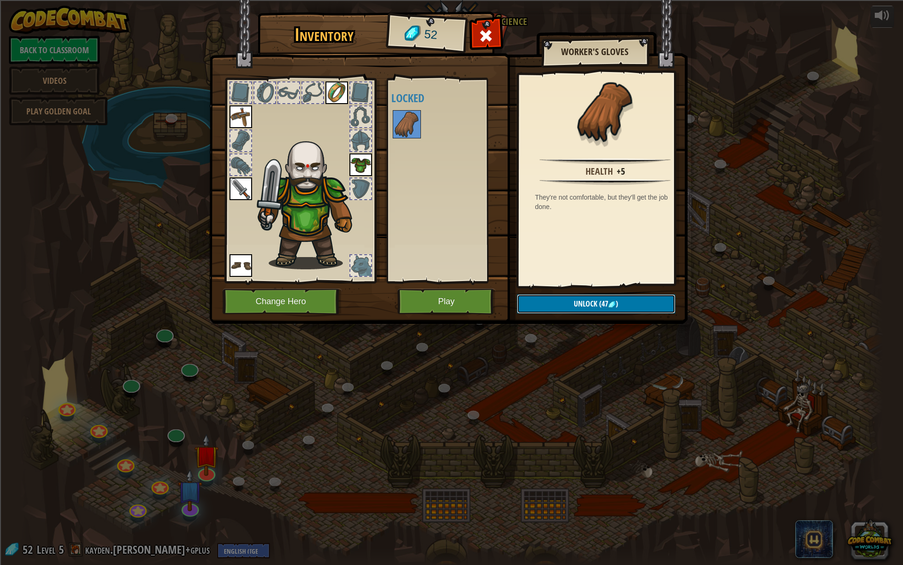
click at [620, 304] on button "Unlock (47 )" at bounding box center [596, 303] width 159 height 19
click at [609, 301] on button "Confirm" at bounding box center [596, 303] width 159 height 19
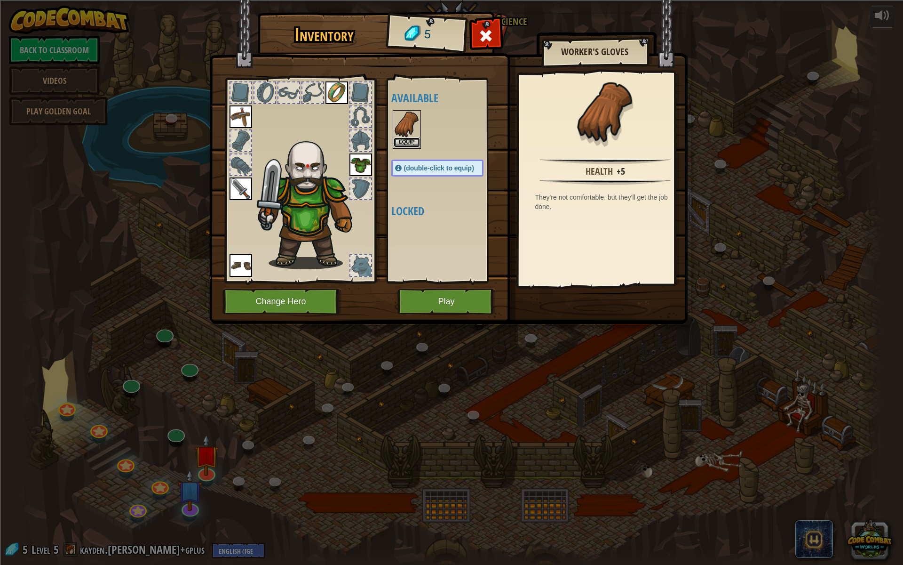
click at [416, 139] on button "Equip" at bounding box center [407, 142] width 26 height 10
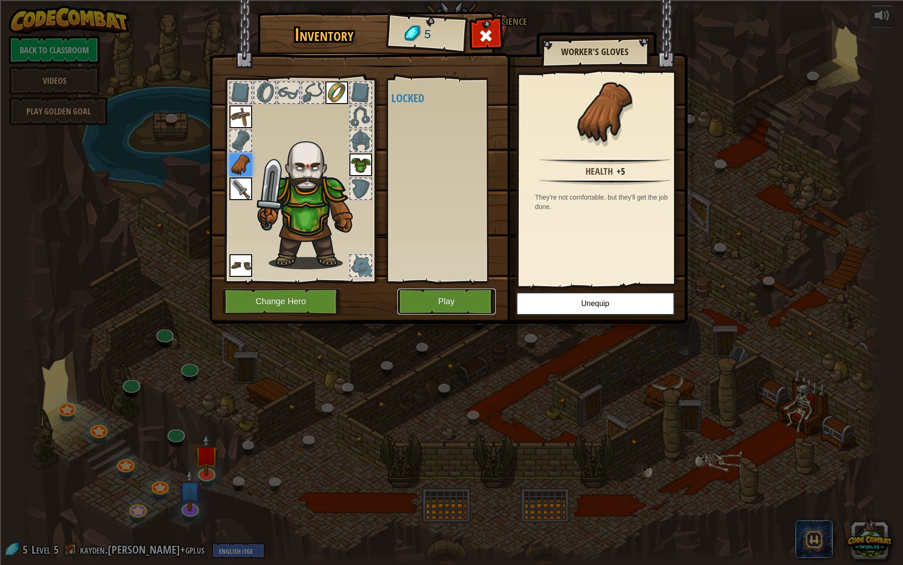
click at [449, 301] on button "Play" at bounding box center [447, 301] width 98 height 26
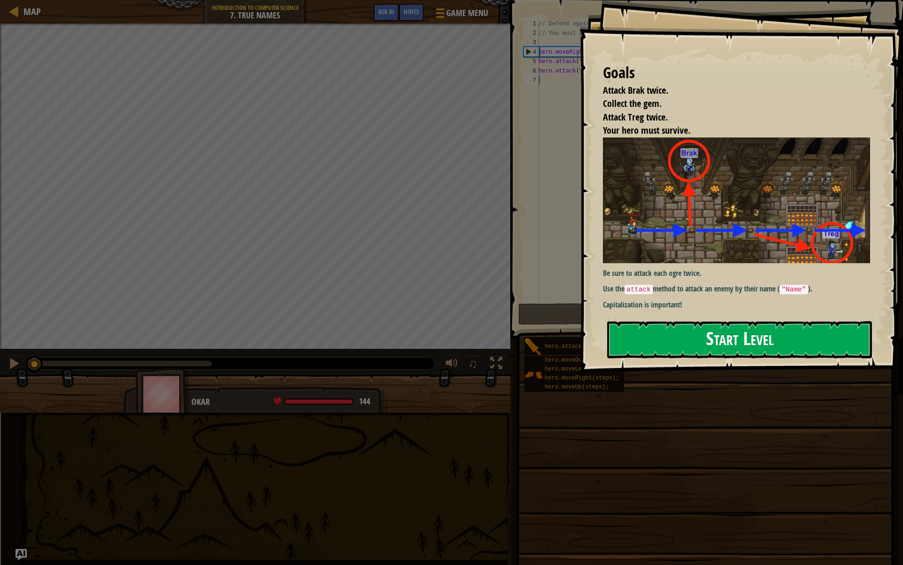
click at [758, 321] on button "Start Level" at bounding box center [739, 339] width 265 height 37
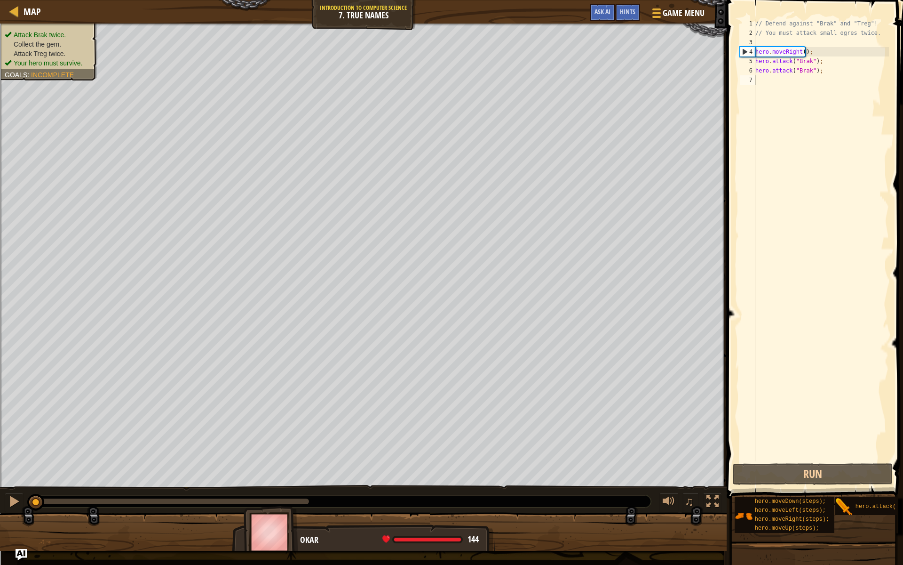
click at [783, 465] on button "Run" at bounding box center [813, 474] width 160 height 22
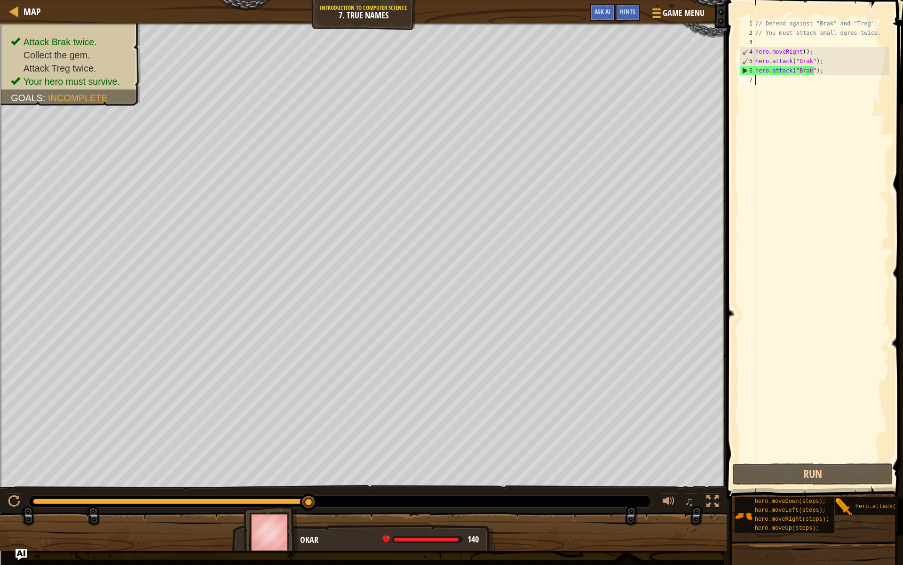
type textarea "v"
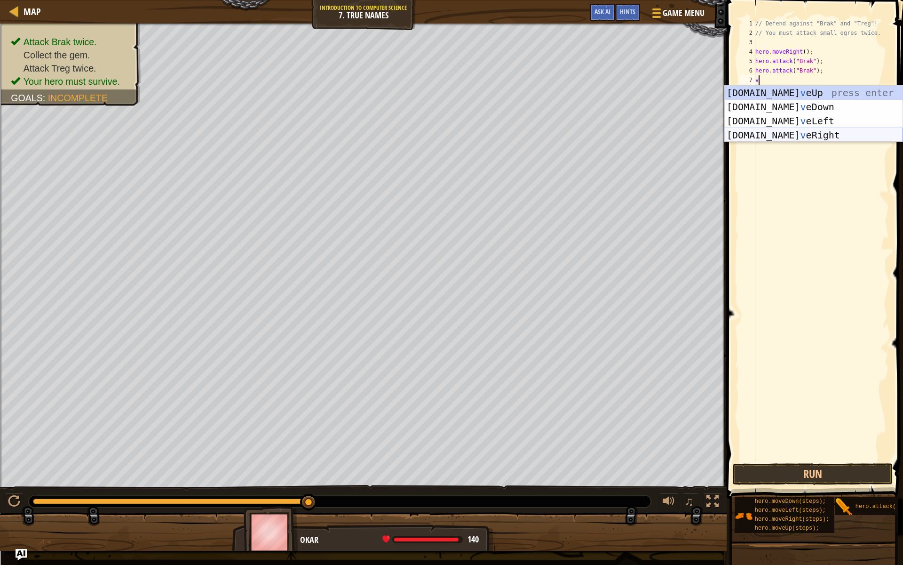
click at [764, 135] on div "[DOMAIN_NAME] v eUp press enter [DOMAIN_NAME] v eDown press enter [DOMAIN_NAME]…" at bounding box center [814, 128] width 178 height 85
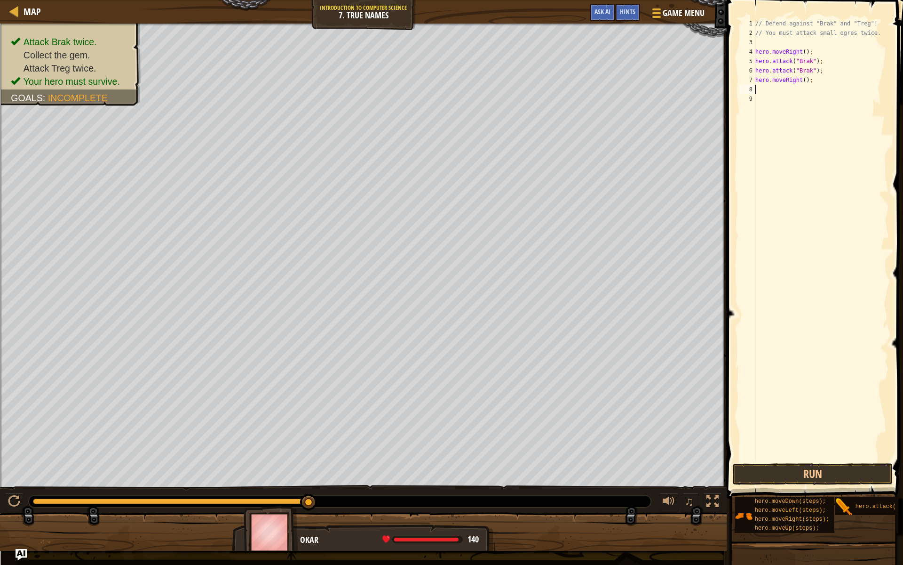
click at [803, 81] on div "// Defend against "Brak" and "Treg"! // You must attack small ogres twice. hero…" at bounding box center [822, 249] width 136 height 461
type textarea "hero.moveRight(2);"
click at [847, 478] on button "Run" at bounding box center [813, 474] width 160 height 22
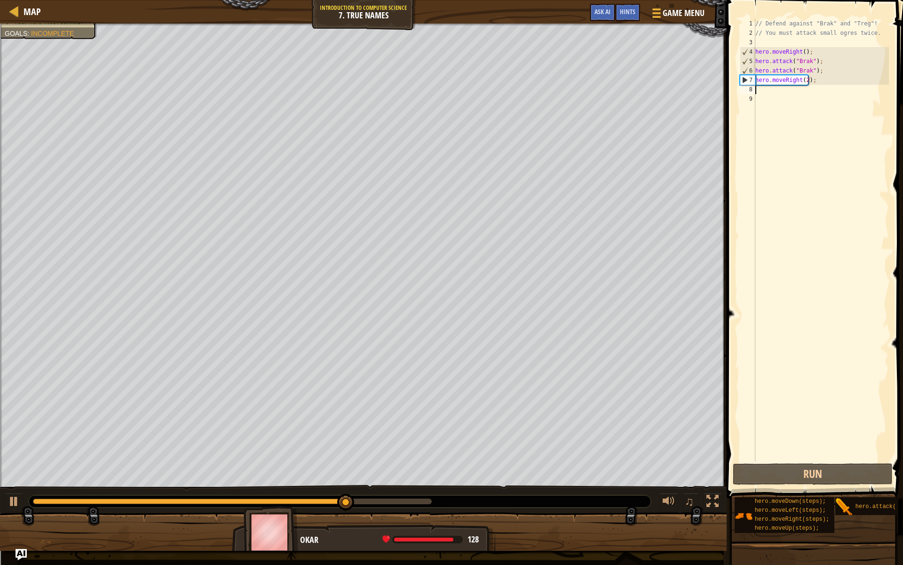
click at [765, 89] on div "// Defend against "Brak" and "Treg"! // You must attack small ogres twice. hero…" at bounding box center [822, 249] width 136 height 461
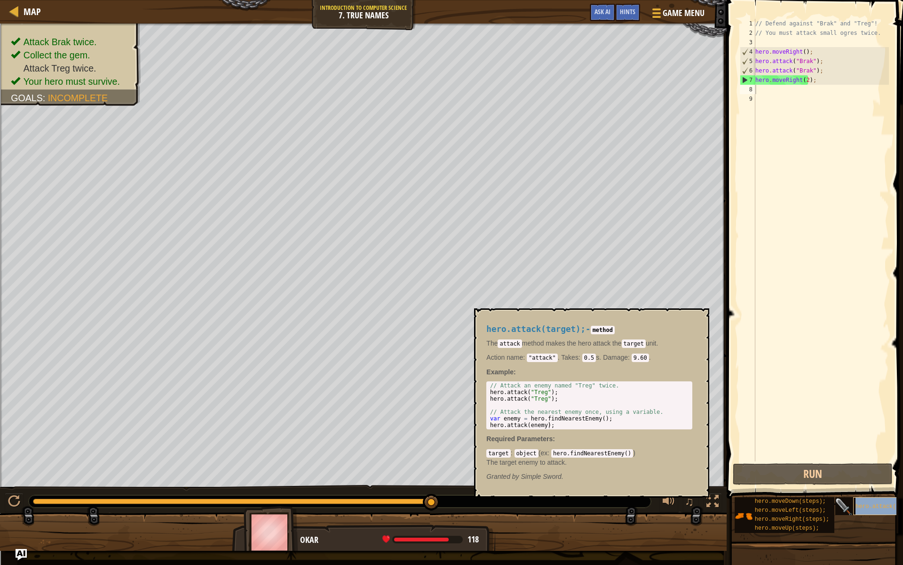
click at [869, 502] on div "hero.attack(target);" at bounding box center [898, 506] width 90 height 18
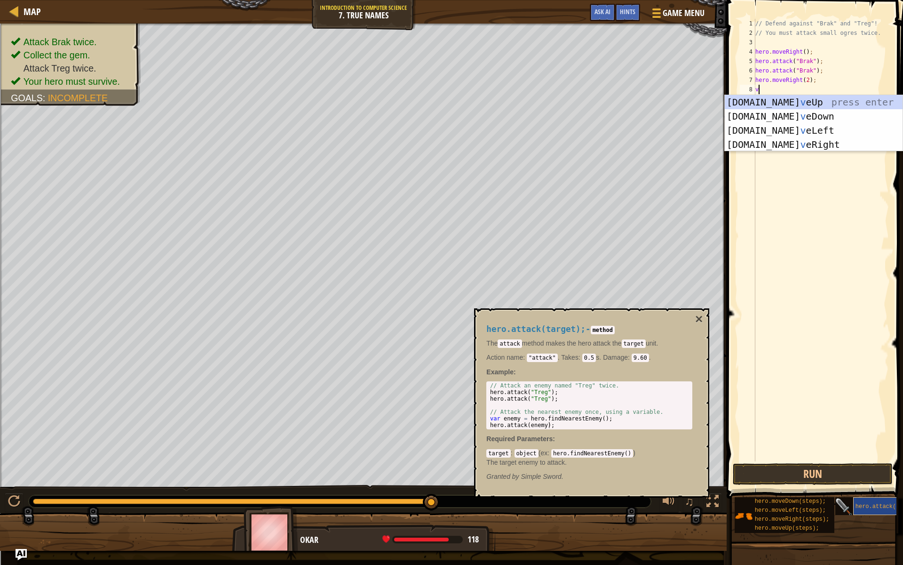
type textarea "v"
click at [867, 502] on div "hero.attack(target);" at bounding box center [898, 506] width 90 height 18
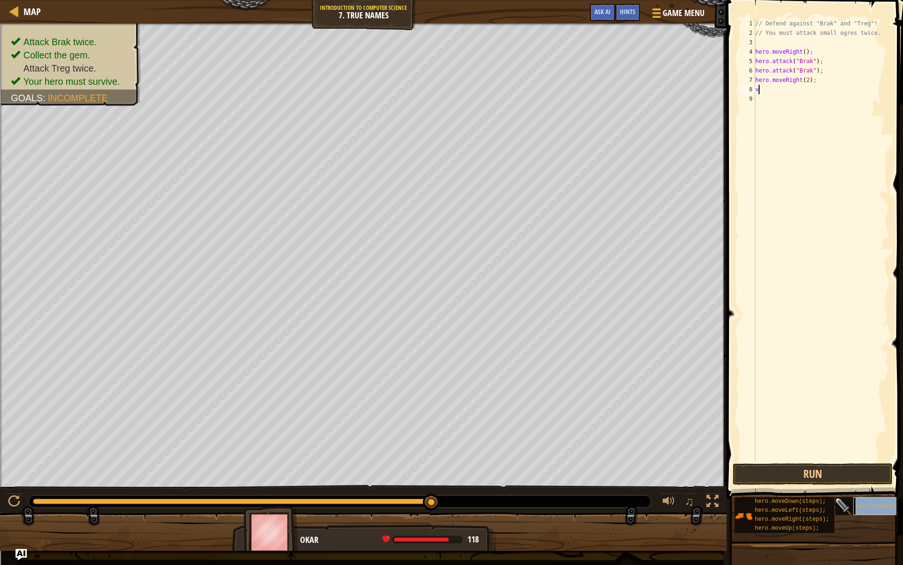
click at [867, 502] on div "hero.attack(target);" at bounding box center [898, 506] width 90 height 18
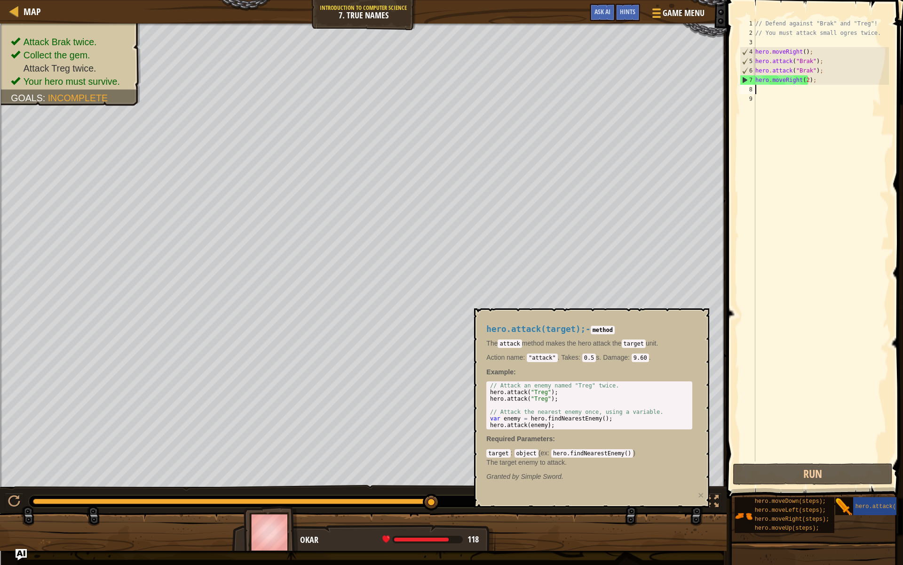
paste textarea "hero.moveDown(steps);"
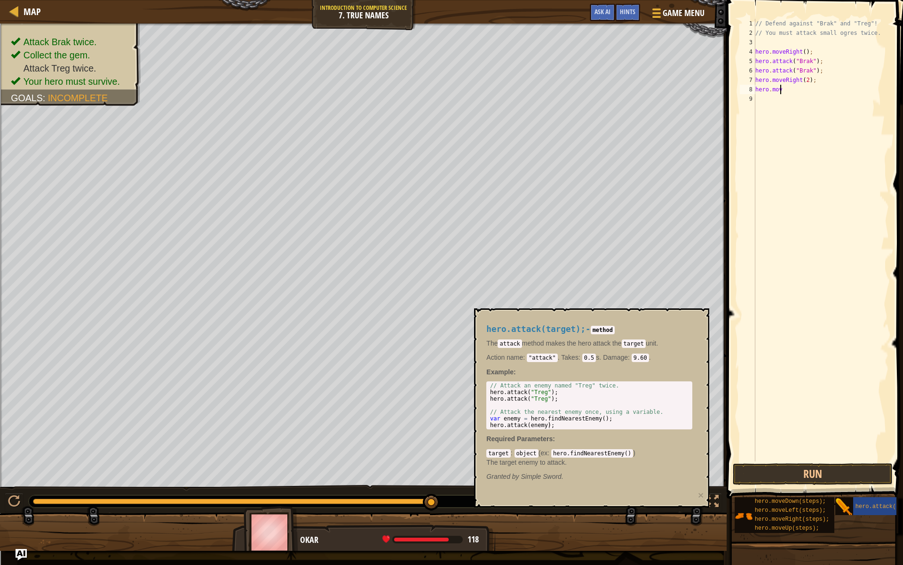
type textarea "h"
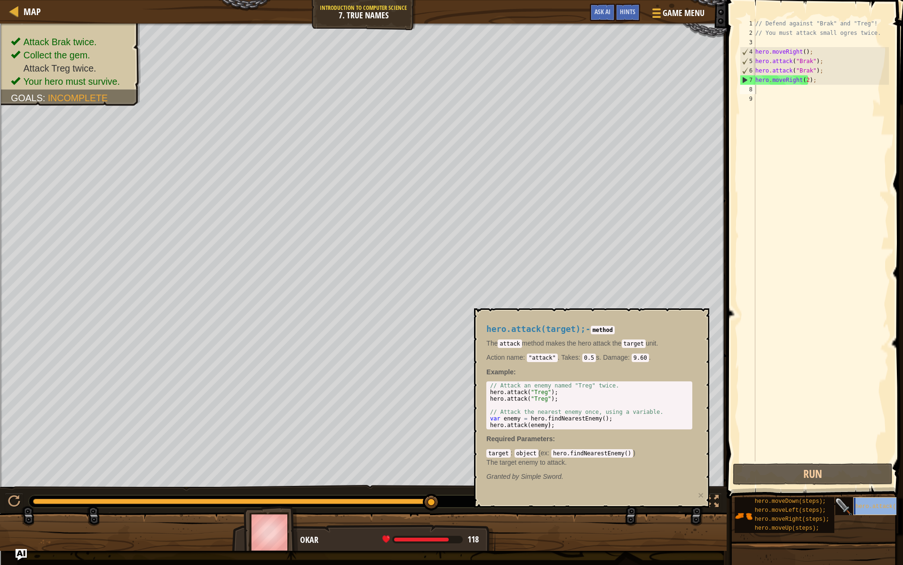
click at [875, 504] on span "hero.attack(target);" at bounding box center [890, 506] width 68 height 7
click at [871, 504] on span "hero.attack(target);" at bounding box center [890, 506] width 68 height 7
copy span "hero.attack(target);"
paste textarea "hero.attack(target);"
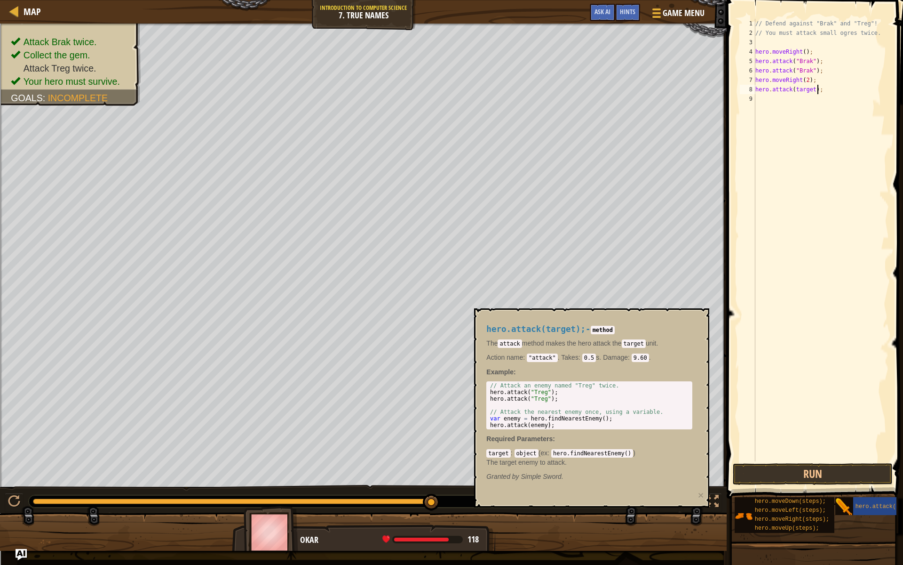
click at [811, 93] on div "// Defend against "Brak" and "Treg"! // You must attack small ogres twice. hero…" at bounding box center [822, 249] width 136 height 461
click at [812, 88] on div "// Defend against "Brak" and "Treg"! // You must attack small ogres twice. hero…" at bounding box center [822, 240] width 136 height 442
drag, startPoint x: 810, startPoint y: 88, endPoint x: 753, endPoint y: 92, distance: 57.1
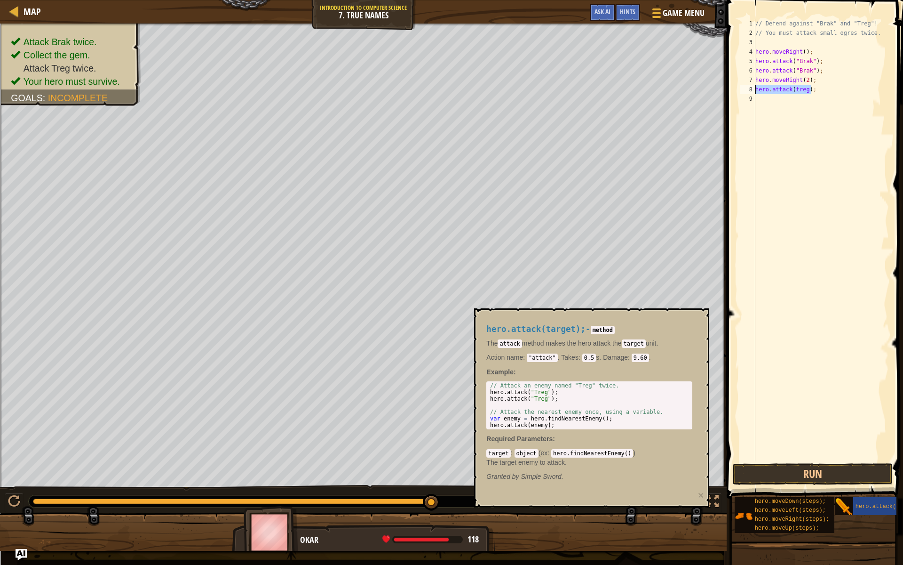
click at [753, 92] on div "hero.attack(treg); 1 2 3 4 5 6 7 8 9 // Defend against "Brak" and "Treg"! // Yo…" at bounding box center [813, 240] width 151 height 442
paste textarea "arget"
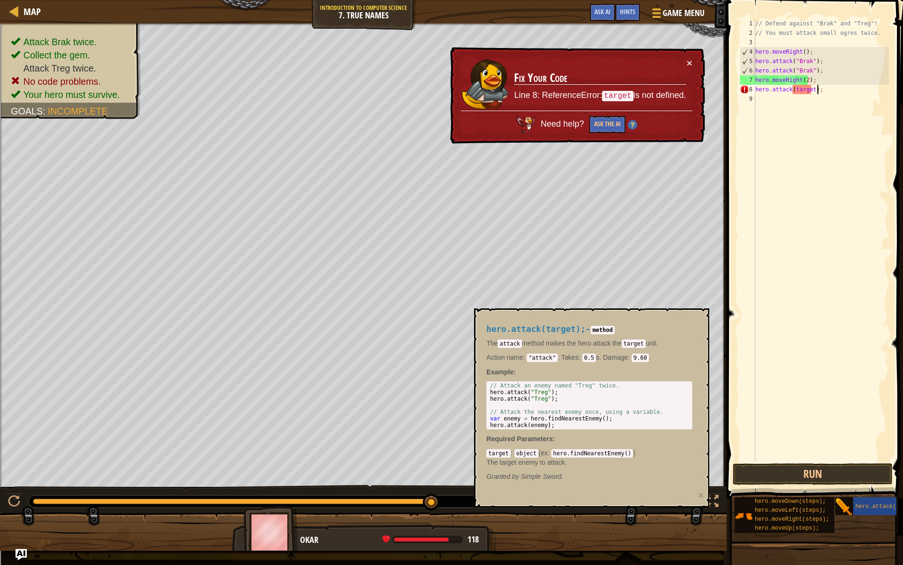
click at [805, 88] on div "// Defend against "Brak" and "Treg"! // You must attack small ogres twice. hero…" at bounding box center [822, 249] width 136 height 461
click at [811, 88] on div "// Defend against "Brak" and "Treg"! // You must attack small ogres twice. hero…" at bounding box center [822, 249] width 136 height 461
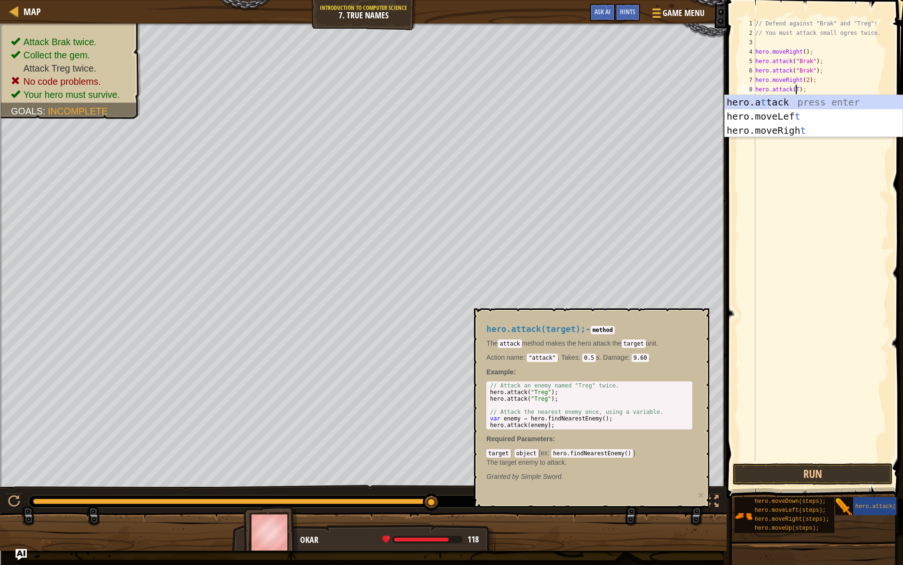
scroll to position [4, 4]
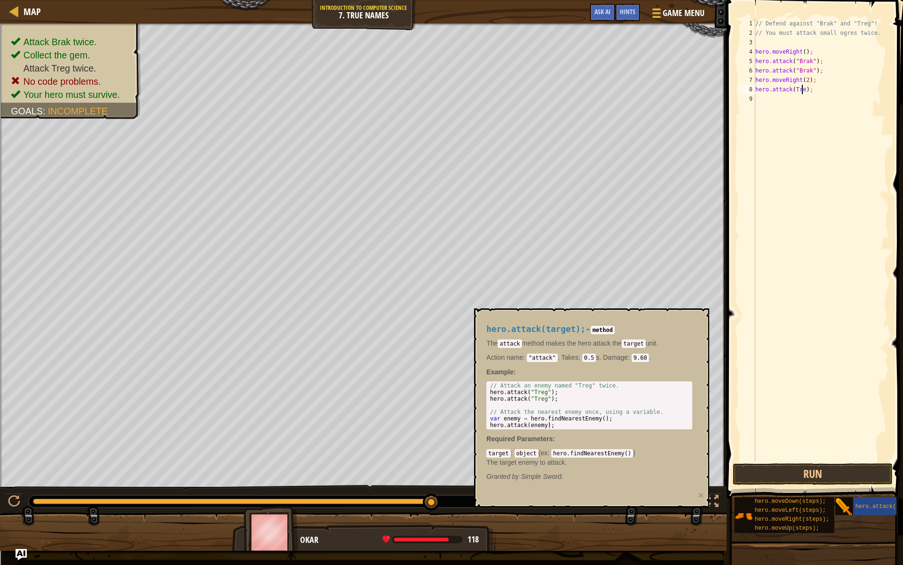
type textarea "hero.attack(Treg);"
drag, startPoint x: 814, startPoint y: 93, endPoint x: 739, endPoint y: 93, distance: 75.3
click at [739, 93] on div "hero.attack(Treg); 1 2 3 4 5 6 7 8 9 // Defend against "Brak" and "Treg"! // Yo…" at bounding box center [813, 240] width 151 height 442
click at [762, 95] on div "// Defend against "Brak" and "Treg"! // You must attack small ogres twice. hero…" at bounding box center [822, 249] width 136 height 461
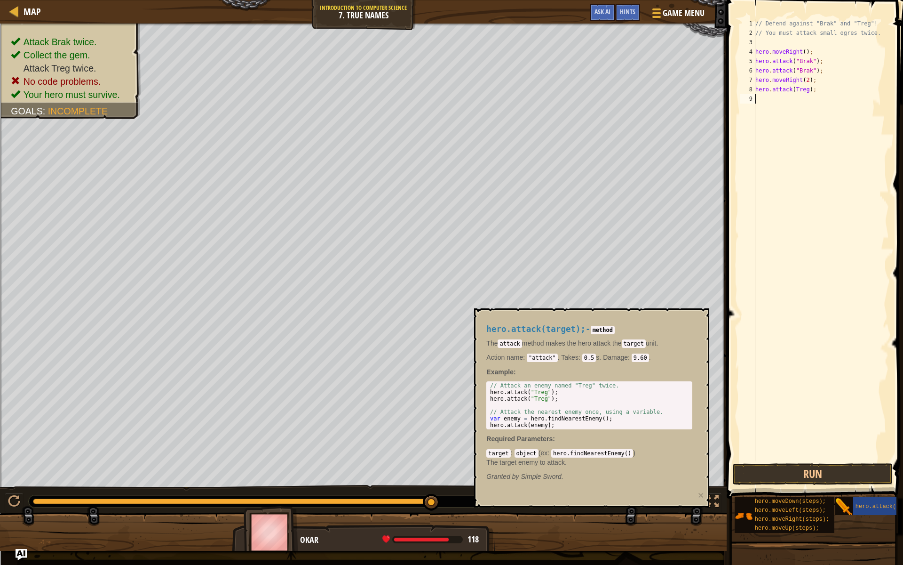
scroll to position [4, 0]
paste textarea "hero.attack(Treg);"
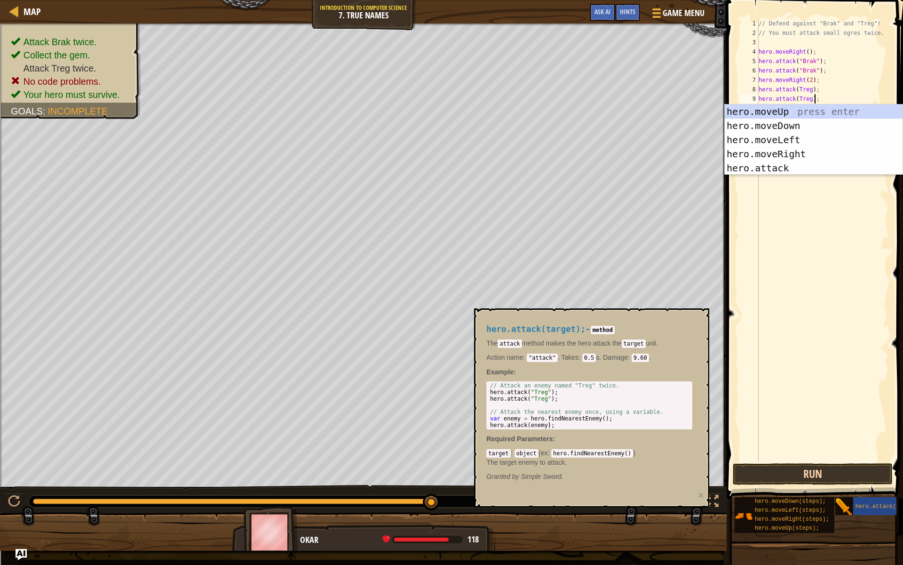
type textarea "hero.attack(Treg);"
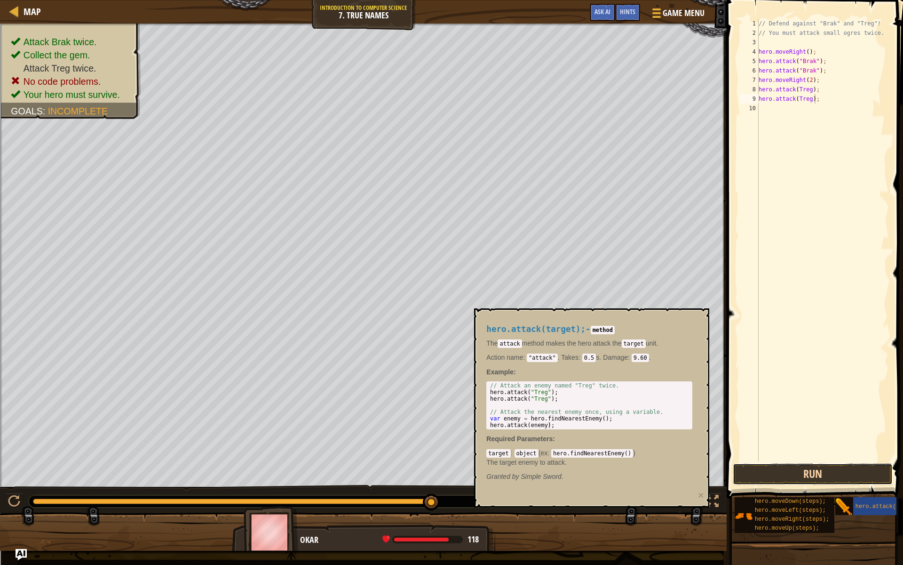
click at [778, 465] on button "Run" at bounding box center [813, 474] width 160 height 22
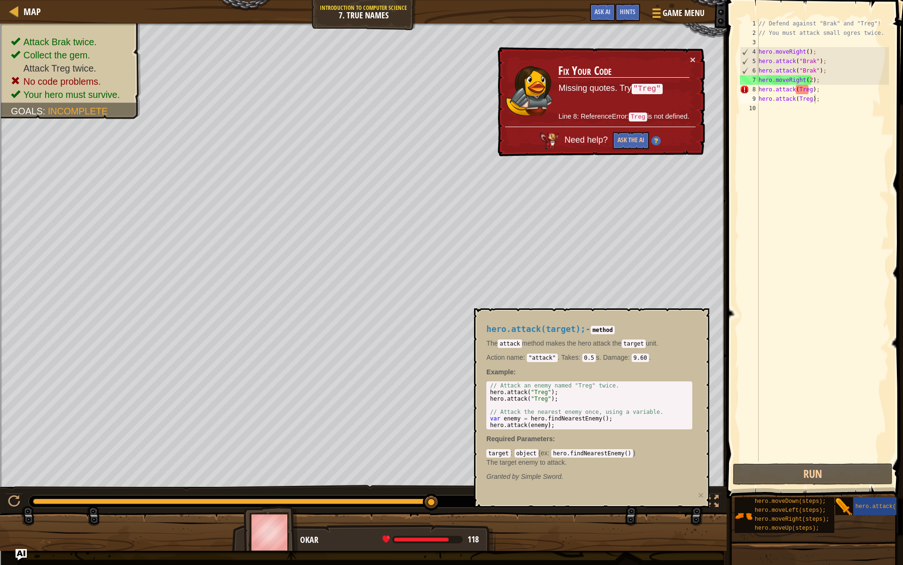
click at [592, 452] on code "hero.findNearestEnemy()" at bounding box center [592, 453] width 82 height 8
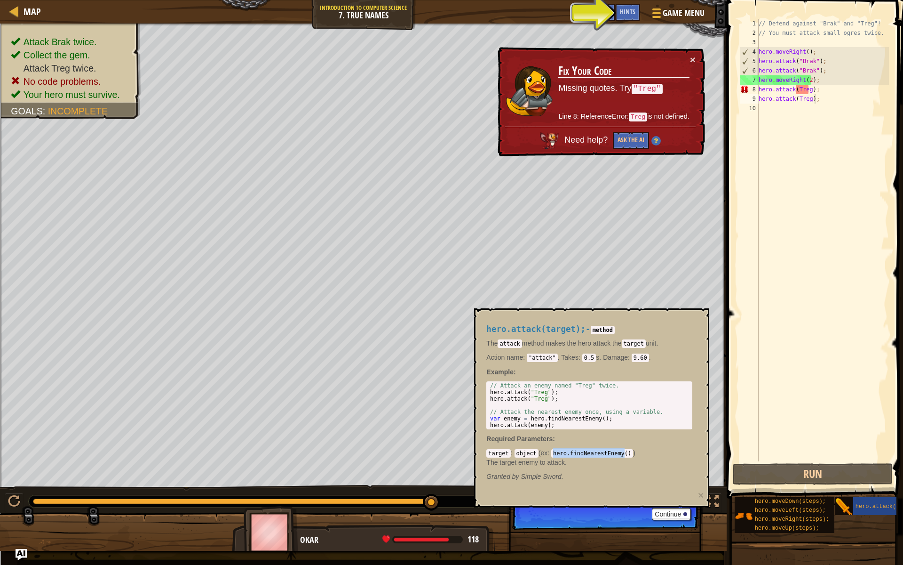
drag, startPoint x: 549, startPoint y: 451, endPoint x: 616, endPoint y: 454, distance: 67.4
click at [616, 454] on div "target : object ( ex : hero.findNearestEnemy() ) The target enemy to attack." at bounding box center [589, 457] width 206 height 19
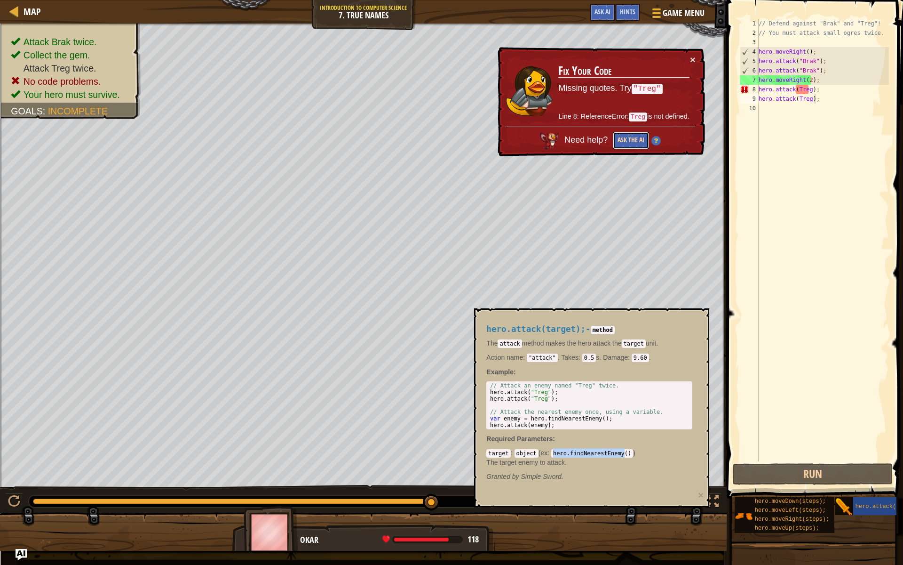
click at [640, 142] on button "Ask the AI" at bounding box center [631, 140] width 36 height 17
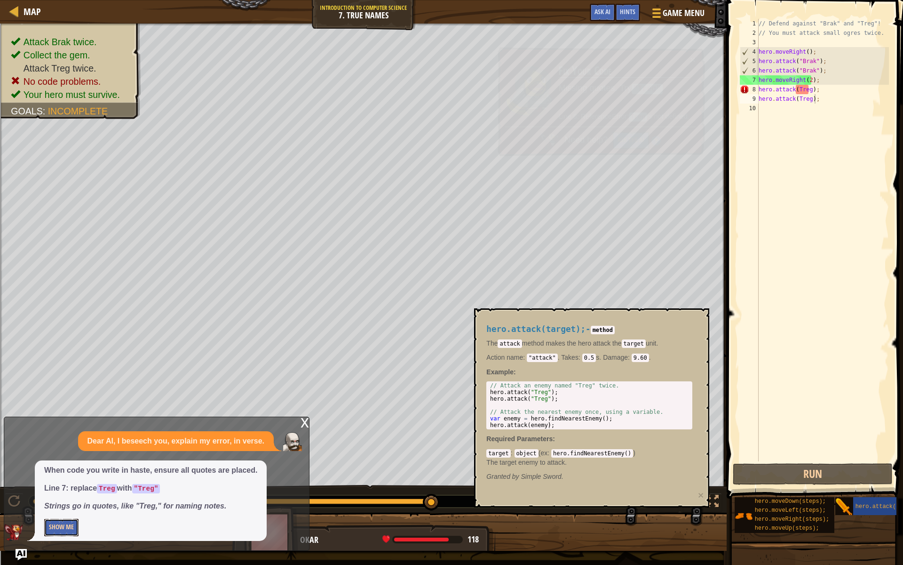
click at [62, 504] on button "Show Me" at bounding box center [61, 526] width 34 height 17
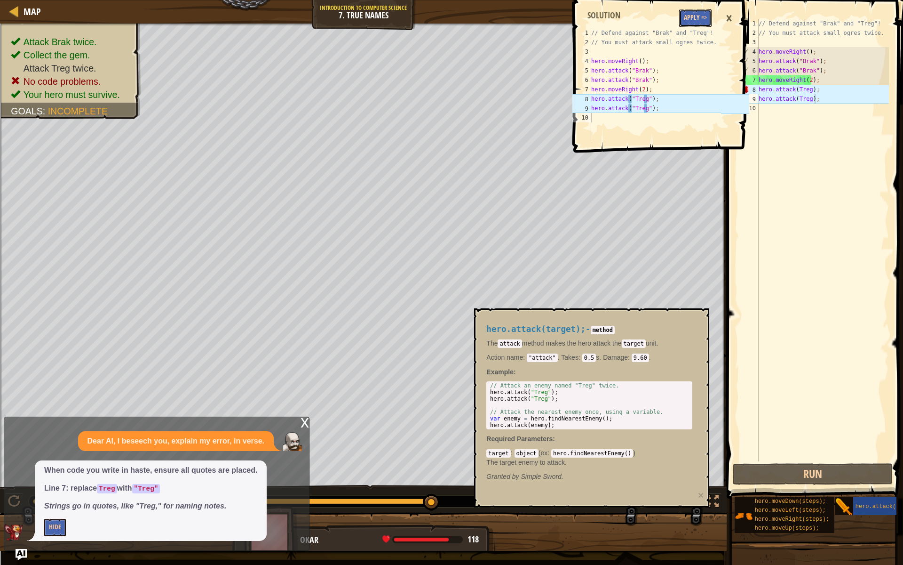
click at [686, 16] on button "Apply =>" at bounding box center [695, 17] width 32 height 17
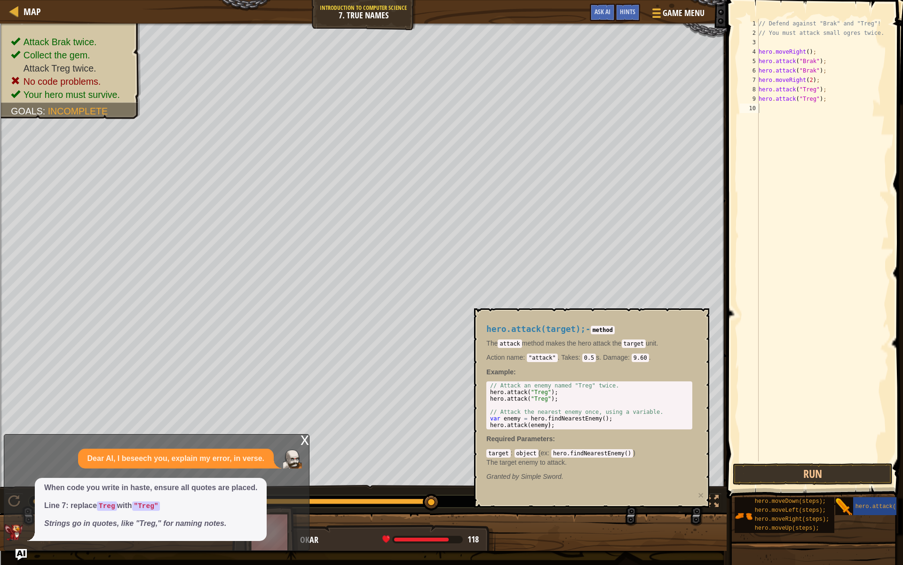
click at [806, 461] on span at bounding box center [816, 236] width 184 height 526
click at [808, 470] on button "Run" at bounding box center [813, 474] width 160 height 22
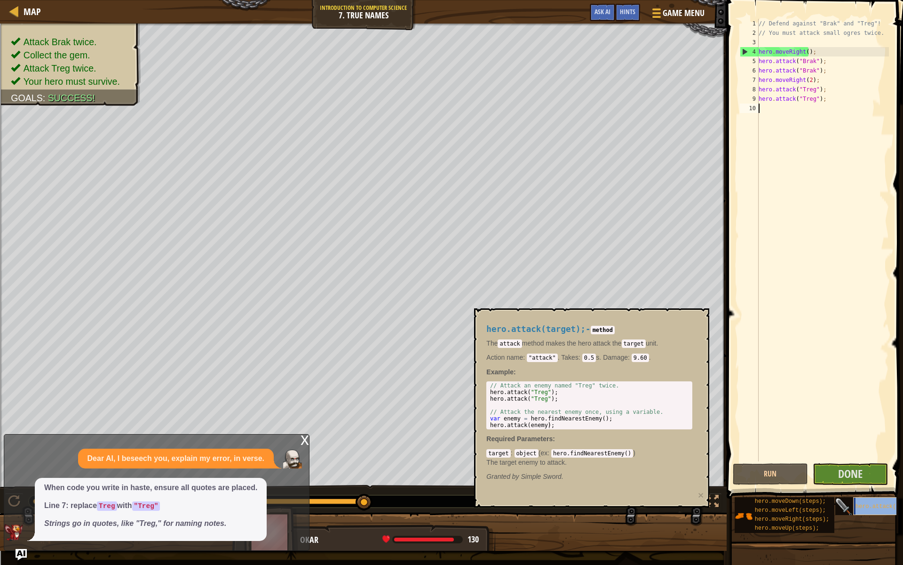
click at [873, 500] on div "hero.attack(target);" at bounding box center [898, 506] width 90 height 18
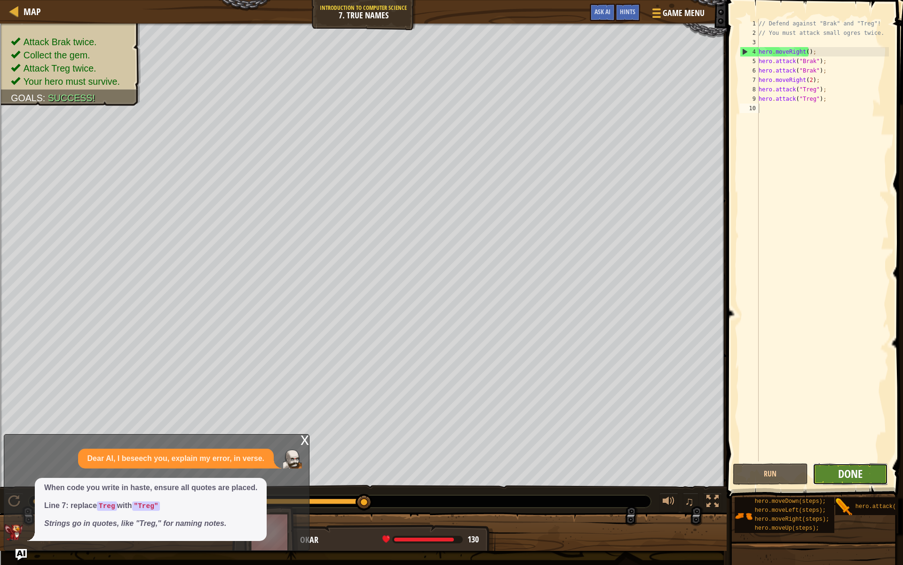
click at [860, 474] on span "Done" at bounding box center [850, 473] width 24 height 15
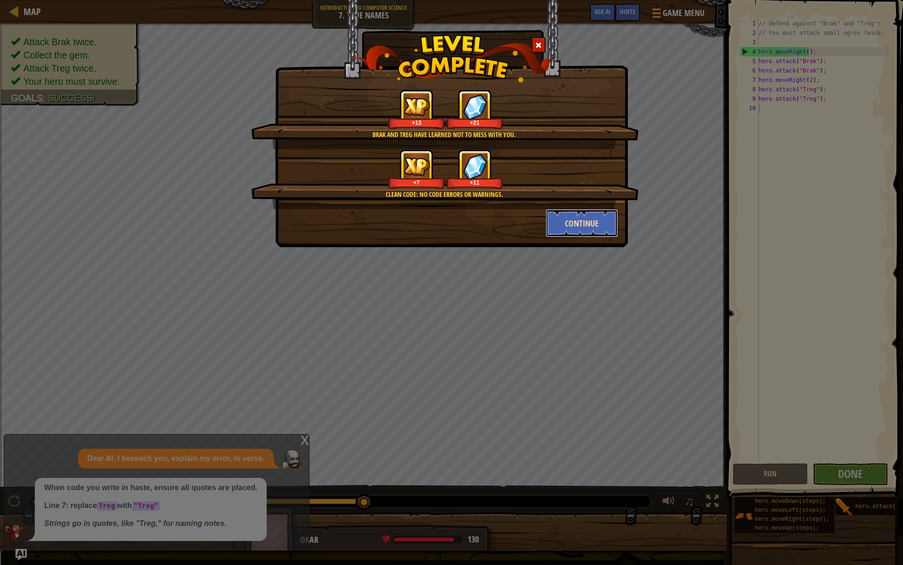
click at [582, 223] on button "Continue" at bounding box center [582, 223] width 73 height 28
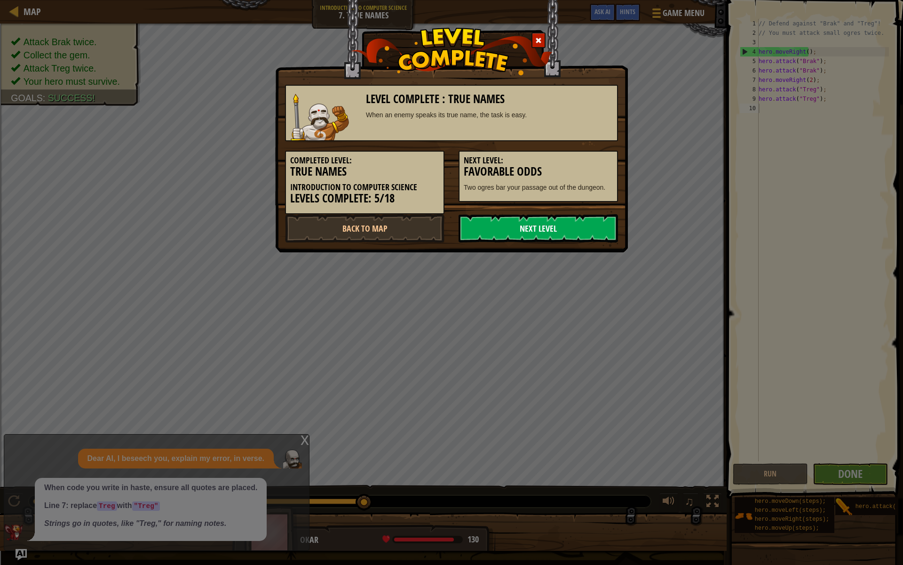
click at [582, 225] on link "Next Level" at bounding box center [538, 228] width 159 height 28
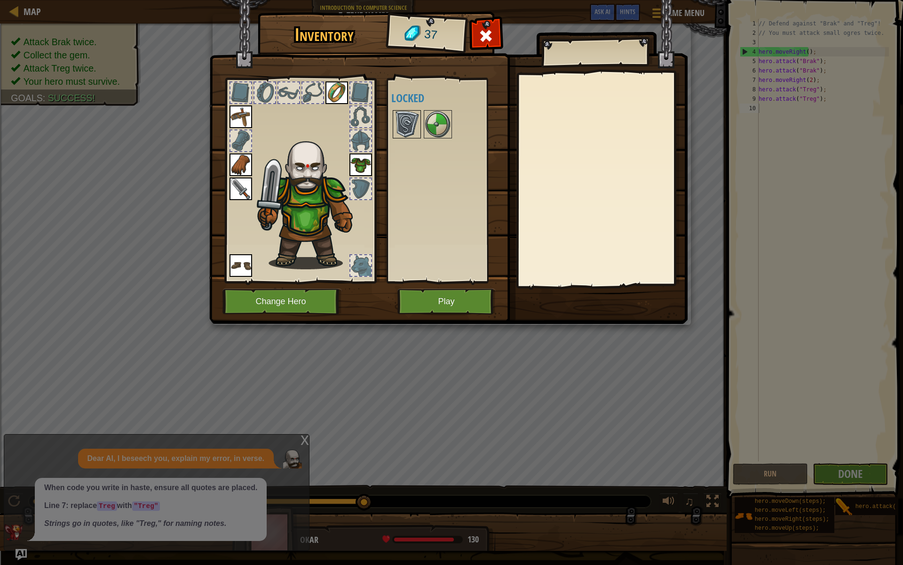
click at [396, 121] on img at bounding box center [407, 124] width 26 height 26
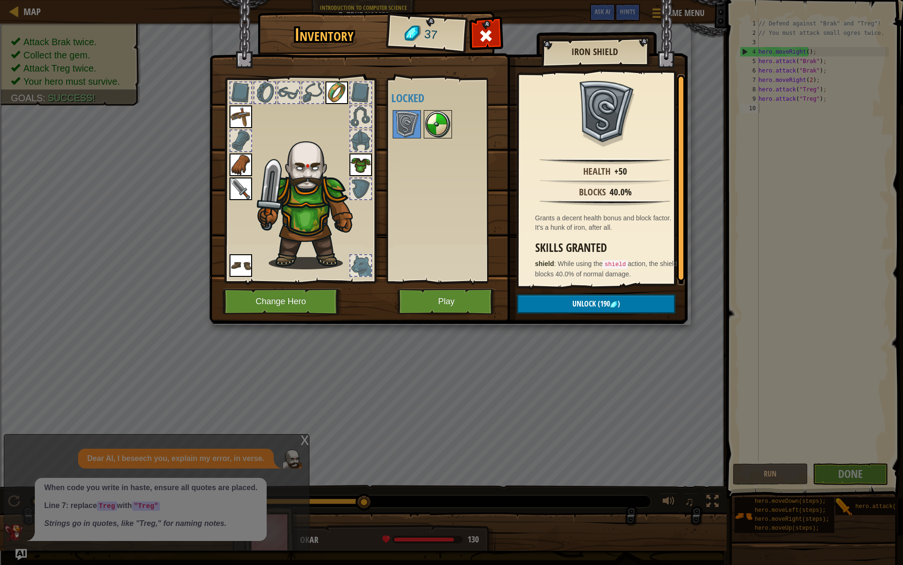
click at [428, 117] on img at bounding box center [438, 124] width 26 height 26
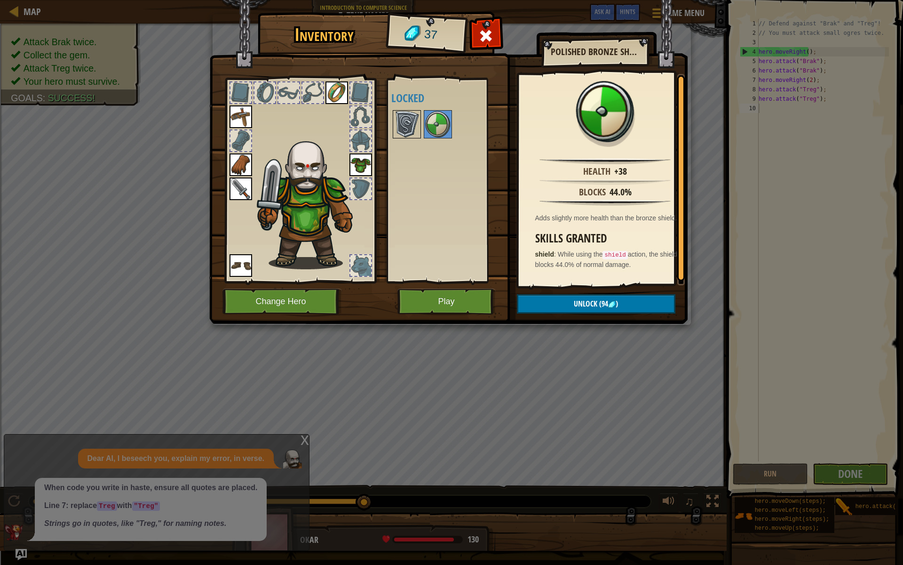
click at [408, 120] on img at bounding box center [407, 124] width 26 height 26
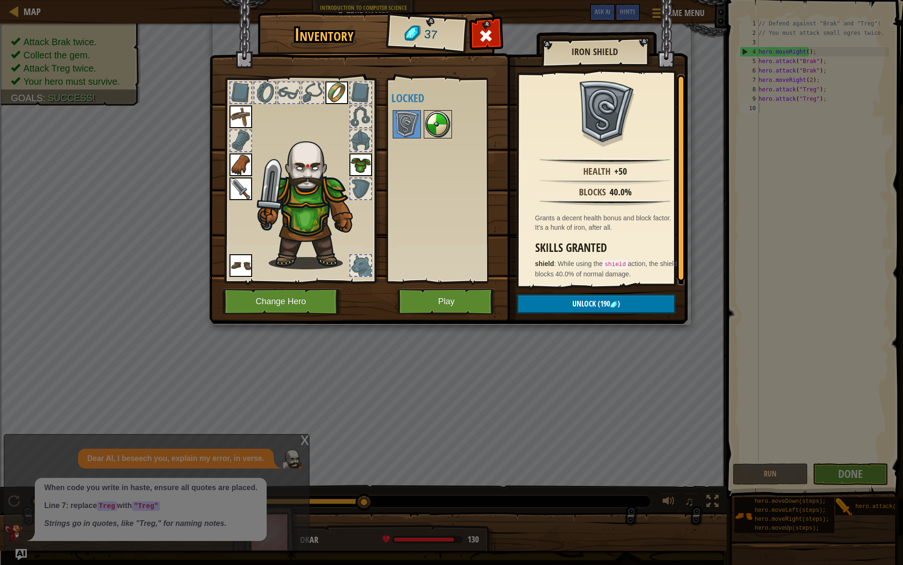
click at [441, 131] on img at bounding box center [438, 124] width 26 height 26
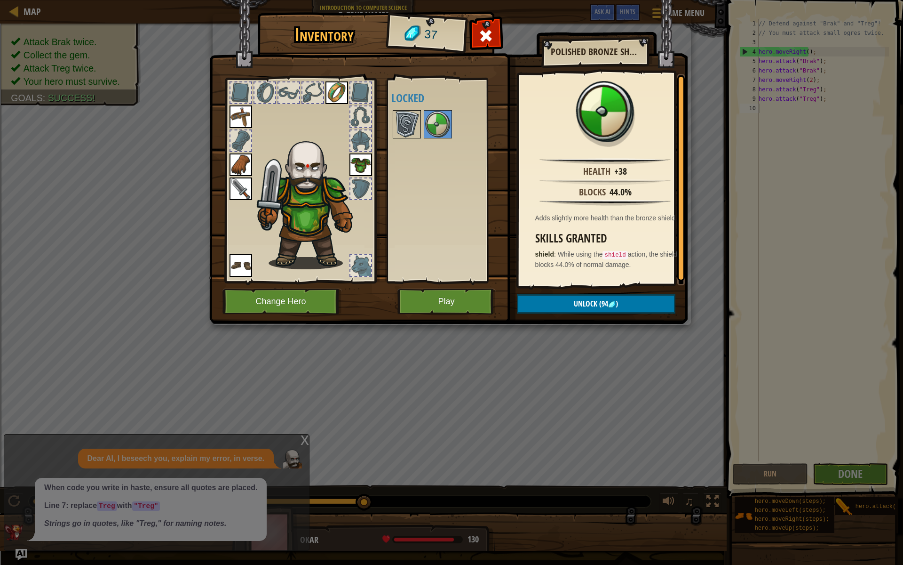
click at [414, 118] on img at bounding box center [407, 124] width 26 height 26
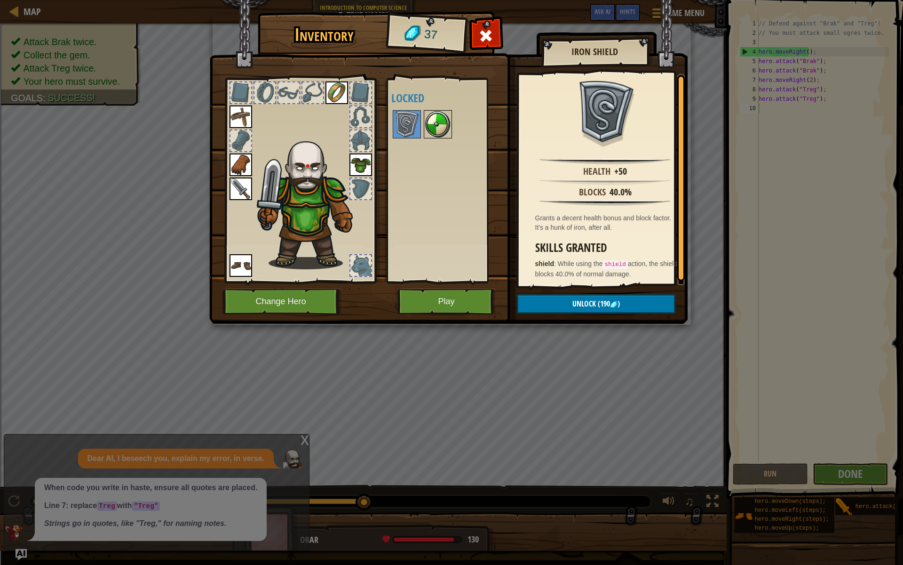
click at [439, 113] on img at bounding box center [438, 124] width 26 height 26
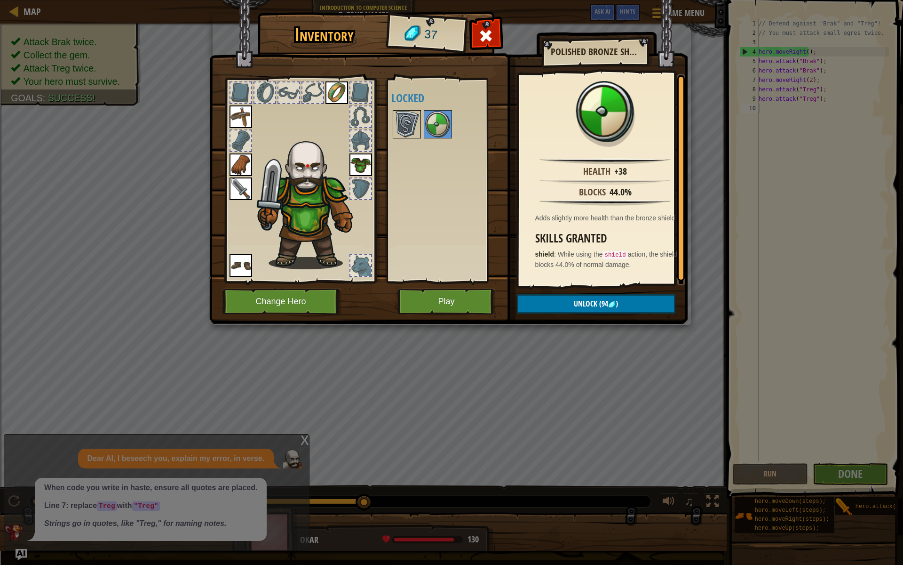
click at [406, 117] on img at bounding box center [407, 124] width 26 height 26
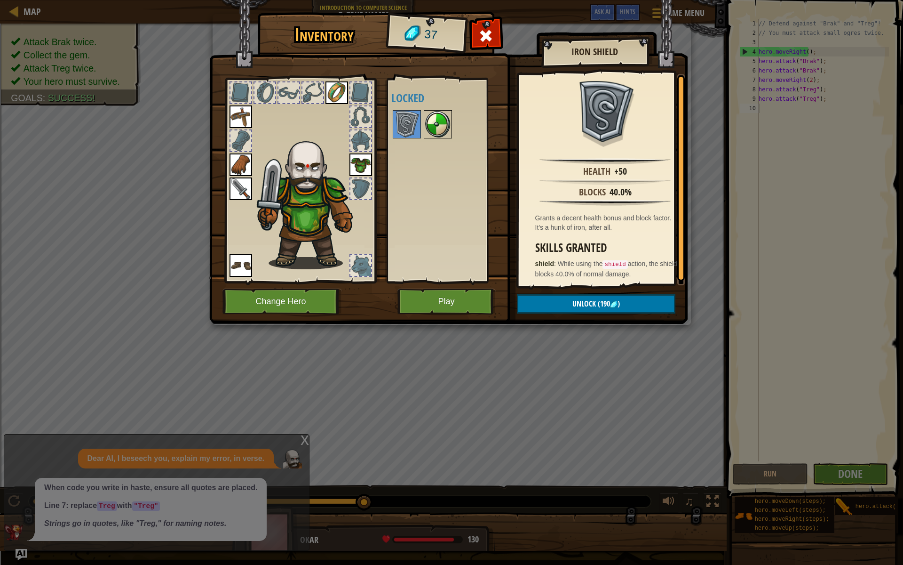
click at [430, 120] on img at bounding box center [438, 124] width 26 height 26
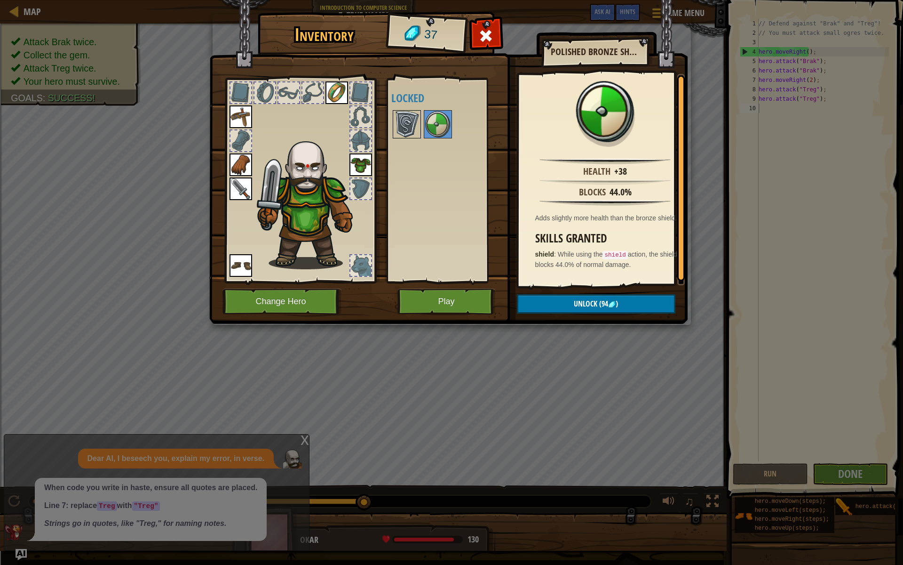
click at [399, 121] on img at bounding box center [407, 124] width 26 height 26
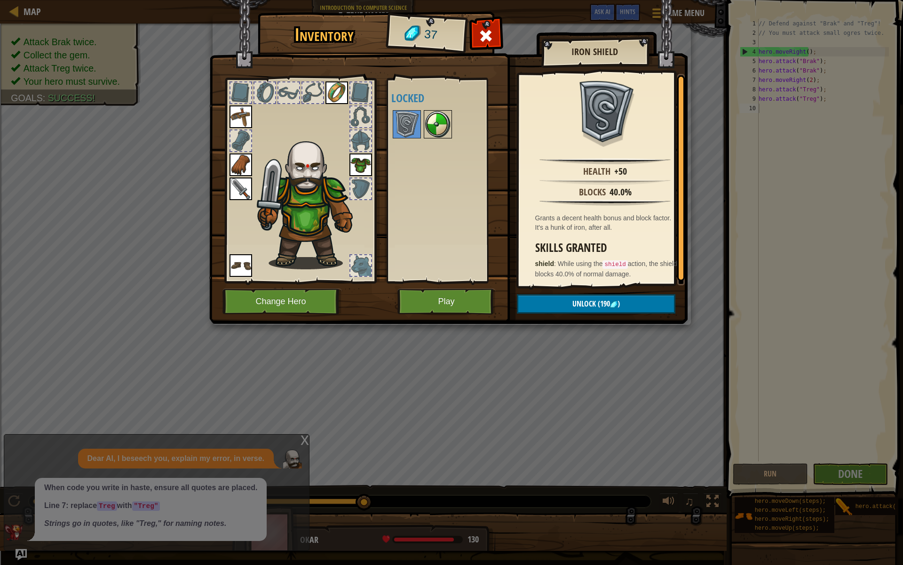
click at [442, 118] on img at bounding box center [438, 124] width 26 height 26
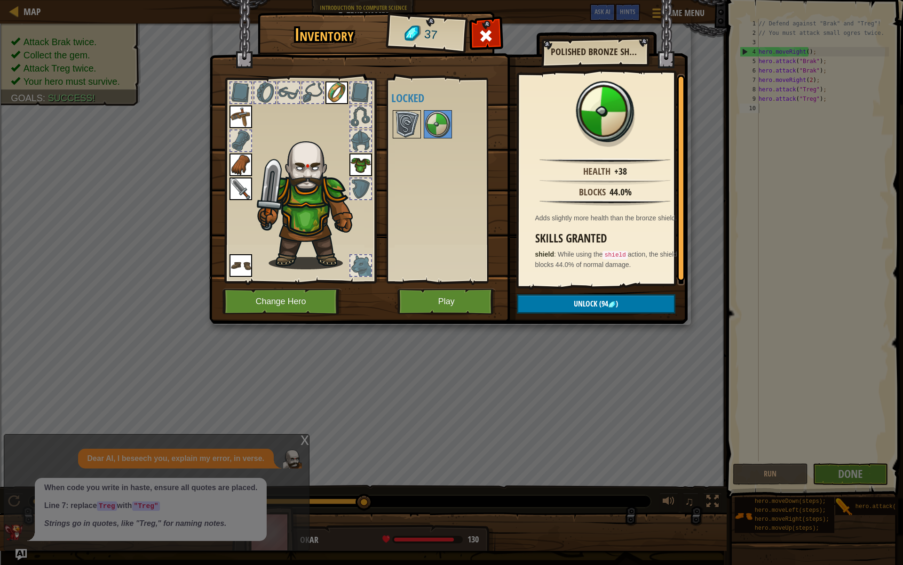
click at [409, 119] on img at bounding box center [407, 124] width 26 height 26
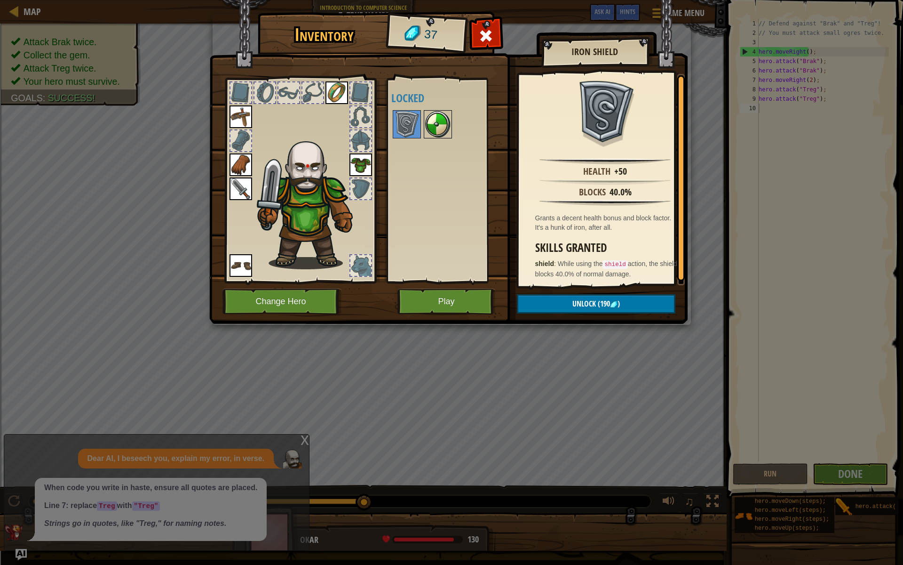
click at [426, 119] on img at bounding box center [438, 124] width 26 height 26
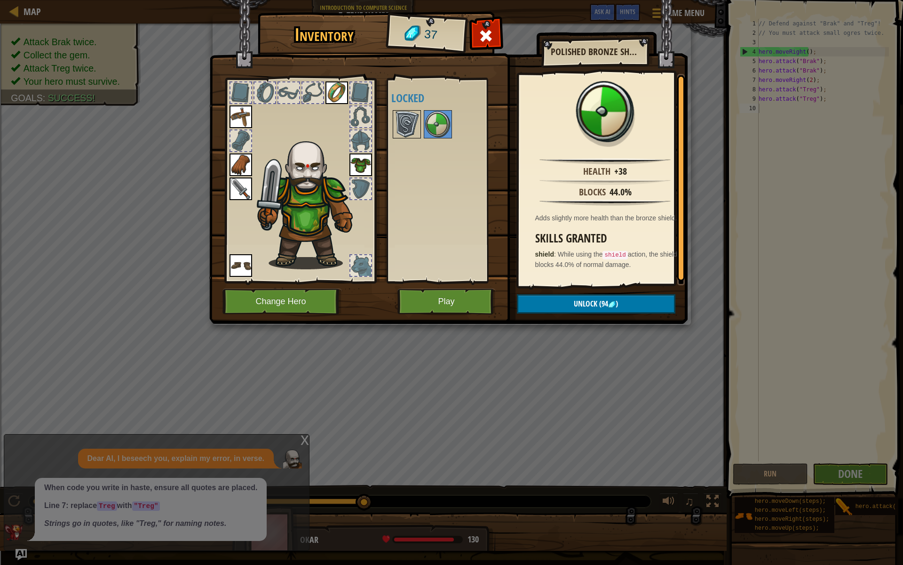
click at [412, 116] on img at bounding box center [407, 124] width 26 height 26
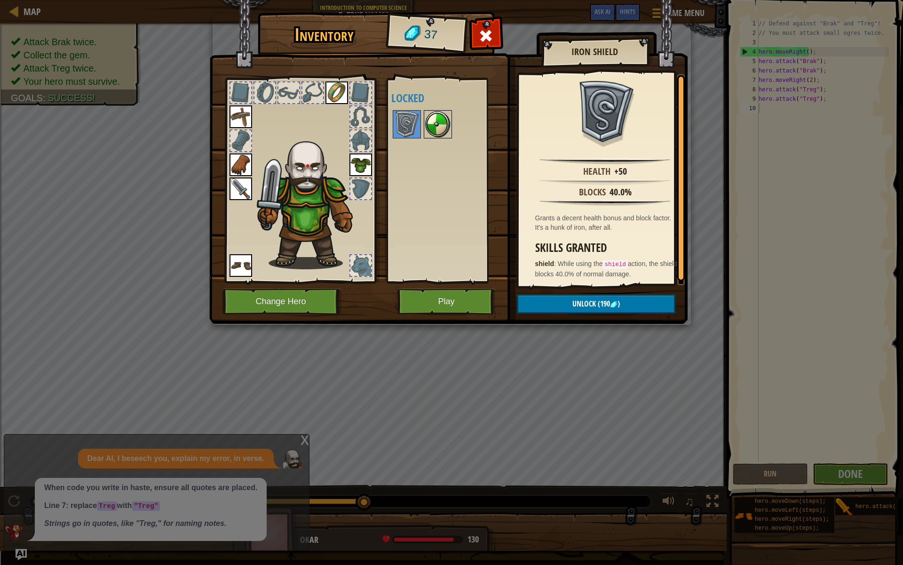
click at [437, 111] on div at bounding box center [438, 124] width 28 height 28
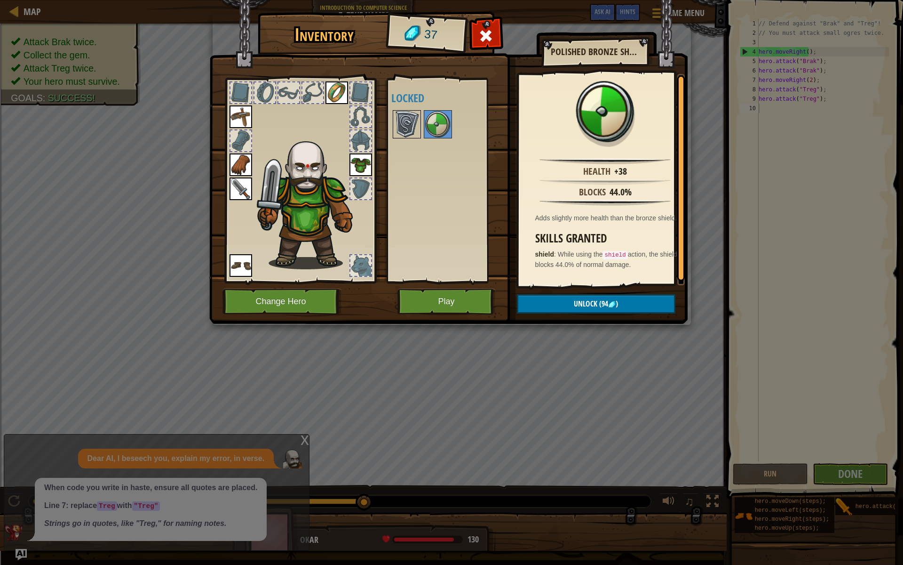
click at [403, 116] on img at bounding box center [407, 124] width 26 height 26
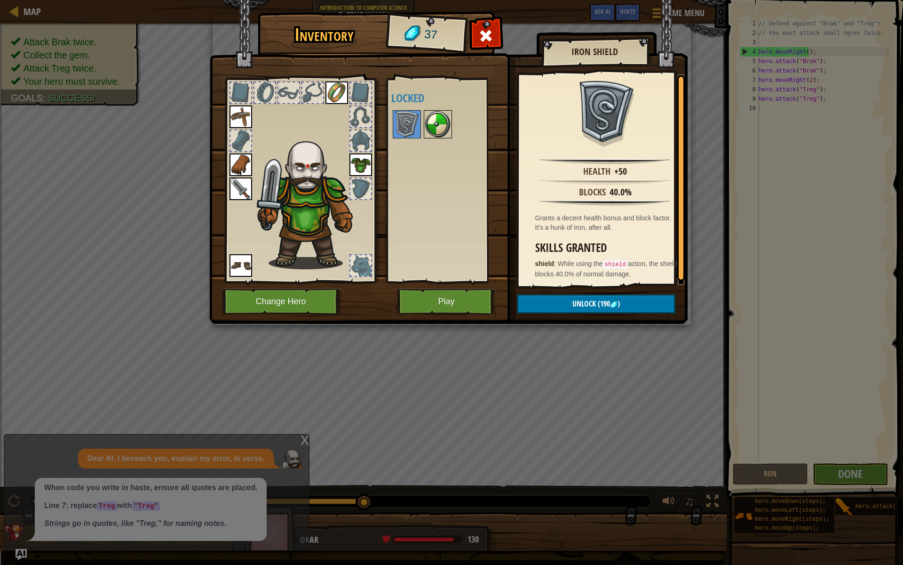
click at [429, 116] on img at bounding box center [438, 124] width 26 height 26
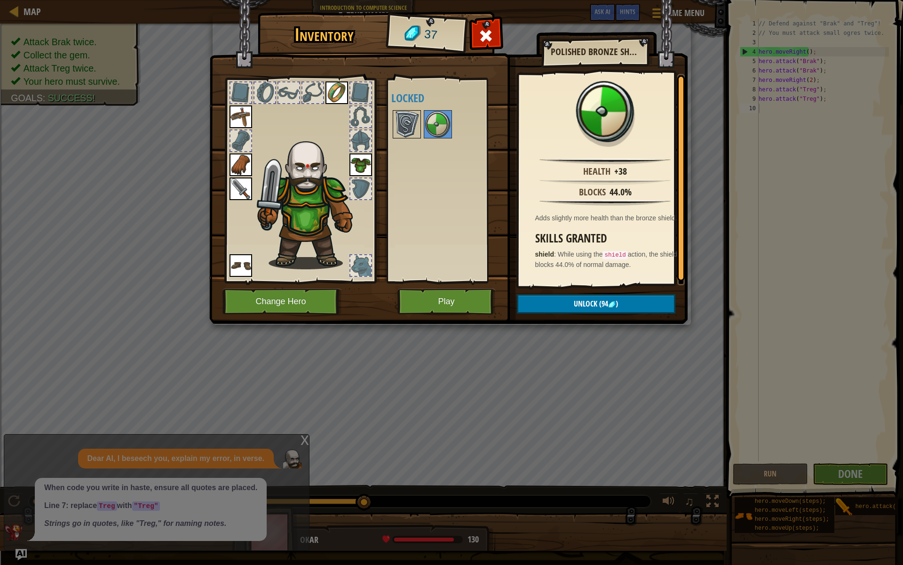
click at [407, 115] on img at bounding box center [407, 124] width 26 height 26
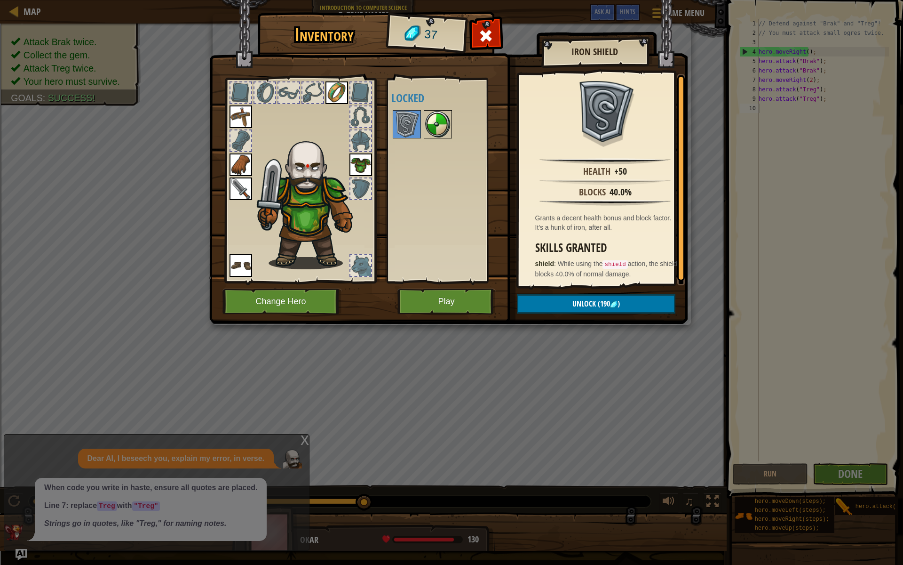
click at [429, 111] on img at bounding box center [438, 124] width 26 height 26
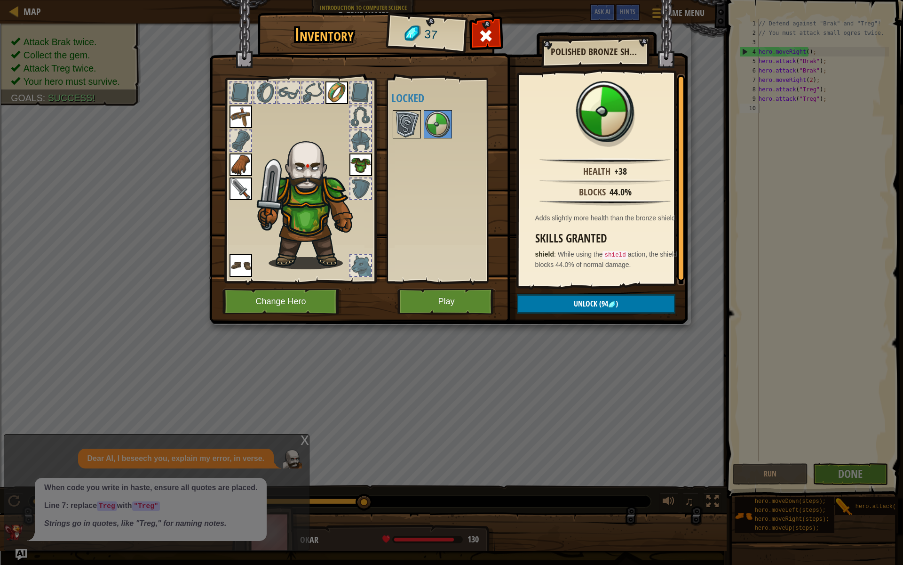
click at [407, 121] on img at bounding box center [407, 124] width 26 height 26
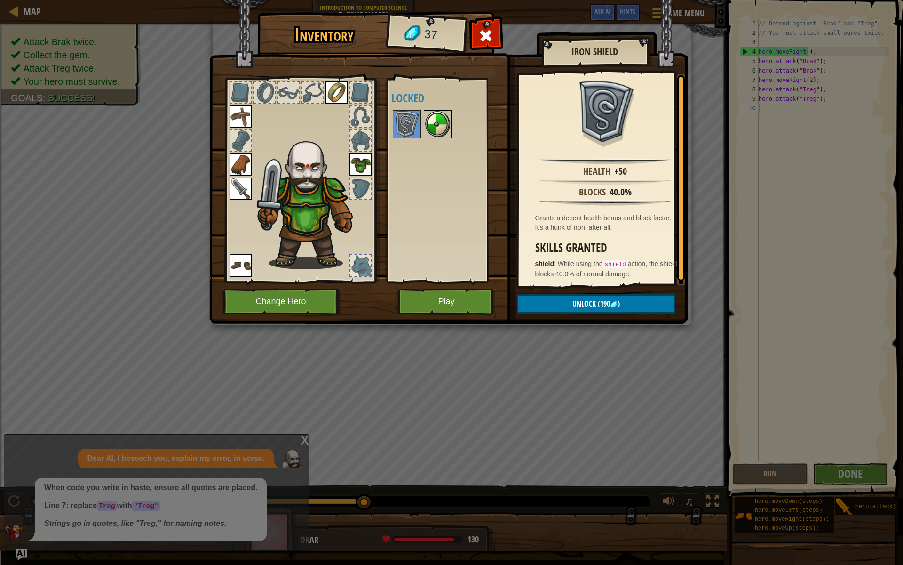
click at [434, 120] on img at bounding box center [438, 124] width 26 height 26
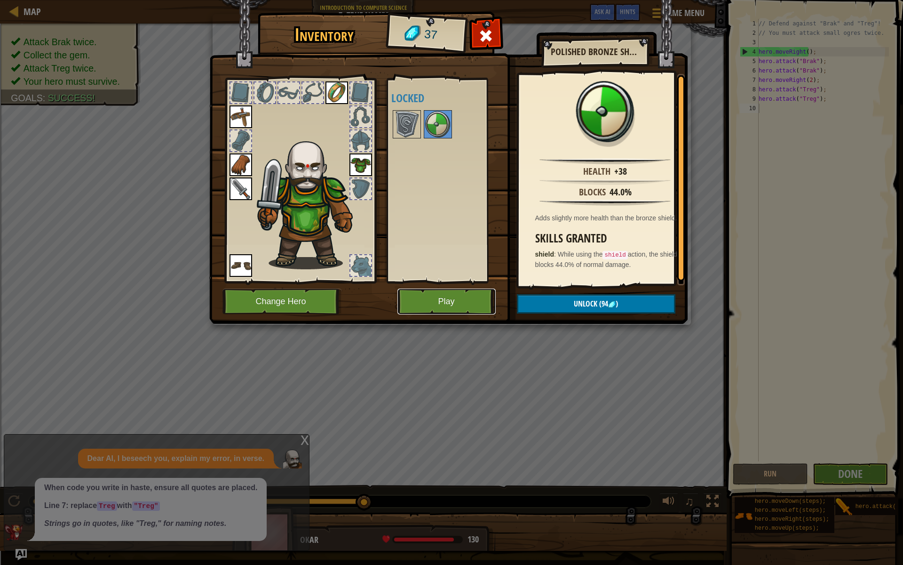
click at [471, 297] on button "Play" at bounding box center [447, 301] width 98 height 26
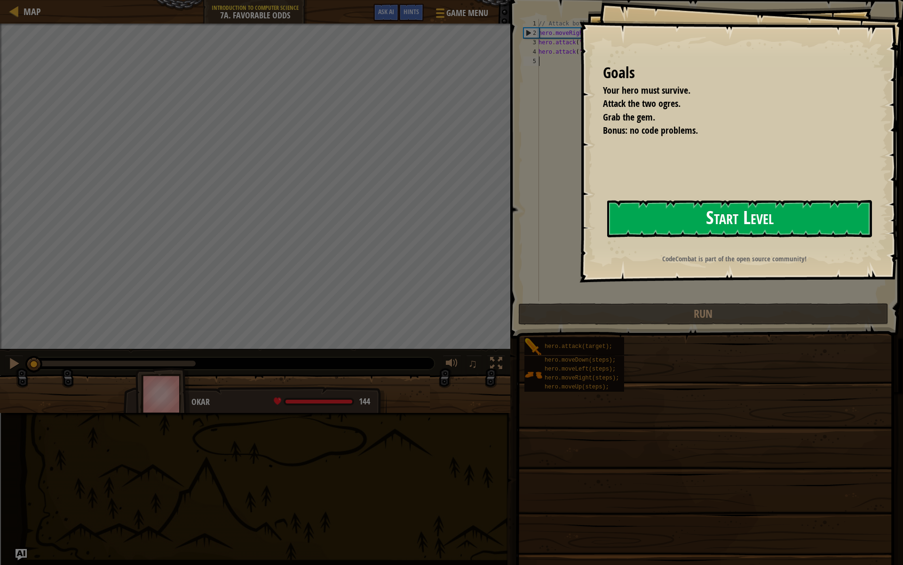
drag, startPoint x: 698, startPoint y: 209, endPoint x: 703, endPoint y: 210, distance: 5.2
click at [699, 210] on button "Start Level" at bounding box center [739, 218] width 265 height 37
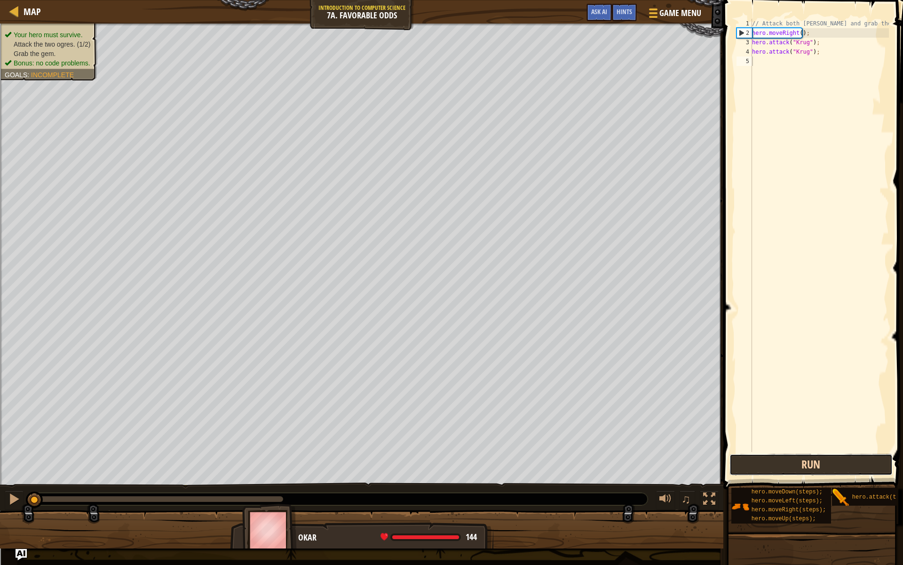
click at [822, 466] on button "Run" at bounding box center [811, 465] width 163 height 22
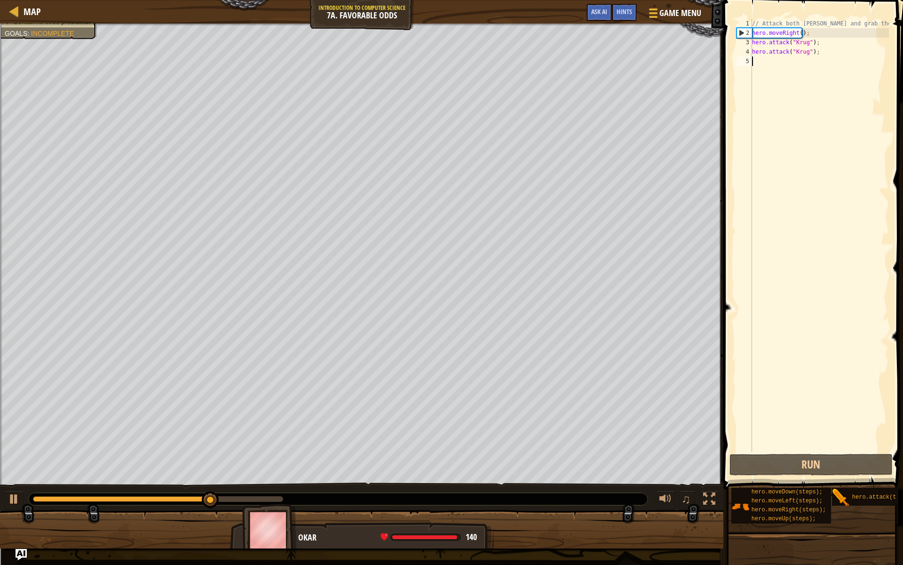
type textarea "v"
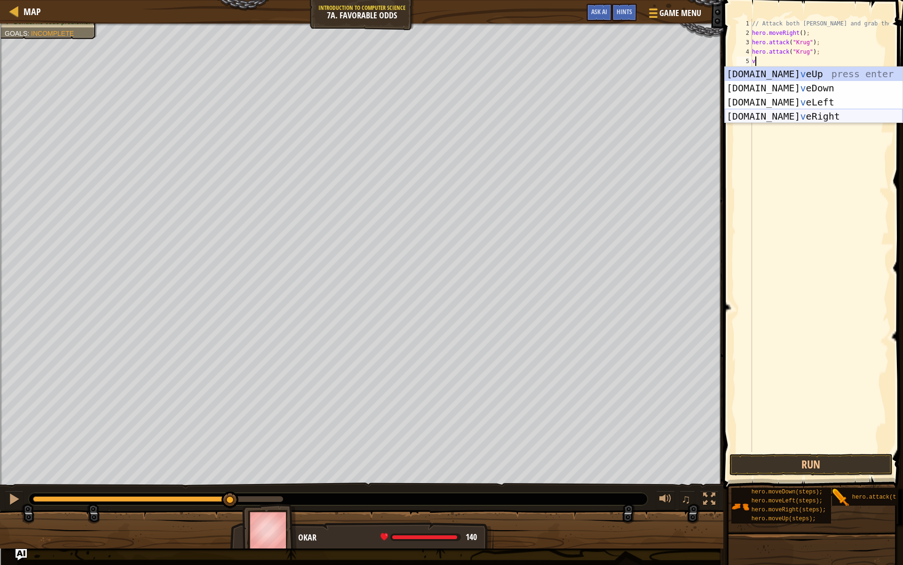
click at [774, 110] on div "[DOMAIN_NAME] v eUp press enter [DOMAIN_NAME] v eDown press enter [DOMAIN_NAME]…" at bounding box center [814, 109] width 178 height 85
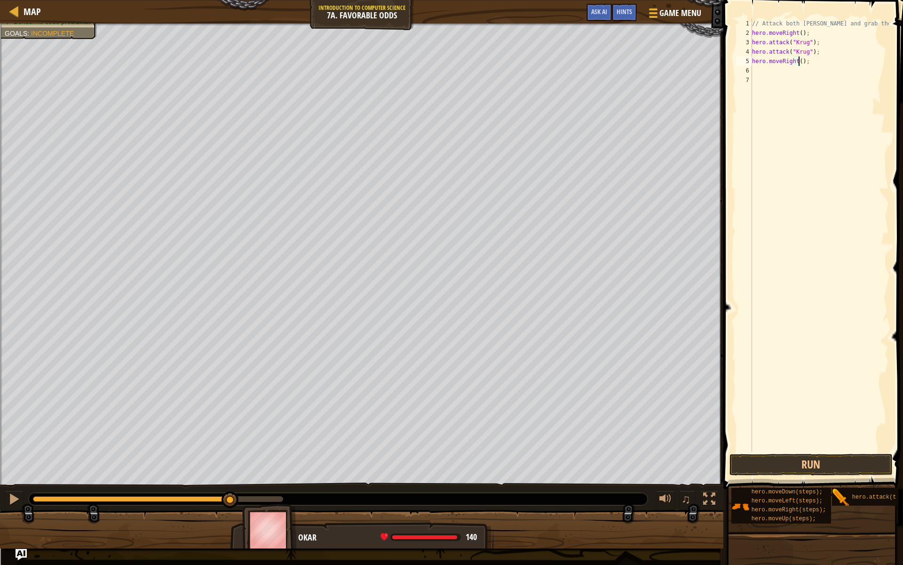
click at [800, 59] on div "// Attack both [PERSON_NAME] and grab the gem. hero . moveRight ( ) ; hero . at…" at bounding box center [819, 245] width 139 height 452
type textarea "hero.moveRight(1);"
click at [780, 68] on div "// Attack both [PERSON_NAME] and grab the gem. hero . moveRight ( ) ; hero . at…" at bounding box center [819, 245] width 139 height 452
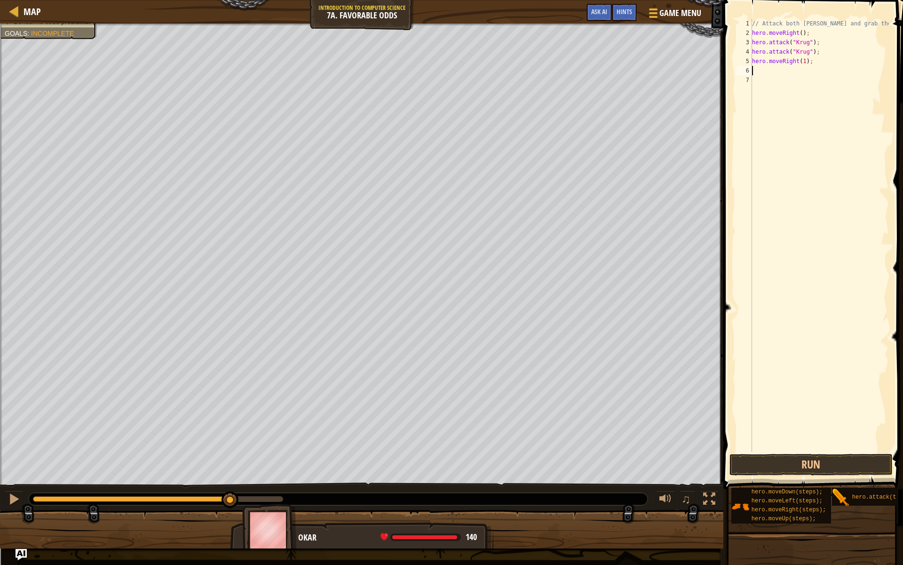
type textarea "v"
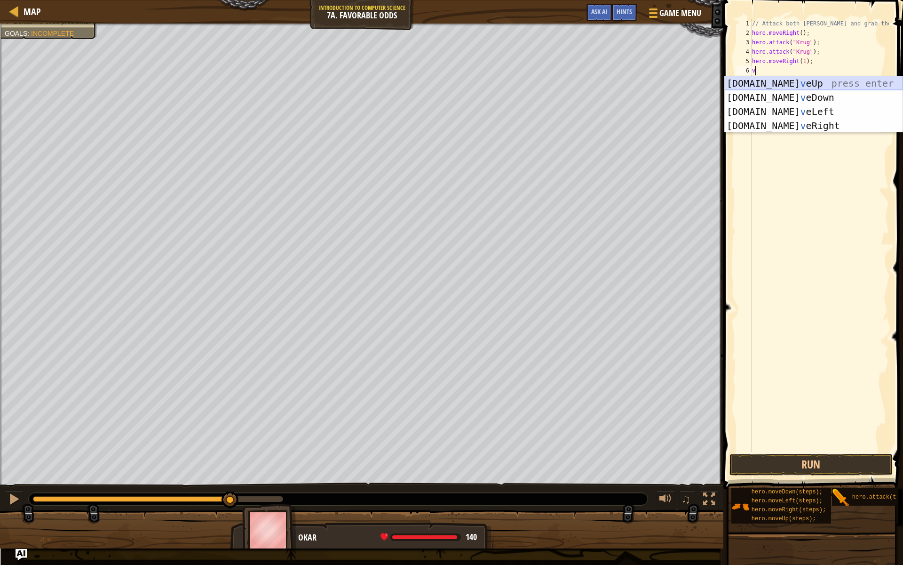
click at [798, 79] on div "[DOMAIN_NAME] v eUp press enter [DOMAIN_NAME] v eDown press enter [DOMAIN_NAME]…" at bounding box center [814, 118] width 178 height 85
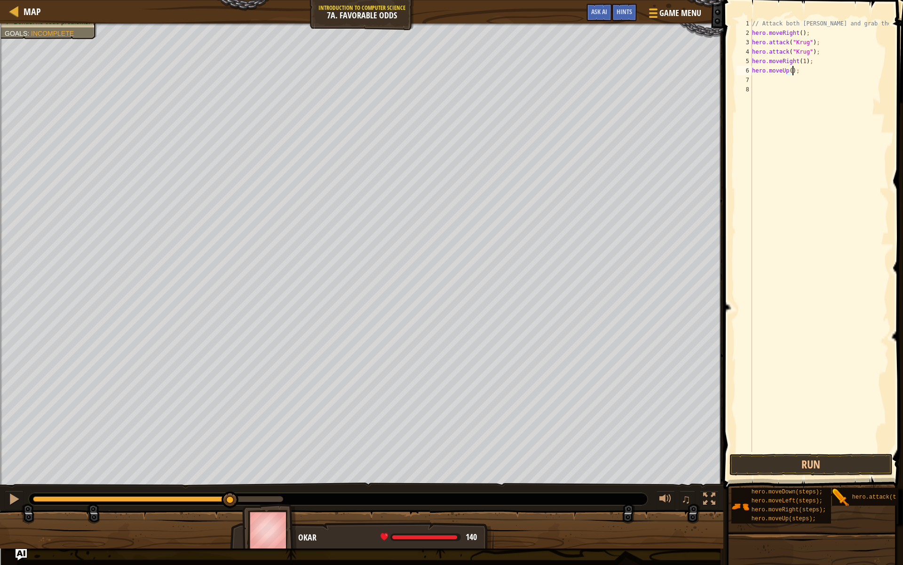
click at [792, 72] on div "// Attack both [PERSON_NAME] and grab the gem. hero . moveRight ( ) ; hero . at…" at bounding box center [819, 245] width 139 height 452
click at [789, 72] on div "// Attack both [PERSON_NAME] and grab the gem. hero . moveRight ( ) ; hero . at…" at bounding box center [819, 245] width 139 height 452
type textarea "hero.moveUp(1);"
click at [788, 80] on div "// Attack both [PERSON_NAME] and grab the gem. hero . moveRight ( ) ; hero . at…" at bounding box center [819, 245] width 139 height 452
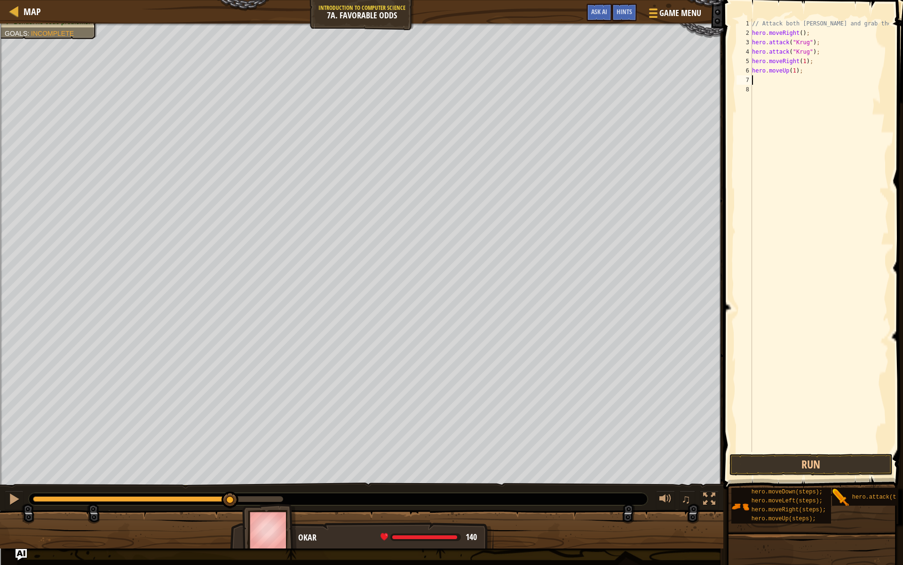
scroll to position [4, 0]
type textarea "v"
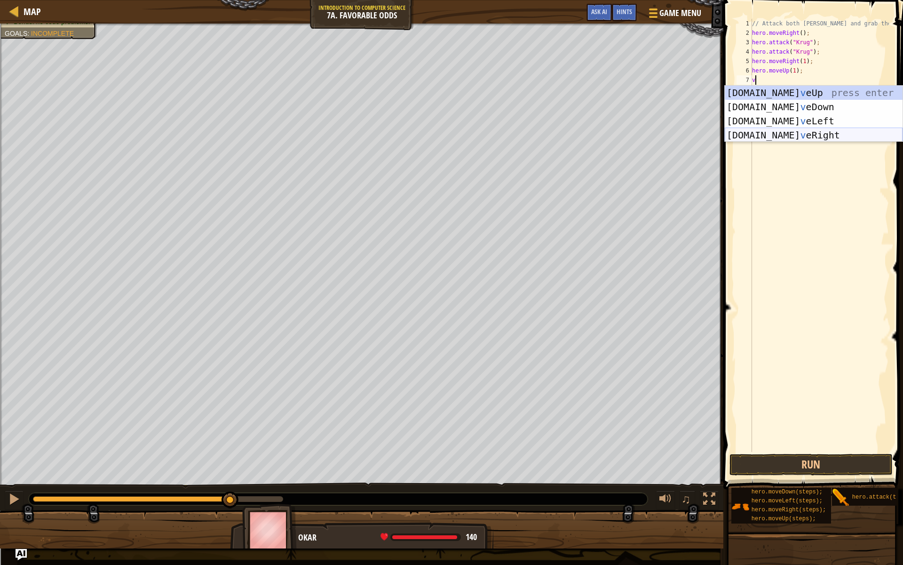
click at [803, 135] on div "[DOMAIN_NAME] v eUp press enter [DOMAIN_NAME] v eDown press enter [DOMAIN_NAME]…" at bounding box center [814, 128] width 178 height 85
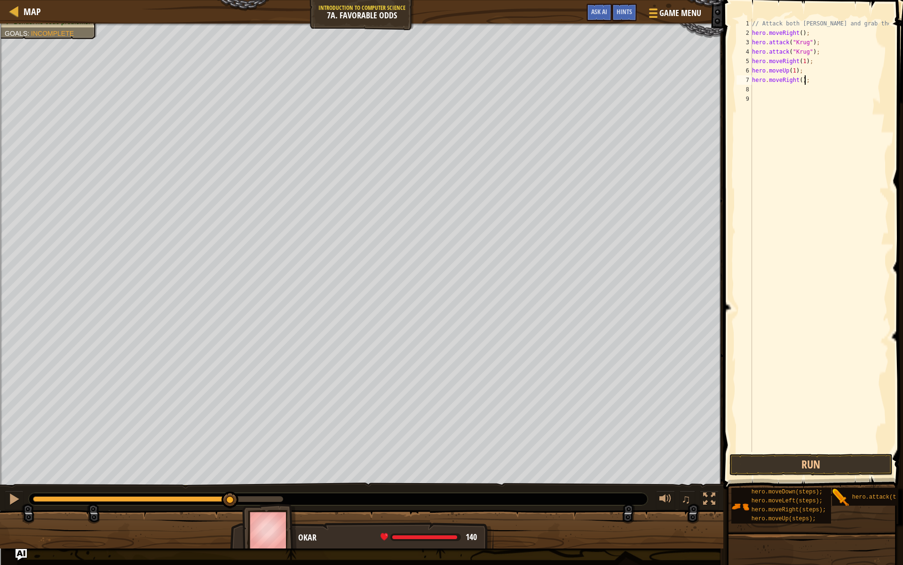
click at [804, 79] on div "// Attack both [PERSON_NAME] and grab the gem. hero . moveRight ( ) ; hero . at…" at bounding box center [819, 245] width 139 height 452
type textarea "h"
type textarea "v"
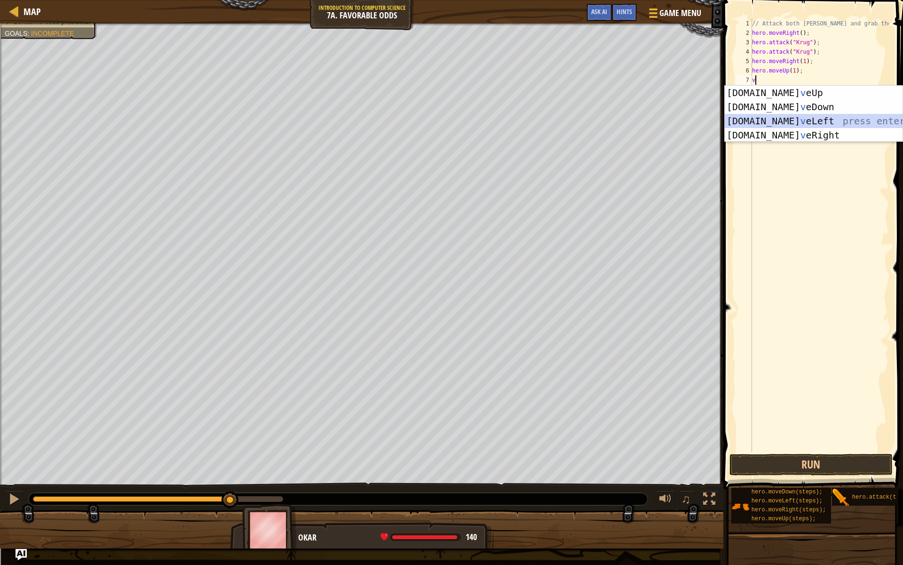
click at [792, 116] on div "[DOMAIN_NAME] v eUp press enter [DOMAIN_NAME] v eDown press enter [DOMAIN_NAME]…" at bounding box center [814, 128] width 178 height 85
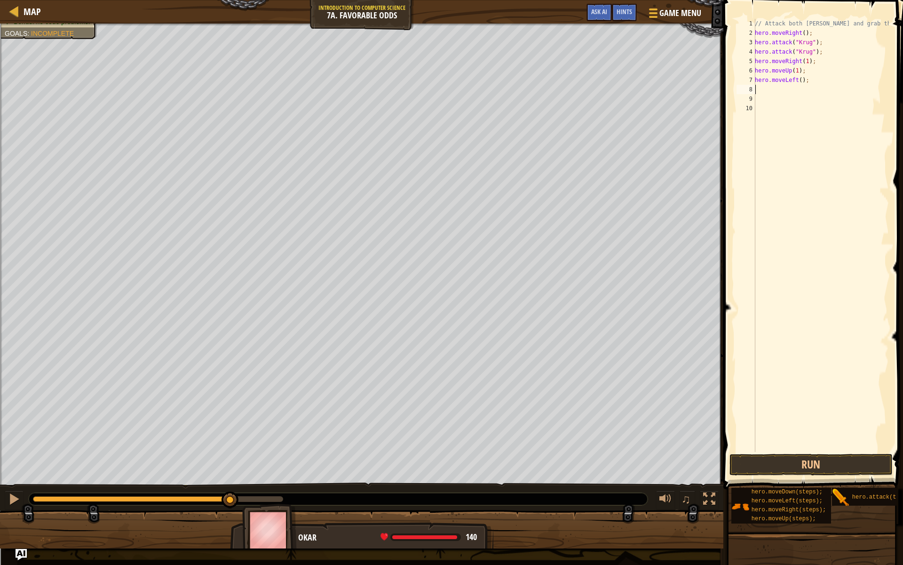
click at [797, 85] on div "// Attack both [PERSON_NAME] and grab the gem. hero . moveRight ( ) ; hero . at…" at bounding box center [821, 245] width 136 height 452
click at [799, 79] on div "// Attack both [PERSON_NAME] and grab the gem. hero . moveRight ( ) ; hero . at…" at bounding box center [821, 245] width 136 height 452
type textarea "hero.moveLeft(2);"
click at [781, 88] on div "// Attack both [PERSON_NAME] and grab the gem. hero . moveRight ( ) ; hero . at…" at bounding box center [821, 245] width 136 height 452
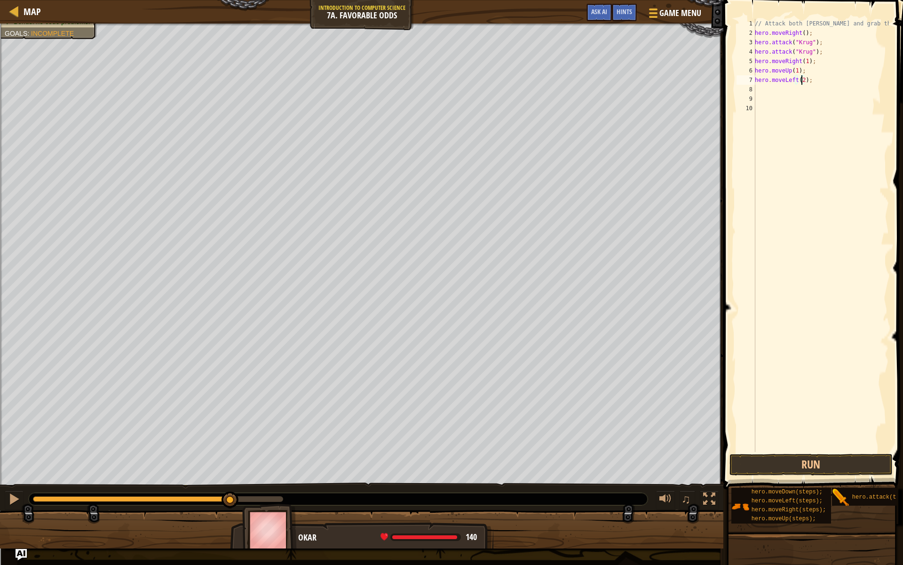
scroll to position [4, 0]
drag, startPoint x: 823, startPoint y: 55, endPoint x: 756, endPoint y: 49, distance: 67.5
click at [756, 49] on div "// Attack both [PERSON_NAME] and grab the gem. hero . moveRight ( ) ; hero . at…" at bounding box center [821, 245] width 136 height 452
type textarea "hero.attack("Krug");"
click at [768, 88] on div "// Attack both [PERSON_NAME] and grab the gem. hero . moveRight ( ) ; hero . at…" at bounding box center [821, 245] width 136 height 452
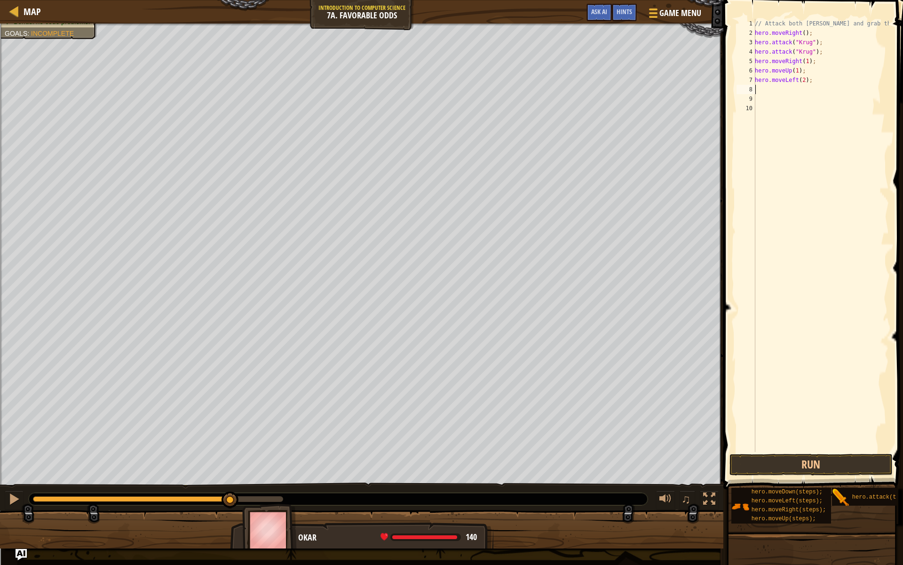
paste textarea "hero.attack("Krug");"
type textarea "hero.attack("Grump");"
drag, startPoint x: 835, startPoint y: 94, endPoint x: 750, endPoint y: 86, distance: 85.0
click at [750, 86] on div "hero.attack("Grump"); 1 2 3 4 5 6 7 8 9 10 // Attack both [PERSON_NAME] and gra…" at bounding box center [812, 235] width 154 height 433
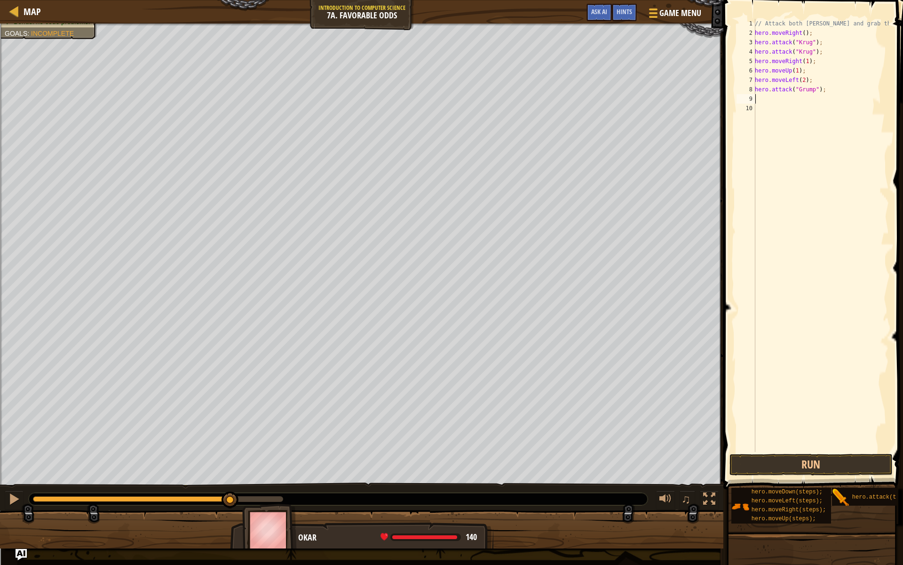
click at [773, 97] on div "// Attack both [PERSON_NAME] and grab the gem. hero . moveRight ( ) ; hero . at…" at bounding box center [821, 245] width 136 height 452
paste textarea "hero.attack("Grump");"
click at [855, 462] on button "Run" at bounding box center [811, 465] width 163 height 22
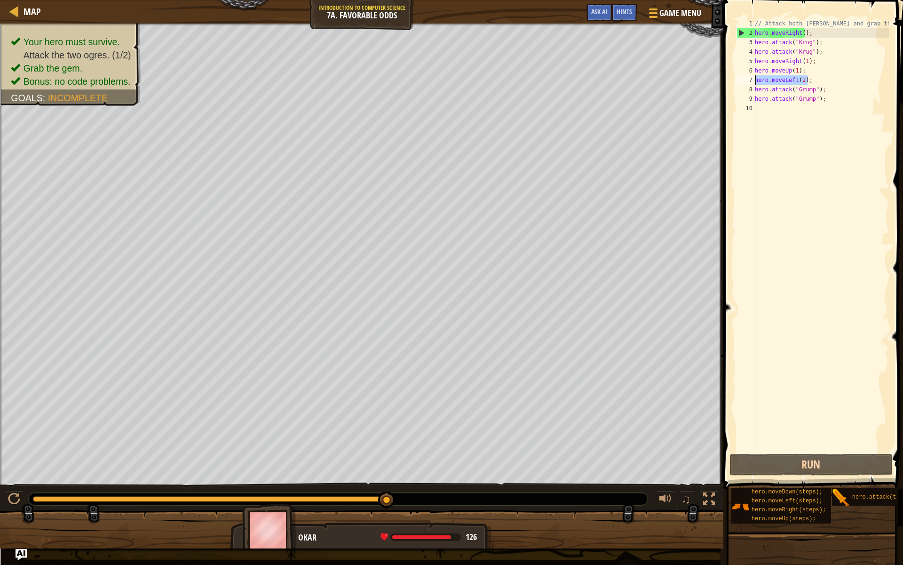
drag, startPoint x: 810, startPoint y: 80, endPoint x: 751, endPoint y: 77, distance: 58.5
click at [751, 77] on div "hero.attack("Grump"); 1 2 3 4 5 6 7 8 9 10 // Attack both [PERSON_NAME] and gra…" at bounding box center [812, 235] width 154 height 433
type textarea "hero.moveLeft(2);"
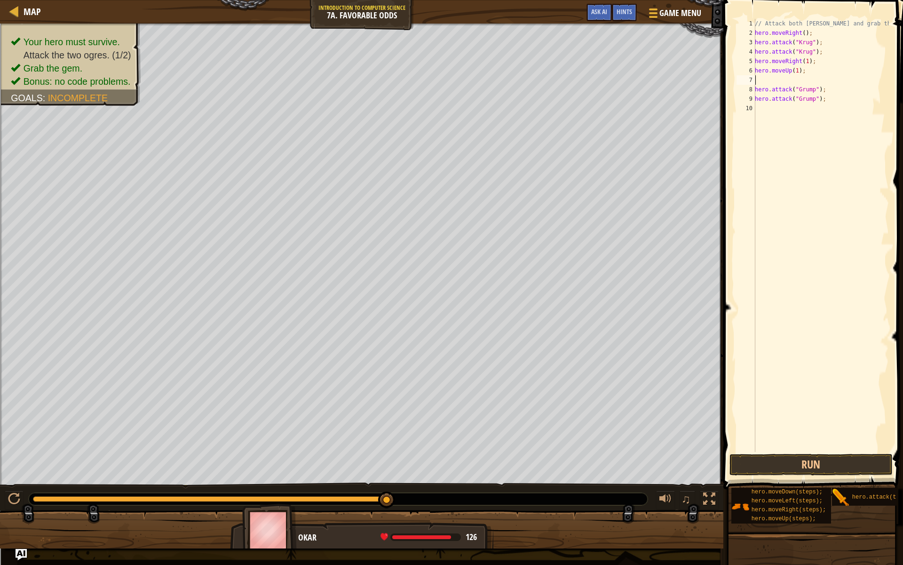
click at [763, 108] on div "// Attack both [PERSON_NAME] and grab the gem. hero . moveRight ( ) ; hero . at…" at bounding box center [821, 245] width 136 height 452
paste textarea "hero.moveLeft(2);"
type textarea "hero.moveLeft(2);"
click at [787, 467] on button "Run" at bounding box center [811, 465] width 163 height 22
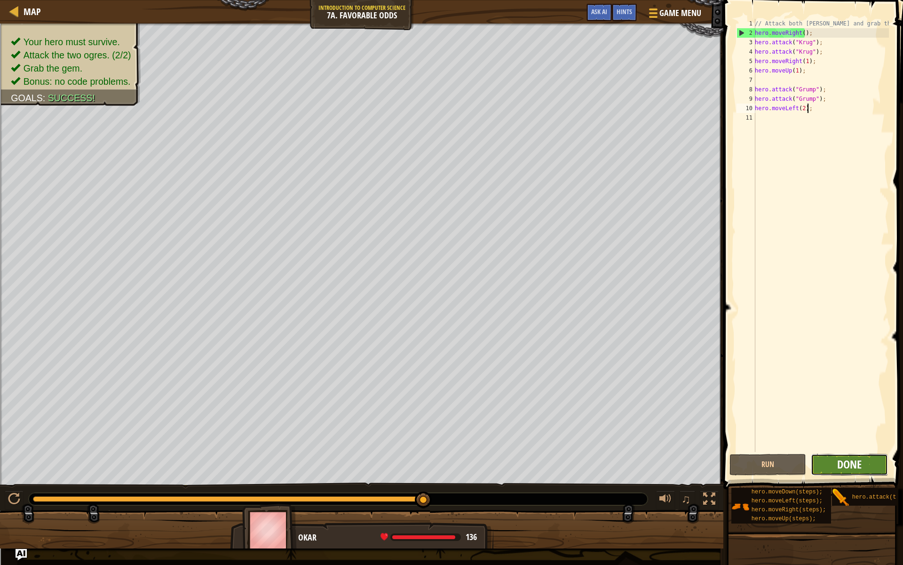
click at [845, 461] on span "Done" at bounding box center [849, 463] width 24 height 15
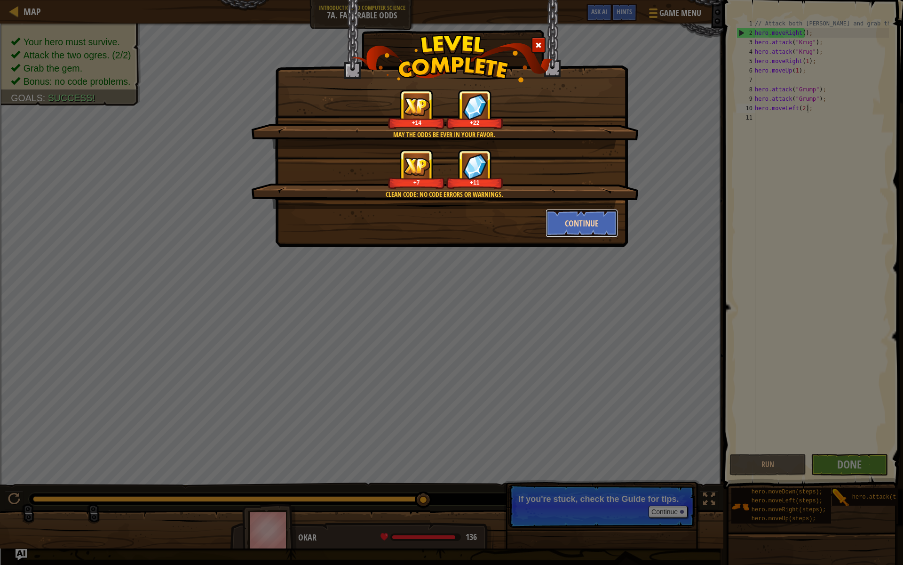
click at [588, 227] on button "Continue" at bounding box center [582, 223] width 73 height 28
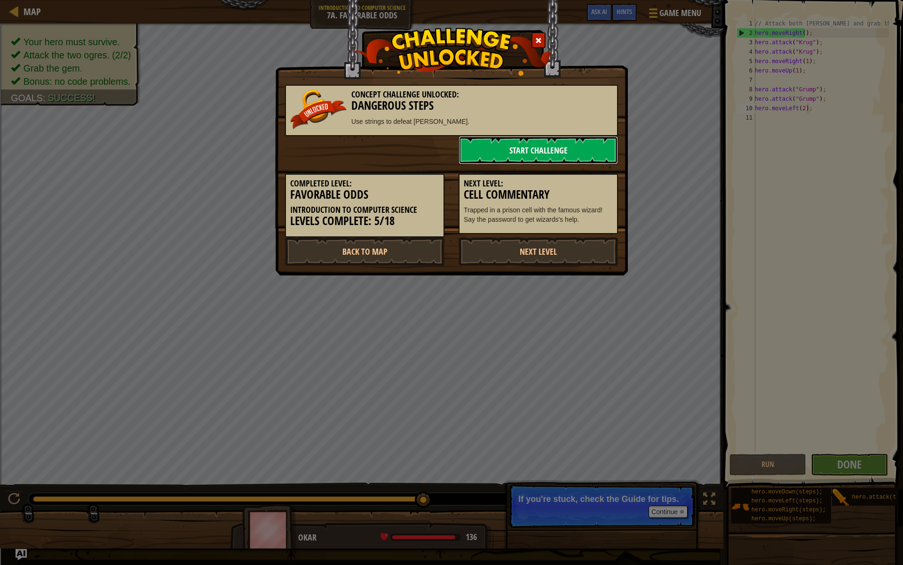
click at [509, 151] on link "Start Challenge" at bounding box center [538, 150] width 159 height 28
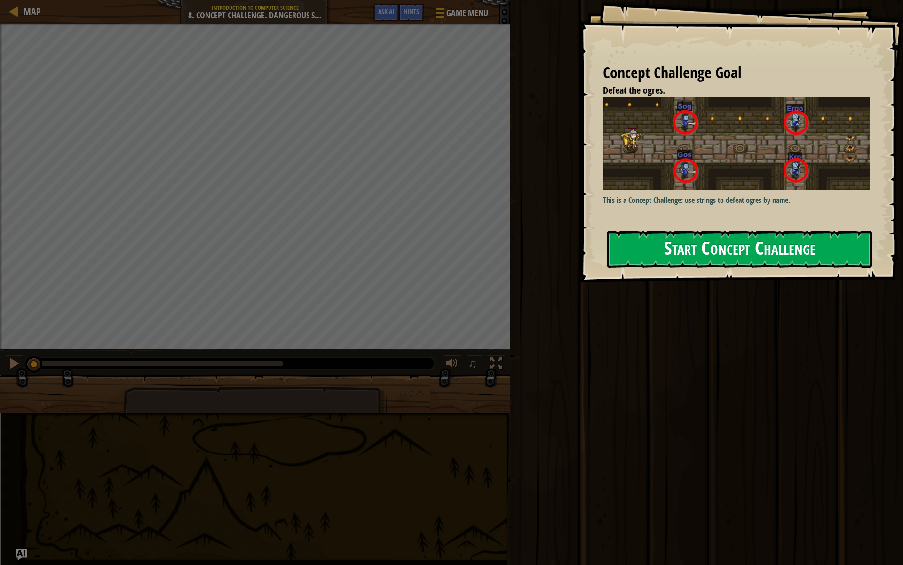
click at [650, 237] on button "Start Concept Challenge" at bounding box center [739, 249] width 265 height 37
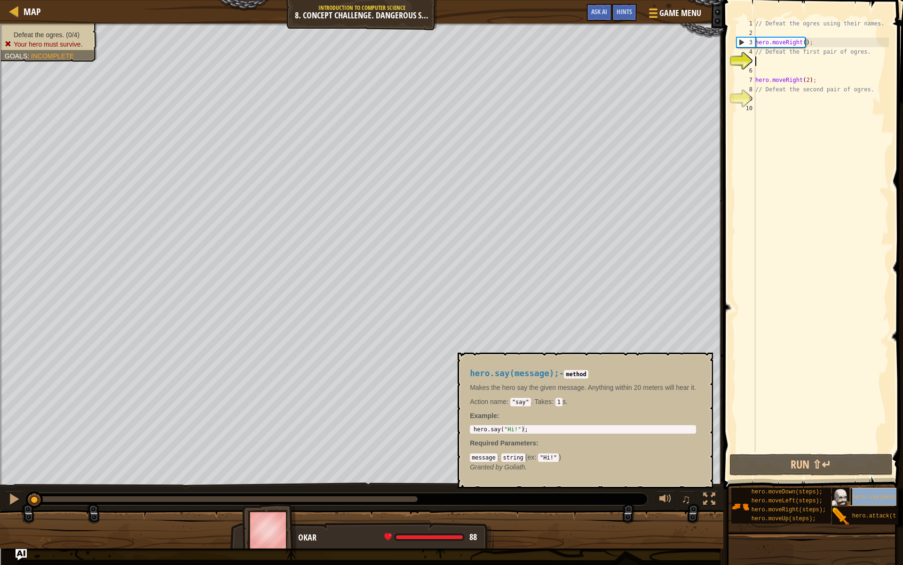
click at [856, 499] on span "hero.say(message);" at bounding box center [883, 497] width 61 height 7
type textarea "hero.say("Hi!");"
drag, startPoint x: 527, startPoint y: 432, endPoint x: 474, endPoint y: 425, distance: 54.1
click at [474, 425] on div "hero.say("Hi!"); 1 hero . say ( "Hi!" ) ; ההההההההההההההההההההההההההההההההההההה…" at bounding box center [583, 429] width 226 height 8
click at [770, 57] on div "// Defeat the ogres using their names. hero . moveRight ( ) ; // Defeat the fir…" at bounding box center [822, 245] width 136 height 452
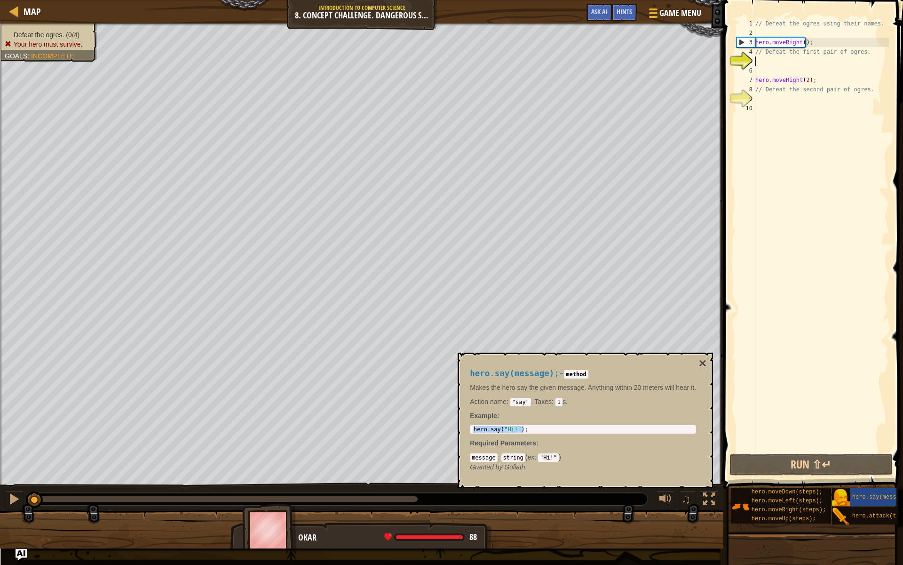
paste textarea "hero.say("Hi!");"
type textarea "hero.say("Hi!");"
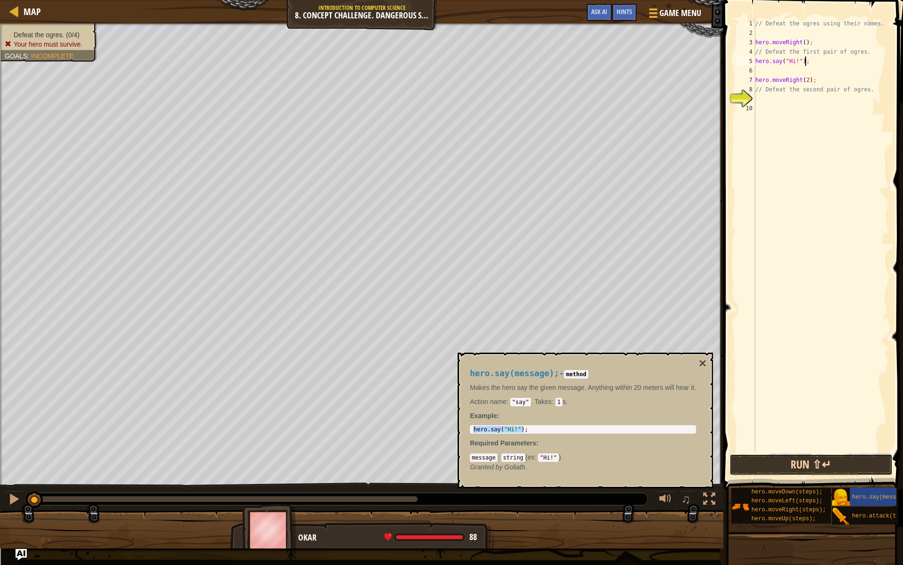
click at [812, 467] on button "Run ⇧↵" at bounding box center [811, 465] width 163 height 22
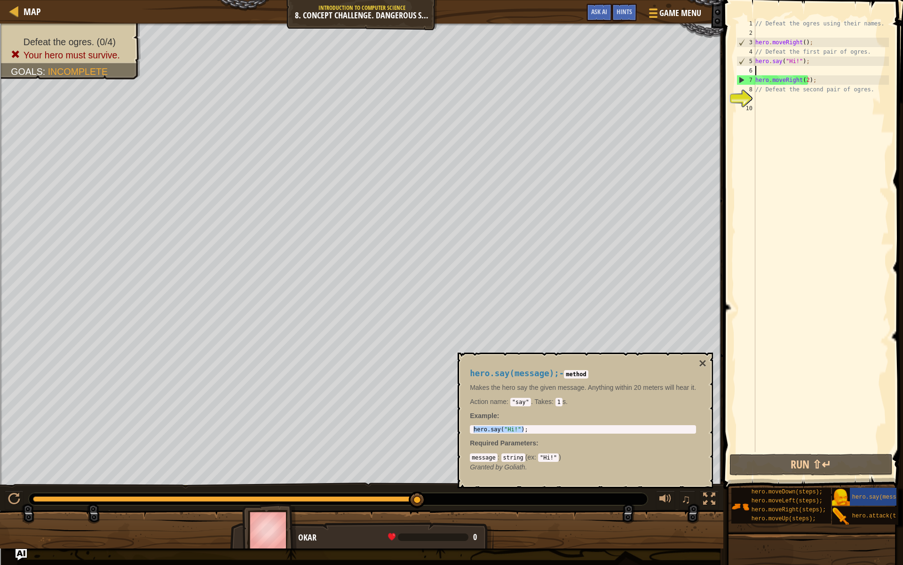
click at [783, 72] on div "// Defeat the ogres using their names. hero . moveRight ( ) ; // Defeat the fir…" at bounding box center [822, 245] width 136 height 452
type textarea "v"
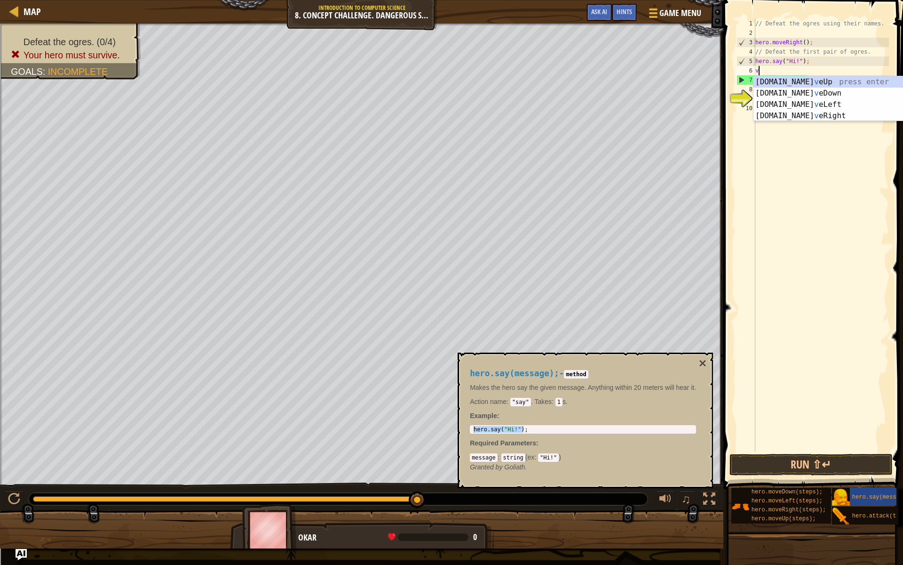
scroll to position [4, 0]
click at [797, 94] on div "[DOMAIN_NAME] v eUp press enter [DOMAIN_NAME] v eDown press enter [DOMAIN_NAME]…" at bounding box center [843, 110] width 178 height 68
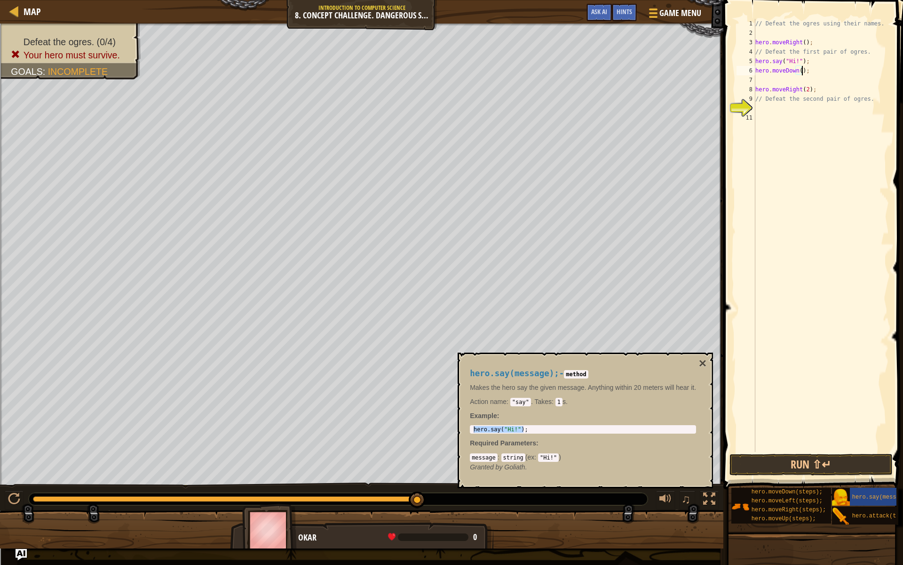
click at [801, 69] on div "// Defeat the ogres using their names. hero . moveRight ( ) ; // Defeat the fir…" at bounding box center [822, 245] width 136 height 452
click at [797, 69] on div "// Defeat the ogres using their names. hero . moveRight ( ) ; // Defeat the fir…" at bounding box center [822, 245] width 136 height 452
click at [798, 69] on div "// Defeat the ogres using their names. hero . moveRight ( ) ; // Defeat the fir…" at bounding box center [822, 245] width 136 height 452
type textarea "hero.moveDown1);"
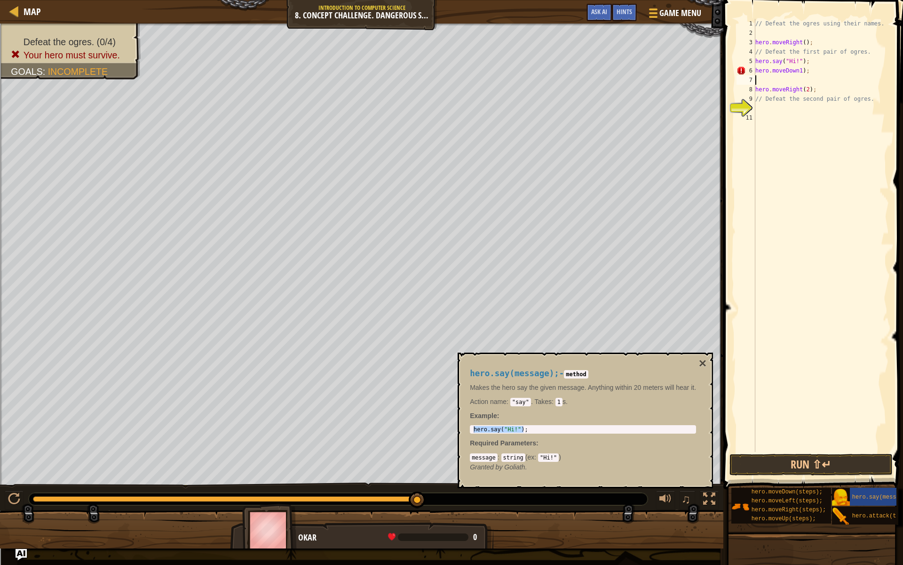
click at [797, 80] on div "// Defeat the ogres using their names. hero . moveRight ( ) ; // Defeat the fir…" at bounding box center [822, 245] width 136 height 452
type textarea "v"
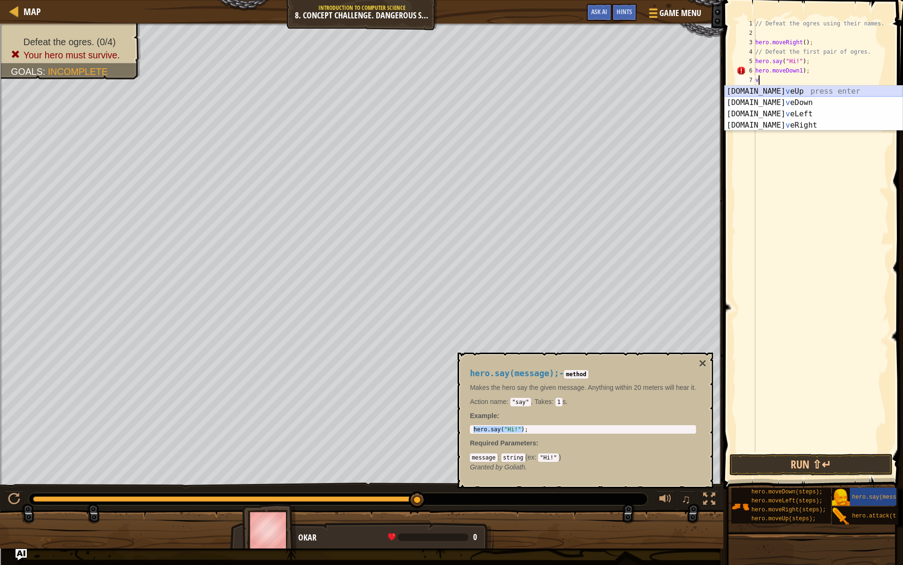
click at [779, 93] on div "[DOMAIN_NAME] v eUp press enter [DOMAIN_NAME] v eDown press enter [DOMAIN_NAME]…" at bounding box center [814, 120] width 178 height 68
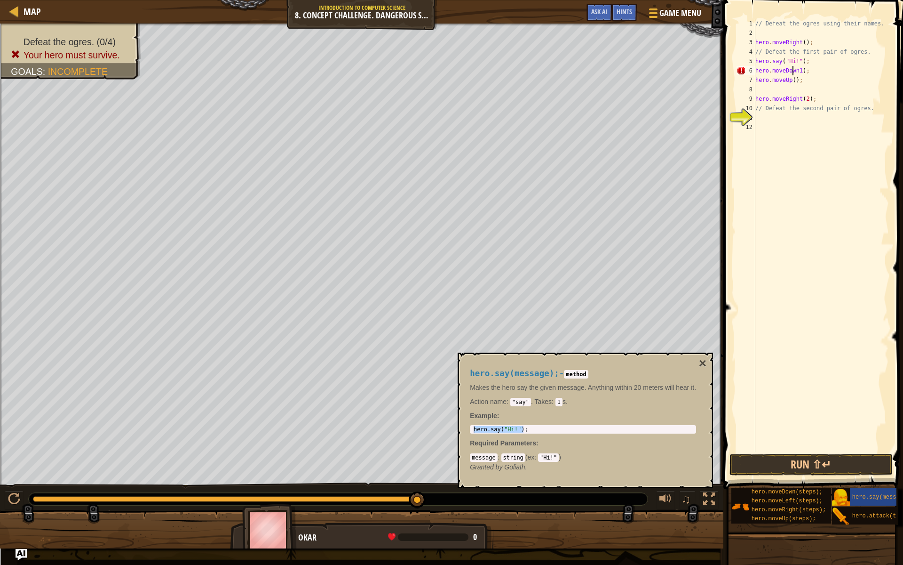
click at [792, 75] on div "// Defeat the ogres using their names. hero . moveRight ( ) ; // Defeat the fir…" at bounding box center [822, 245] width 136 height 452
click at [792, 79] on div "// Defeat the ogres using their names. hero . moveRight ( ) ; // Defeat the fir…" at bounding box center [822, 245] width 136 height 452
type textarea "hero.moveUp(1);"
click at [791, 87] on div "// Defeat the ogres using their names. hero . moveRight ( ) ; // Defeat the fir…" at bounding box center [822, 245] width 136 height 452
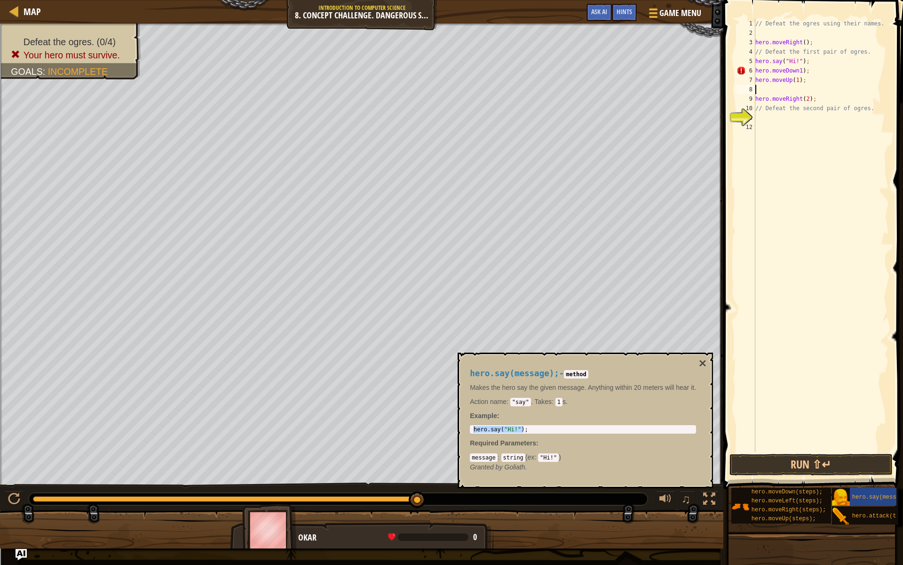
scroll to position [4, 0]
click at [863, 504] on span "hero.attack(target);" at bounding box center [887, 515] width 68 height 7
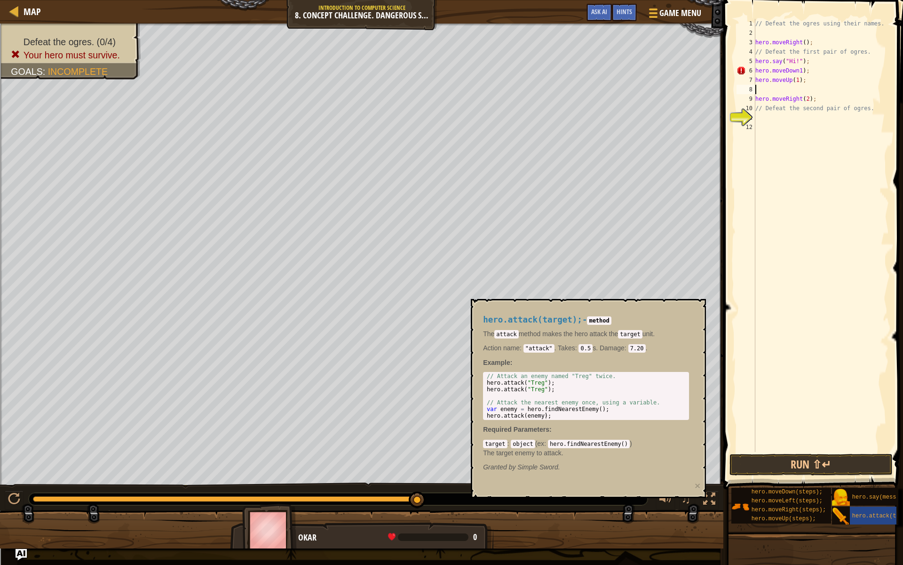
type textarea "hero.attack("Treg");"
drag, startPoint x: 486, startPoint y: 382, endPoint x: 551, endPoint y: 384, distance: 65.4
click at [551, 384] on div "// Attack an enemy named "Treg" twice. hero . attack ( "Treg" ) ; hero . attack…" at bounding box center [586, 402] width 202 height 59
click at [769, 93] on div "// Defeat the ogres using their names. hero . moveRight ( ) ; // Defeat the fir…" at bounding box center [822, 245] width 136 height 452
paste textarea "hero.attack("Treg");"
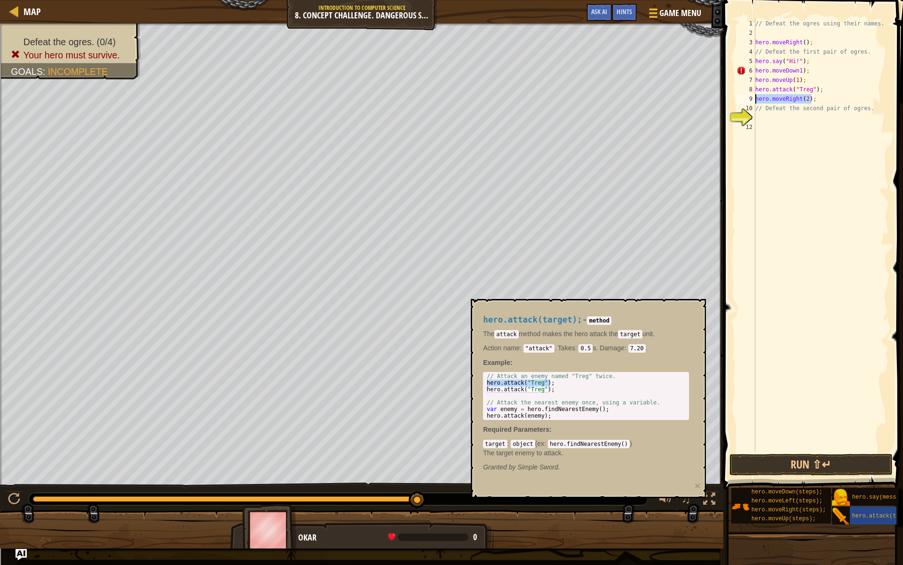
drag, startPoint x: 812, startPoint y: 99, endPoint x: 750, endPoint y: 99, distance: 61.6
click at [750, 99] on div "hero.attack("Treg"); 1 2 3 4 5 6 7 8 9 10 11 12 // Defeat the ogres using their…" at bounding box center [812, 235] width 154 height 433
click at [868, 111] on div "// Defeat the ogres using their names. hero . moveRight ( ) ; // Defeat the fir…" at bounding box center [822, 245] width 136 height 452
type textarea "/"
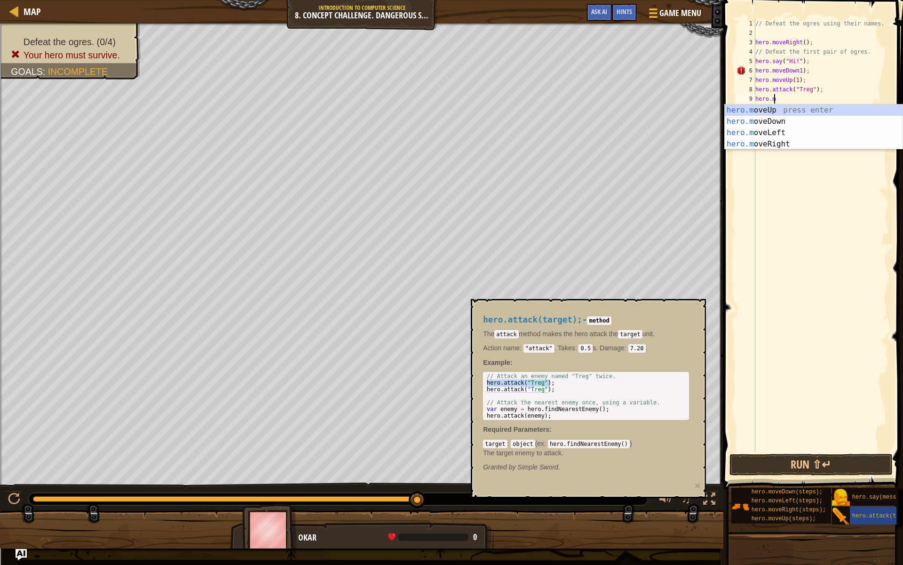
type textarea "h"
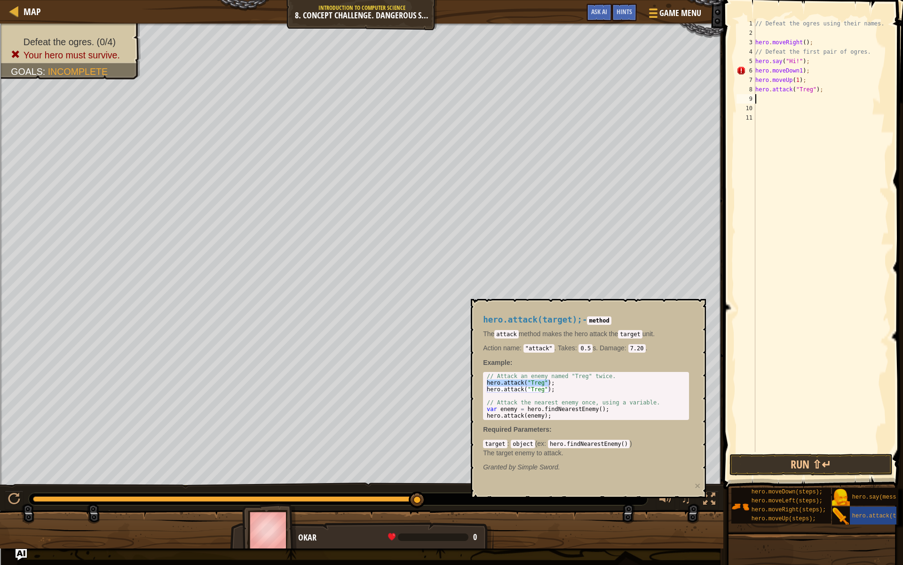
click at [762, 120] on div "// Defeat the ogres using their names. hero . moveRight ( ) ; // Defeat the fir…" at bounding box center [822, 245] width 136 height 452
paste textarea "hero.moveRight(2);"
type textarea "hero.moveRight(2);"
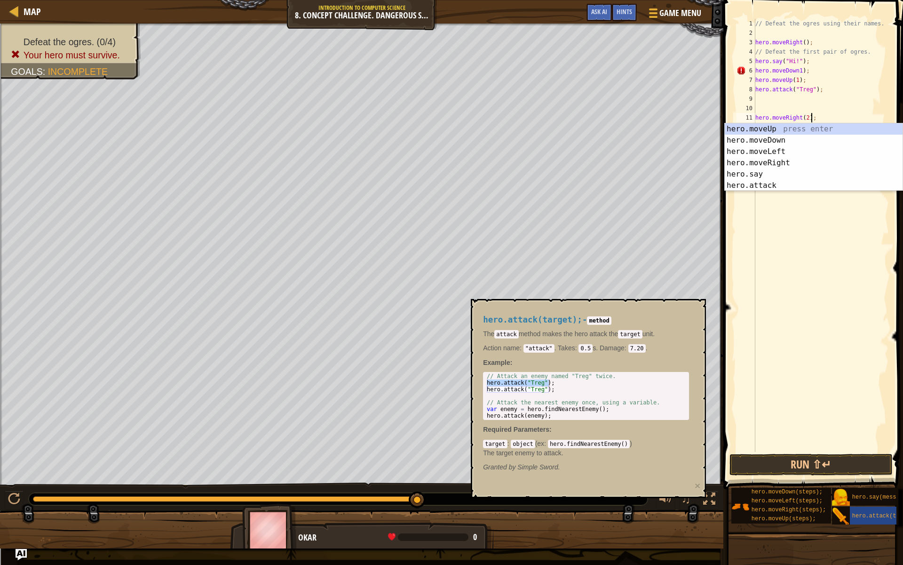
click at [767, 96] on div "// Defeat the ogres using their names. hero . moveRight ( ) ; // Defeat the fir…" at bounding box center [822, 245] width 136 height 452
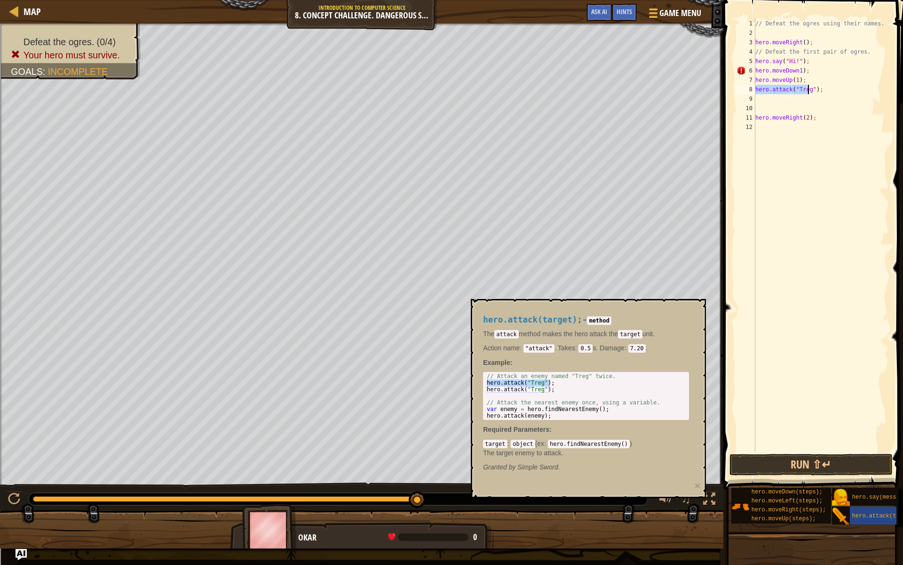
drag, startPoint x: 756, startPoint y: 90, endPoint x: 807, endPoint y: 90, distance: 50.8
click at [807, 90] on div "// Defeat the ogres using their names. hero . moveRight ( ) ; // Defeat the fir…" at bounding box center [822, 245] width 136 height 452
click at [809, 89] on div "// Defeat the ogres using their names. hero . moveRight ( ) ; // Defeat the fir…" at bounding box center [822, 245] width 136 height 452
type textarea "hero.attack("Sog");"
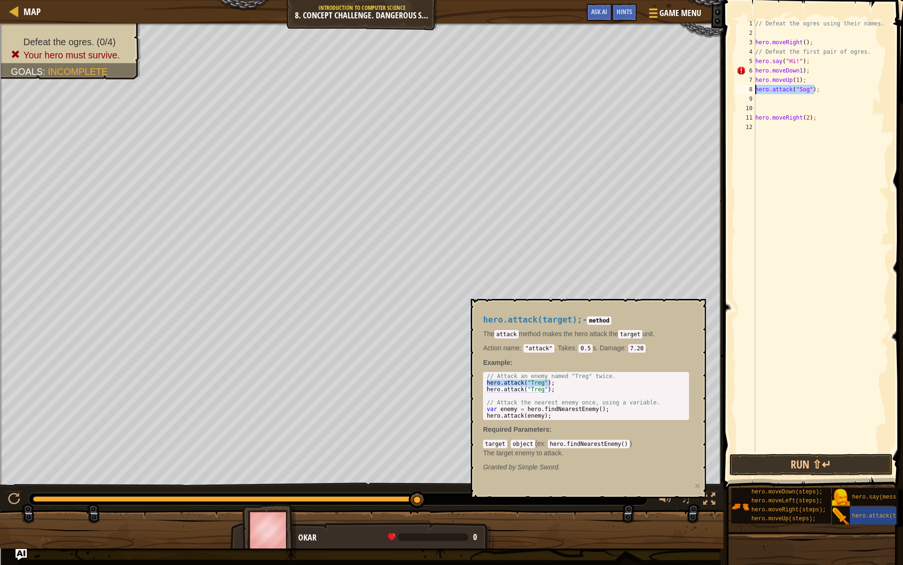
drag, startPoint x: 826, startPoint y: 91, endPoint x: 753, endPoint y: 93, distance: 72.5
click at [753, 93] on div "hero.attack("Sog"); 1 2 3 4 5 6 7 8 9 10 11 12 // Defeat the ogres using their …" at bounding box center [812, 235] width 154 height 433
click at [770, 99] on div "// Defeat the ogres using their names. hero . moveRight ( ) ; // Defeat the fir…" at bounding box center [822, 245] width 136 height 452
paste textarea "hero.attack("Sog");"
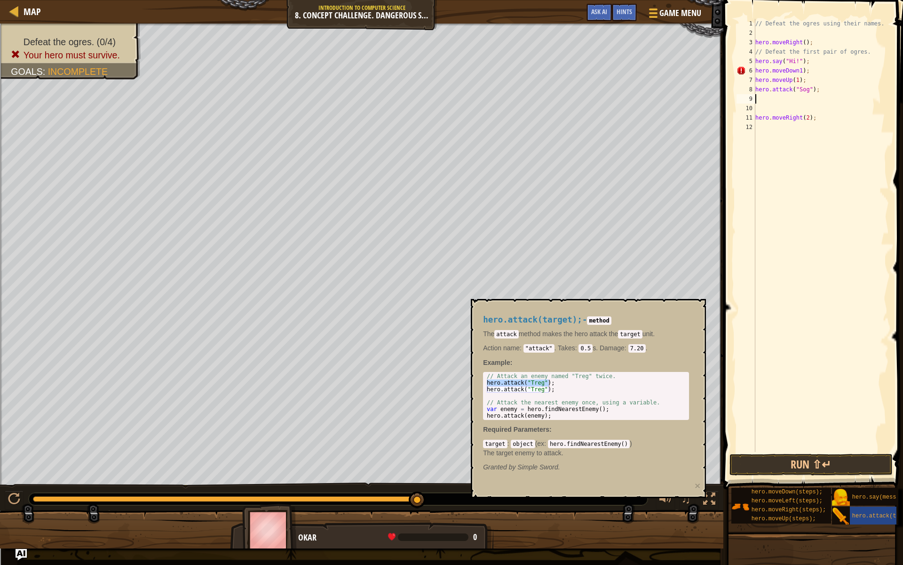
type textarea "hero.attack("Sog");"
click at [767, 110] on div "// Defeat the ogres using their names. hero . moveRight ( ) ; // Defeat the fir…" at bounding box center [822, 245] width 136 height 452
paste textarea "hero.attack("Sog");"
click at [803, 108] on div "// Defeat the ogres using their names. hero . moveRight ( ) ; // Defeat the fir…" at bounding box center [822, 245] width 136 height 452
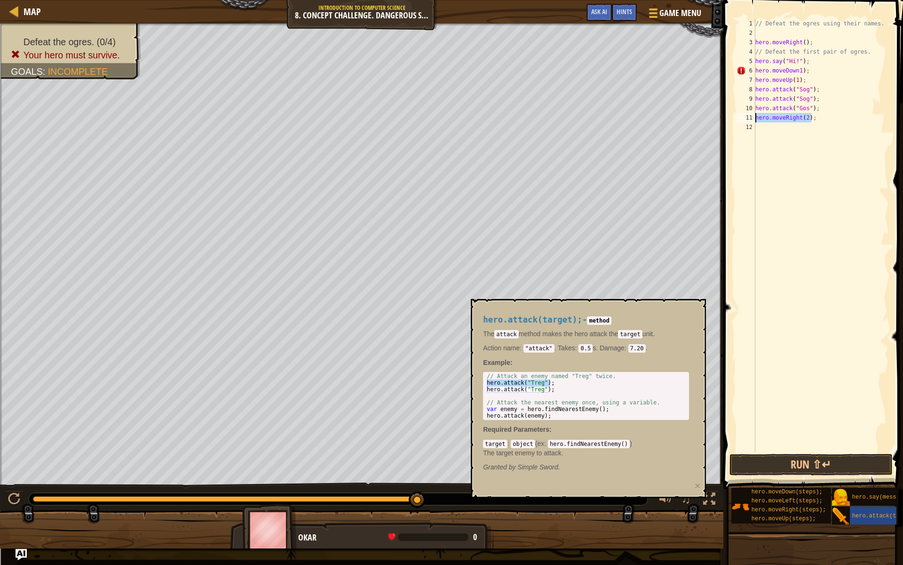
drag, startPoint x: 813, startPoint y: 120, endPoint x: 743, endPoint y: 116, distance: 70.2
click at [743, 116] on div "hero.attack("Gos"); 1 2 3 4 5 6 7 8 9 10 11 12 // Defeat the ogres using their …" at bounding box center [812, 235] width 154 height 433
type textarea "hero.moveRight(2);"
click at [792, 131] on div "// Defeat the ogres using their names. hero . moveRight ( ) ; // Defeat the fir…" at bounding box center [822, 245] width 136 height 452
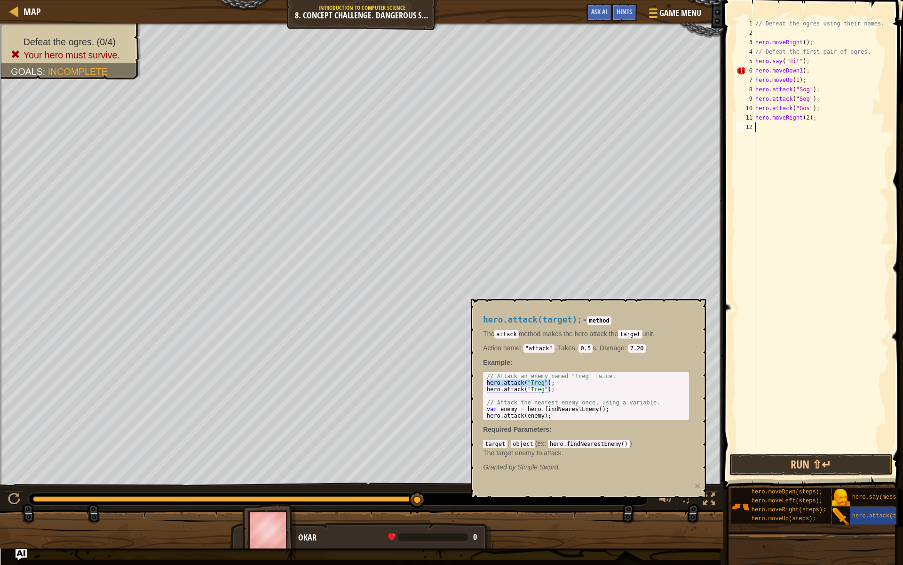
paste textarea "hero.moveRight(2);"
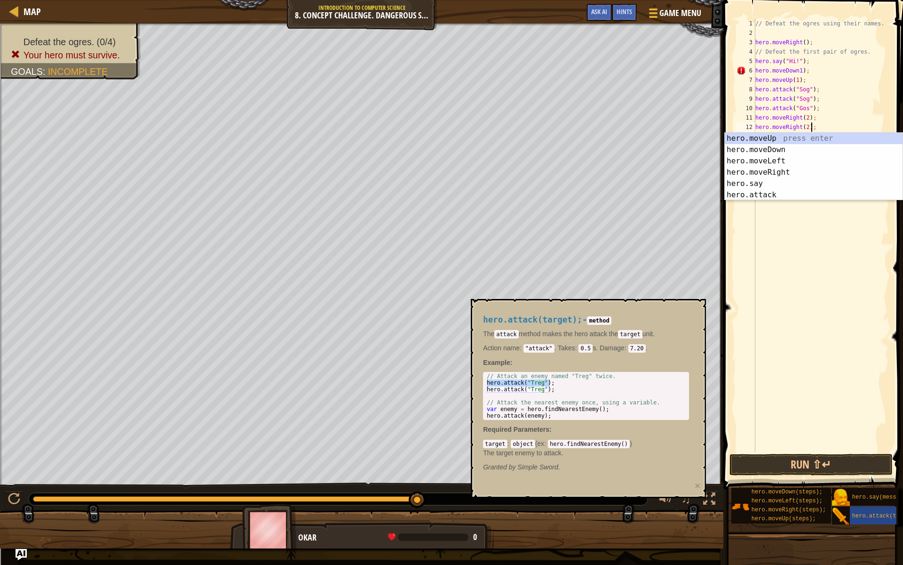
click at [813, 120] on div "// Defeat the ogres using their names. hero . moveRight ( ) ; // Defeat the fir…" at bounding box center [822, 245] width 136 height 452
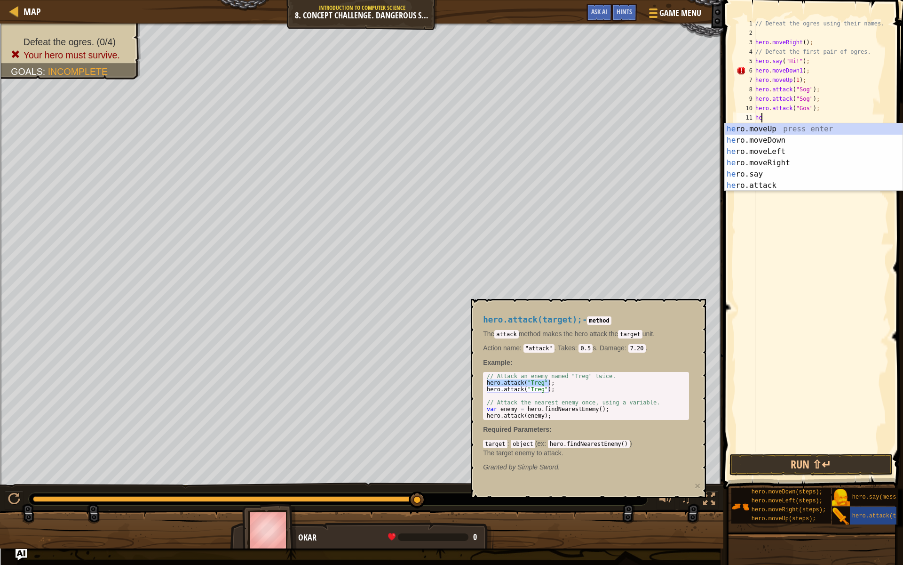
type textarea "h"
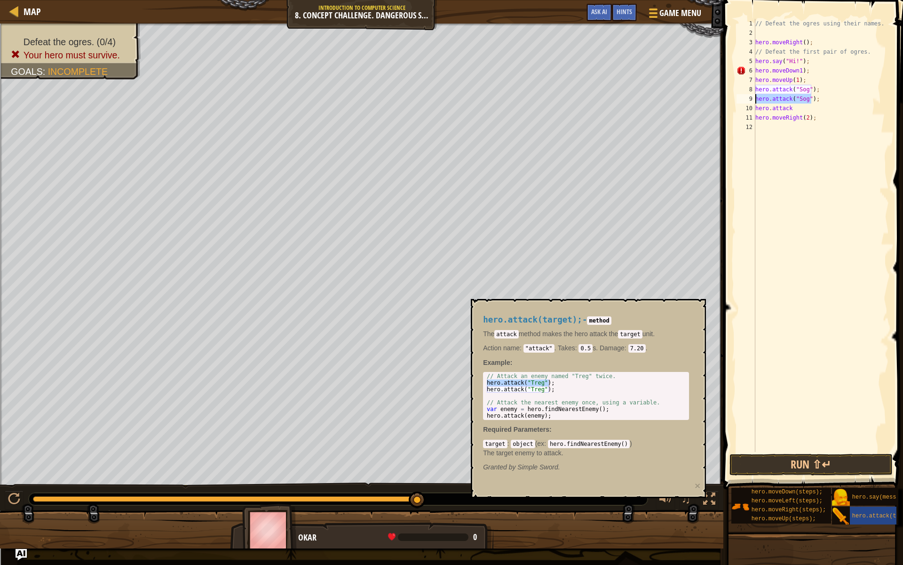
drag, startPoint x: 813, startPoint y: 101, endPoint x: 755, endPoint y: 99, distance: 57.9
click at [755, 99] on div "hero.attack 1 2 3 4 5 6 7 8 9 10 11 12 // Defeat the ogres using their names. h…" at bounding box center [812, 235] width 154 height 433
click at [800, 108] on div "// Defeat the ogres using their names. hero . moveRight ( ) ; // Defeat the fir…" at bounding box center [822, 245] width 136 height 452
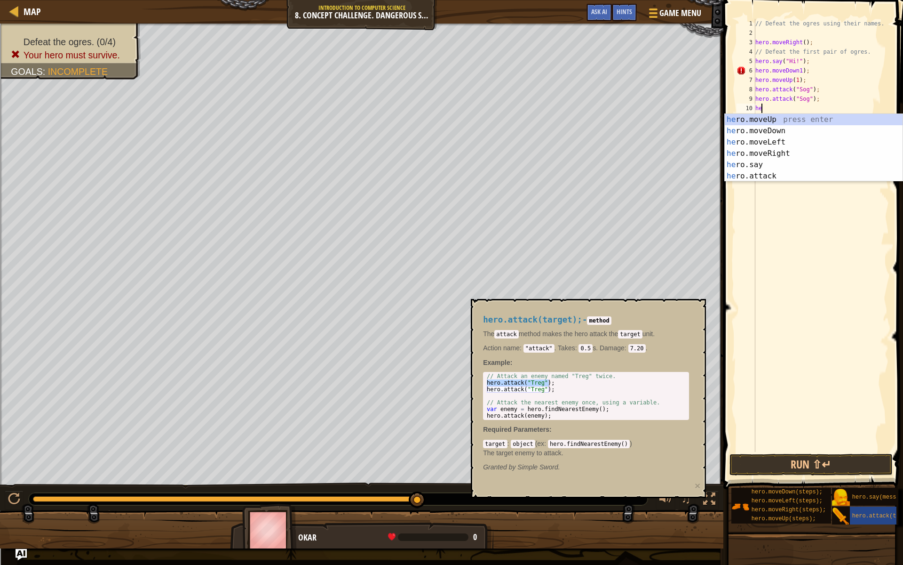
type textarea "h"
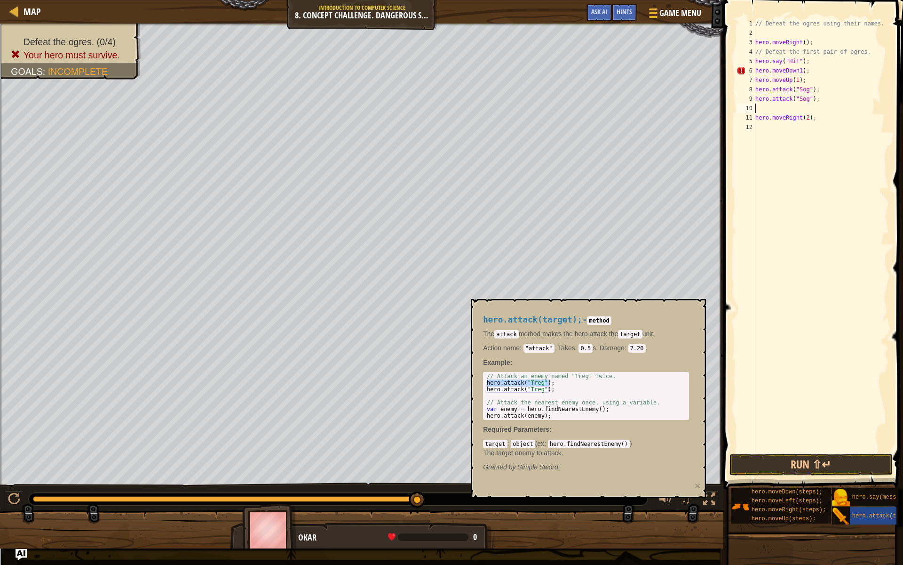
paste textarea "hero.attack("Sog")"
click at [804, 107] on div "// Defeat the ogres using their names. hero . moveRight ( ) ; // Defeat the fir…" at bounding box center [822, 245] width 136 height 452
drag, startPoint x: 754, startPoint y: 119, endPoint x: 790, endPoint y: 123, distance: 37.0
click at [790, 123] on div "hero.attack("Gos") 1 2 3 4 5 6 7 8 9 10 11 12 // Defeat the ogres using their n…" at bounding box center [812, 235] width 154 height 433
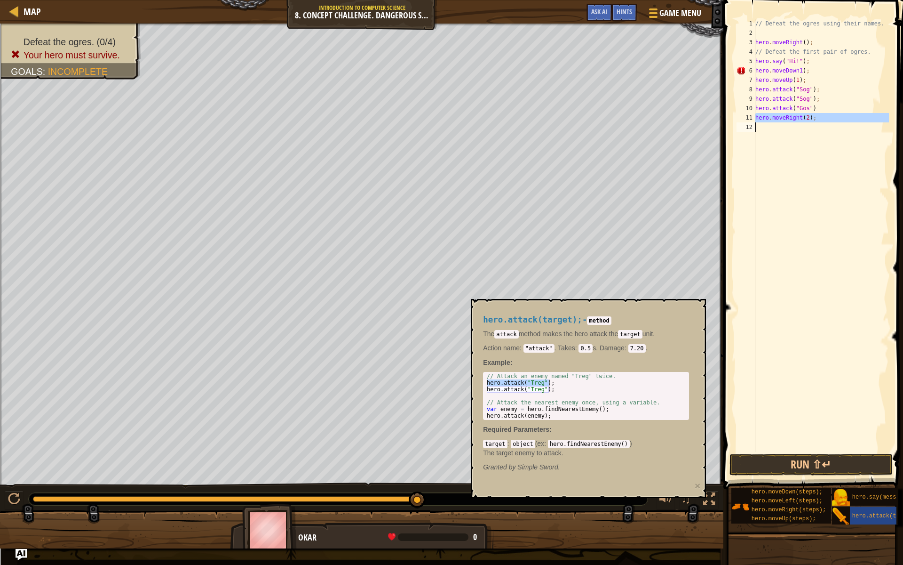
click at [803, 120] on div "// Defeat the ogres using their names. hero . moveRight ( ) ; // Defeat the fir…" at bounding box center [822, 235] width 136 height 433
drag, startPoint x: 809, startPoint y: 117, endPoint x: 754, endPoint y: 120, distance: 55.2
click at [754, 120] on div "hero.moveRight(2); 1 2 3 4 5 6 7 8 9 10 11 12 // Defeat the ogres using their n…" at bounding box center [812, 235] width 154 height 433
type textarea ";"
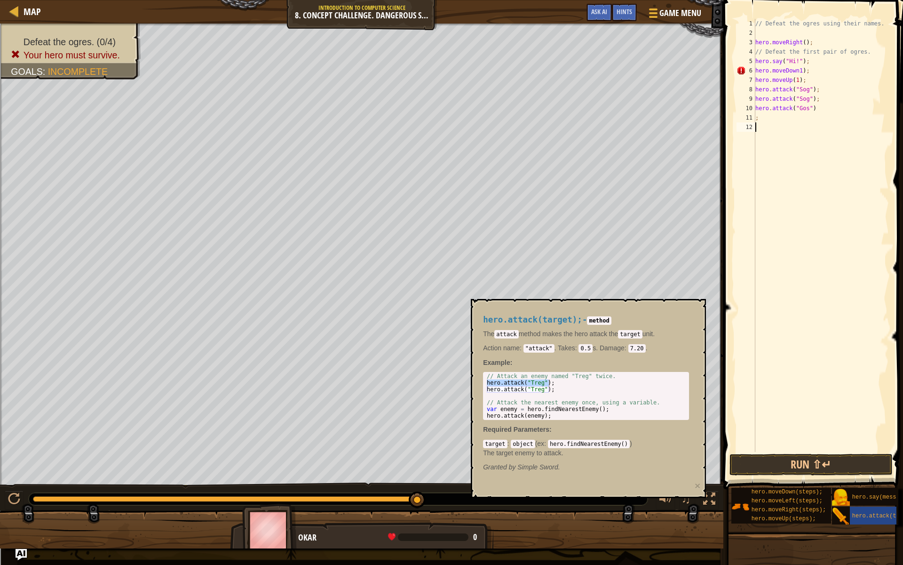
click at [759, 126] on div "// Defeat the ogres using their names. hero . moveRight ( ) ; // Defeat the fir…" at bounding box center [822, 245] width 136 height 452
paste textarea "hero.moveRight(2)"
click at [773, 120] on div "// Defeat the ogres using their names. hero . moveRight ( ) ; // Defeat the fir…" at bounding box center [822, 245] width 136 height 452
type textarea ";"
drag, startPoint x: 813, startPoint y: 111, endPoint x: 749, endPoint y: 111, distance: 64.9
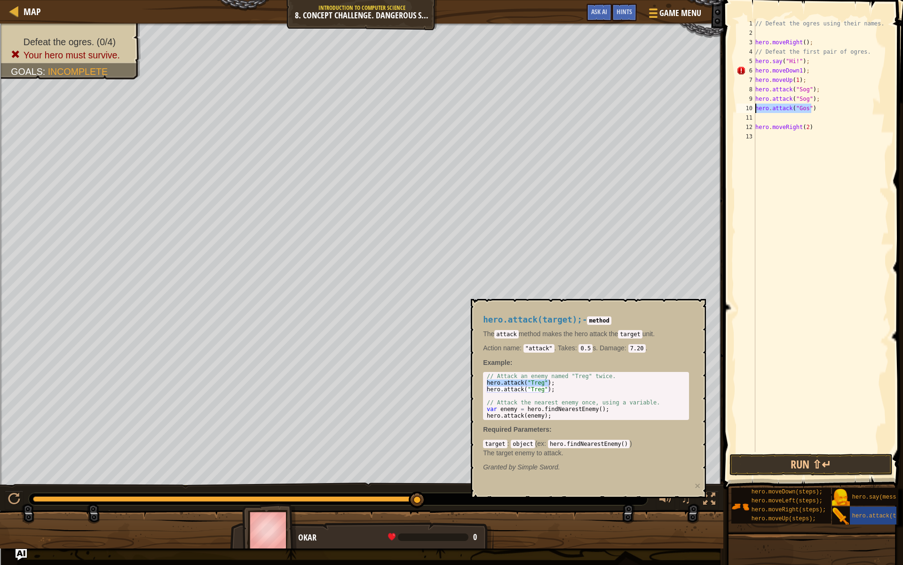
click at [749, 111] on div "1 2 3 4 5 6 7 8 9 10 11 12 13 // Defeat the ogres using their names. hero . mov…" at bounding box center [812, 235] width 154 height 433
type textarea "hero.attack("Gos")"
click at [770, 113] on div "// Defeat the ogres using their names. hero . moveRight ( ) ; // Defeat the fir…" at bounding box center [822, 245] width 136 height 452
paste textarea "hero.attack("Gos")"
type textarea "hero.attack("Gos")"
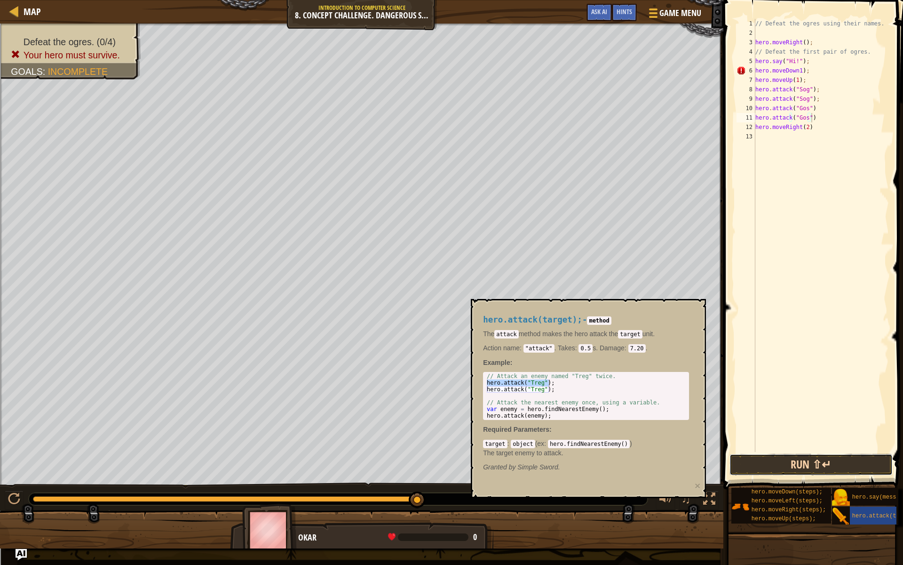
click at [801, 466] on button "Run ⇧↵" at bounding box center [811, 465] width 163 height 22
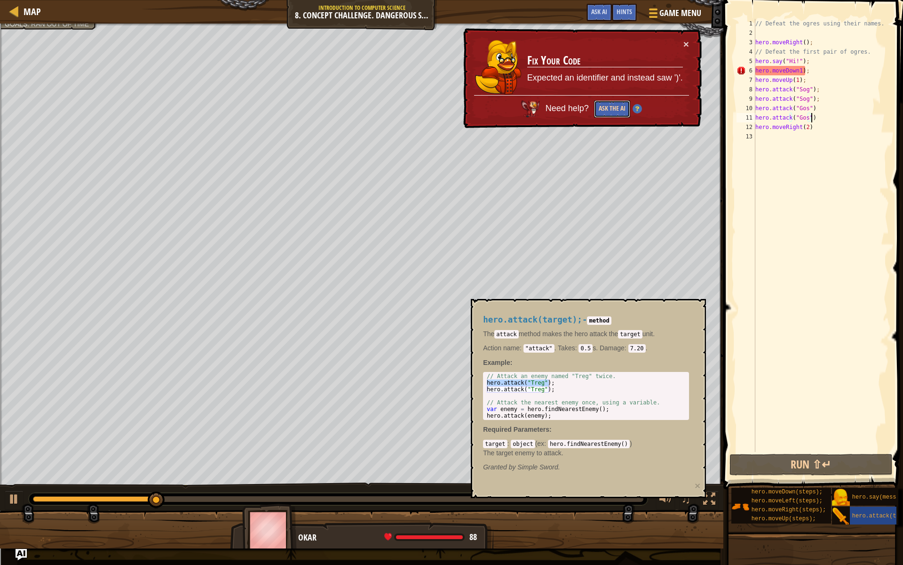
click at [616, 107] on button "Ask the AI" at bounding box center [612, 108] width 36 height 17
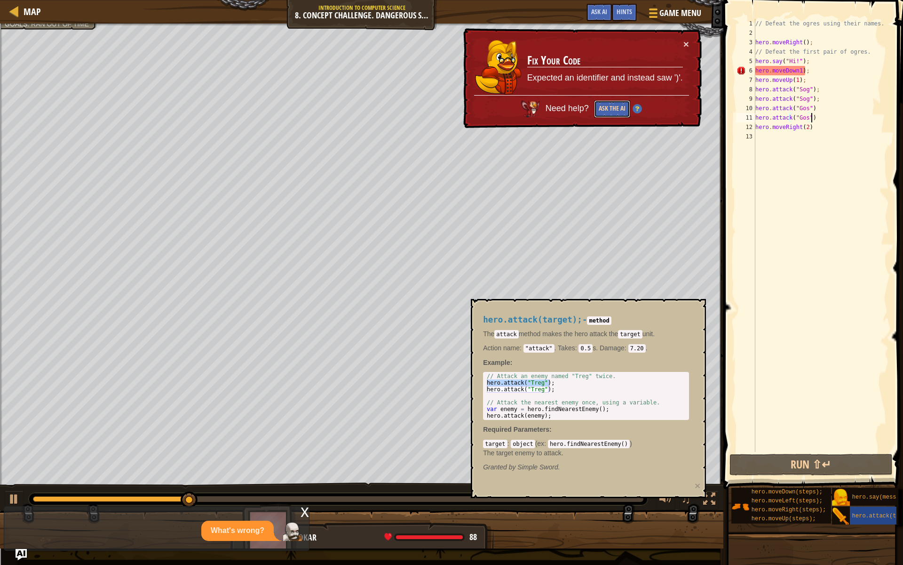
click at [614, 105] on button "Ask the AI" at bounding box center [612, 108] width 36 height 17
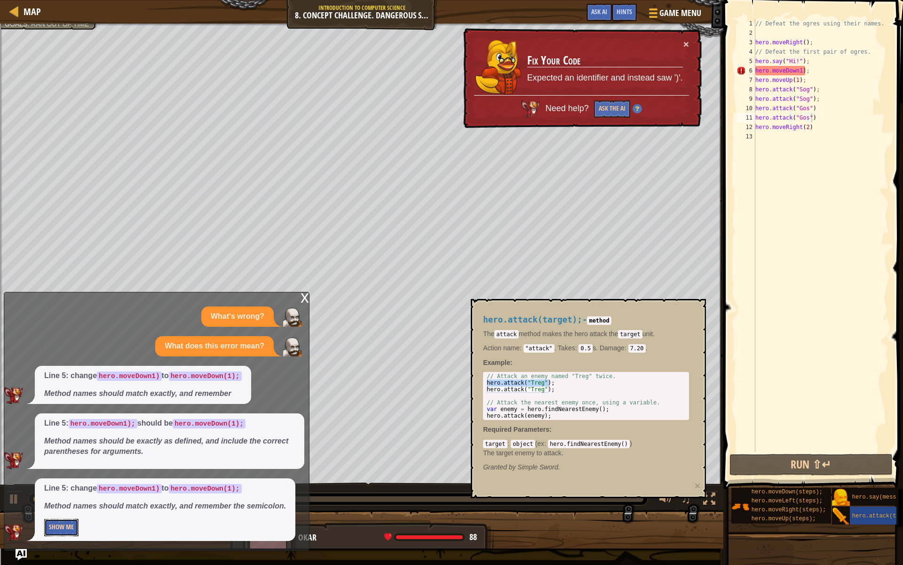
click at [67, 504] on button "Show Me" at bounding box center [61, 526] width 34 height 17
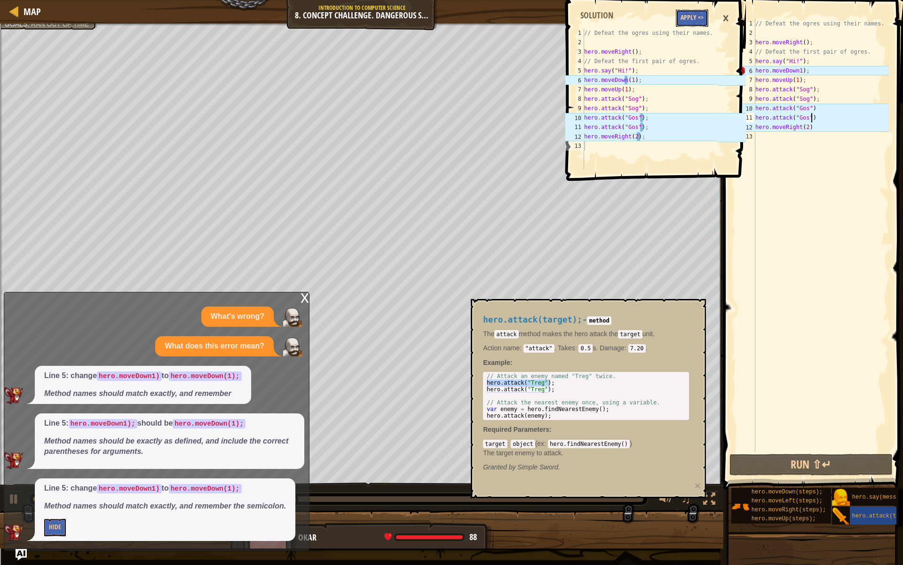
click at [684, 19] on button "Apply =>" at bounding box center [692, 17] width 32 height 17
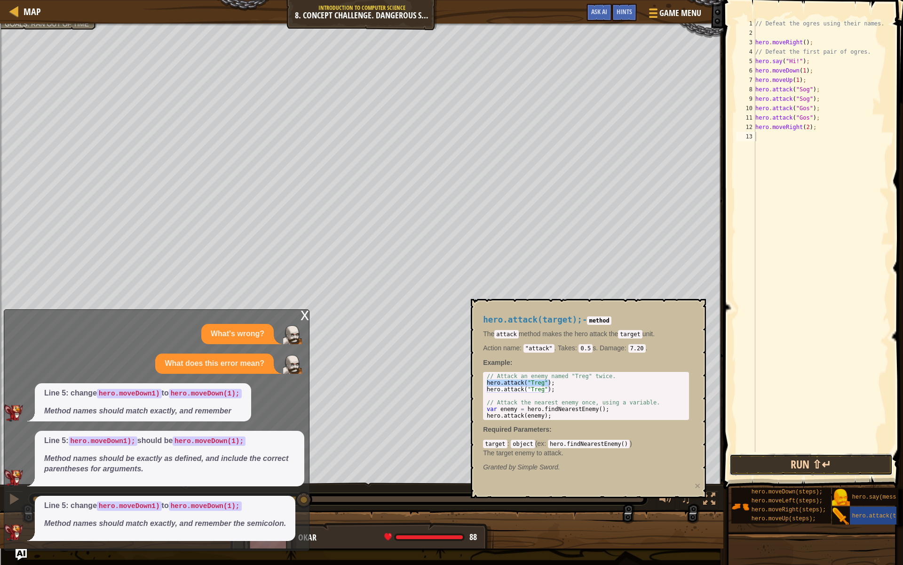
click at [826, 462] on button "Run ⇧↵" at bounding box center [811, 465] width 163 height 22
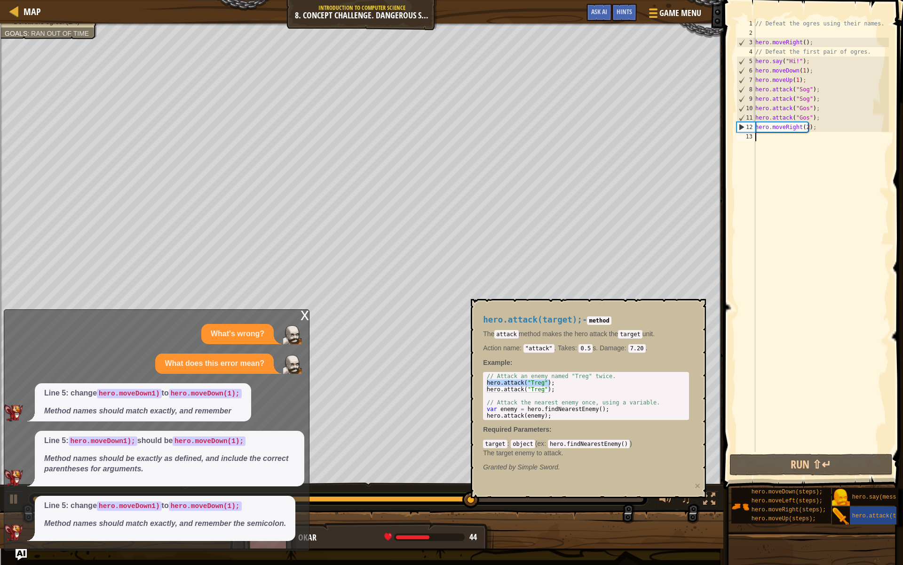
click at [309, 321] on div "x What's wrong? What does this error mean? Line 5: change hero.moveDown1) to he…" at bounding box center [157, 429] width 306 height 241
click at [309, 319] on div "x" at bounding box center [305, 314] width 8 height 9
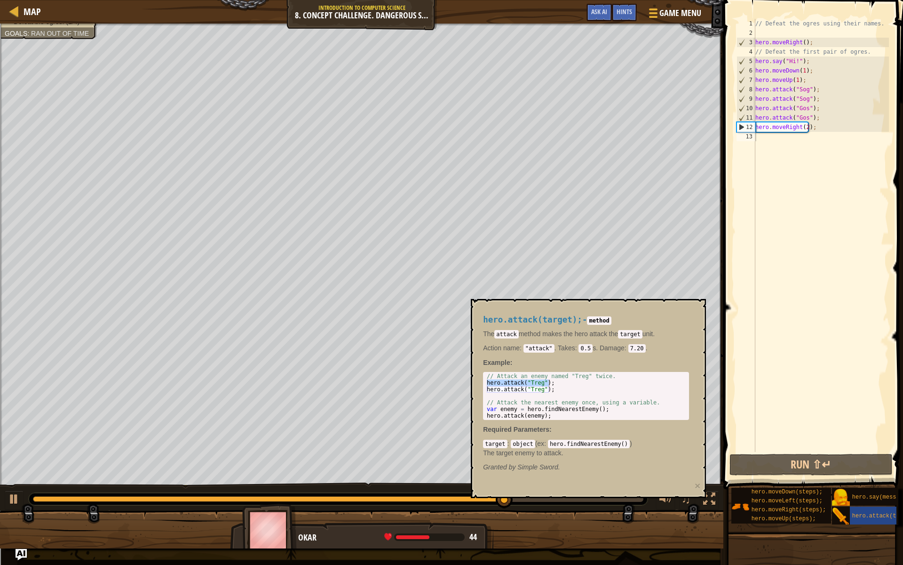
click at [811, 169] on div "// Defeat the ogres using their names. hero . moveRight ( ) ; // Defeat the fir…" at bounding box center [822, 245] width 136 height 452
click at [861, 504] on div "hero.attack(target);" at bounding box center [895, 515] width 90 height 18
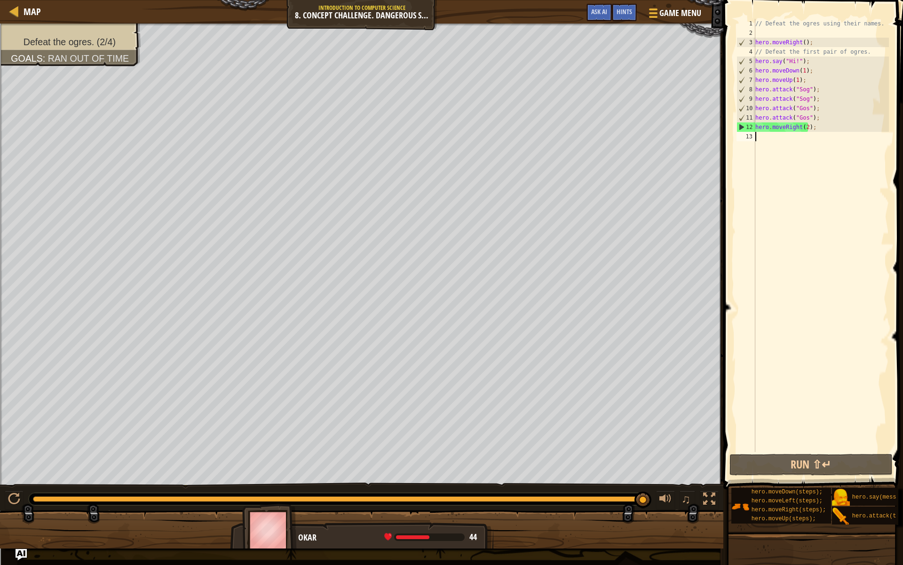
type textarea "v"
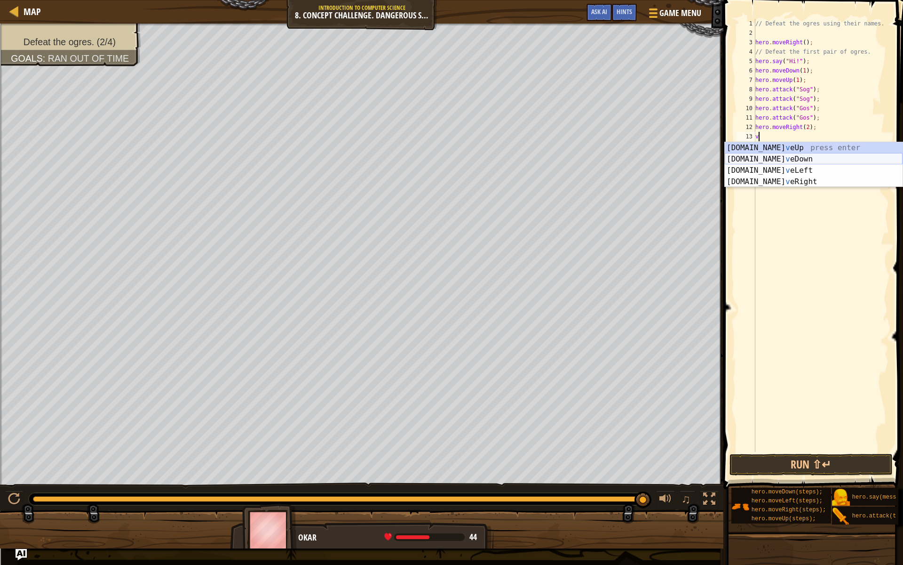
click at [781, 162] on div "[DOMAIN_NAME] v eUp press enter [DOMAIN_NAME] v eDown press enter [DOMAIN_NAME]…" at bounding box center [814, 176] width 178 height 68
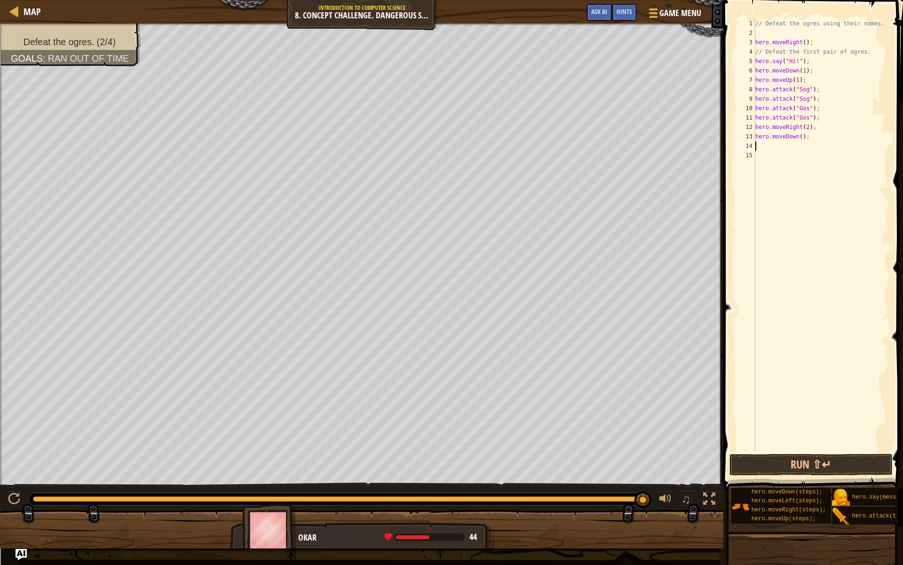
click at [797, 136] on div "// Defeat the ogres using their names. hero . moveRight ( ) ; // Defeat the fir…" at bounding box center [822, 245] width 136 height 452
click at [798, 137] on div "// Defeat the ogres using their names. hero . moveRight ( ) ; // Defeat the fir…" at bounding box center [822, 245] width 136 height 452
type textarea "hero.moveDown(1);"
click at [771, 148] on div "// Defeat the ogres using their names. hero . moveRight ( ) ; // Defeat the fir…" at bounding box center [822, 245] width 136 height 452
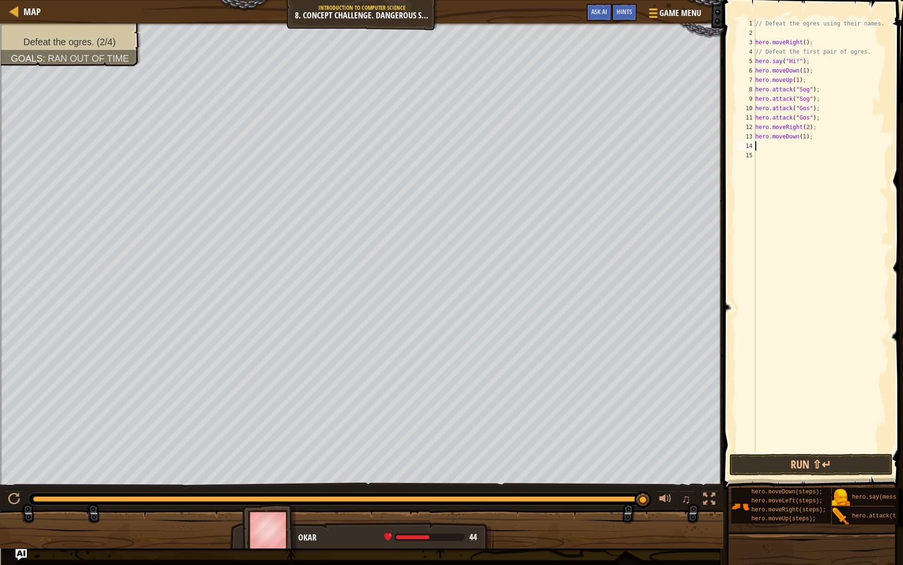
scroll to position [4, 0]
drag, startPoint x: 817, startPoint y: 117, endPoint x: 753, endPoint y: 117, distance: 63.5
click at [753, 117] on div "1 2 3 4 5 6 7 8 9 10 11 12 13 14 15 // Defeat the ogres using their names. hero…" at bounding box center [812, 235] width 154 height 433
type textarea "hero.attack("Gos");"
click at [771, 146] on div "// Defeat the ogres using their names. hero . moveRight ( ) ; // Defeat the fir…" at bounding box center [822, 245] width 136 height 452
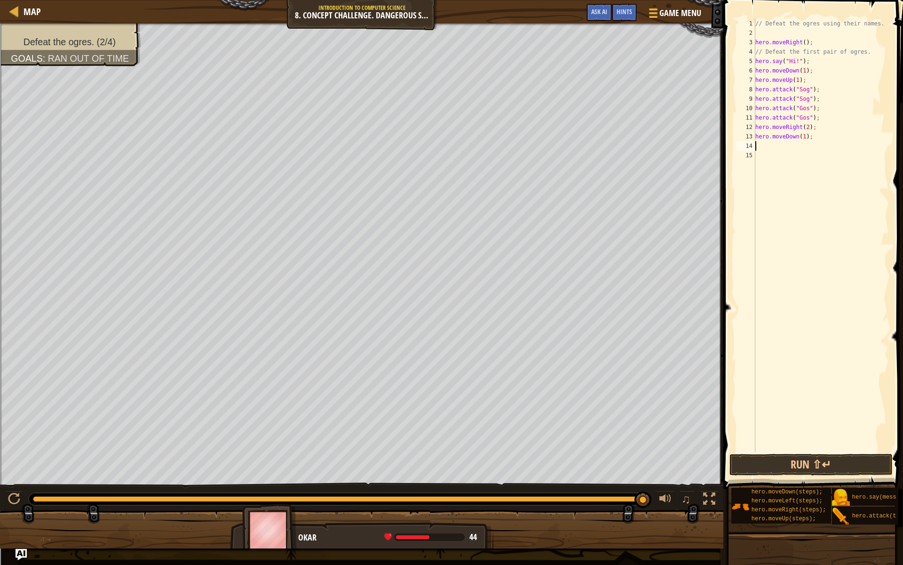
paste textarea "hero.attack("Gos");"
type textarea "hero.attack("Kro");"
drag, startPoint x: 821, startPoint y: 150, endPoint x: 747, endPoint y: 149, distance: 74.4
click at [747, 149] on div "hero.attack("Kro"); 1 2 3 4 5 6 7 8 9 10 11 12 13 14 15 // Defeat the ogres usi…" at bounding box center [812, 235] width 154 height 433
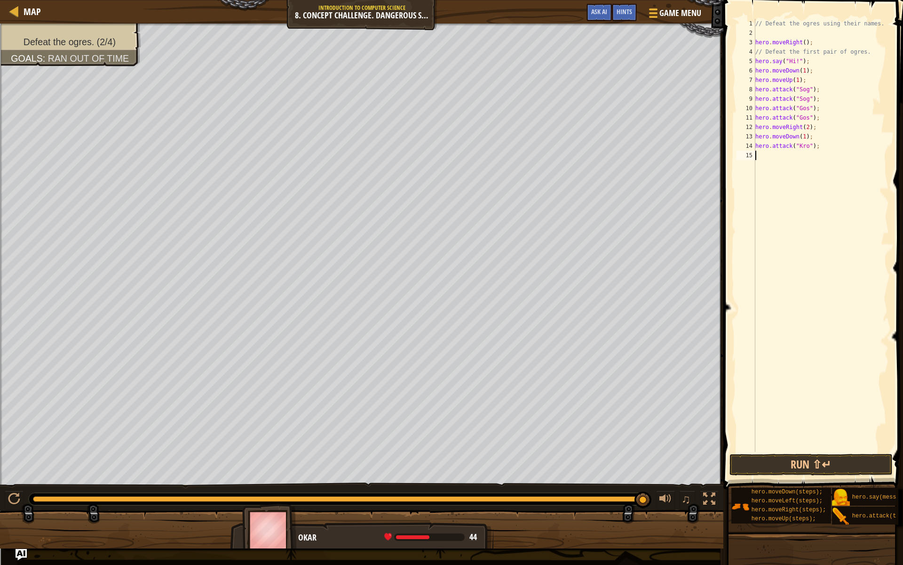
click at [764, 152] on div "// Defeat the ogres using their names. hero . moveRight ( ) ; // Defeat the fir…" at bounding box center [822, 245] width 136 height 452
paste textarea "hero.attack("Kro");"
type textarea "hero.attack("Kro");"
click at [842, 152] on div "// Defeat the ogres using their names. hero . moveRight ( ) ; // Defeat the fir…" at bounding box center [822, 245] width 136 height 452
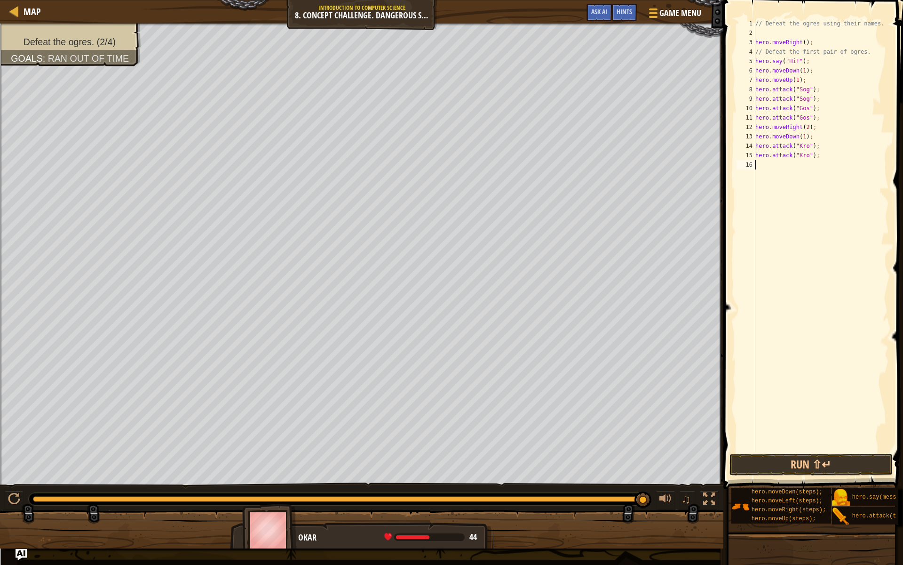
click at [781, 164] on div "// Defeat the ogres using their names. hero . moveRight ( ) ; // Defeat the fir…" at bounding box center [822, 245] width 136 height 452
paste textarea "hero.attack("Kro");"
type textarea "hero.attack("Ergo");"
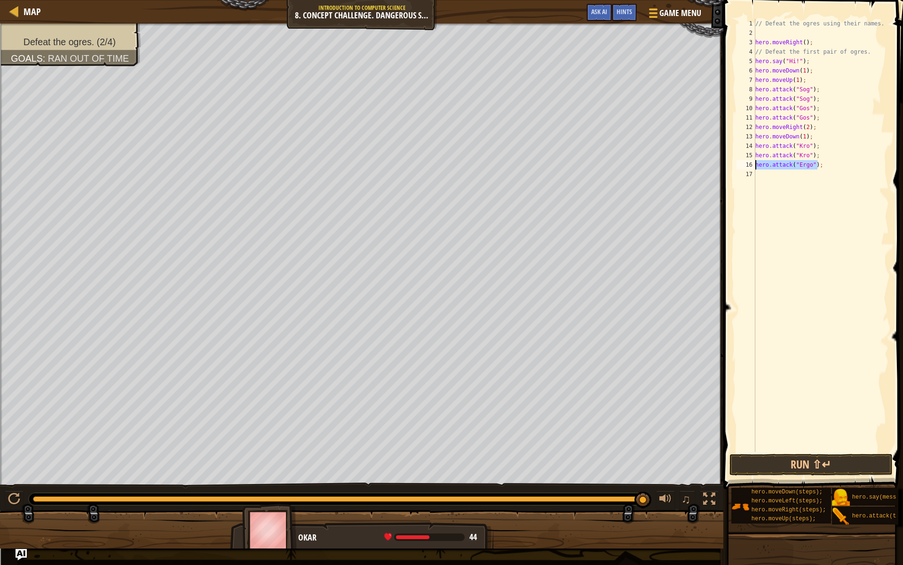
drag, startPoint x: 820, startPoint y: 163, endPoint x: 752, endPoint y: 167, distance: 68.3
click at [752, 167] on div "hero.attack("Ergo"); 1 2 3 4 5 6 7 8 9 10 11 12 13 14 15 16 17 // Defeat the og…" at bounding box center [812, 235] width 154 height 433
click at [776, 169] on div "// Defeat the ogres using their names. hero . moveRight ( ) ; // Defeat the fir…" at bounding box center [822, 245] width 136 height 452
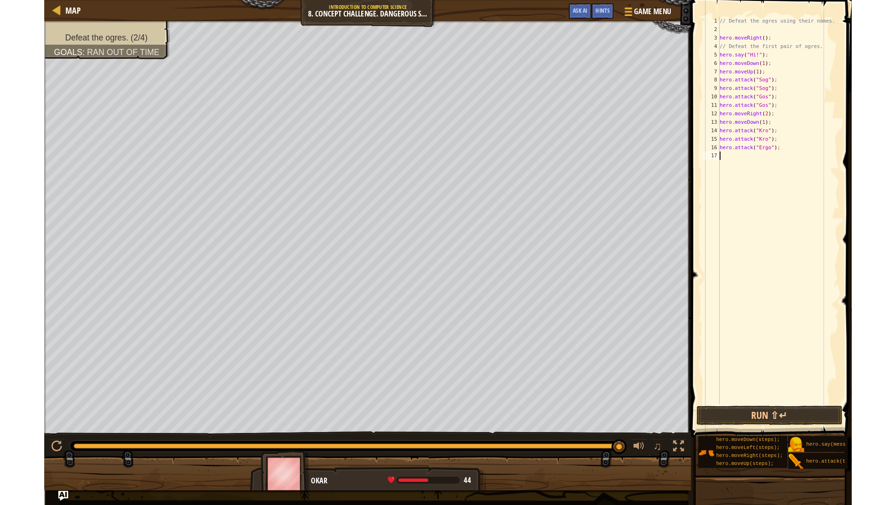
scroll to position [4, 0]
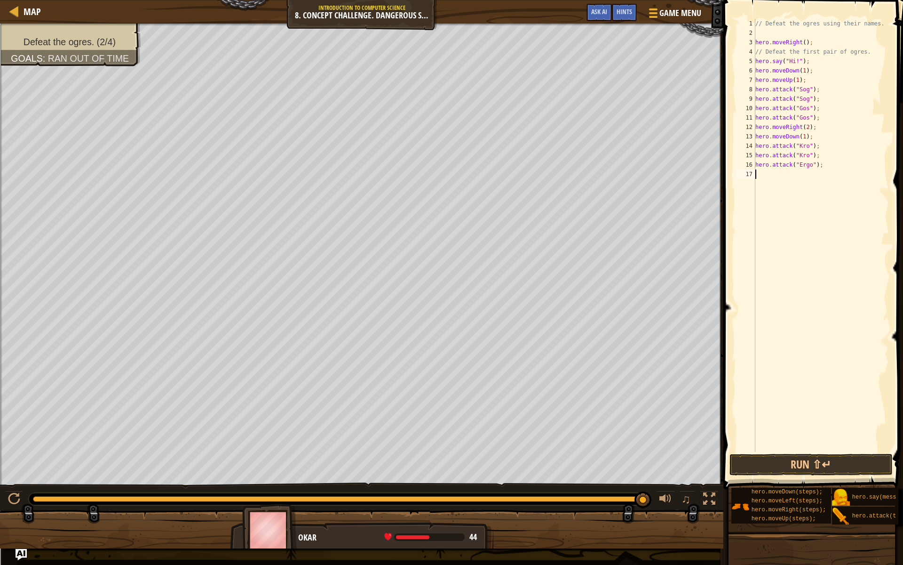
paste textarea "hero.attack("Ergo");"
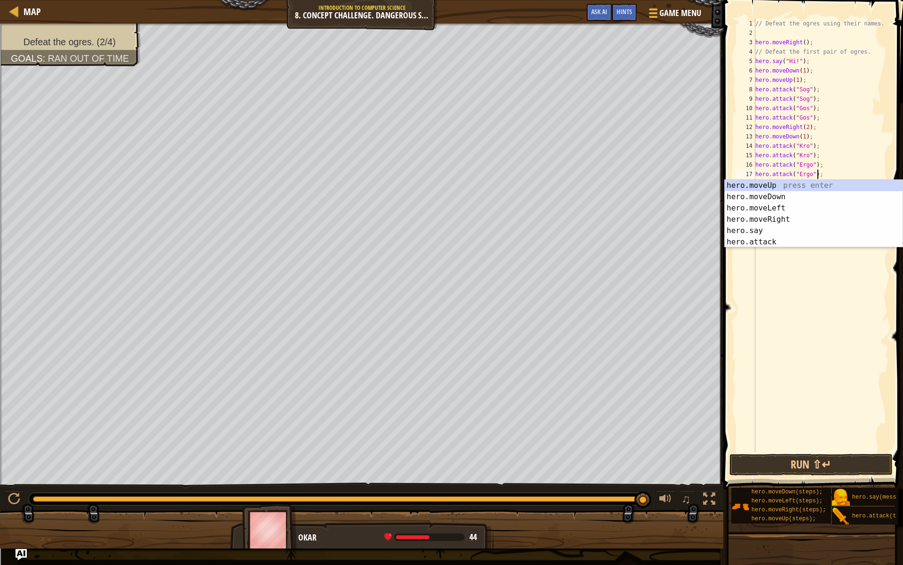
type textarea "hero.attack("Ergo");"
click at [829, 452] on span at bounding box center [814, 231] width 187 height 517
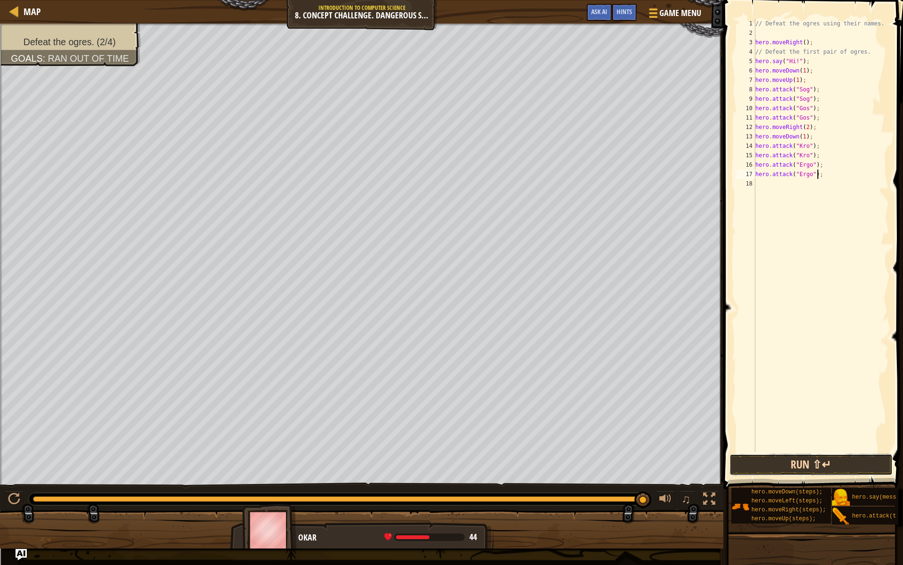
click at [825, 462] on button "Run ⇧↵" at bounding box center [811, 465] width 163 height 22
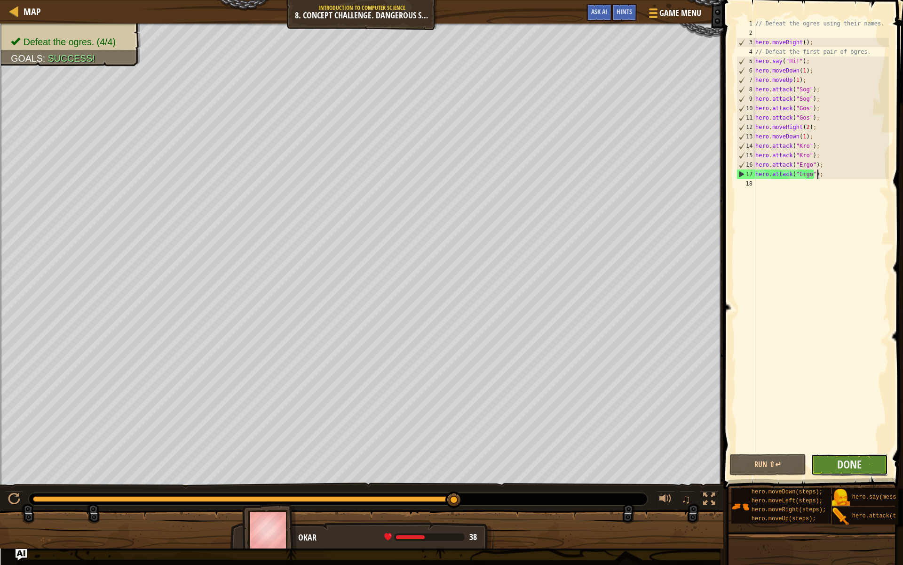
click at [876, 462] on button "Done" at bounding box center [849, 465] width 77 height 22
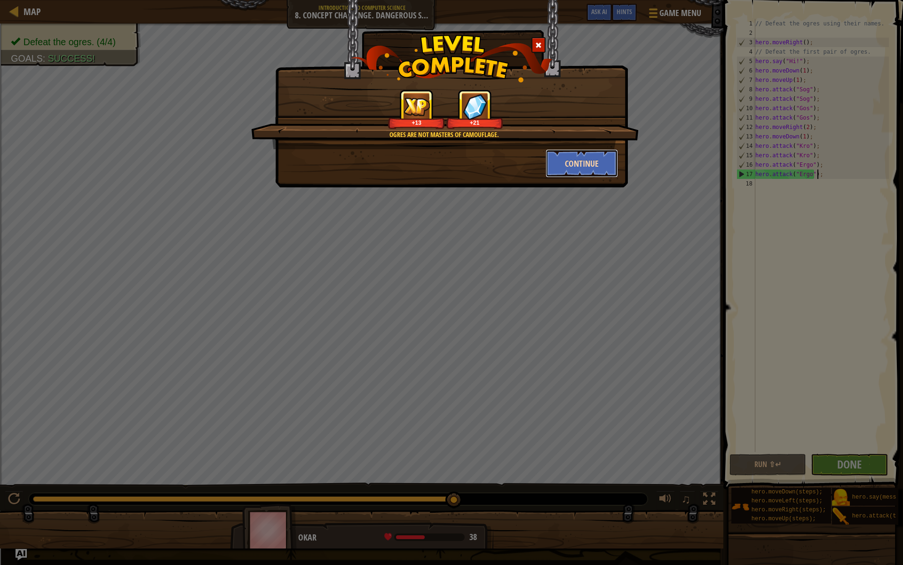
click at [561, 159] on button "Continue" at bounding box center [582, 163] width 73 height 28
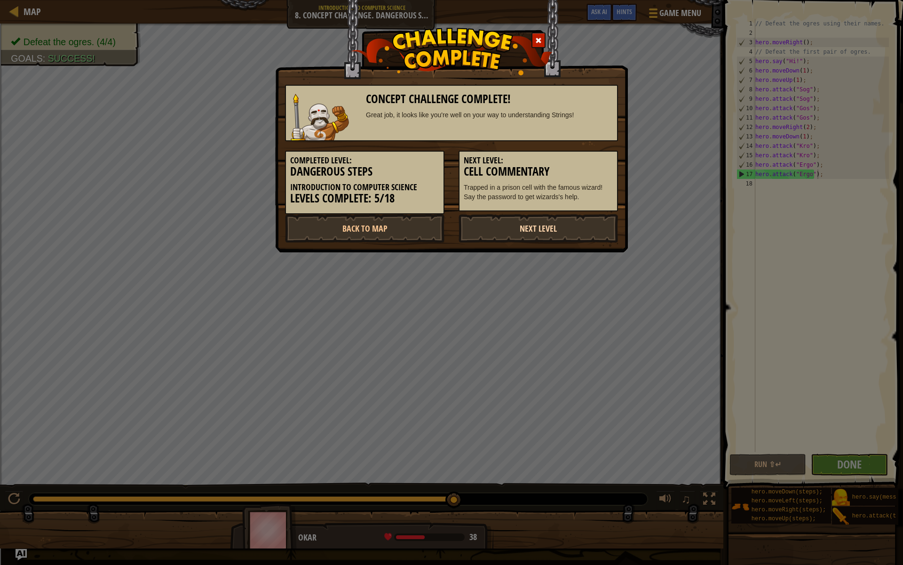
click at [565, 219] on link "Next Level" at bounding box center [538, 228] width 159 height 28
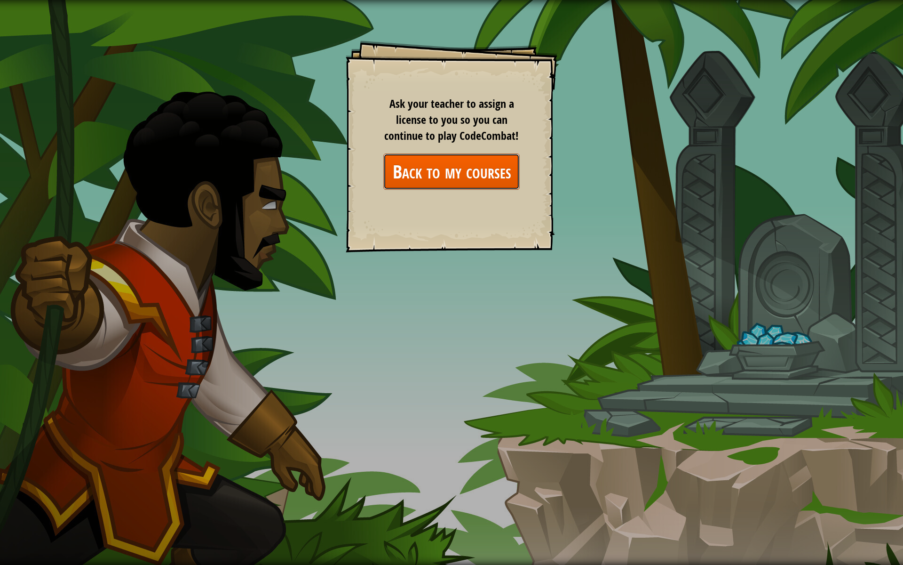
click at [481, 180] on link "Back to my courses" at bounding box center [451, 171] width 136 height 36
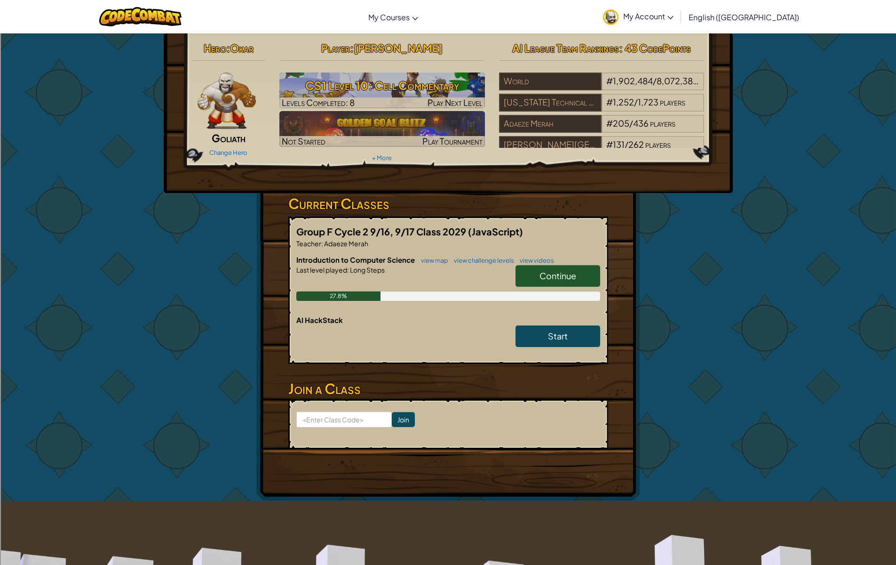
drag, startPoint x: 459, startPoint y: 191, endPoint x: 454, endPoint y: 197, distance: 8.0
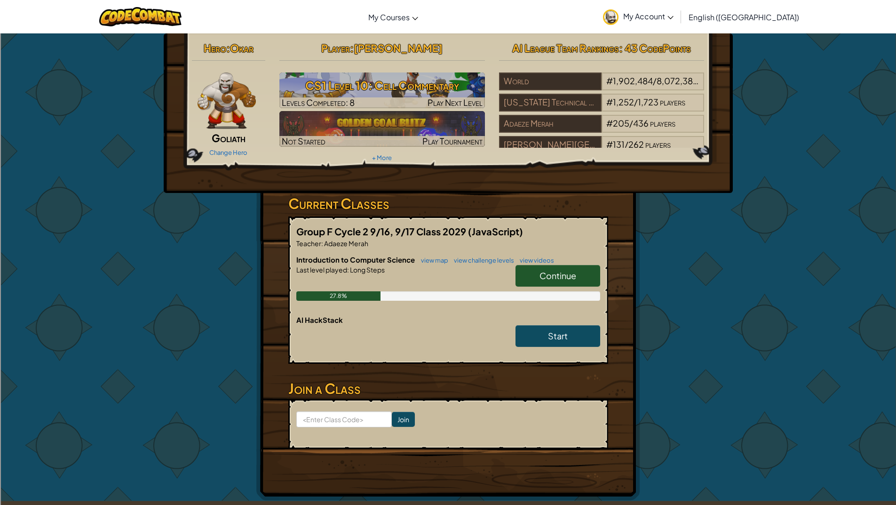
click at [561, 275] on span "Continue" at bounding box center [558, 275] width 37 height 11
